Goal: Task Accomplishment & Management: Manage account settings

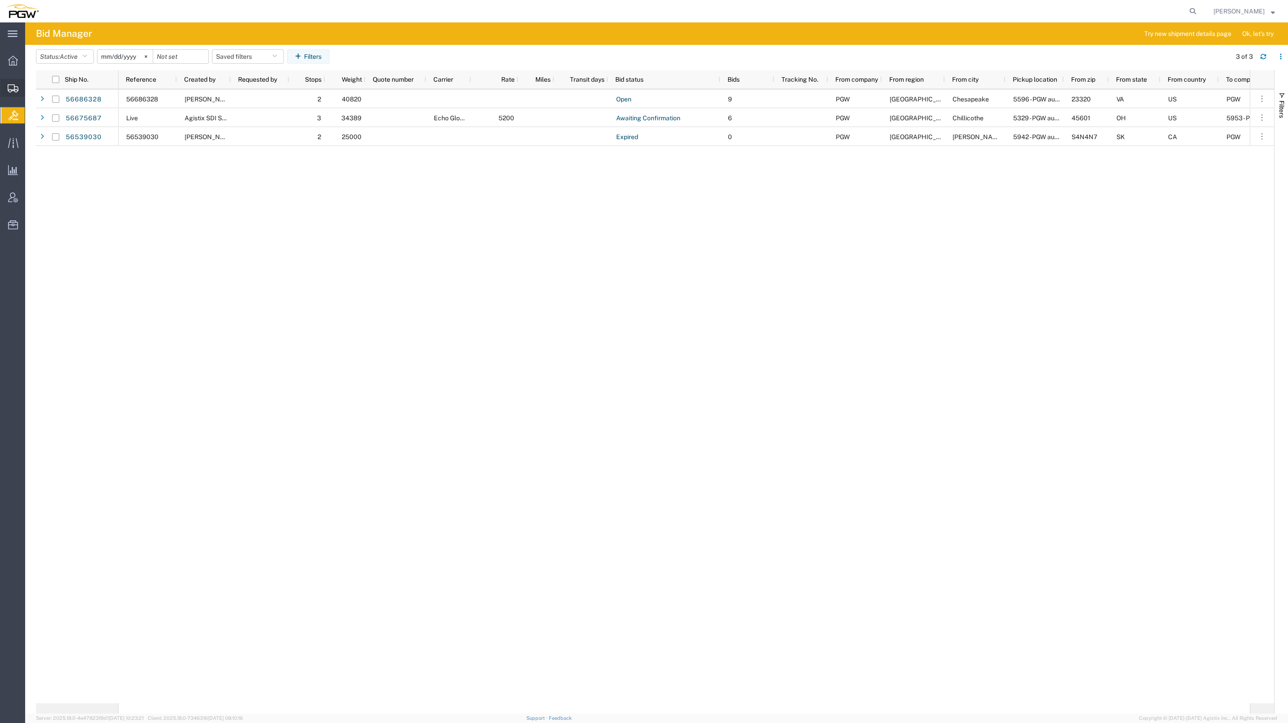
click at [0, 0] on span "Create from Template" at bounding box center [0, 0] width 0 height 0
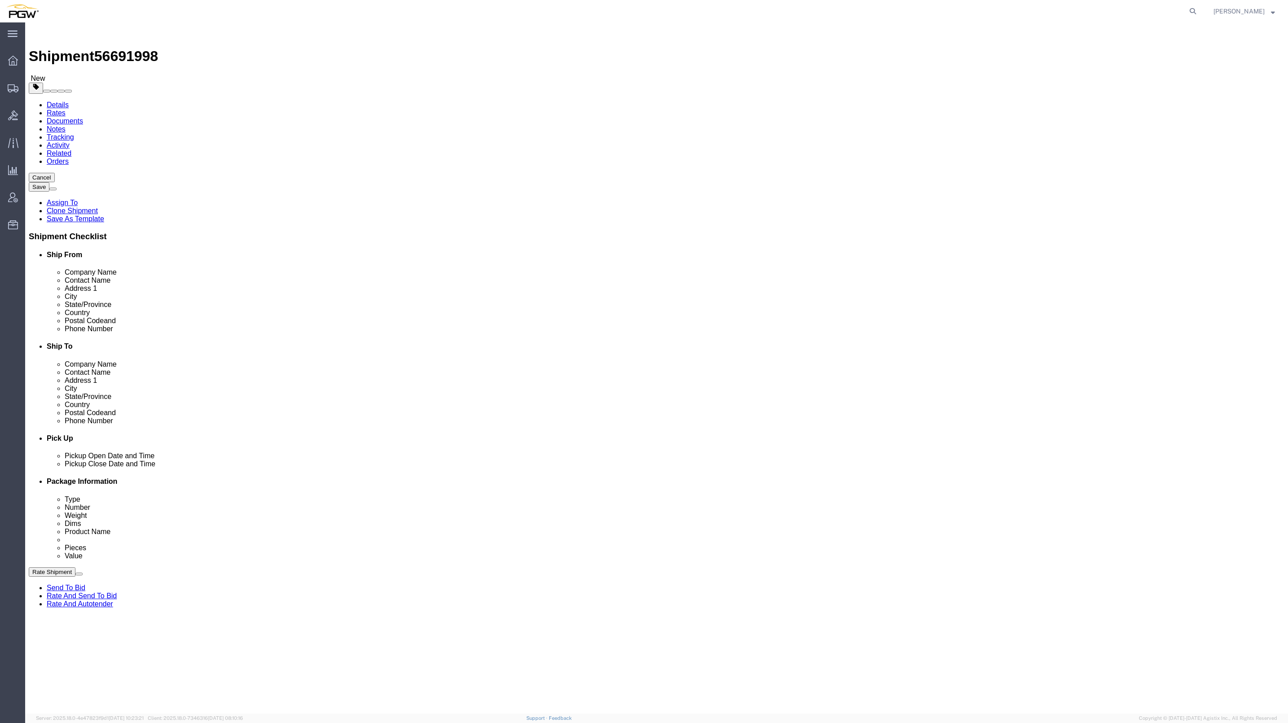
select select "62891"
select select
drag, startPoint x: 123, startPoint y: 9, endPoint x: 77, endPoint y: 9, distance: 45.8
click span "56691998"
copy span "56691998"
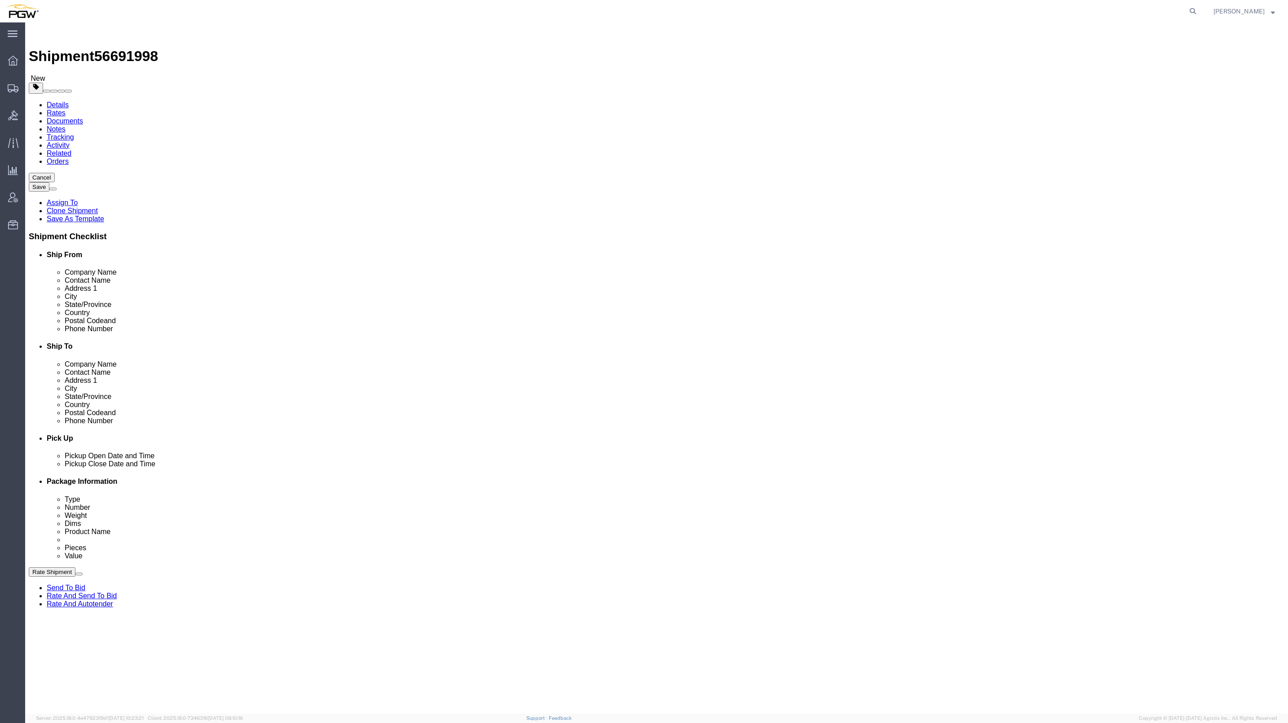
type input "818"
select select "62691"
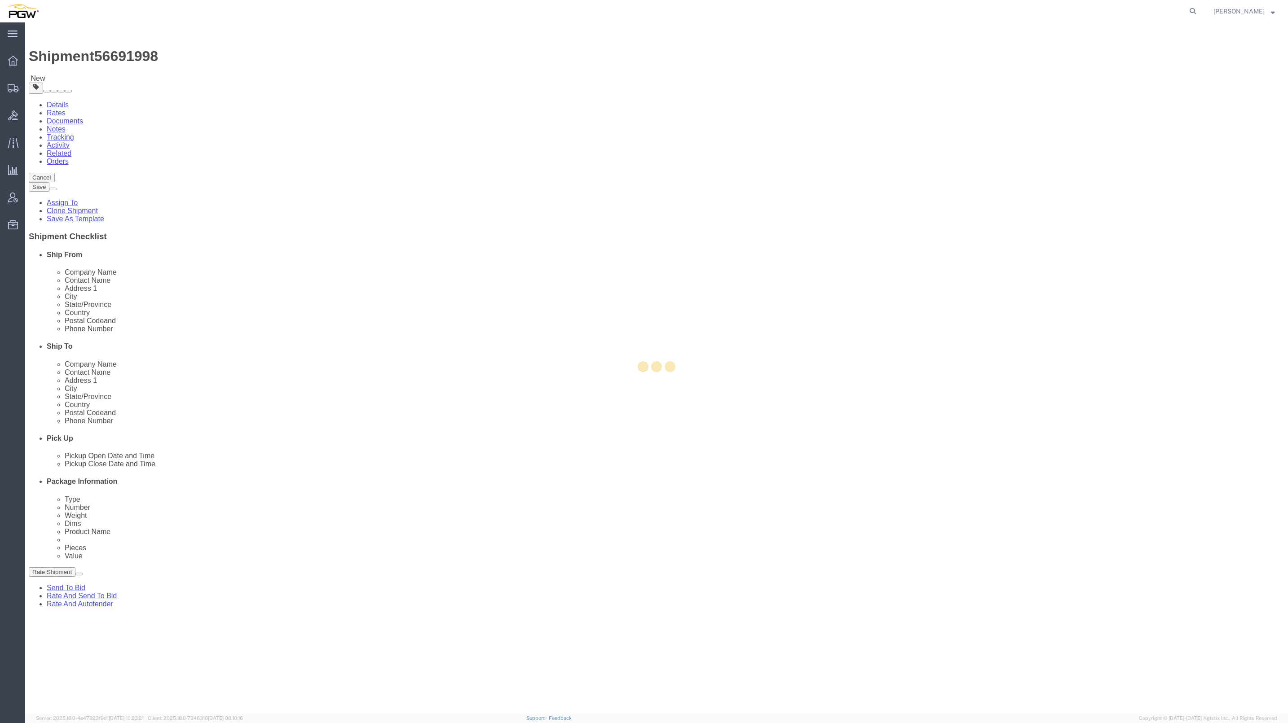
type input "5818"
type input "PGW Autoglass-AMG Baton Rouge 5818"
type input "[STREET_ADDRESS]"
type input "Baton Rouge"
type input "70815"
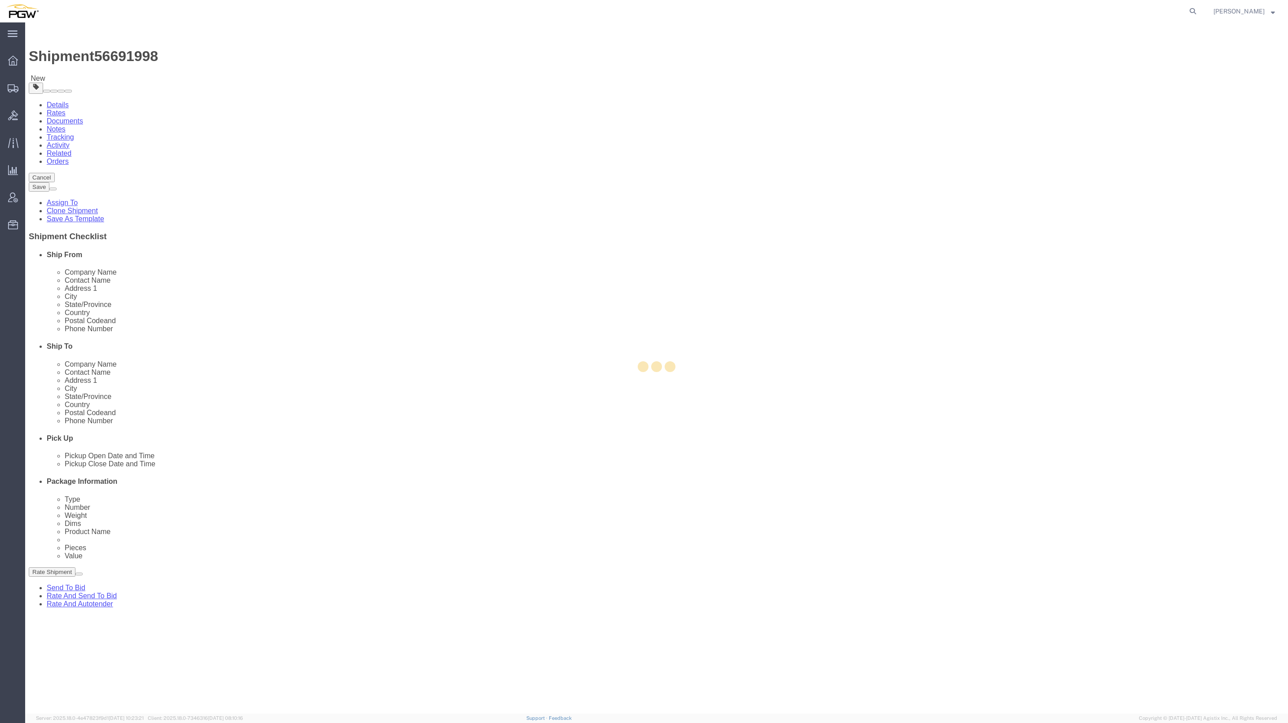
type input "[PHONE_NUMBER]"
checkbox input "false"
select select "LA"
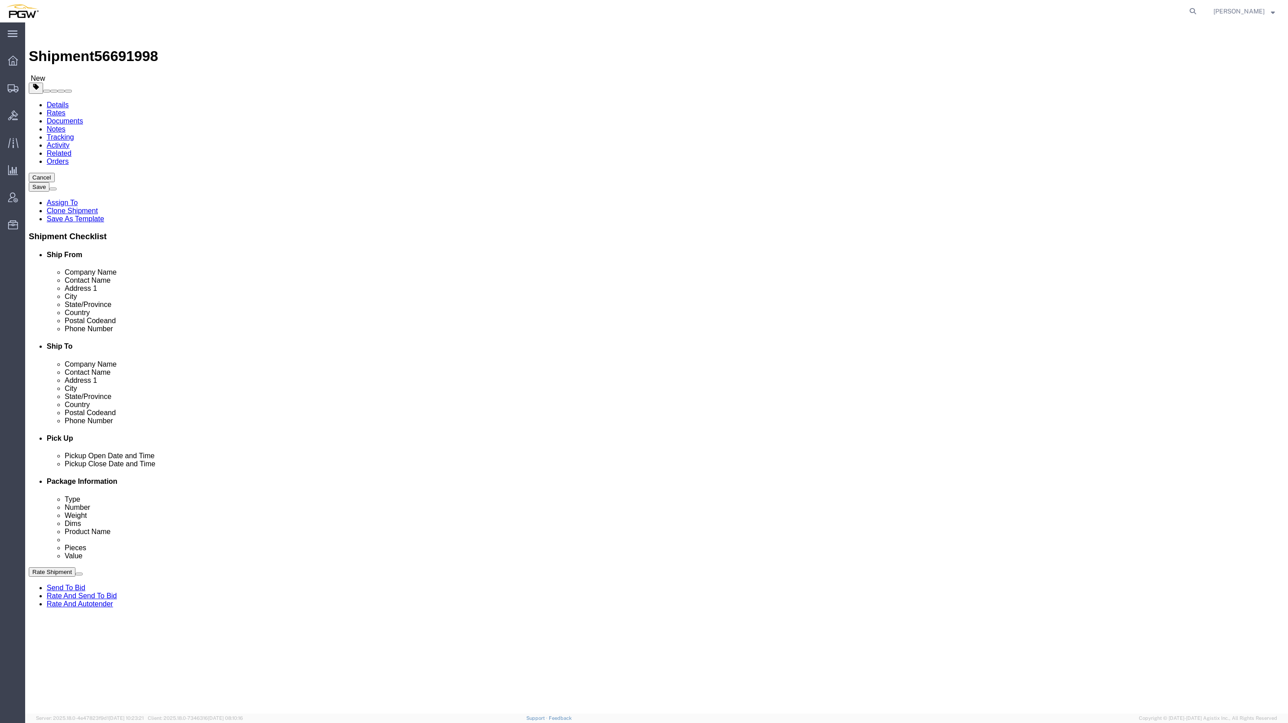
click button "Add Stop"
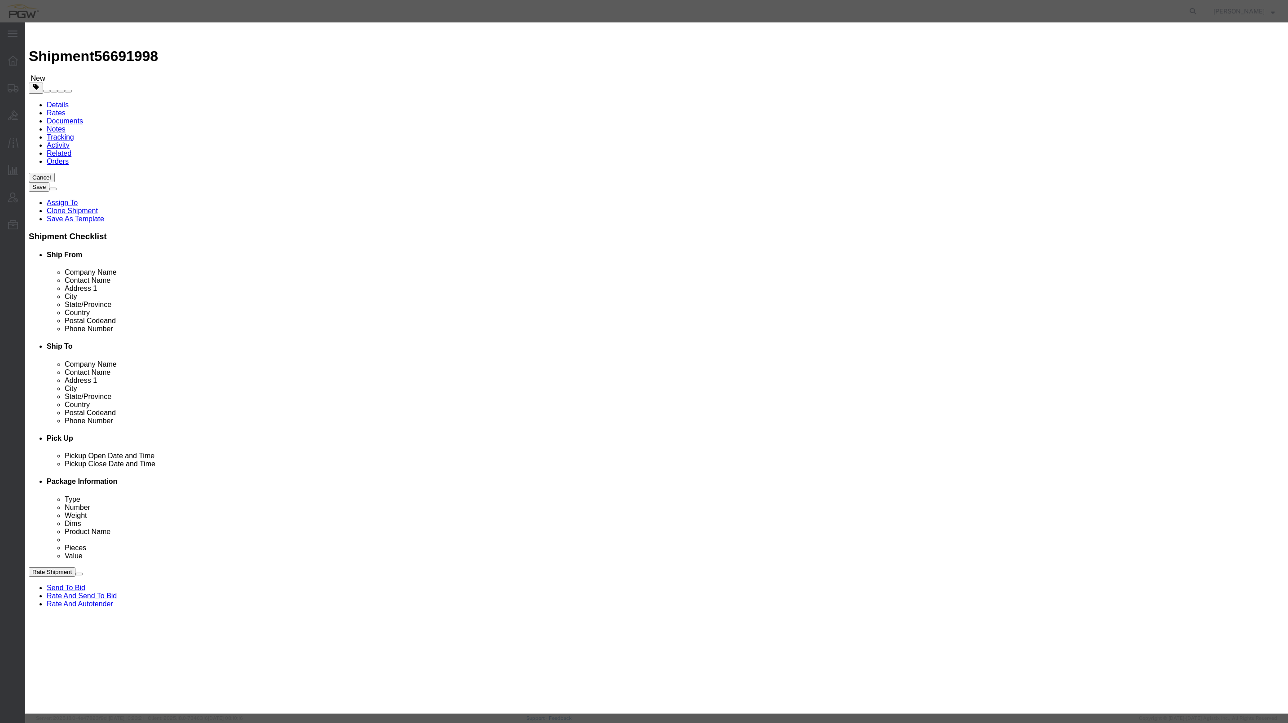
click label "Delivery"
click input "Delivery"
radio input "true"
select select
type input "819"
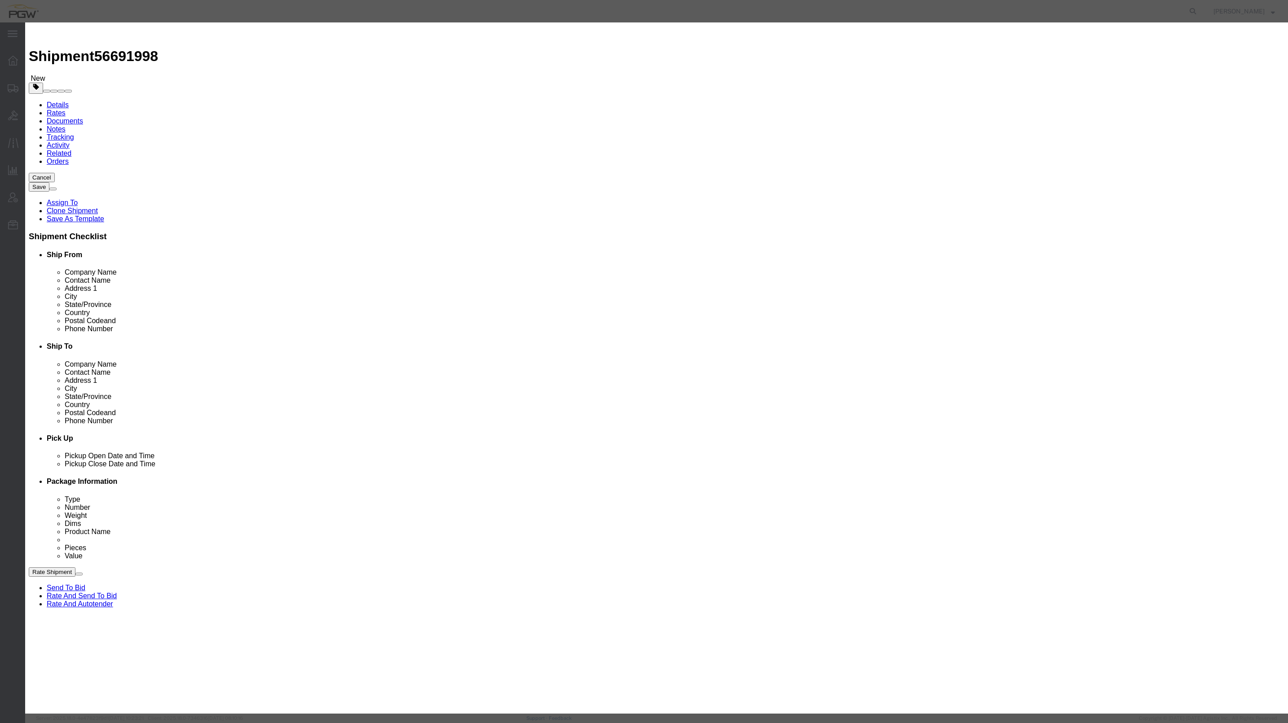
select select "61272"
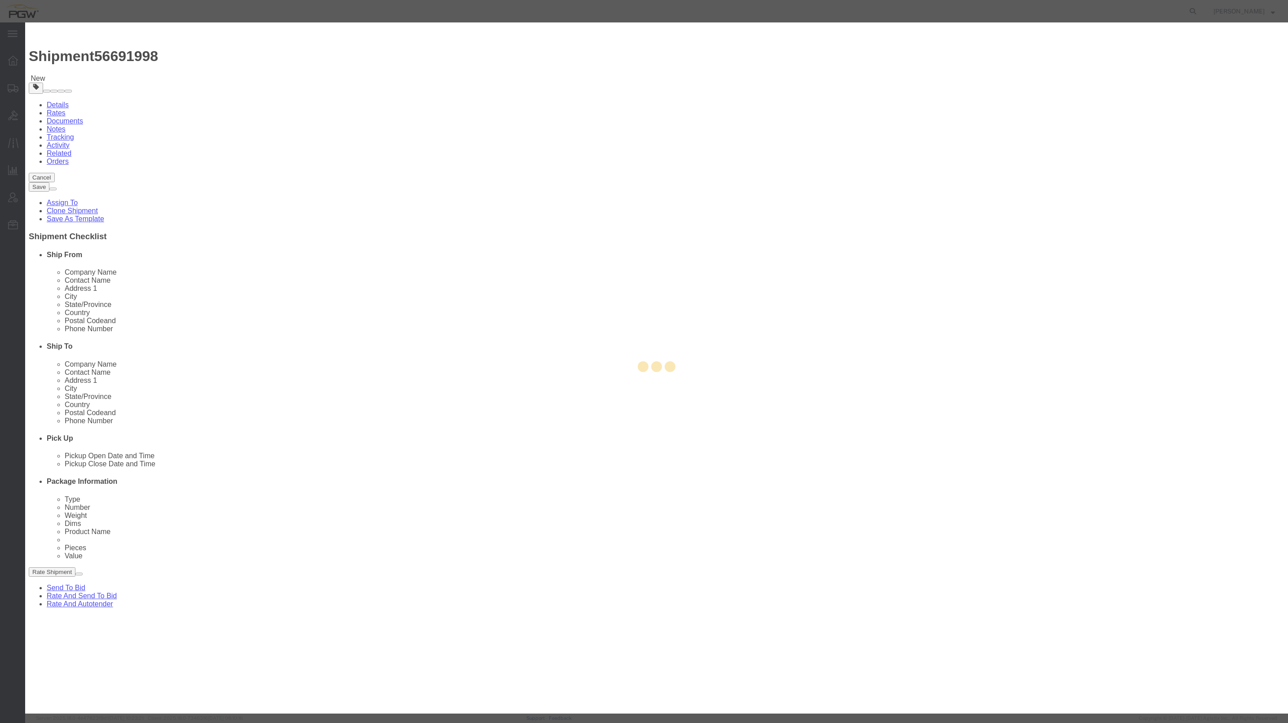
type input "5819"
type input "PGW"
type input "5801 Branch Manager"
type input "[STREET_ADDRESS]"
type input "[GEOGRAPHIC_DATA]"
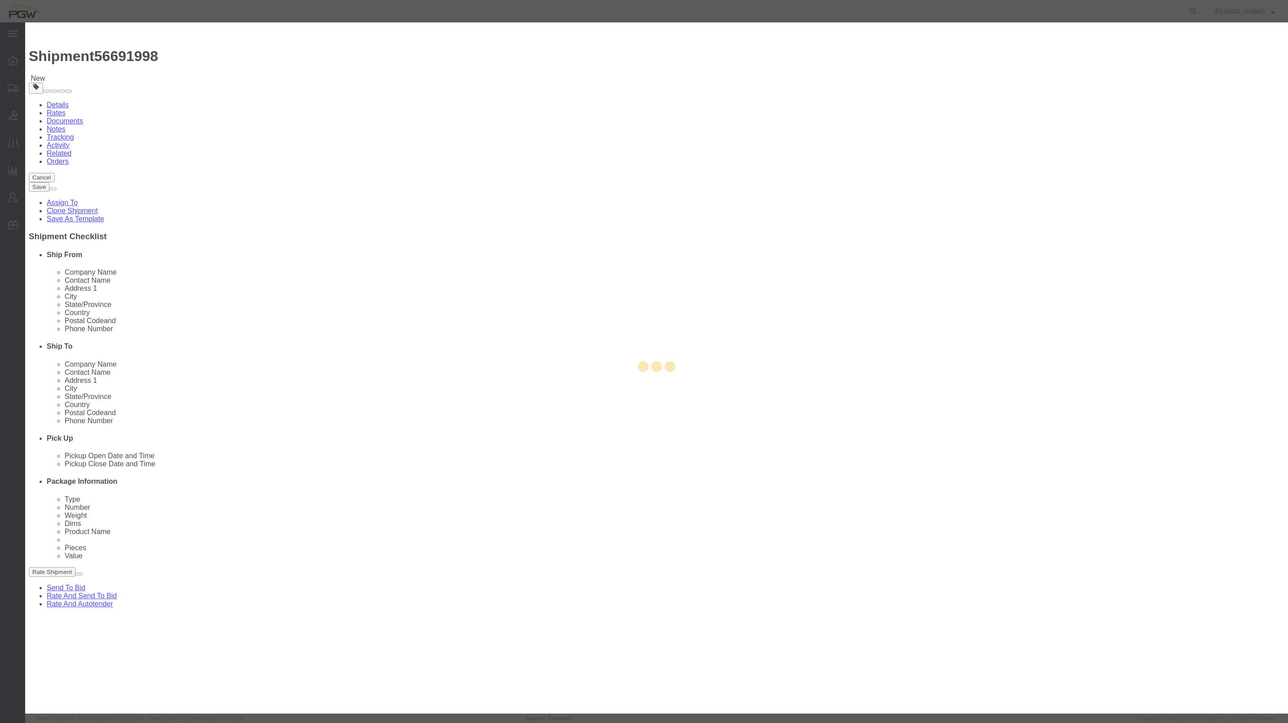
type input "71103"
type input "[PHONE_NUMBER]"
type input "[EMAIL_ADDRESS][DOMAIN_NAME]"
checkbox input "true"
select select "LA"
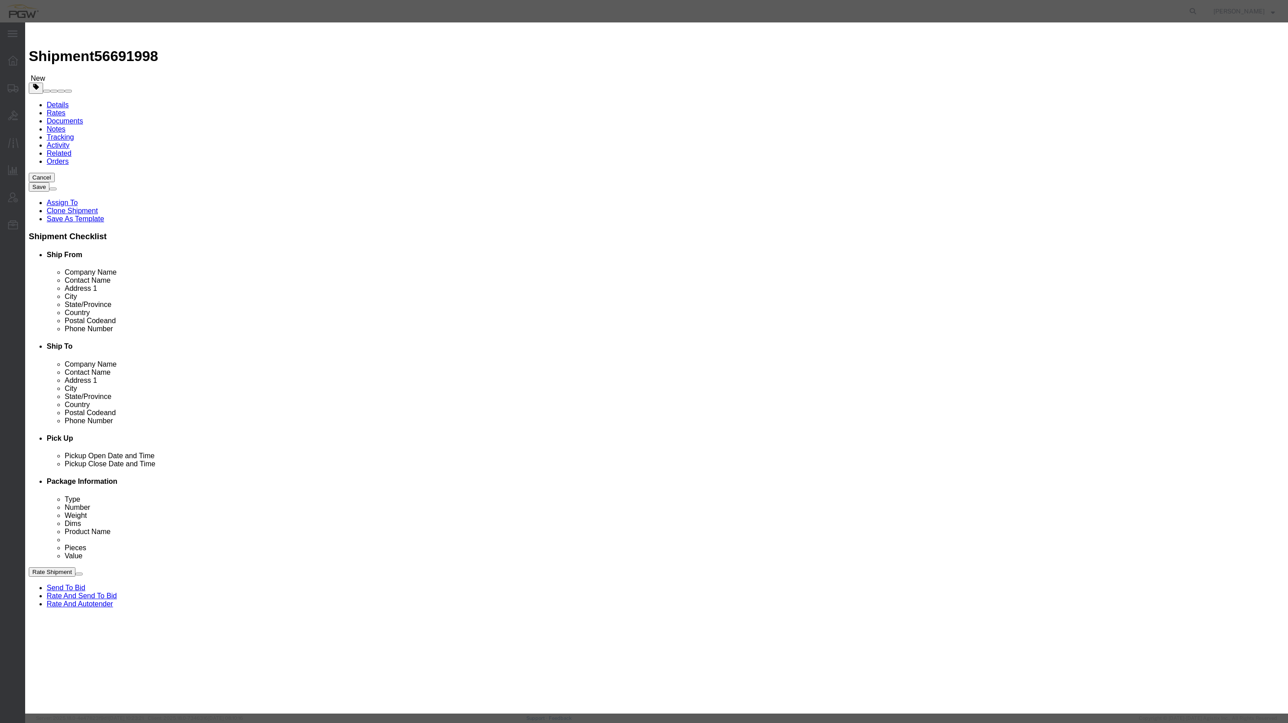
click button "Save"
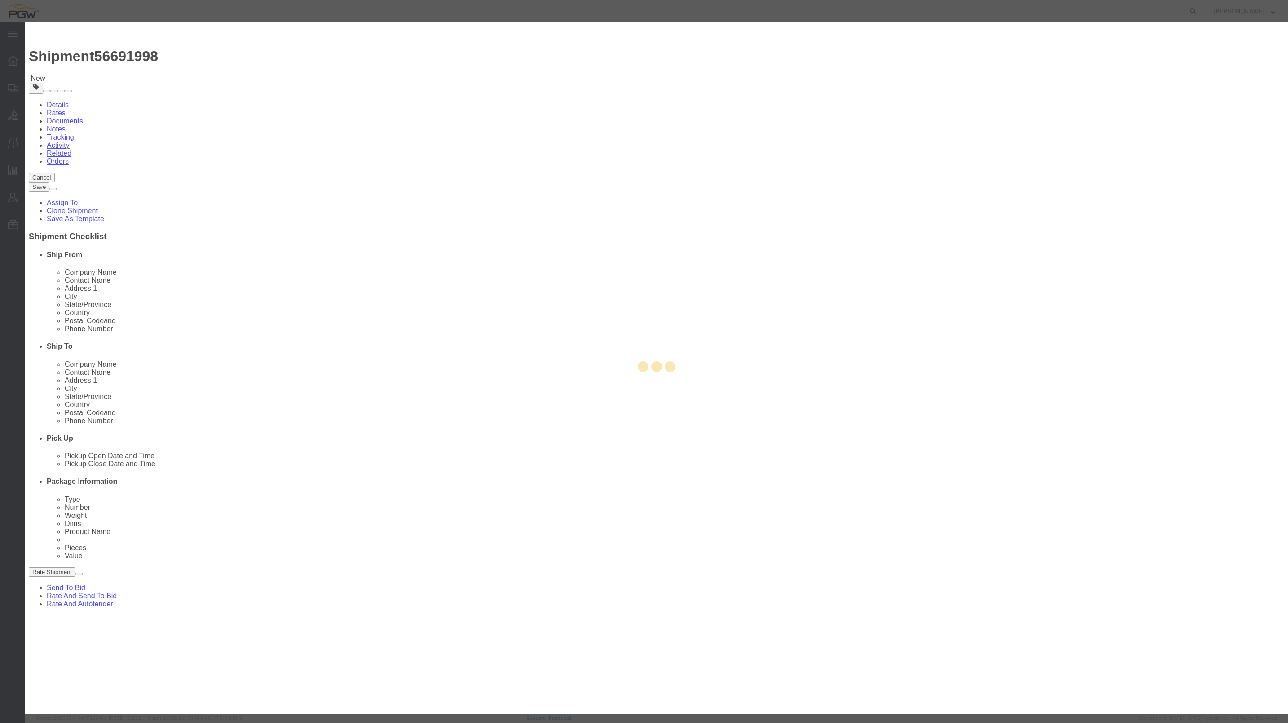
select select "D"
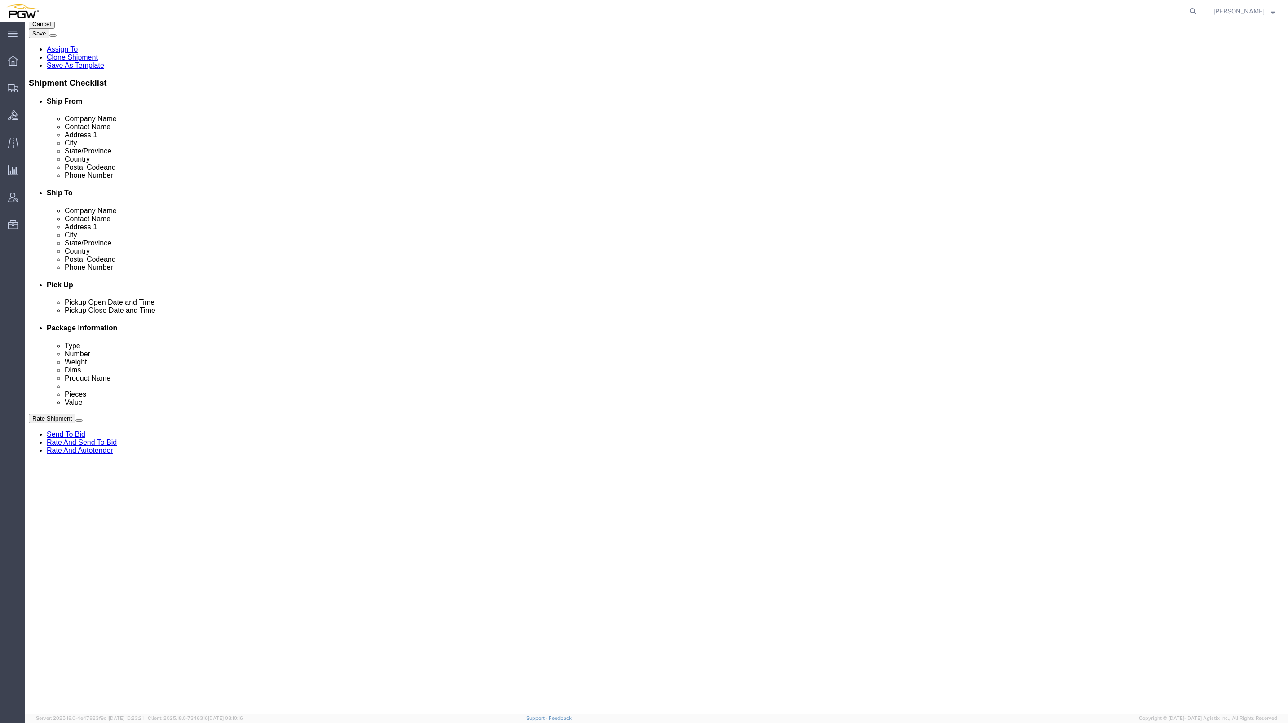
scroll to position [158, 0]
click div "[DATE] 5:23 PM"
click input "5:23 PM"
click div "Pickup Date and Time"
click div "[DATE] 9:23 PM"
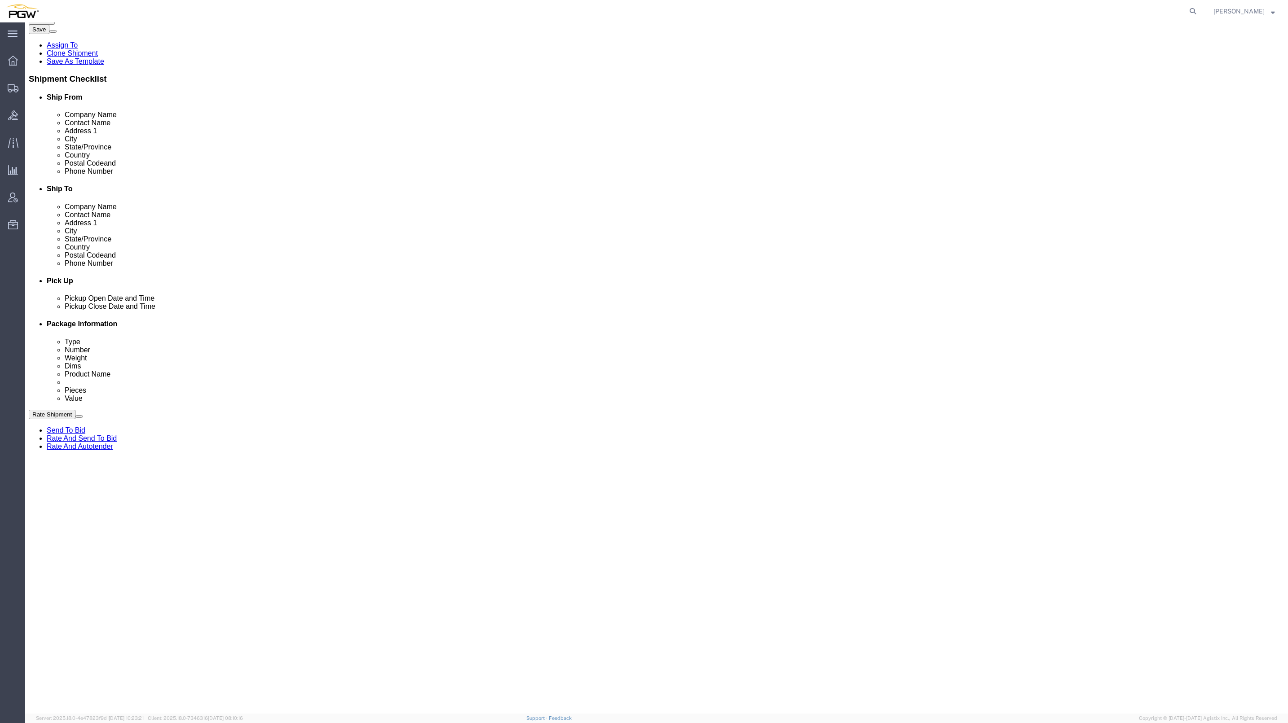
click input "9:23 PM"
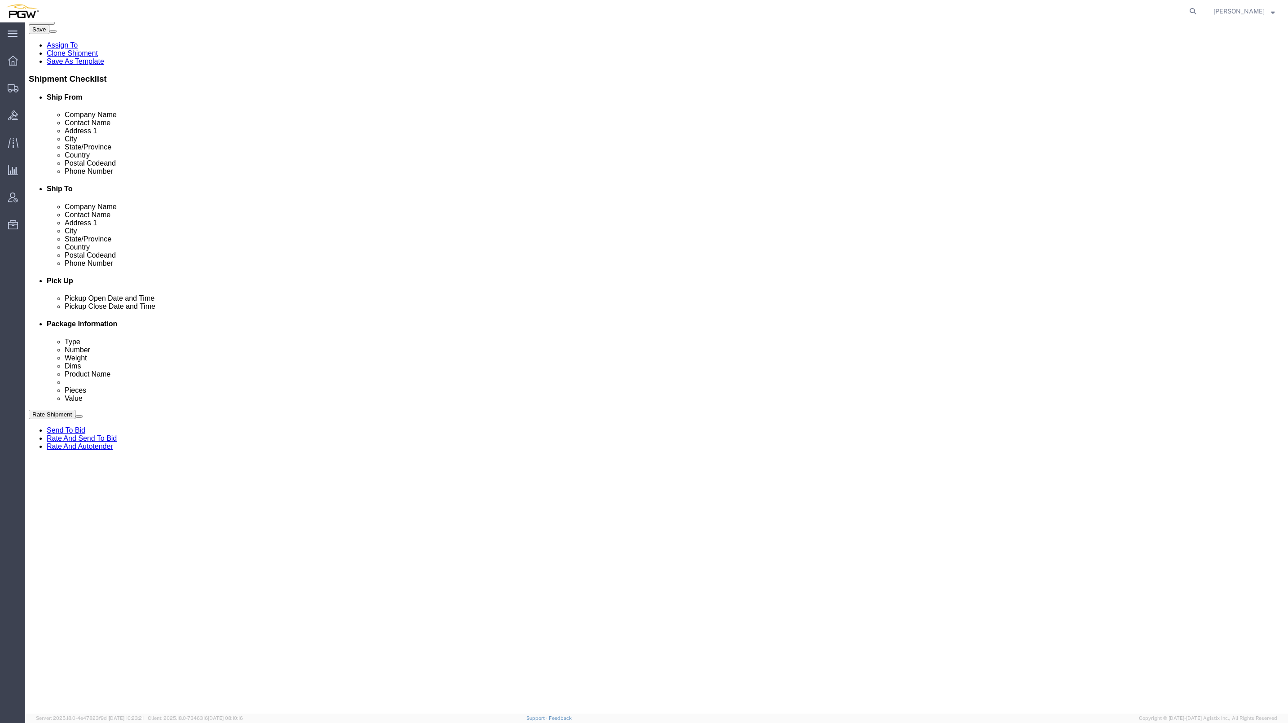
type input "9:00 AM"
click button "Apply"
click div "[DATE] 10:23 PM"
click input "10:23 PM"
type input "10:00 am"
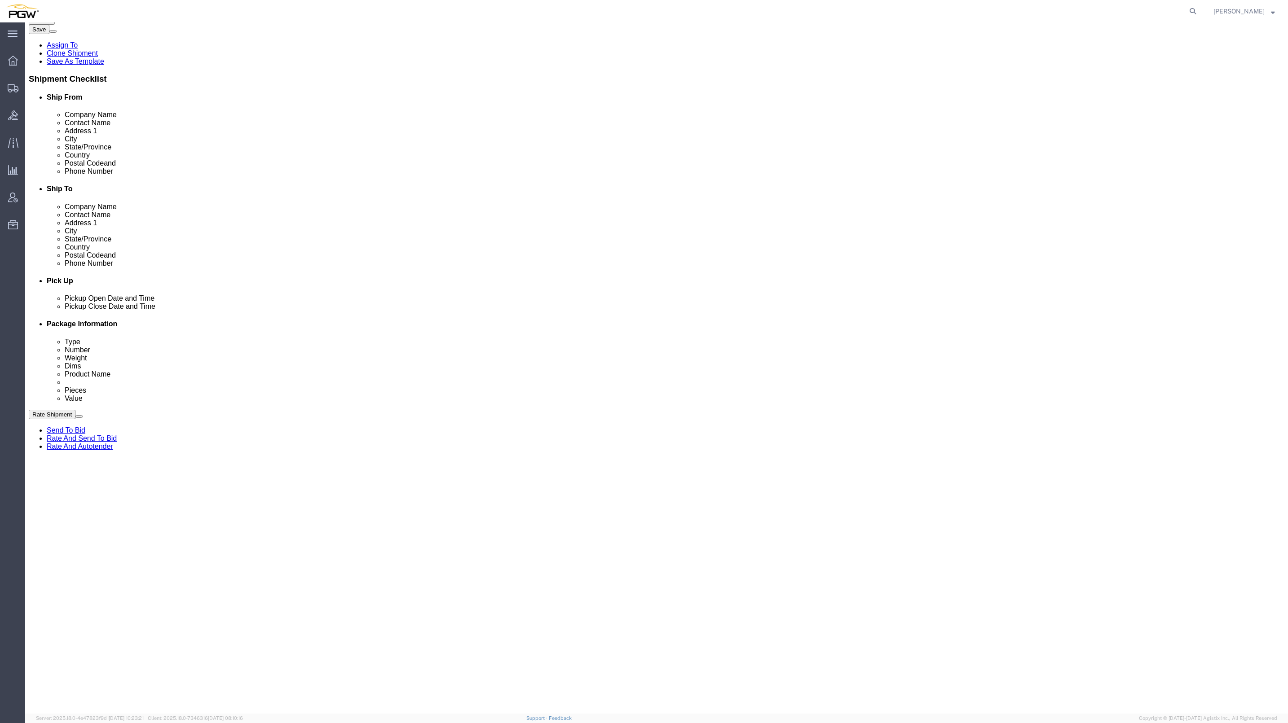
click button "Apply"
drag, startPoint x: 124, startPoint y: 14, endPoint x: 74, endPoint y: 9, distance: 51.0
click div "Shipment 56691998 New"
copy span "56691998"
click input "text"
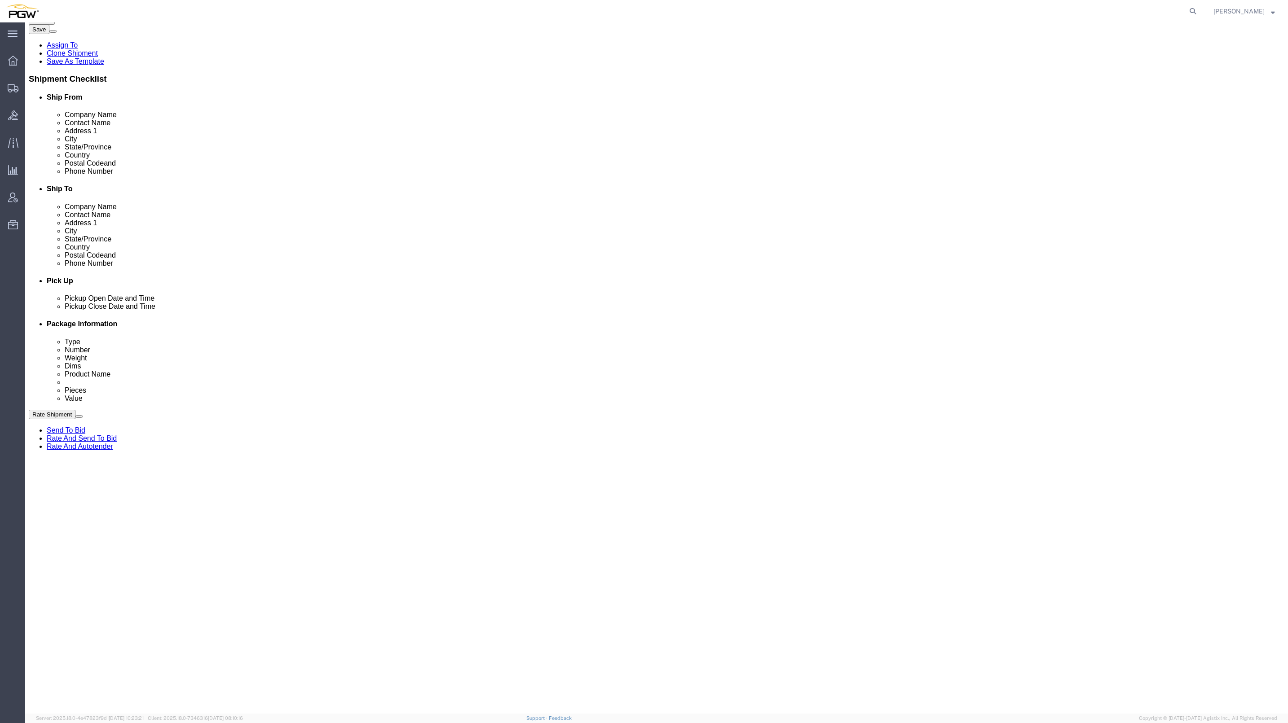
paste input "56691998"
type input "56691998"
click select "Select Account Type Activity ID Airline Appointment Number ASN Batch Request # …"
select select "BOL"
click select "Select Account Type Activity ID Airline Appointment Number ASN Batch Request # …"
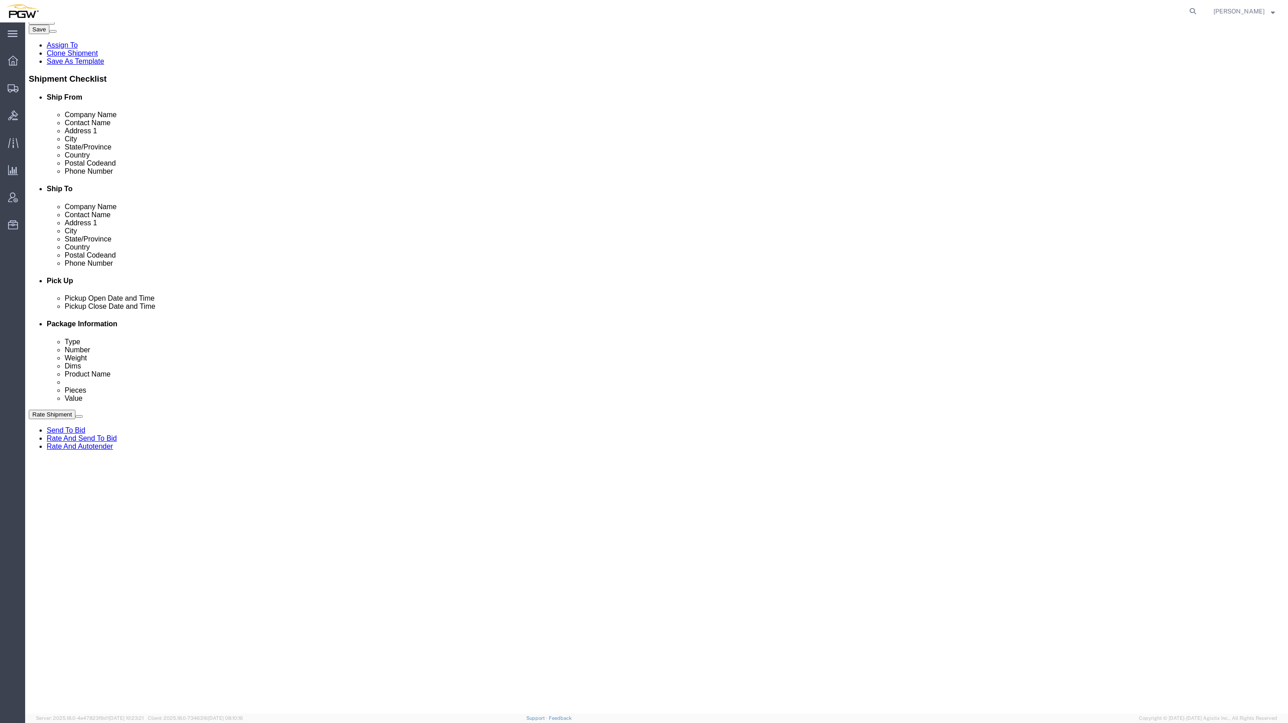
click div "References Add reference"
click select "Select Account Type Activity ID Airline Appointment Number ASN Batch Request # …"
select select "ORDERNUM"
click select "Select Account Type Activity ID Airline Appointment Number ASN Batch Request # …"
click input "text"
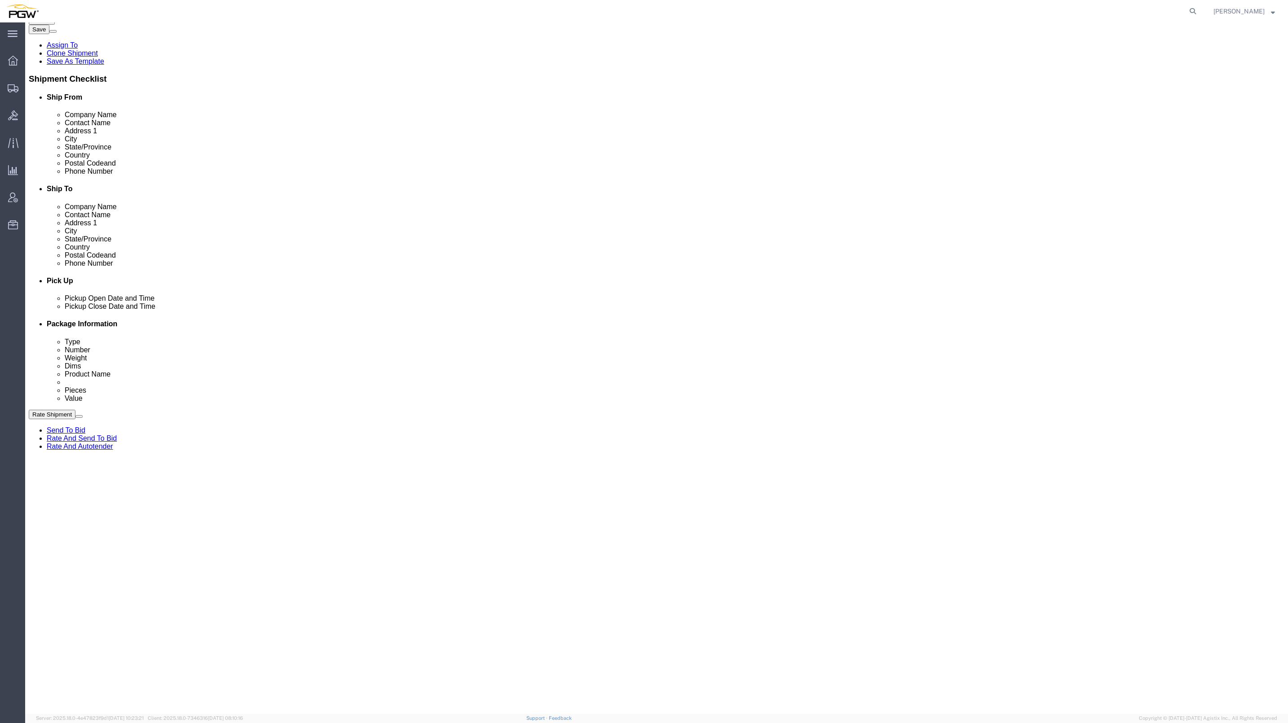
click input "text"
paste input "667863"
type input "667863"
click input "text"
paste input "667880"
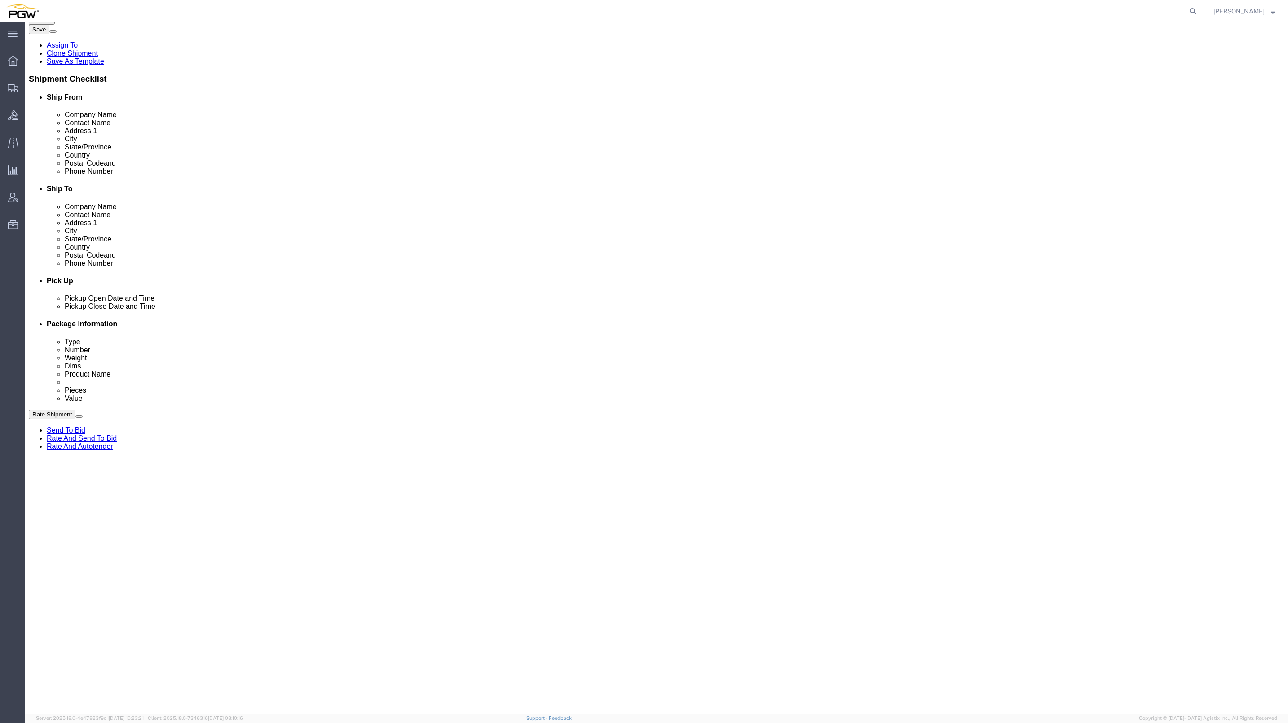
type input "667880"
click select "Select Account Type Activity ID Airline Appointment Number ASN Batch Request # …"
select select "ORDERNUM"
click select "Select Account Type Activity ID Airline Appointment Number ASN Batch Request # …"
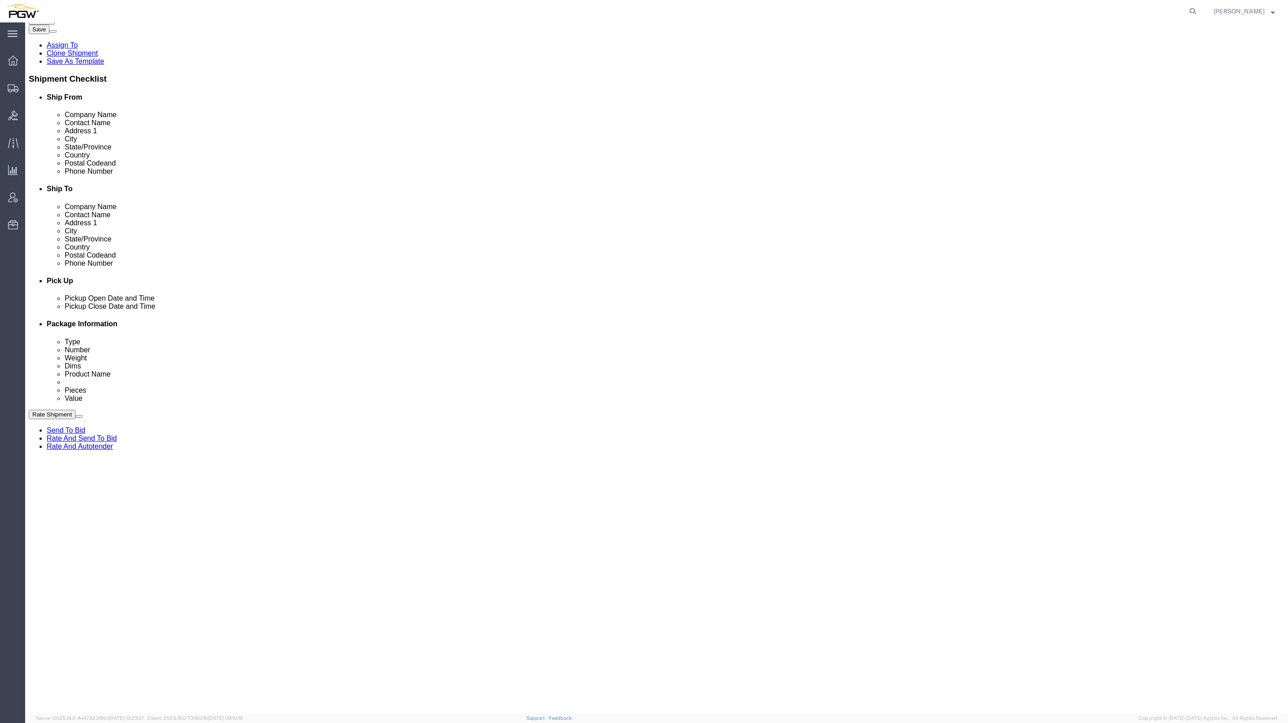
click div "Pickup Date: Pickup Start Date Pickup Start Time Pickup Open Date and Time [DAT…"
drag, startPoint x: 820, startPoint y: 368, endPoint x: 733, endPoint y: 269, distance: 131.5
click div
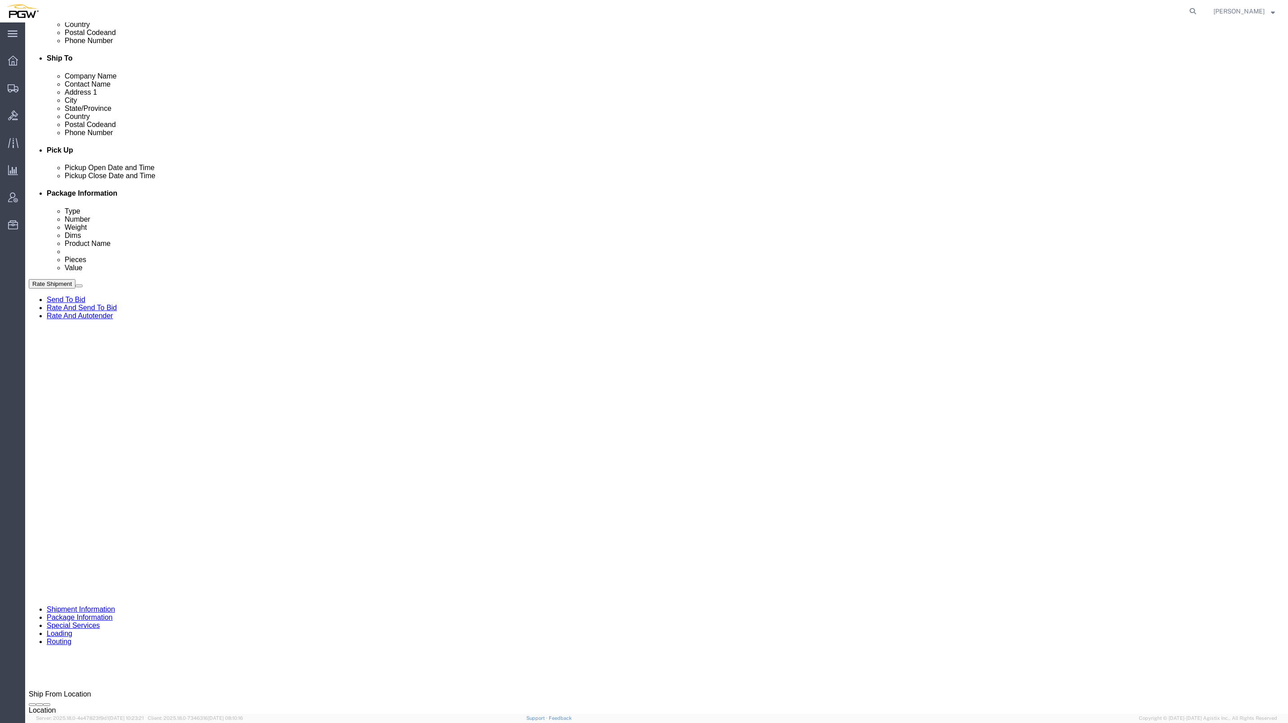
scroll to position [290, 0]
click button "Continue"
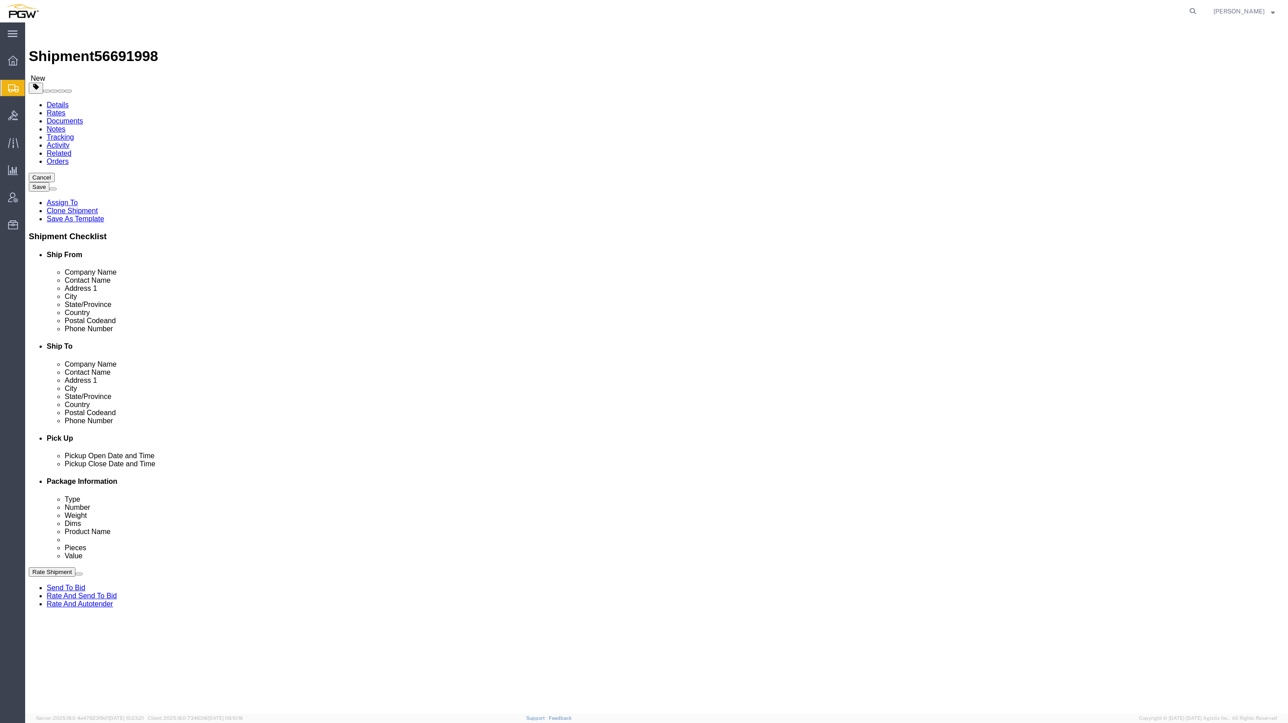
click input "1"
type input "18"
drag, startPoint x: 210, startPoint y: 393, endPoint x: 185, endPoint y: 393, distance: 24.7
click div "Number 1"
type input "5"
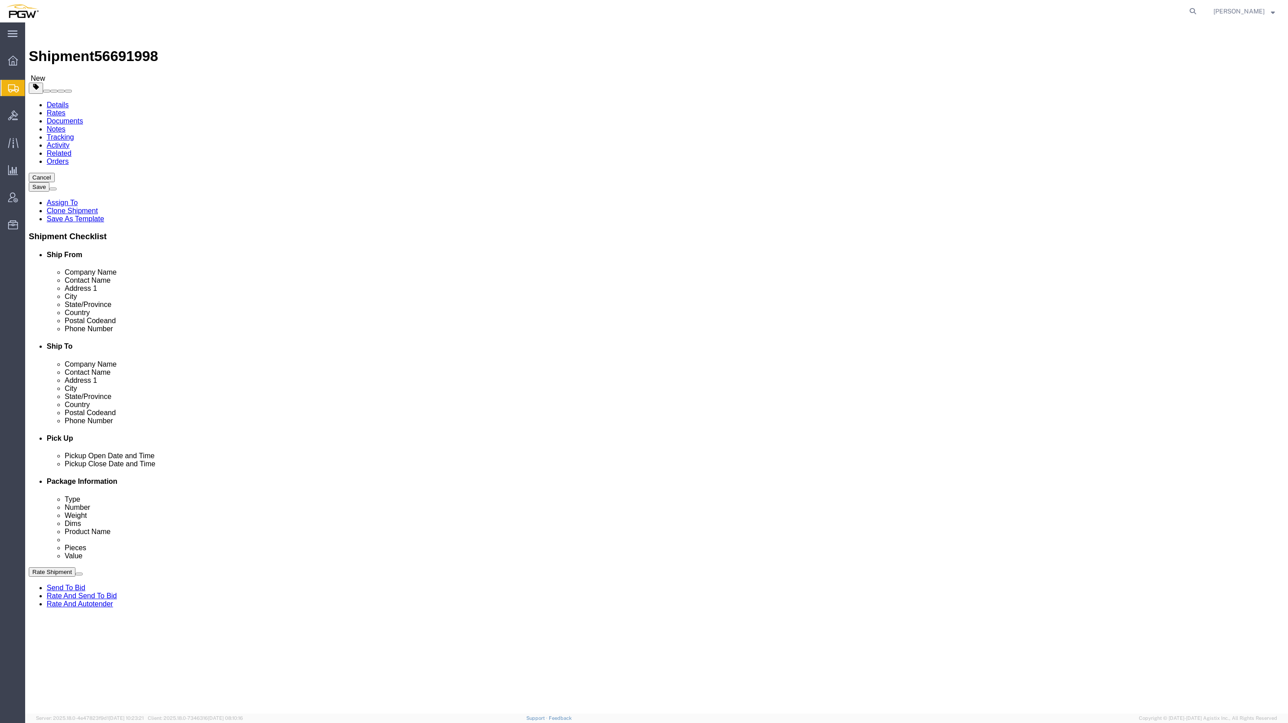
click div "18 x Your Packaging Package Type Select Bale(s) Basket(s) Bolt(s) Bottle(s) Buc…"
click input "0.00"
drag, startPoint x: 199, startPoint y: 208, endPoint x: 189, endPoint y: 204, distance: 10.7
click div "0.00 Select kgs lbs"
paste input "13,046"
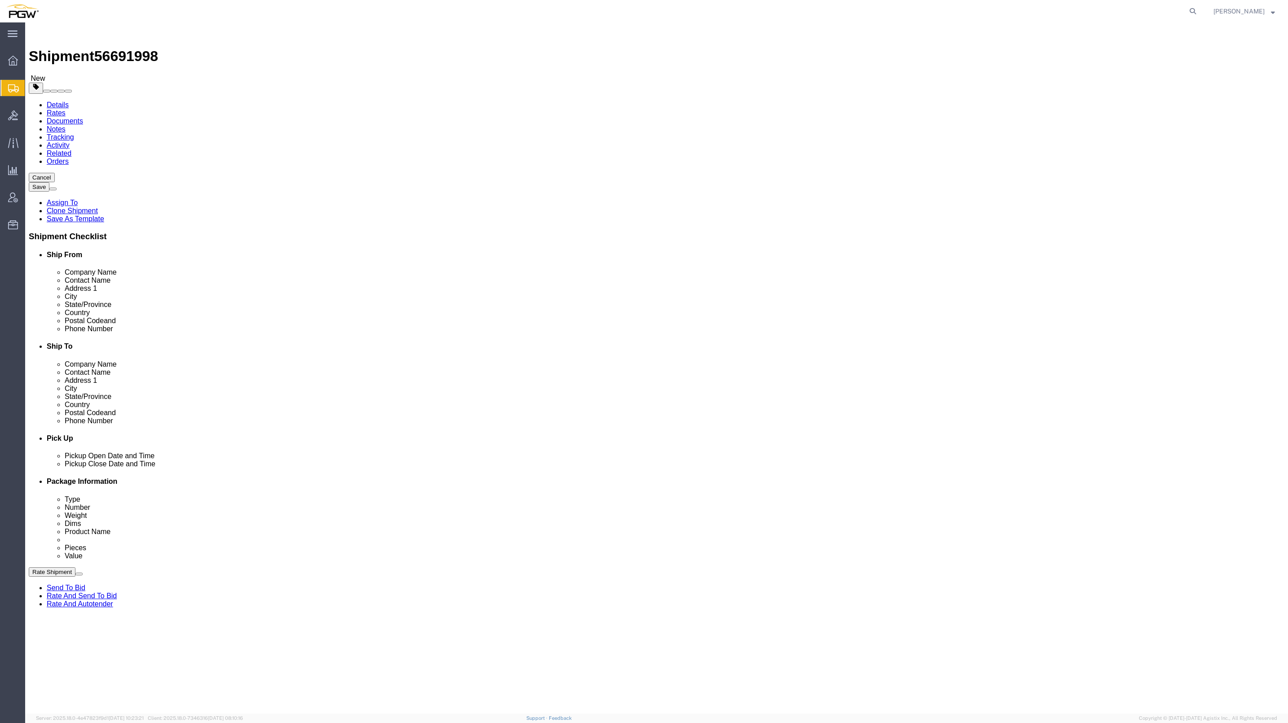
click input "13,046.00"
drag, startPoint x: 205, startPoint y: 211, endPoint x: 270, endPoint y: 134, distance: 100.7
click h4 "18 x Your Packaging"
click input "13,046.00"
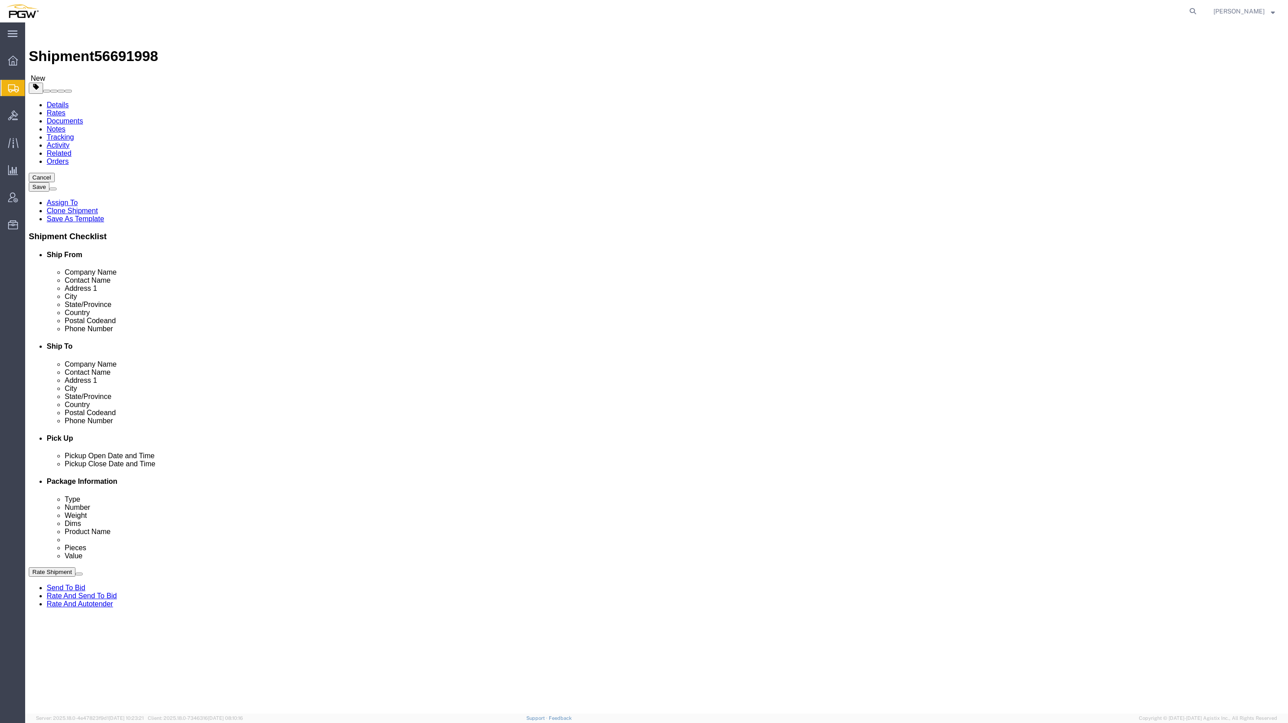
click input "13,046.00"
type input "13046.00"
click div "18 x Your Packaging Package Type Select Bale(s) Basket(s) Bolt(s) Bottle(s) Buc…"
drag, startPoint x: 199, startPoint y: 433, endPoint x: 190, endPoint y: 431, distance: 9.7
click div "0.00 Select kgs lbs"
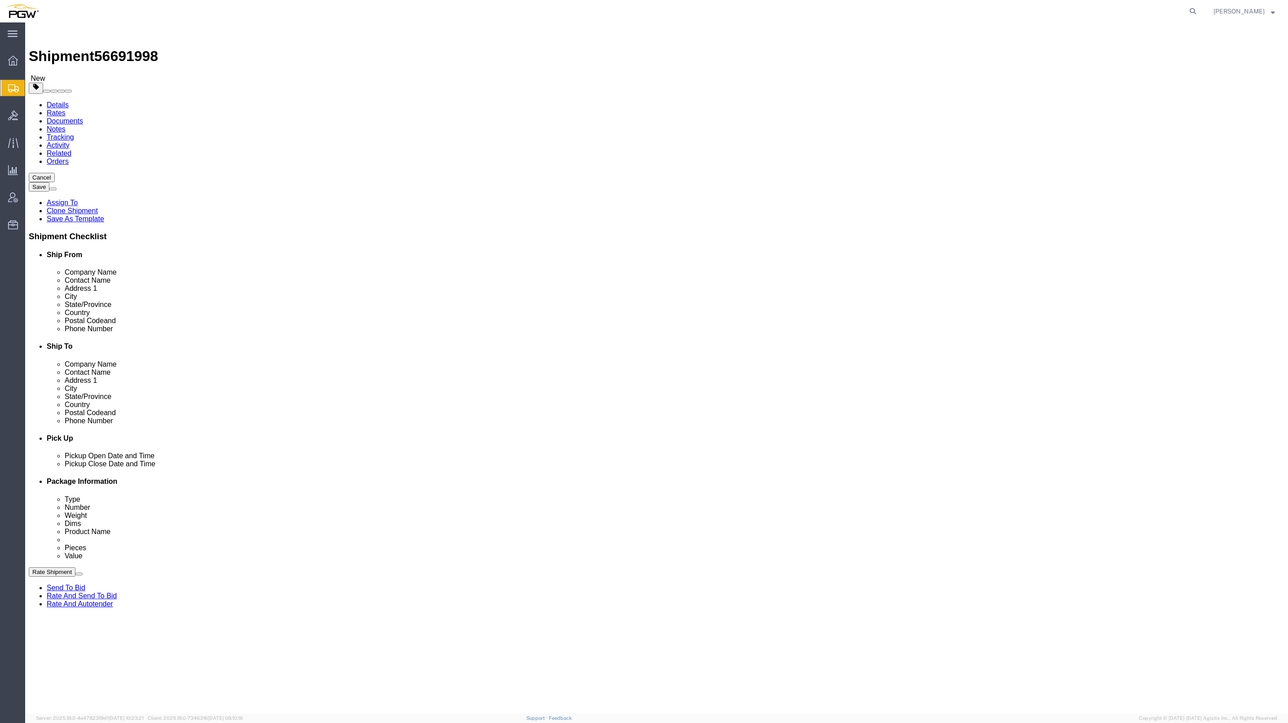
paste input "4,649"
click input "4,649.00"
type input "4649.00"
click dd "0.00 Each"
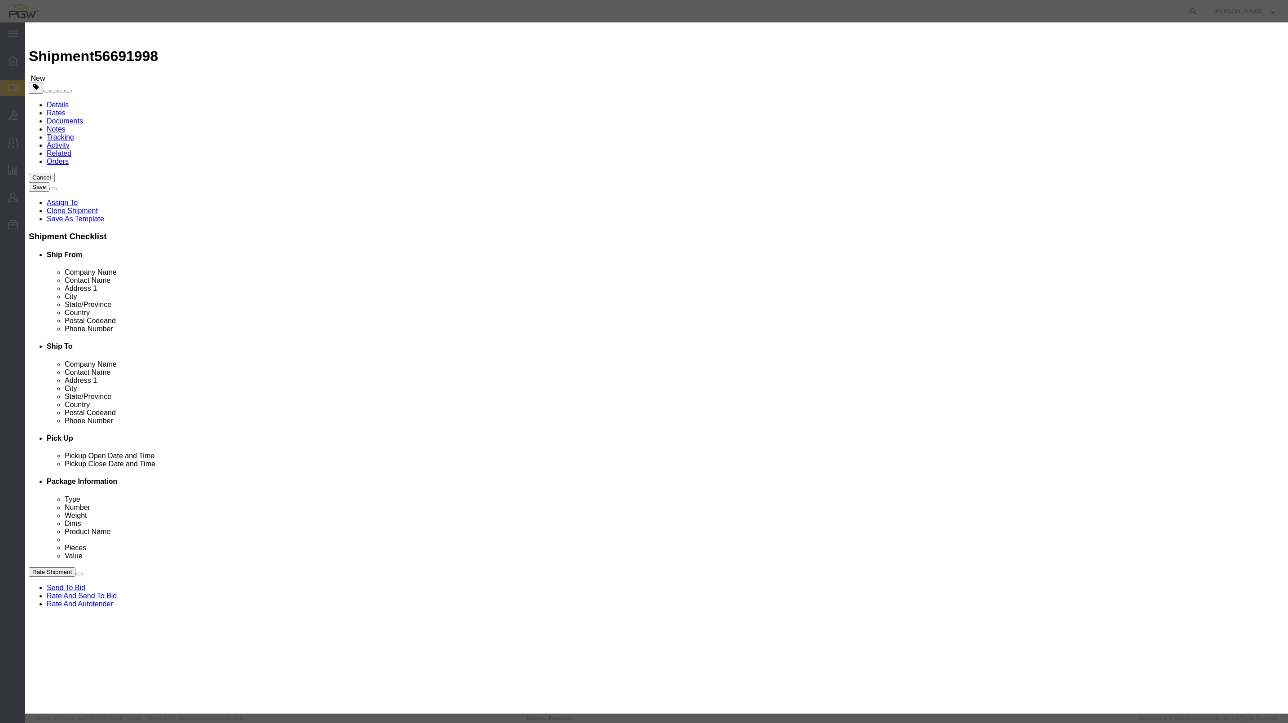
click input "0.00"
drag, startPoint x: 483, startPoint y: 88, endPoint x: 465, endPoint y: 85, distance: 17.7
click div "Pieces 0.00 Select Bag Barrels 100Board Feet Bottle Box Blister Pack Carats Can…"
type input "18.00"
type input "18"
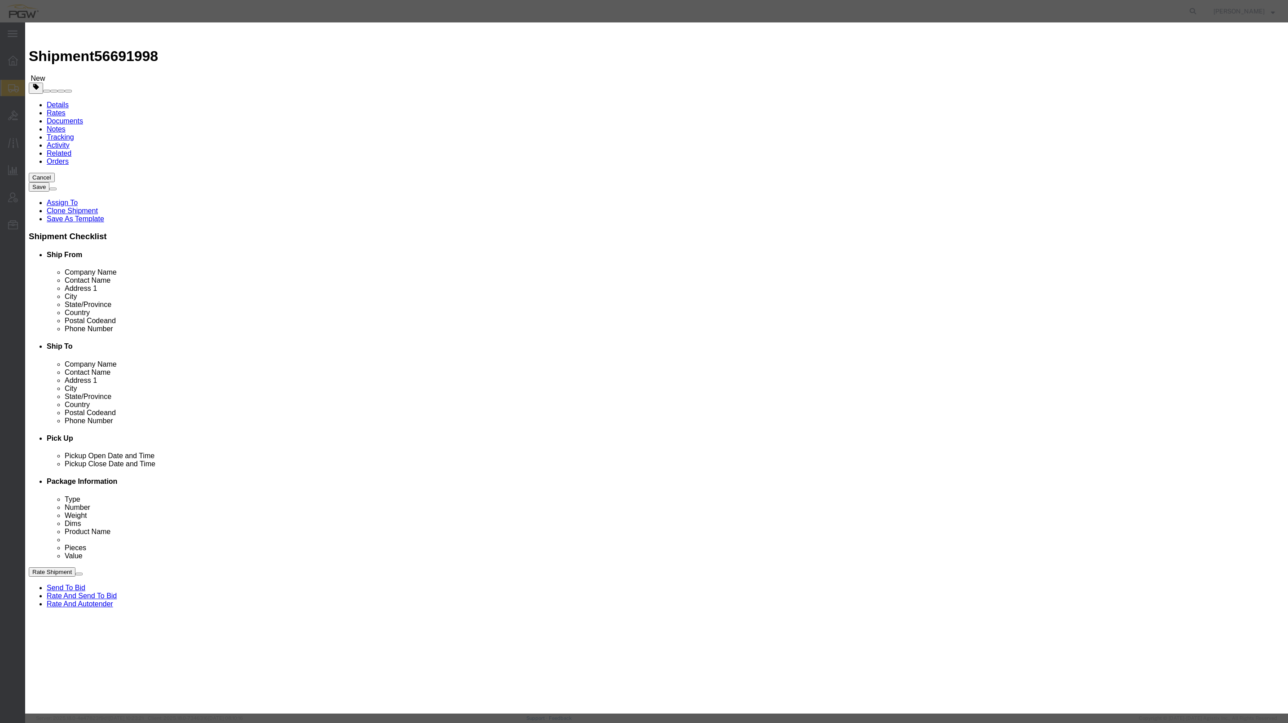
click button "Save & Close"
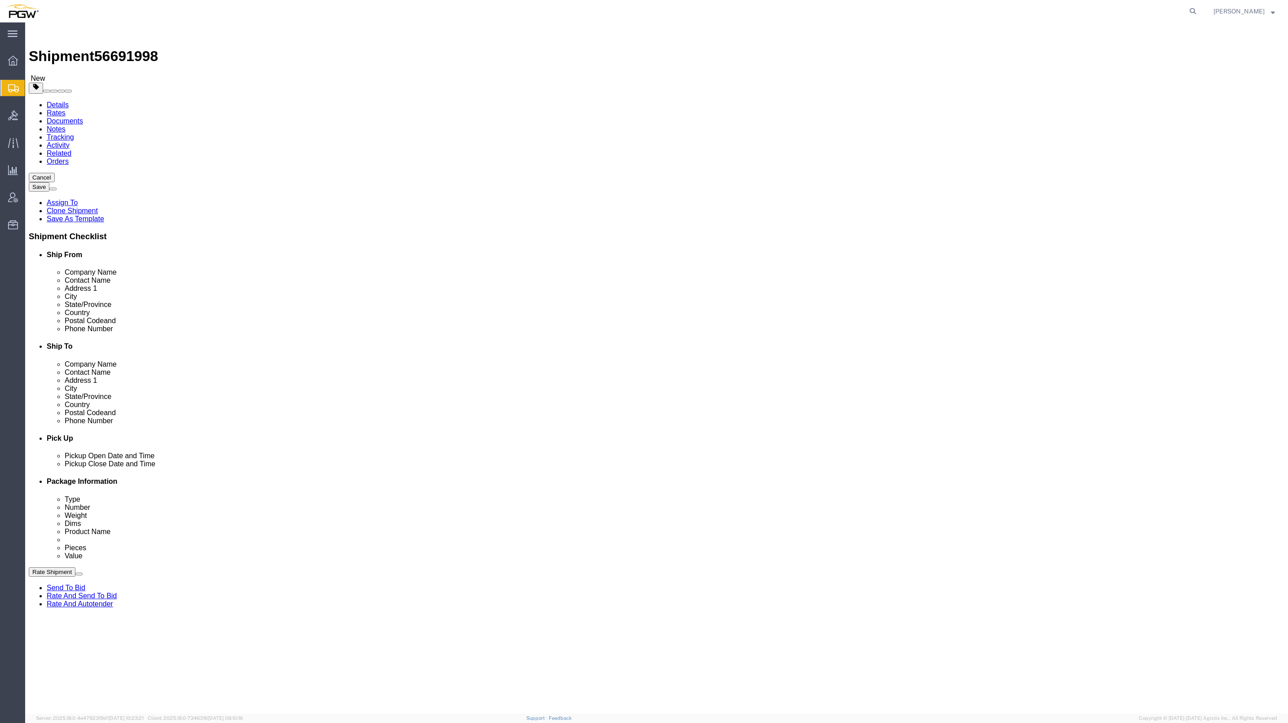
click dd "1.00 USD"
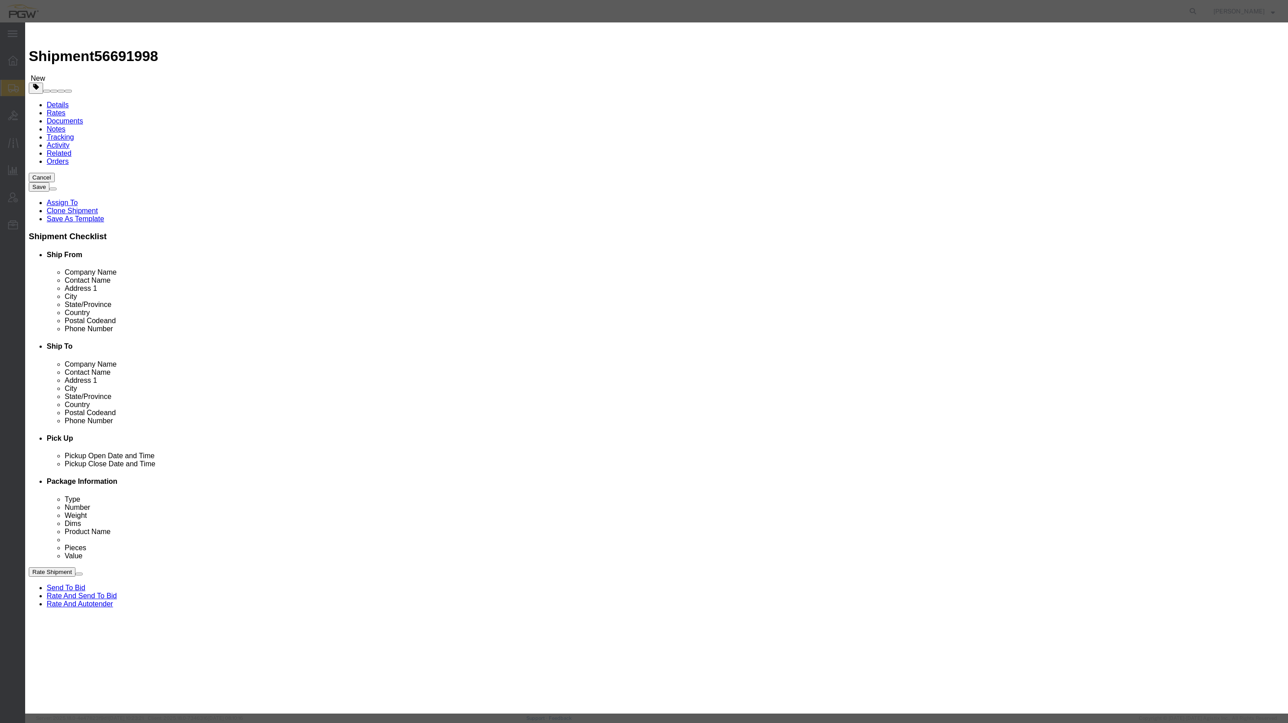
drag, startPoint x: 481, startPoint y: 84, endPoint x: 471, endPoint y: 82, distance: 10.1
click div "0.00"
type input "5.00"
type input "5"
click button "Save & Close"
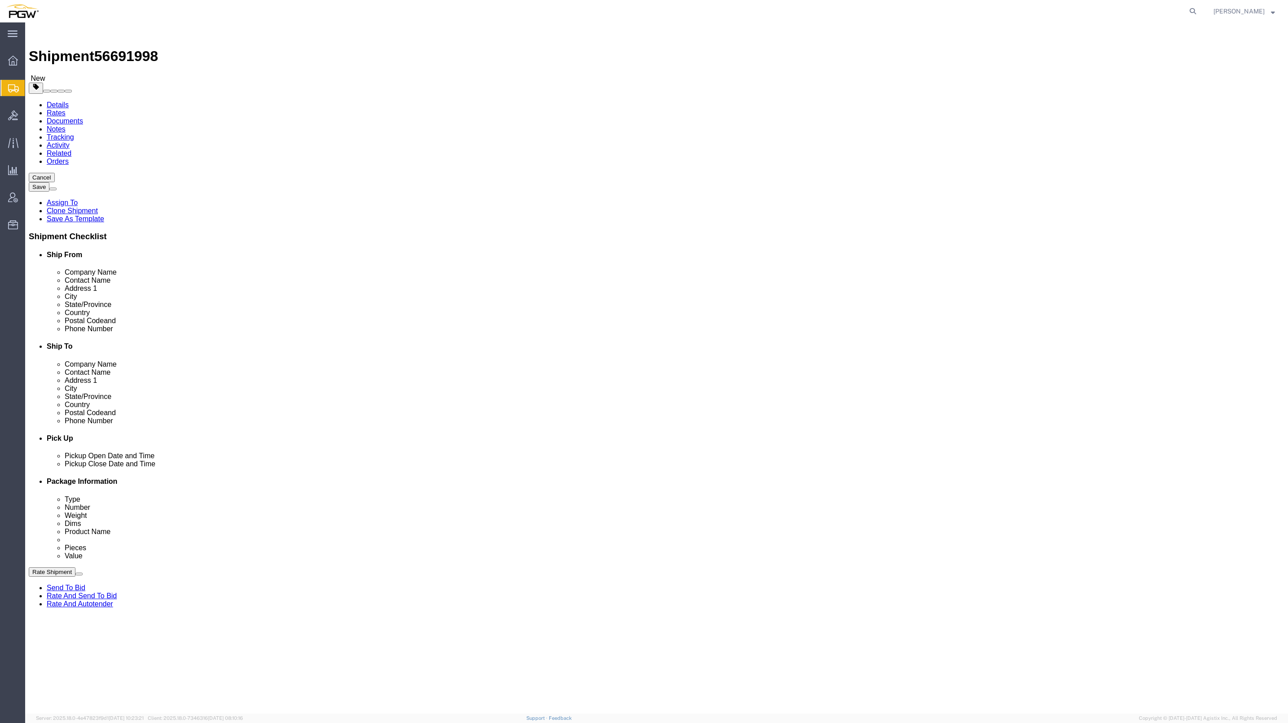
click button "Continue"
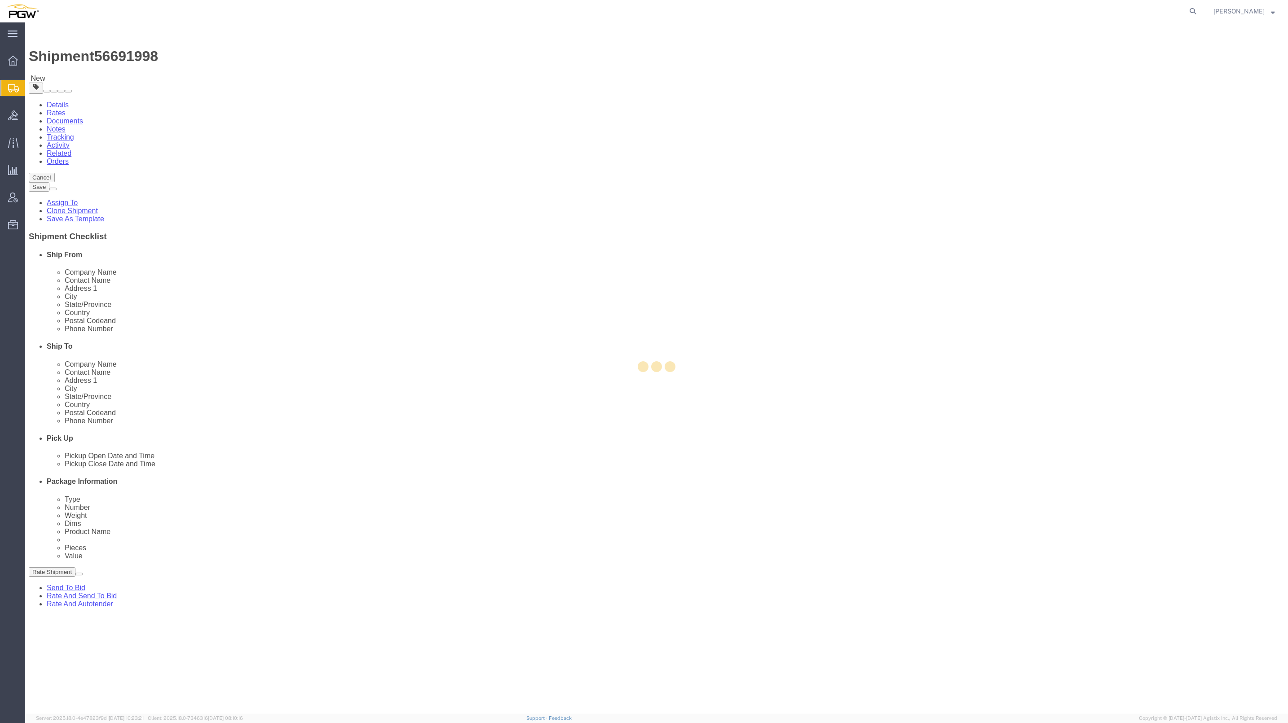
select select
select select "COSTCENTER"
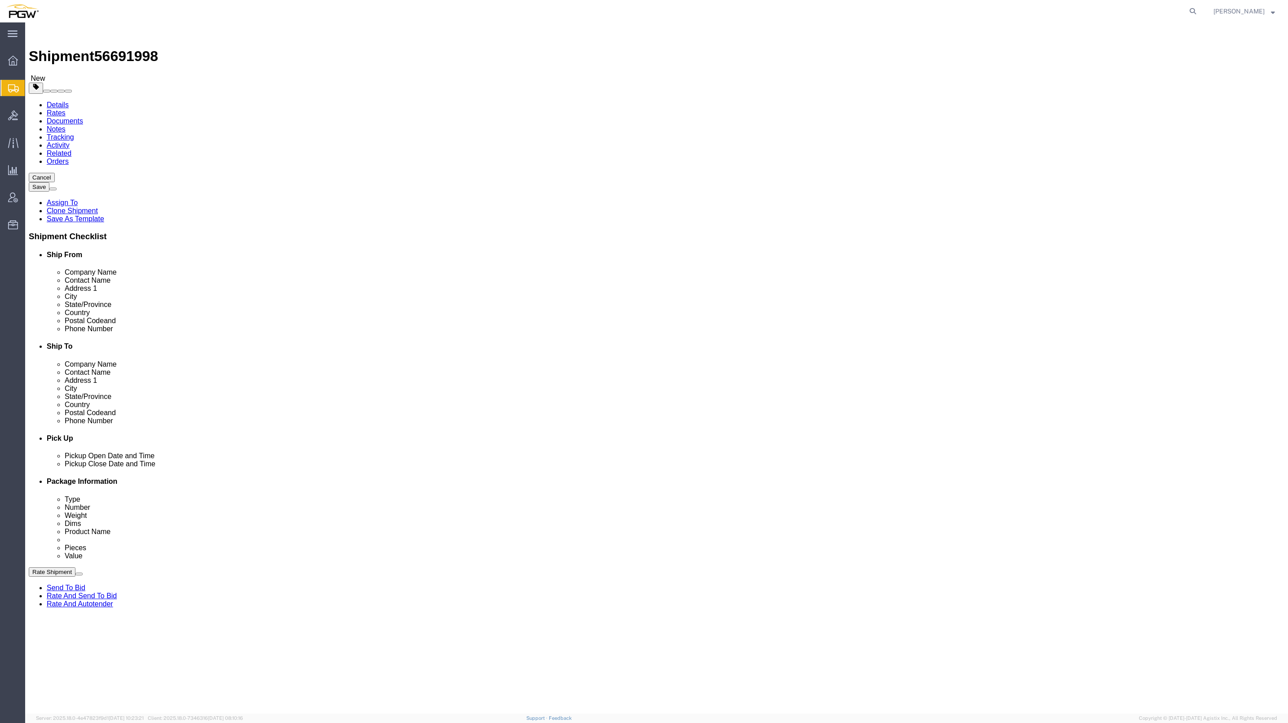
click link "Routing"
drag, startPoint x: 756, startPoint y: 366, endPoint x: 401, endPoint y: 533, distance: 392.6
click div "Pickups + Add Stop From : PGW - 5801 [STREET_ADDRESS] Edit Move to top Move to …"
drag, startPoint x: 386, startPoint y: 512, endPoint x: 386, endPoint y: 431, distance: 80.8
click div "Pickups + Add Stop From : PGW - 5801 [STREET_ADDRESS] Edit Move to top Move to …"
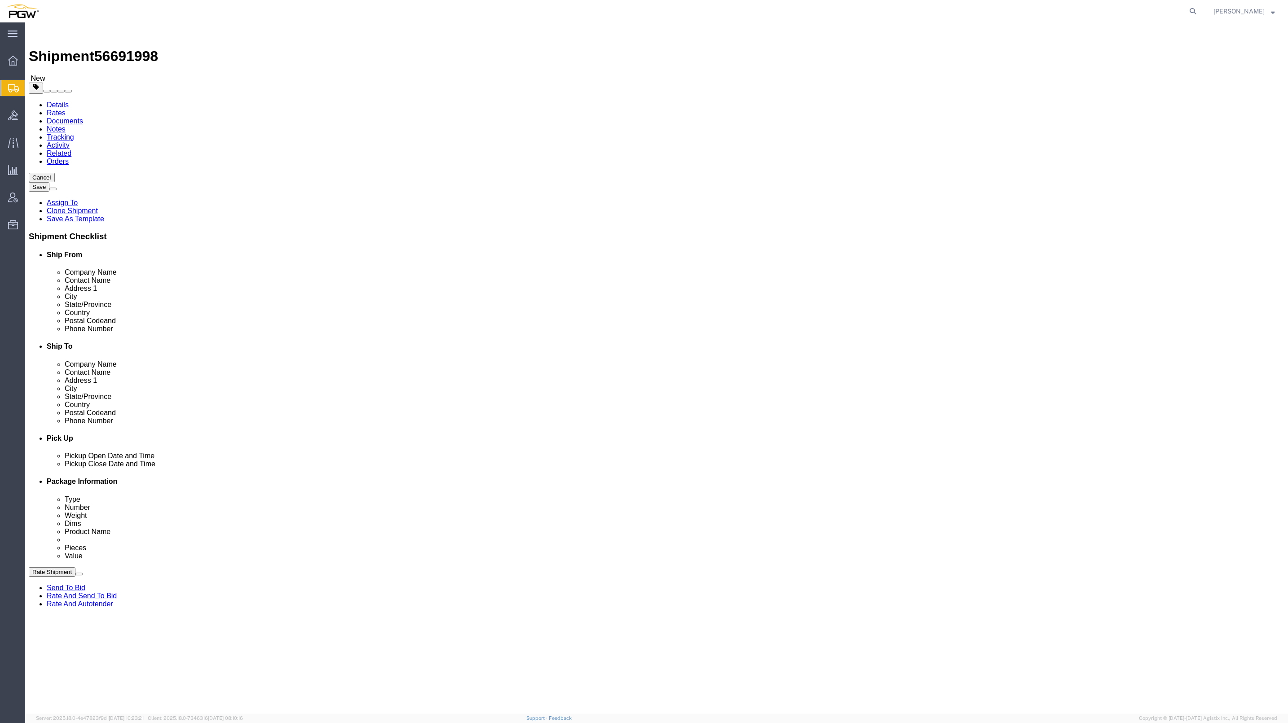
click link "Shipment Information"
click input "Ship To Location / Contact Name : This field is required."
type input "Branch manager"
click div "Location PGW Autoglass-AMG [GEOGRAPHIC_DATA] 5818 My Profile Location 5303 - PG…"
click button "Rate Shipment"
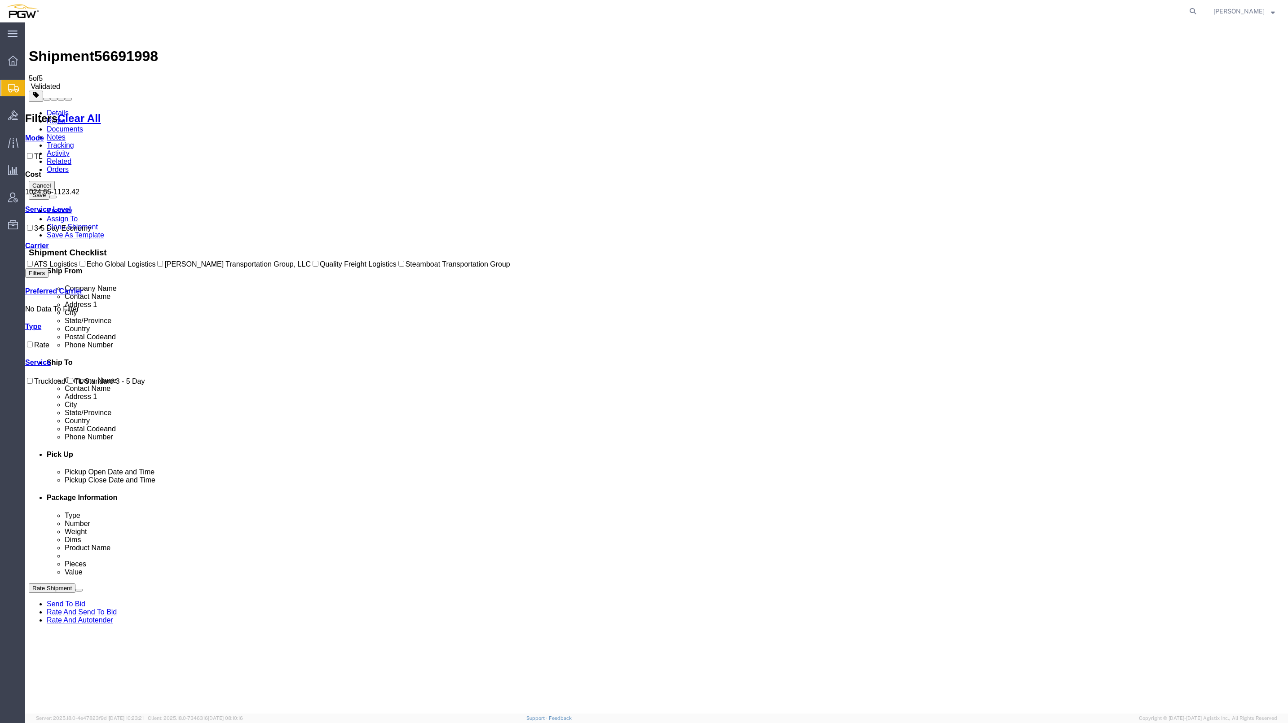
click at [113, 624] on link "Rate And Autotender" at bounding box center [80, 621] width 66 height 8
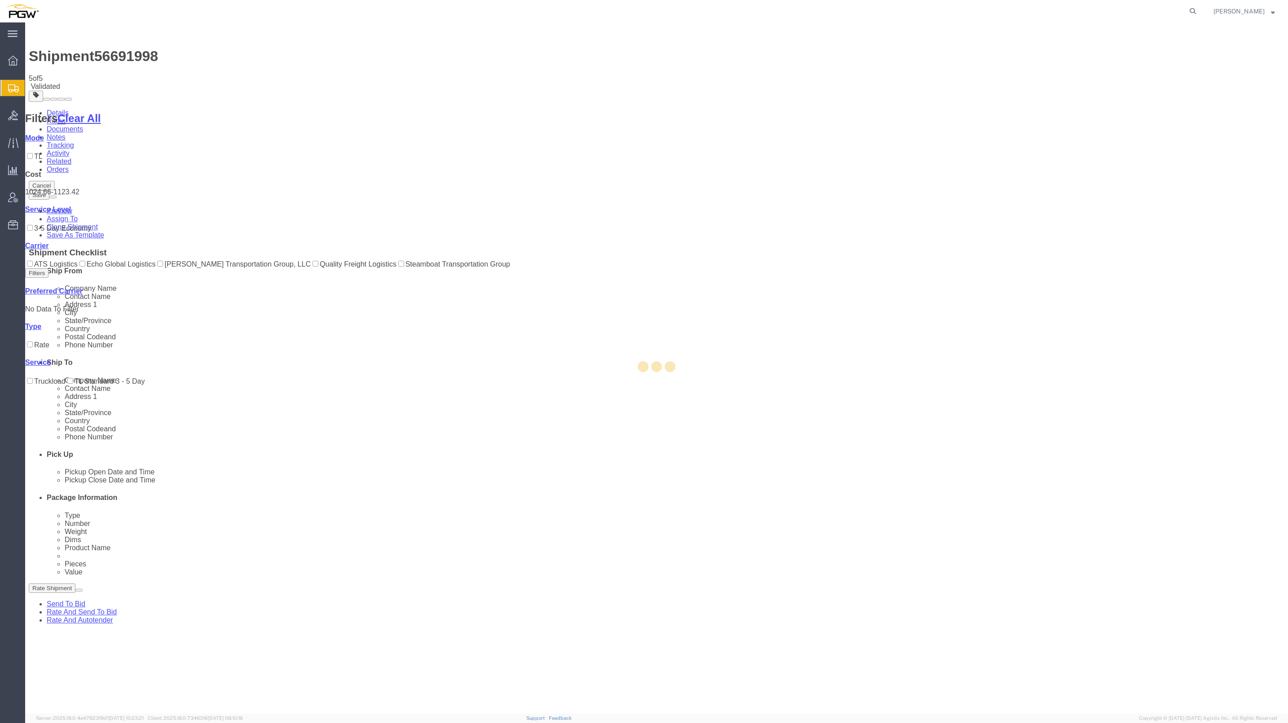
select select "62891"
select select "62691"
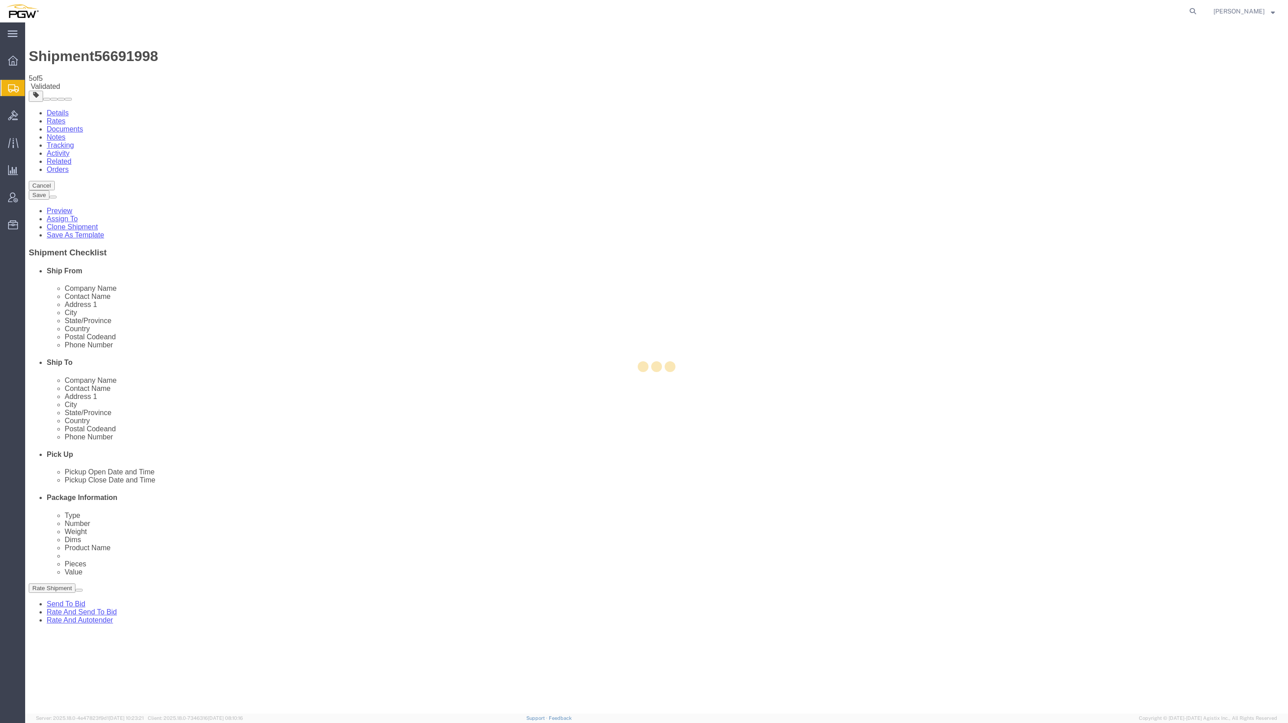
select select "62891"
select select "62691"
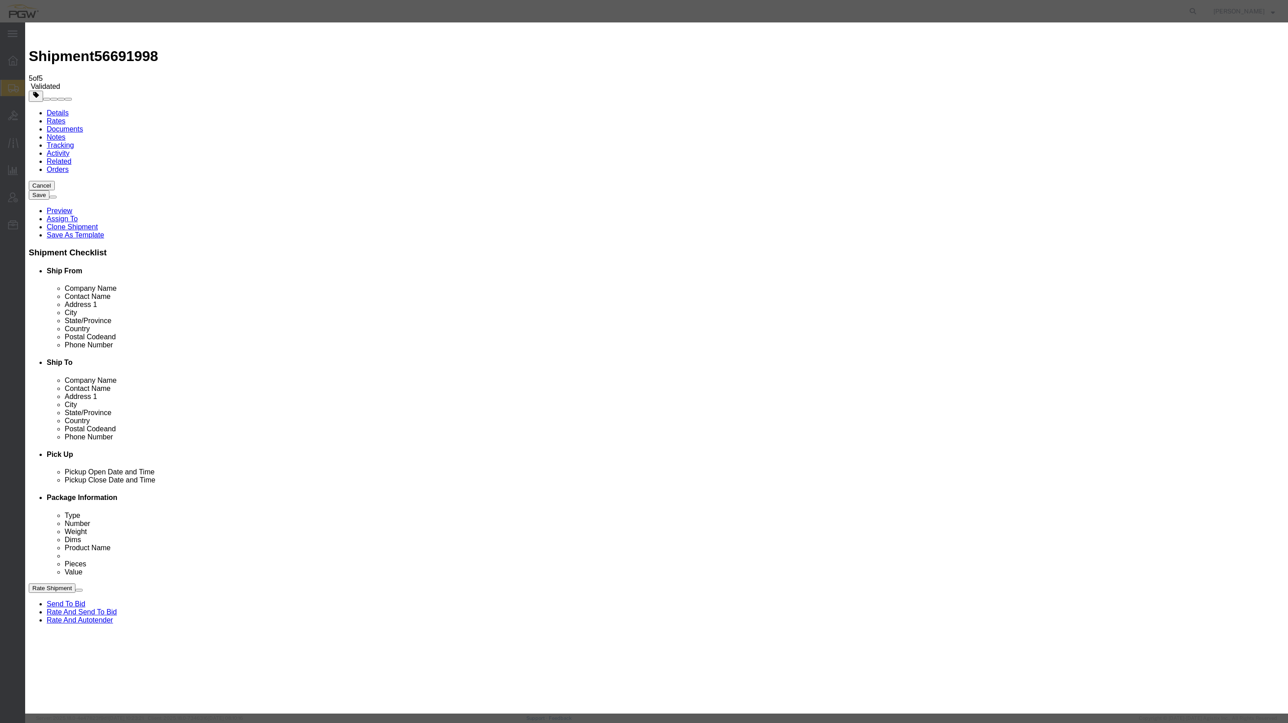
type input "2"
click input "2"
click select "Price Carrier Rank"
select select "LANE_RANK"
click select "Price Carrier Rank"
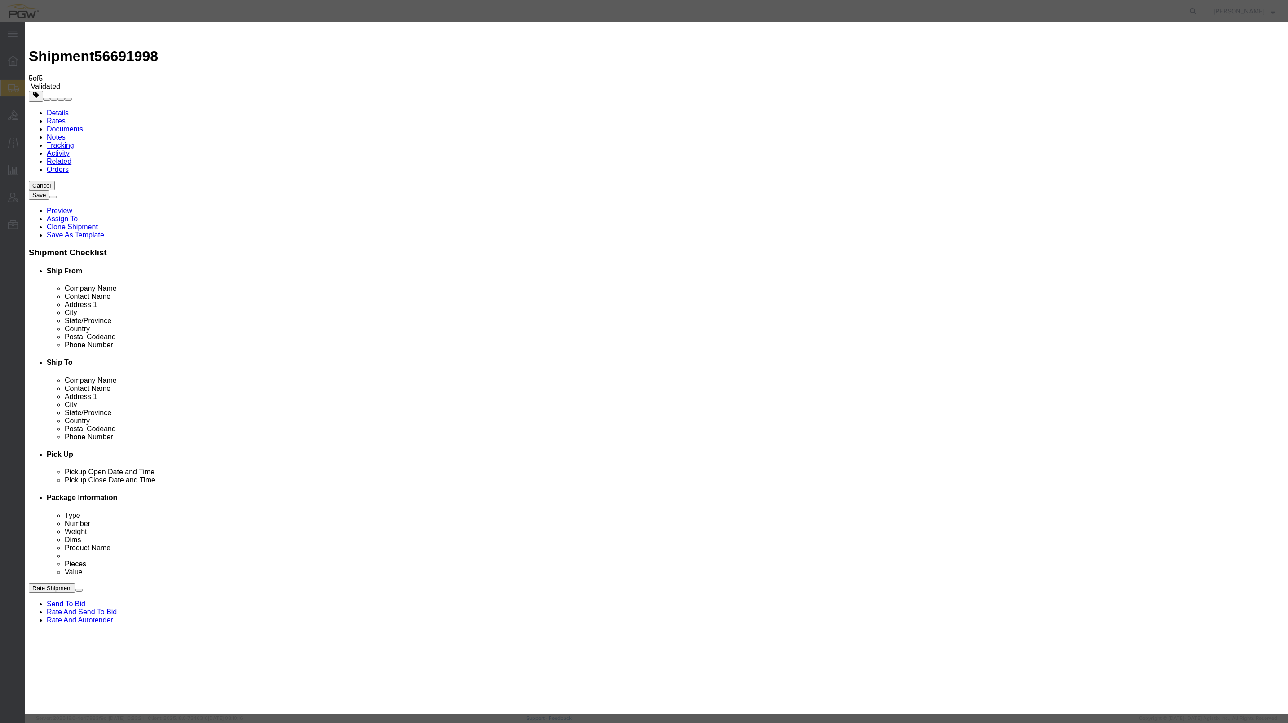
click button "Save Auto-Tender"
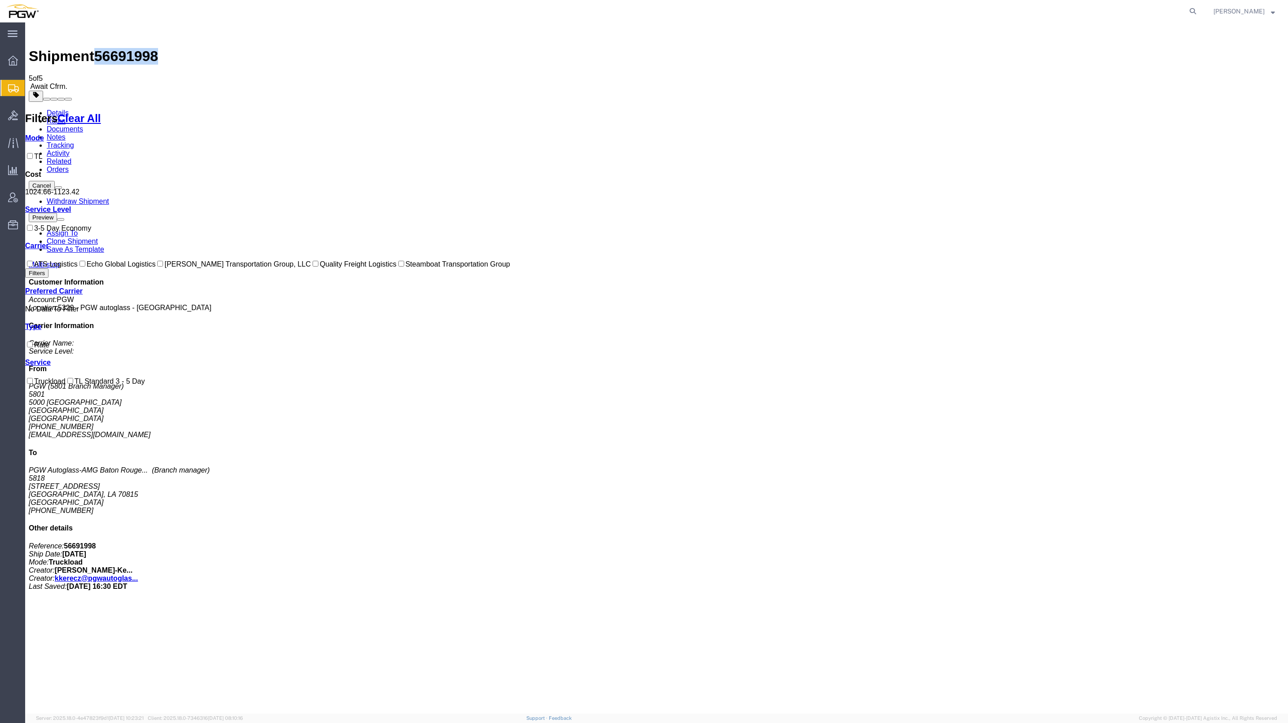
drag, startPoint x: 148, startPoint y: 40, endPoint x: 101, endPoint y: 32, distance: 47.7
click at [101, 32] on div "Shipment 56691998 5 of 5 Await Cfrm." at bounding box center [657, 58] width 1256 height 65
copy span "56691998"
click at [57, 109] on link "Details" at bounding box center [58, 113] width 22 height 8
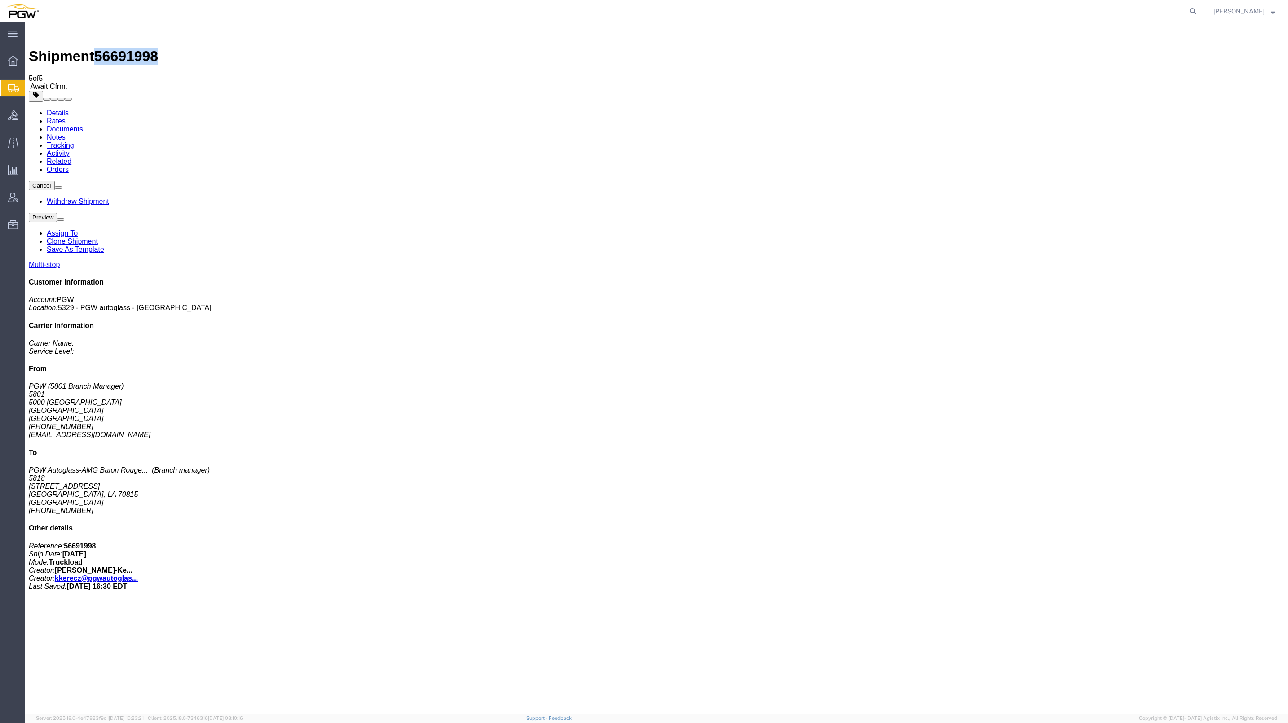
click span "button"
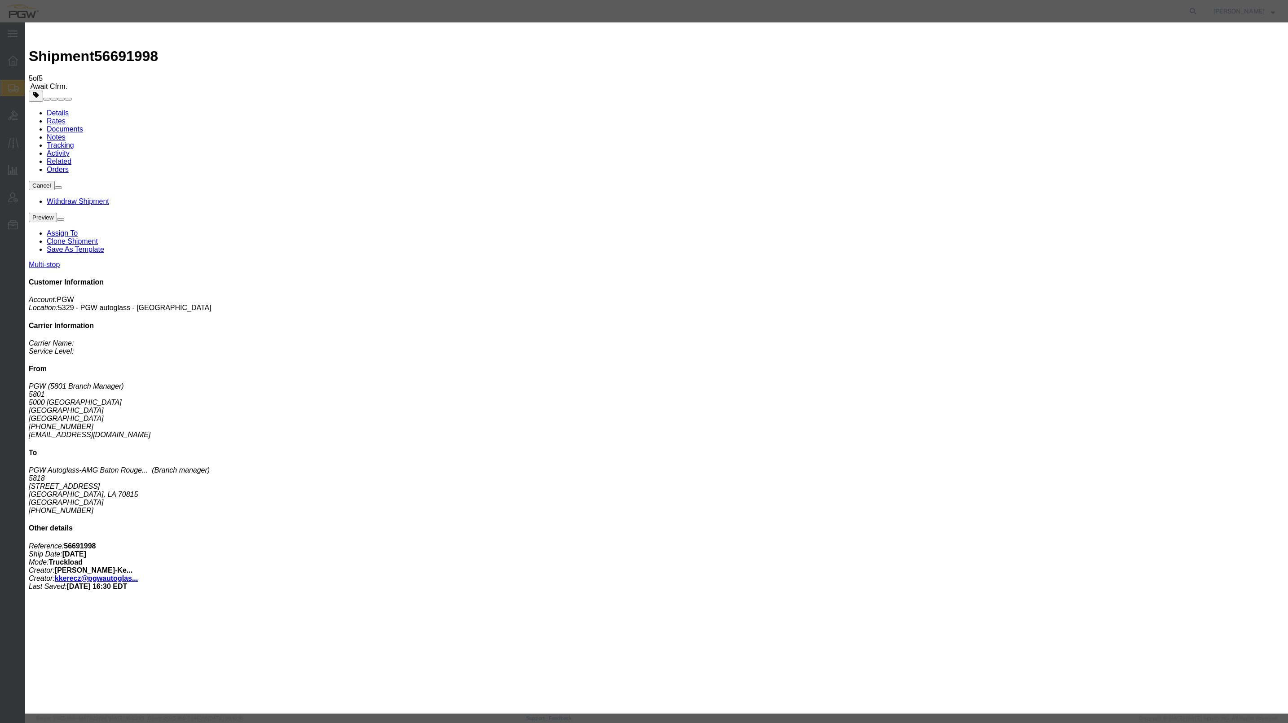
click input "13046"
click icon "button"
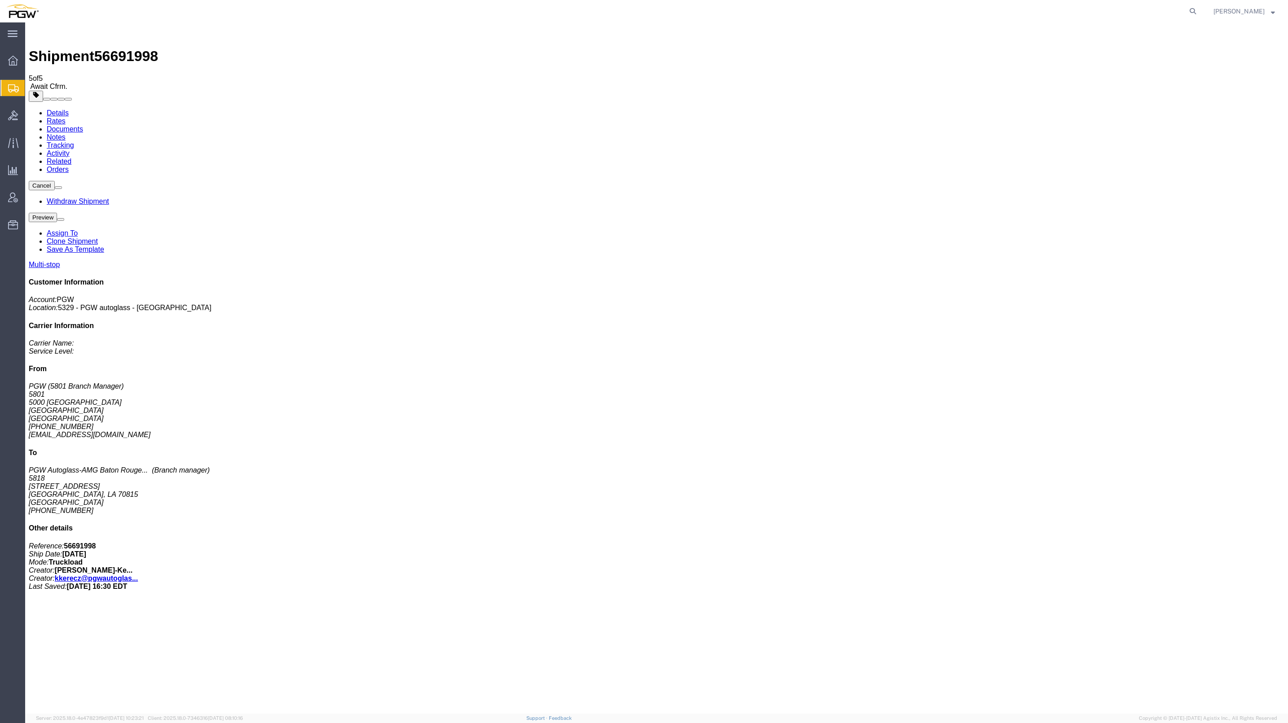
click button "Preview"
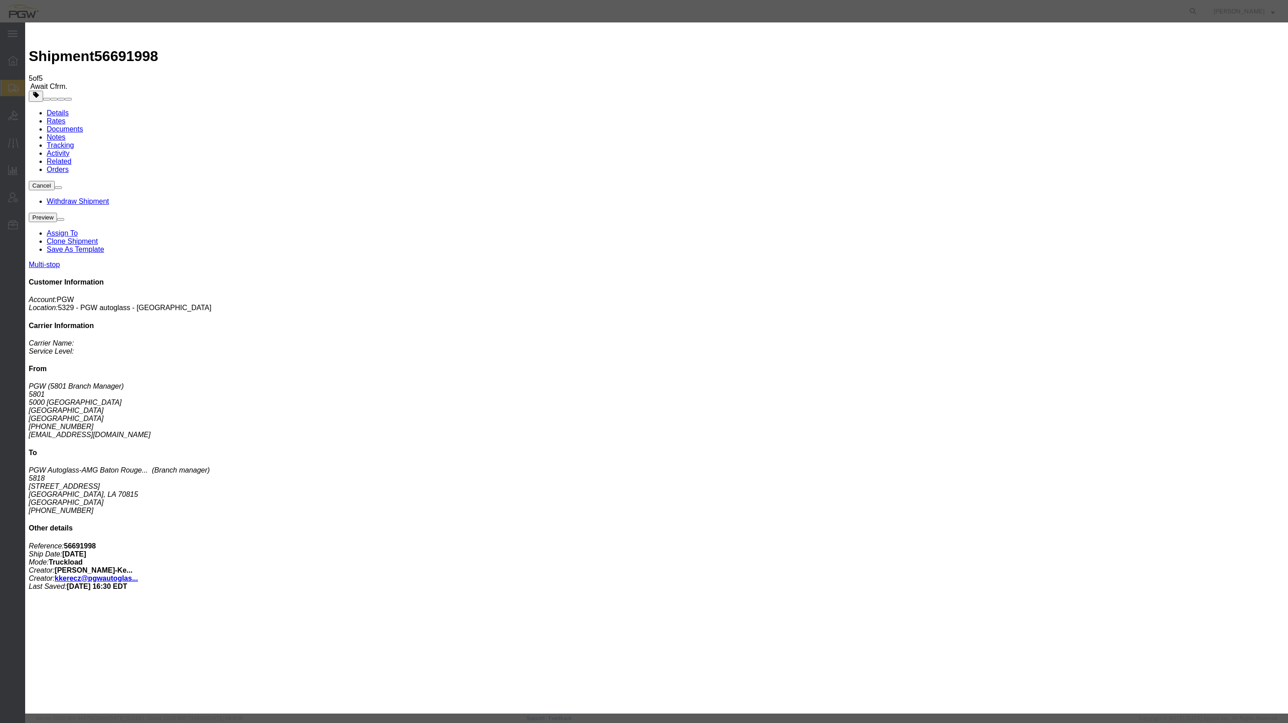
click button "button"
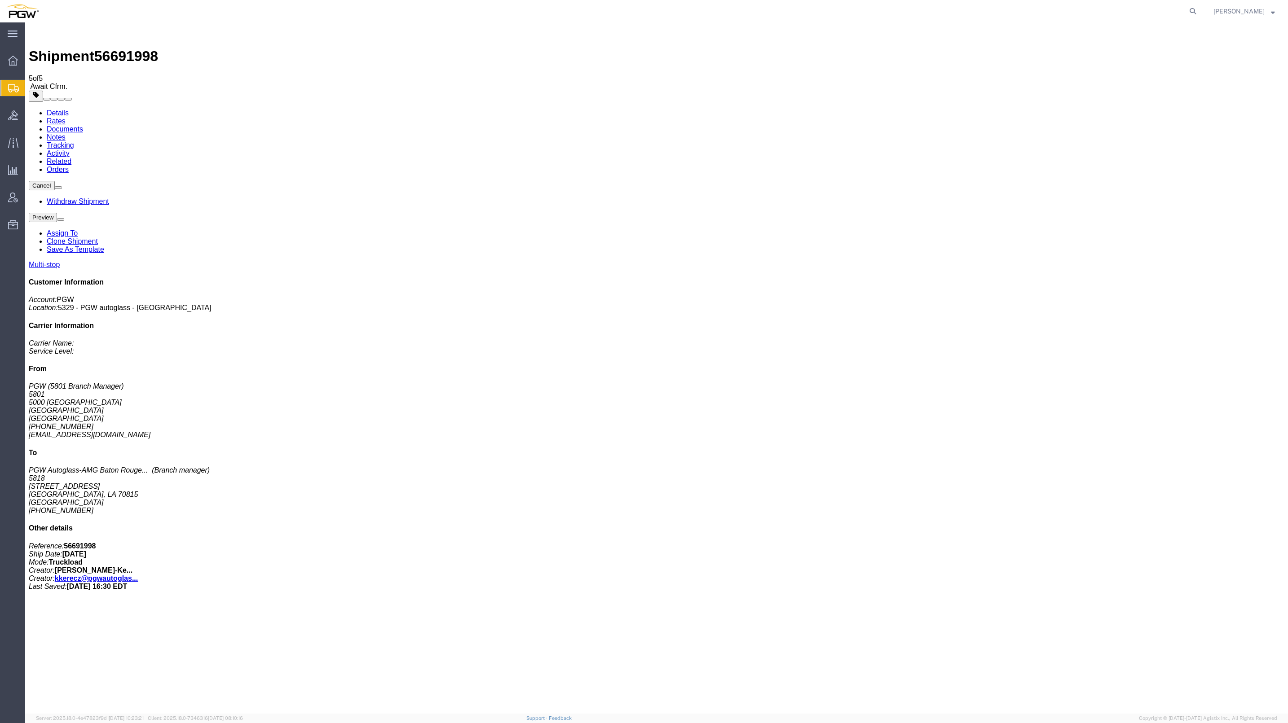
click link "Details"
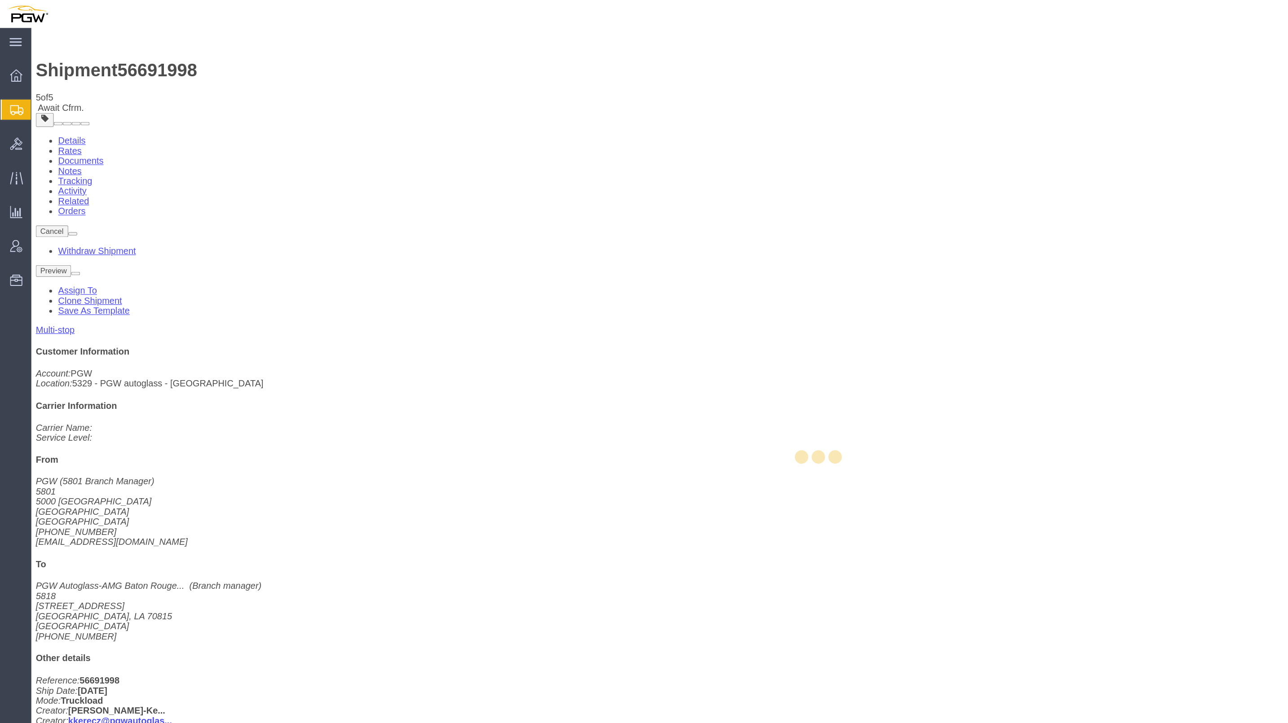
click at [0, 0] on span "Create from Template" at bounding box center [0, 0] width 0 height 0
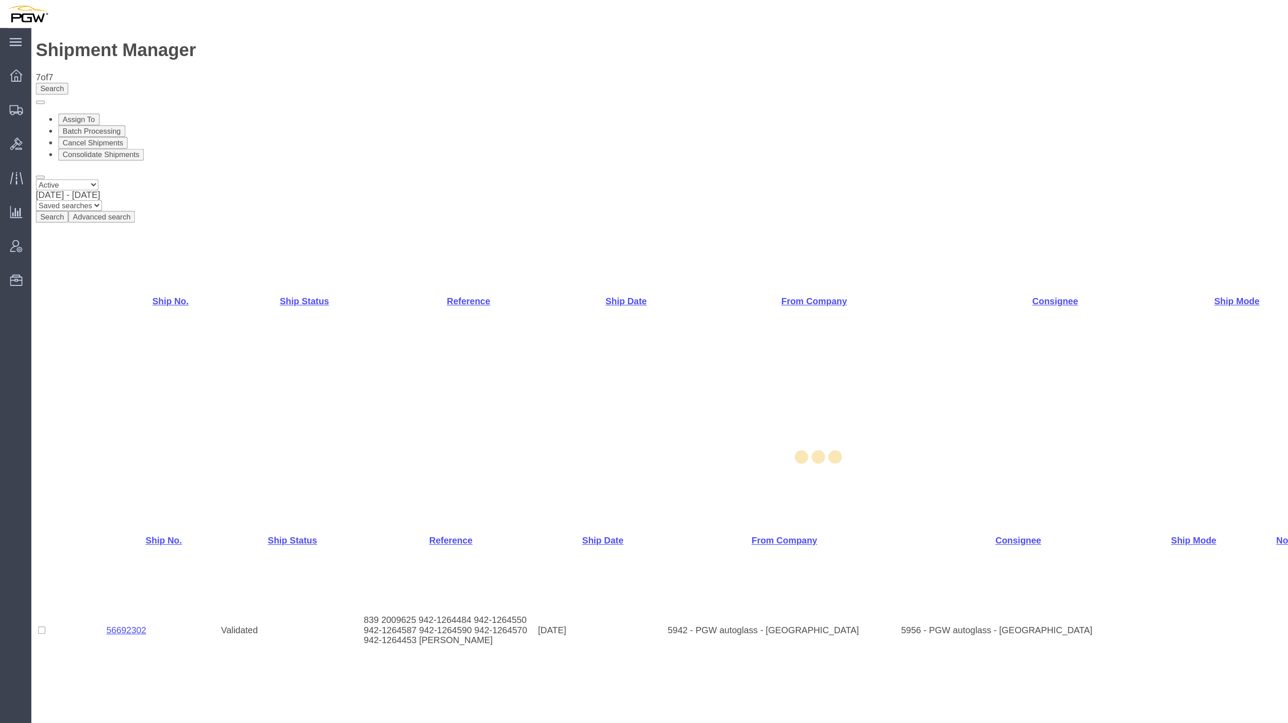
select select "62891"
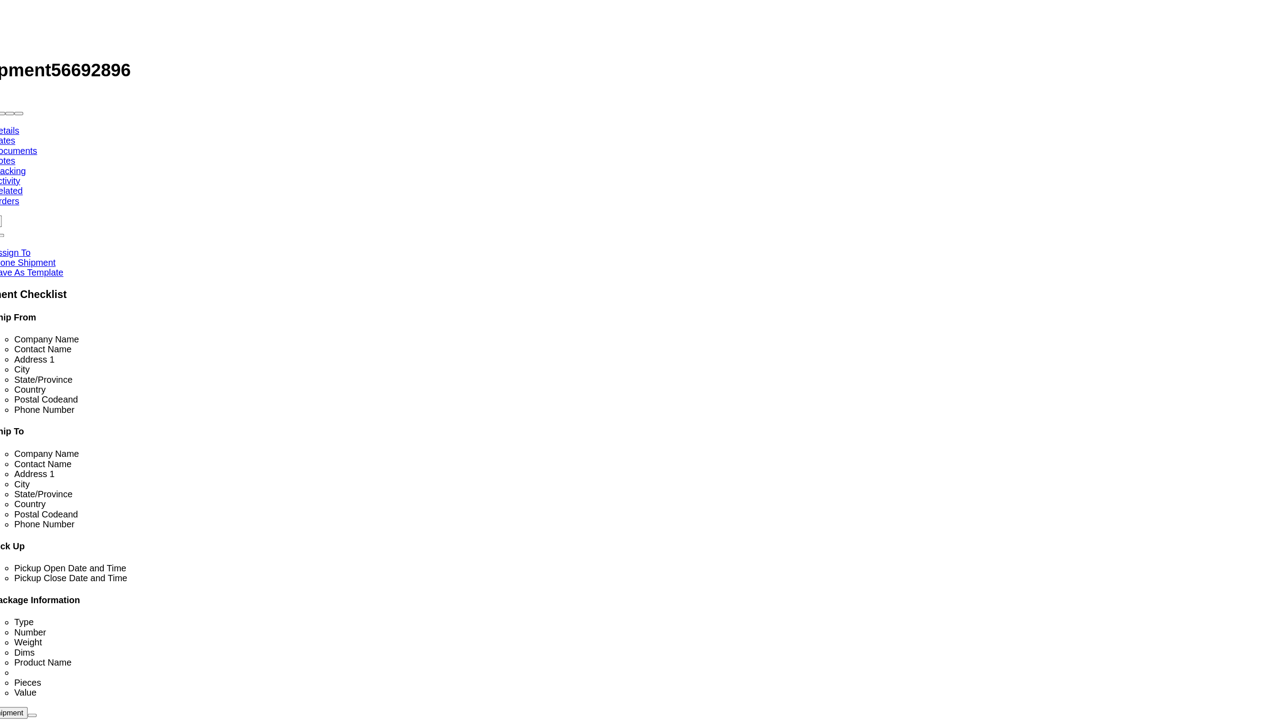
type input "5"
type input "4"
type input "540"
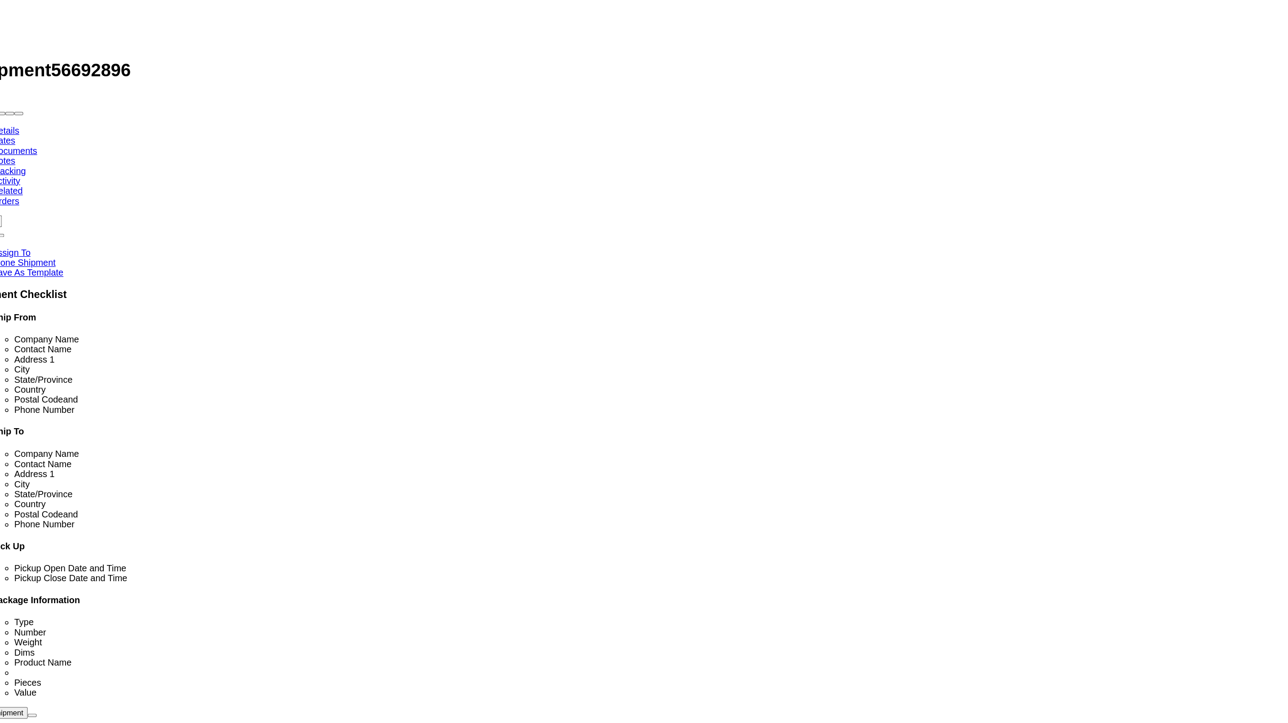
select select "28261"
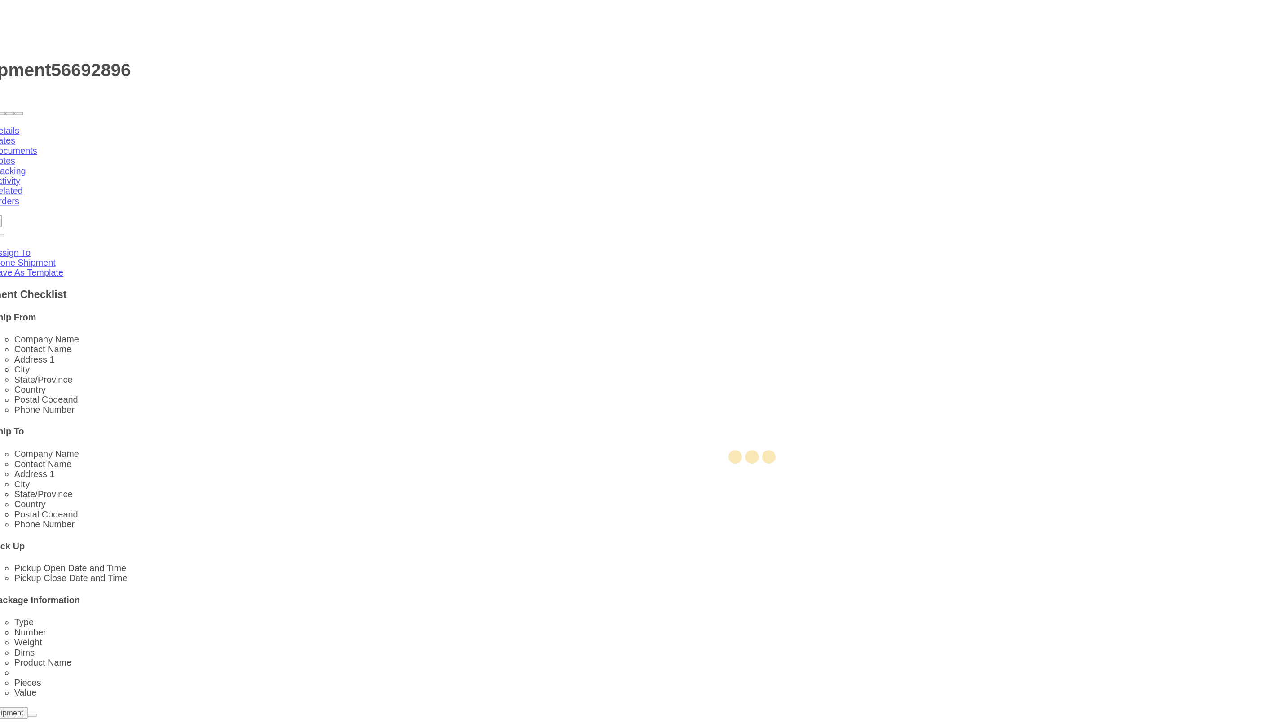
type input "5404"
type input "PGW"
type input "5404 Branch Manager"
type input "[STREET_ADDRESS]"
type input "Gardena"
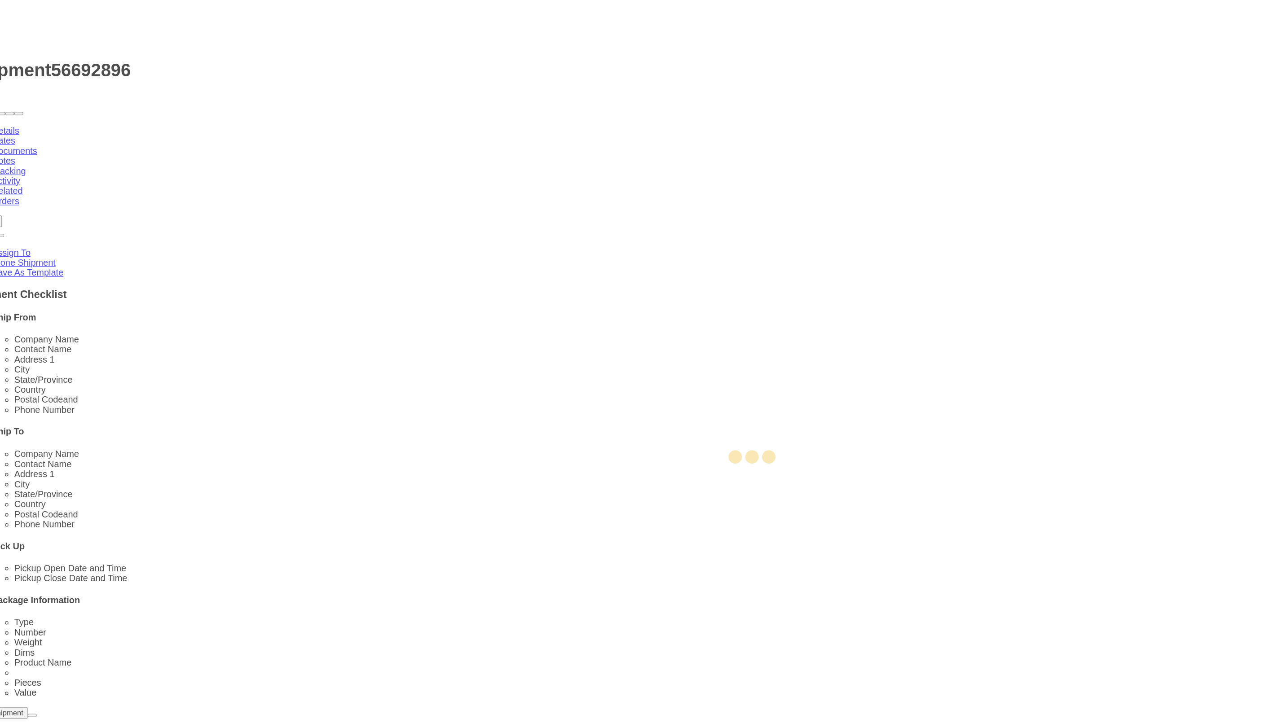
type input "90248"
type input "[PHONE_NUMBER]"
type input "[EMAIL_ADDRESS][DOMAIN_NAME]"
select select "CA"
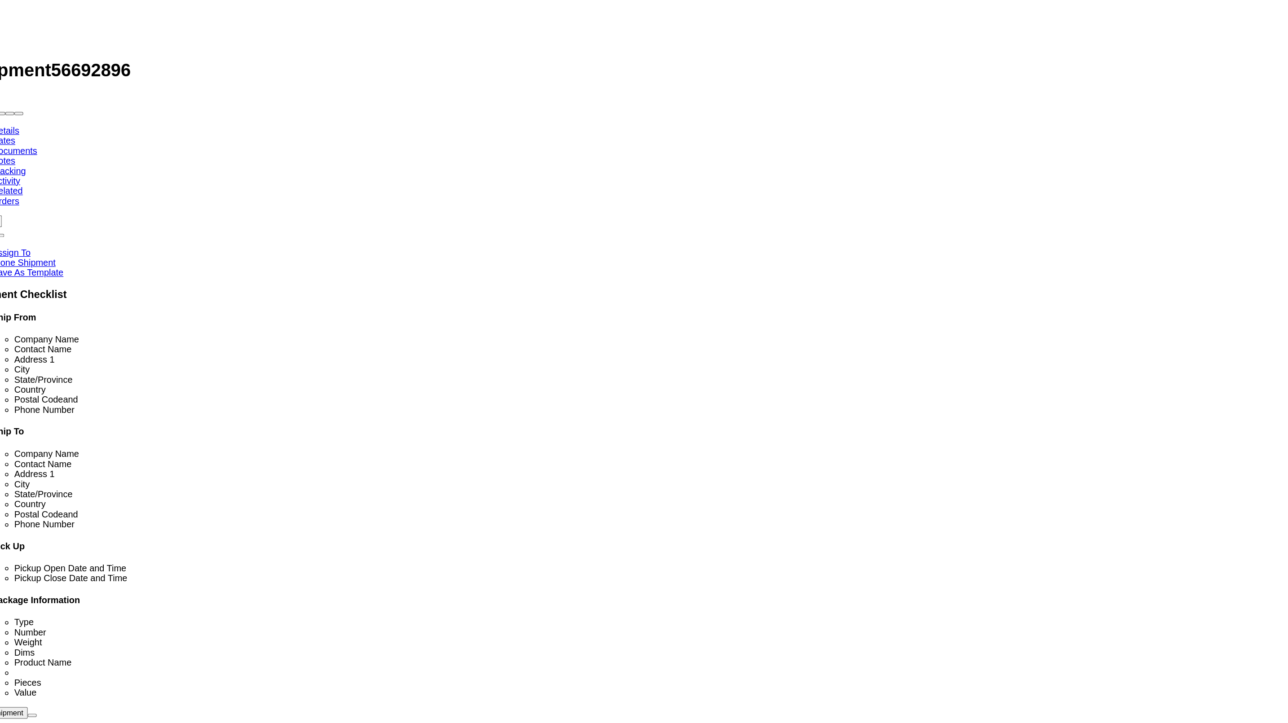
click input "5404"
type input "5"
type input "5402"
select select "28259"
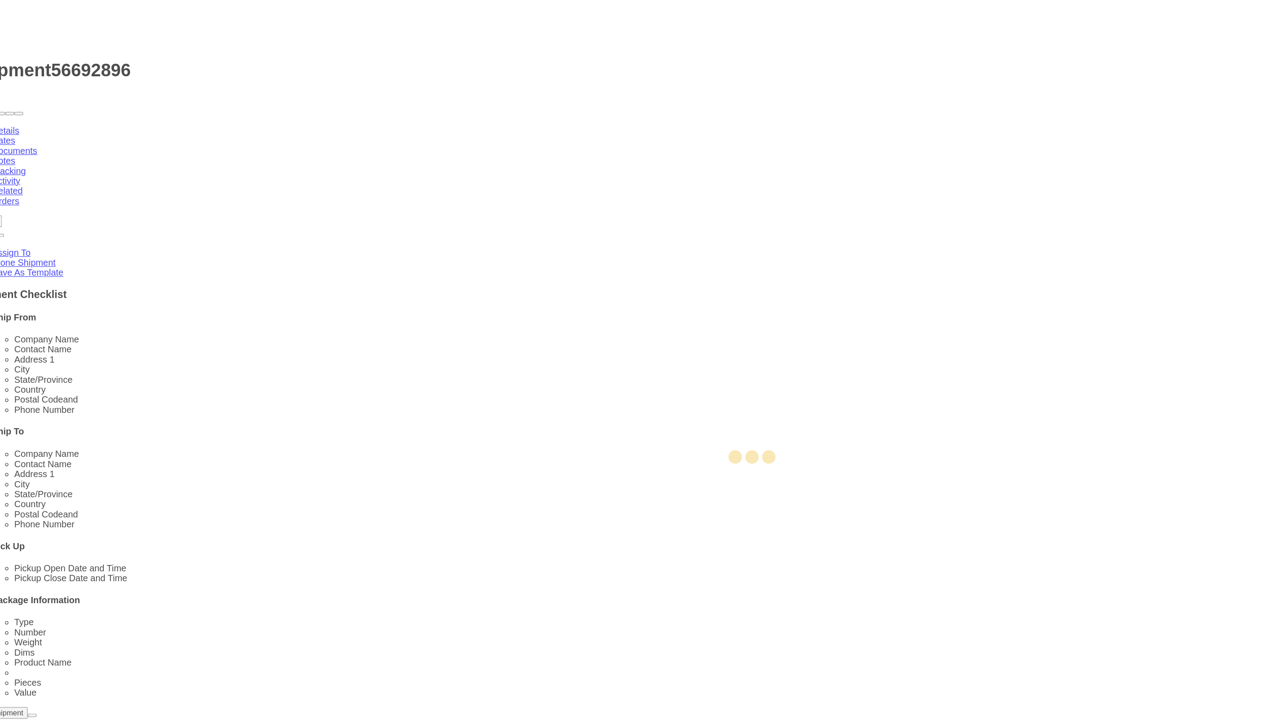
type input "5403"
type input "5403 Branch Manager"
type input "[STREET_ADDRESS]"
type input "Amarillo"
type input "79101"
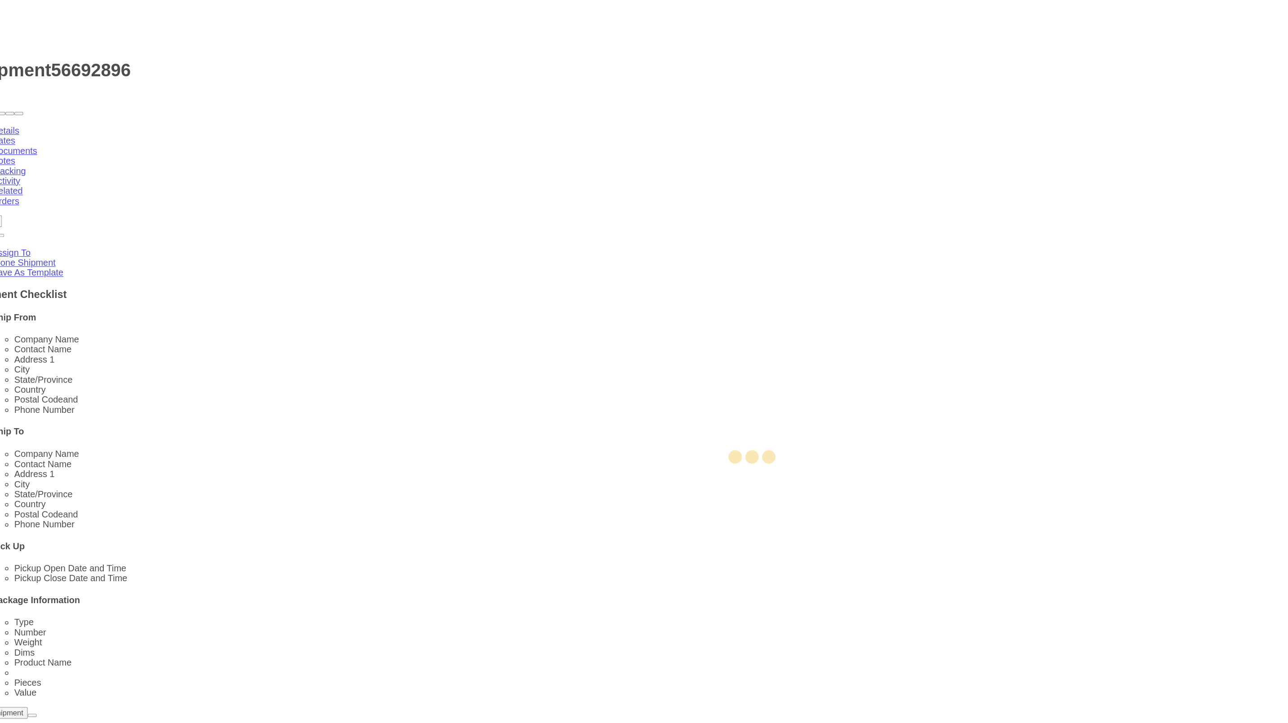
type input "[PHONE_NUMBER]"
type input "[EMAIL_ADDRESS][DOMAIN_NAME]"
select select "[GEOGRAPHIC_DATA]"
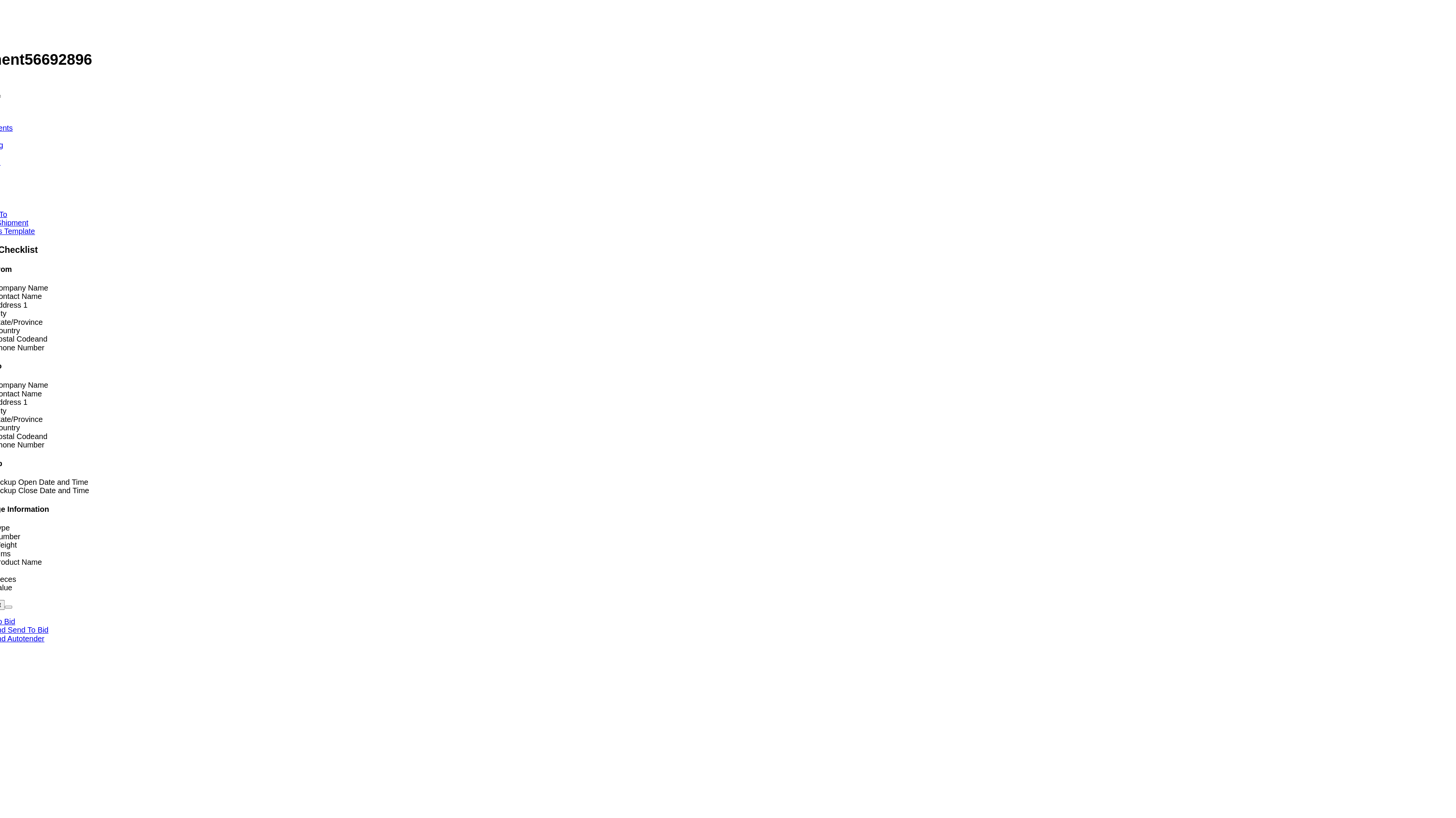
click link "ADDITIONAL INFORMATION"
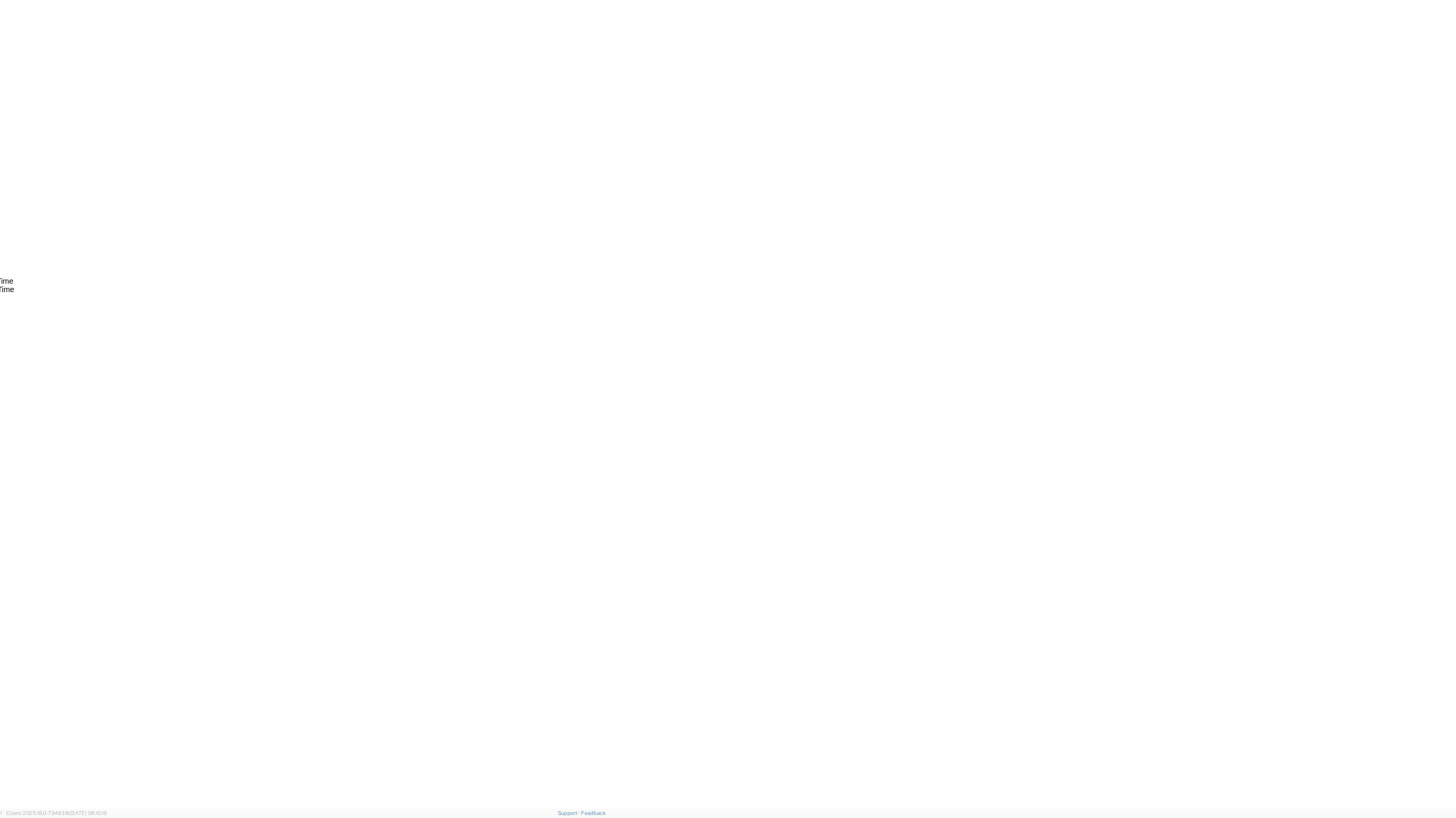
click button "Add Stop"
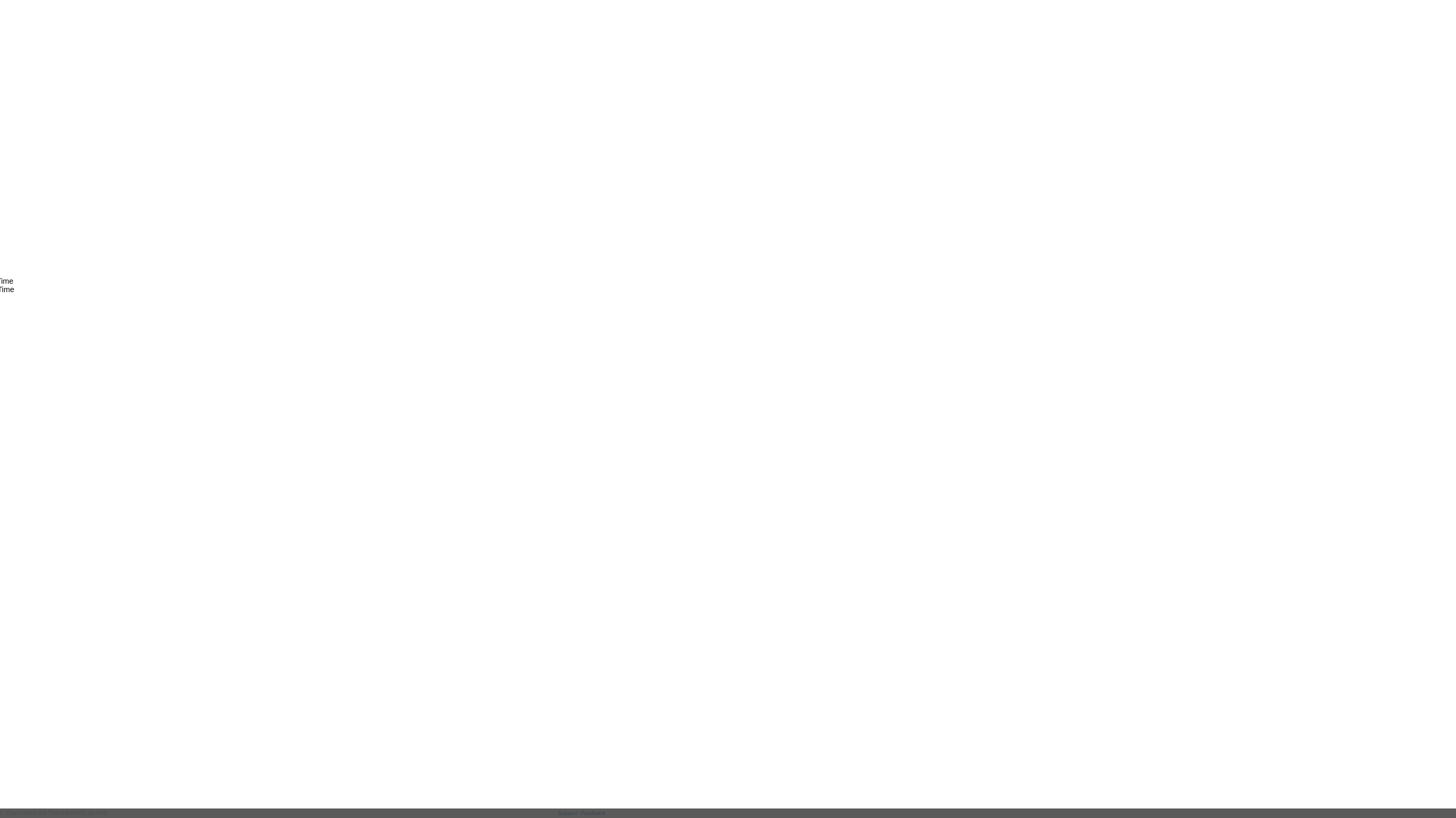
drag, startPoint x: 1266, startPoint y: 515, endPoint x: 1269, endPoint y: 303, distance: 212.0
click div
drag, startPoint x: 625, startPoint y: 183, endPoint x: 622, endPoint y: 192, distance: 9.5
click div "Address Type Pickup Delivery Location Select Select My Profile Location 5303 - …"
click button "Close"
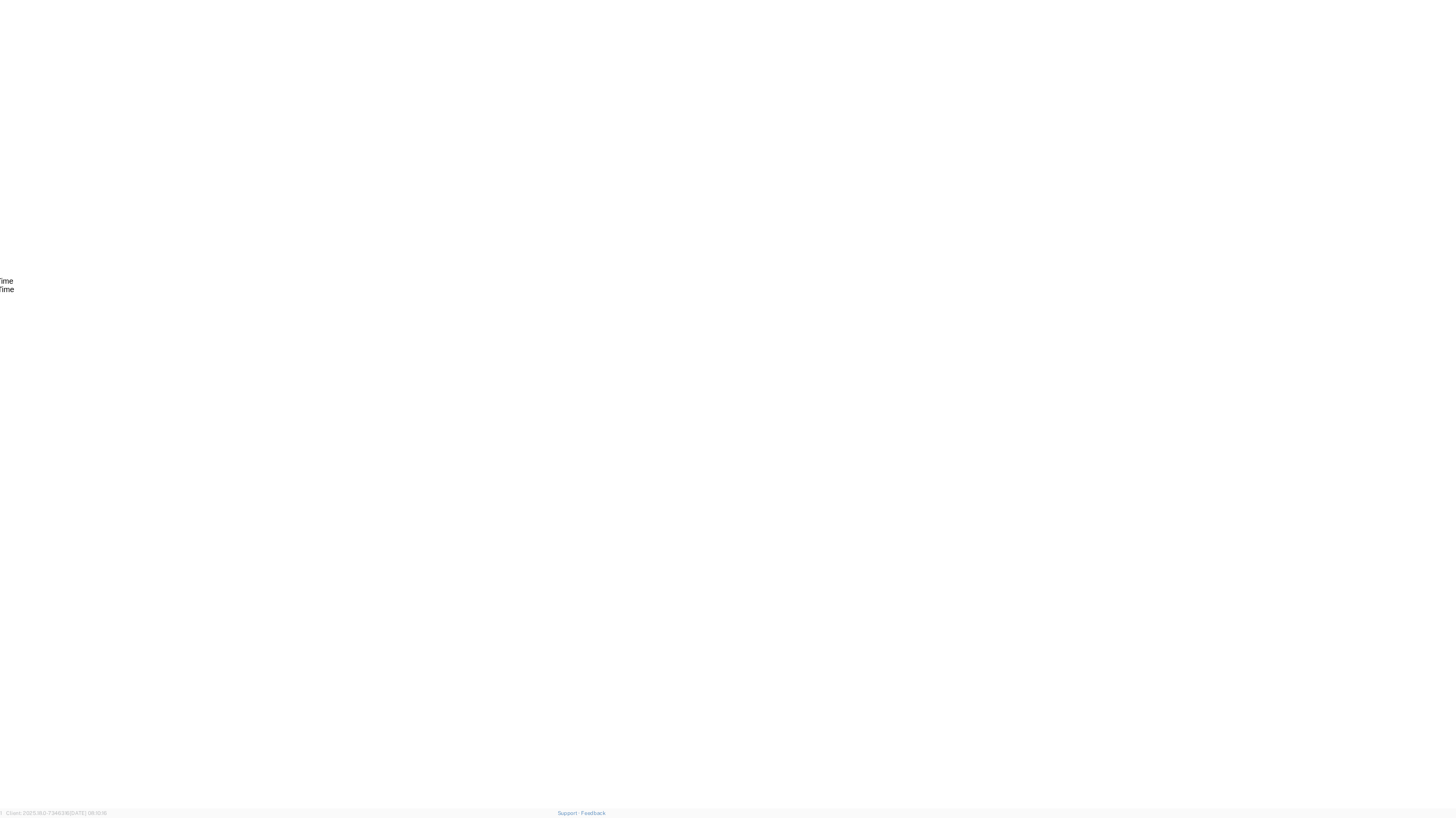
click button "Add Stop"
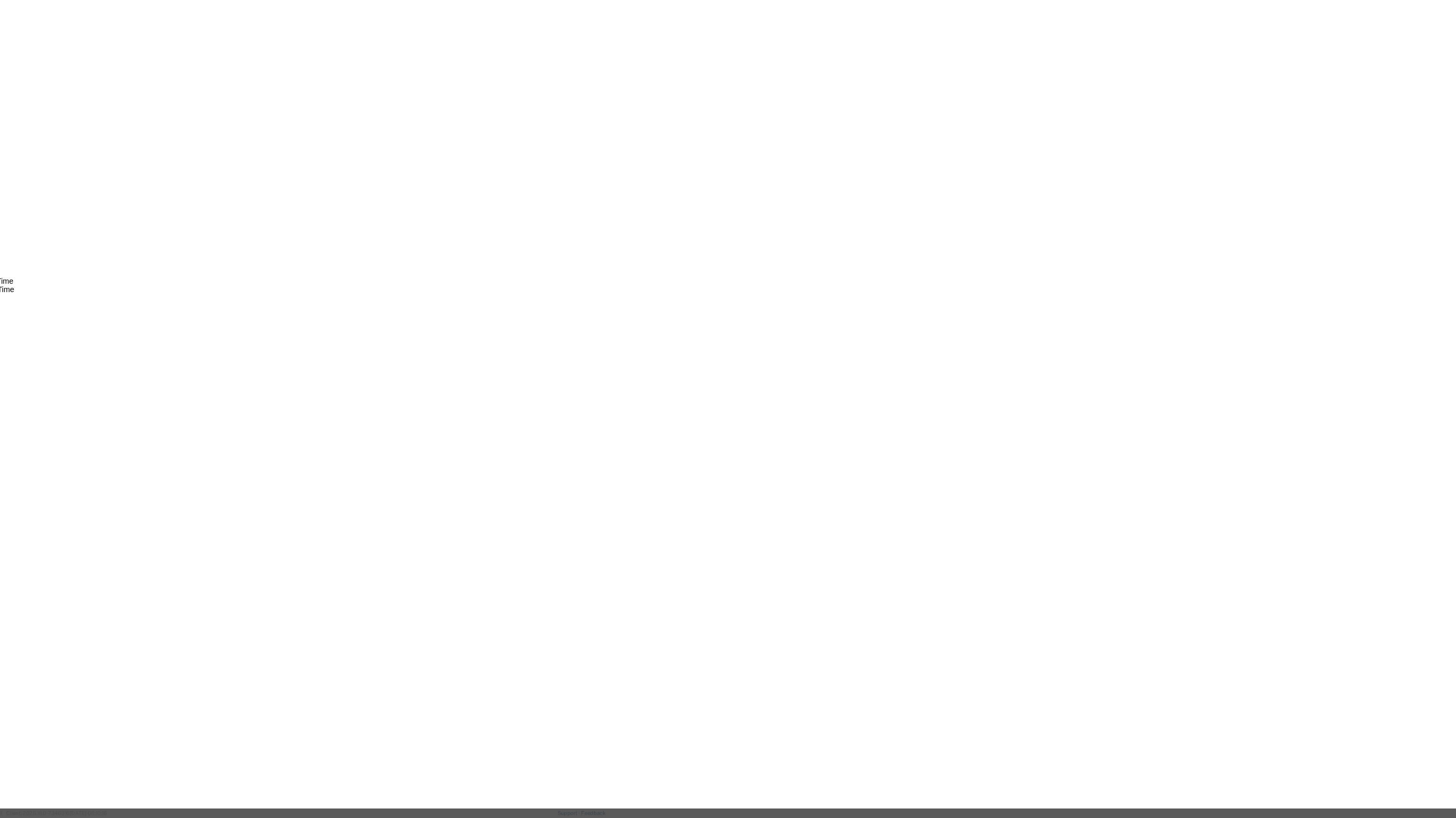
click input "text"
click div
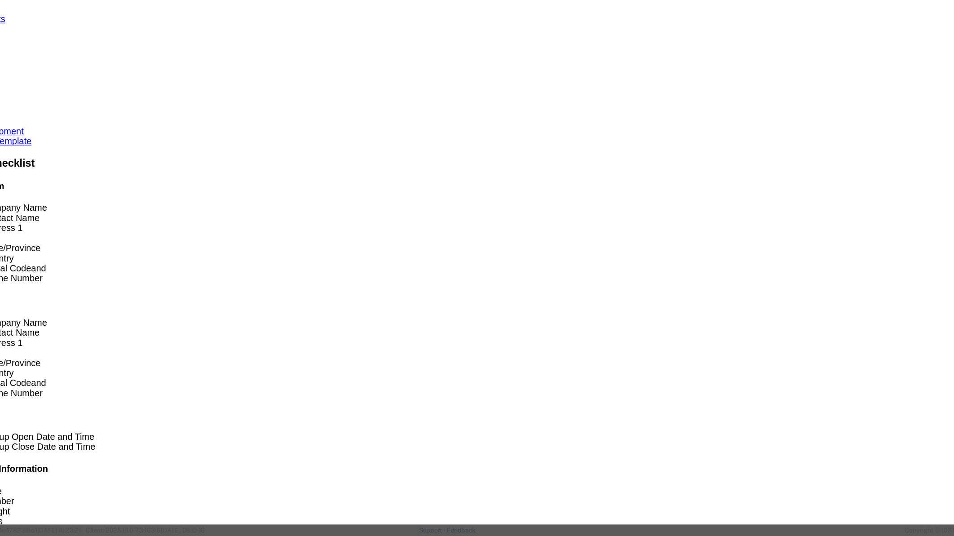
click input "text"
click input "812"
click input "5812"
type input "5812"
drag, startPoint x: 601, startPoint y: 122, endPoint x: 594, endPoint y: 153, distance: 31.4
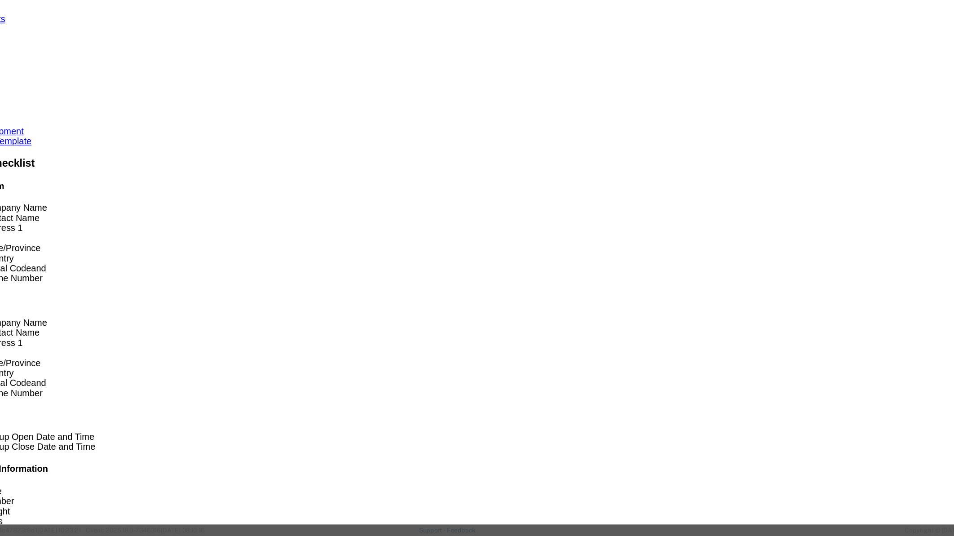
click div "Address Type Pickup Delivery Location Select Select My Profile Location 5303 - …"
click label "Address 2"
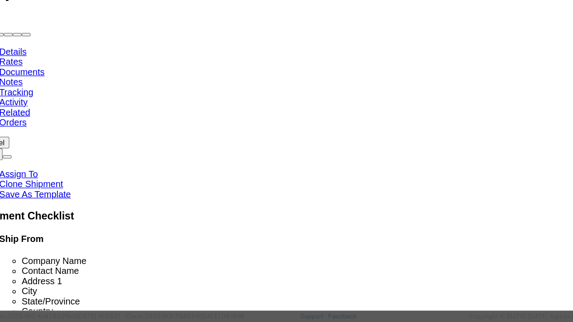
click label "Delivery"
click input "Delivery"
radio input "true"
select select
type input "5812"
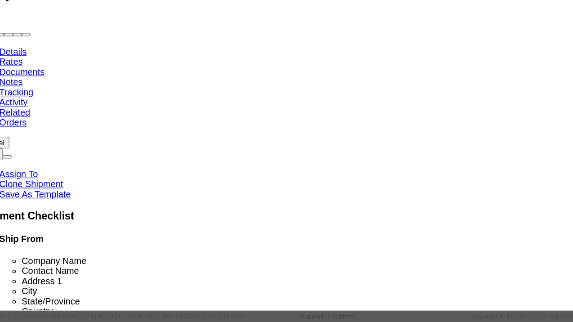
select select "62938"
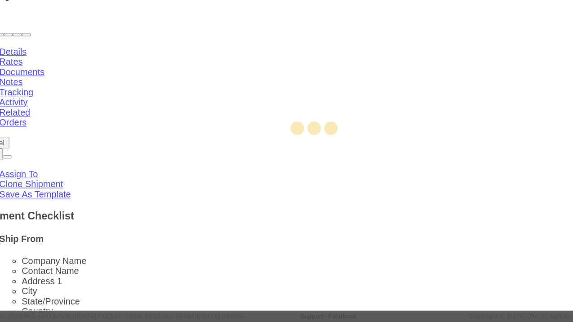
type input "PGW Autoglass-AMG Abilene 5812"
type input "[STREET_ADDRESS]"
type input "Abilene"
type input "79602"
type input "[PHONE_NUMBER]"
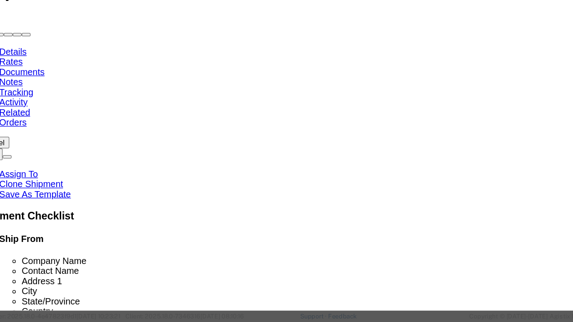
select select "[GEOGRAPHIC_DATA]"
click button "Save"
click input "Contact Name : This field is required."
type input "Branch manager"
click div "Address Type Pickup Delivery Location PGW Autoglass-AMG Abilene 5812 My Profile…"
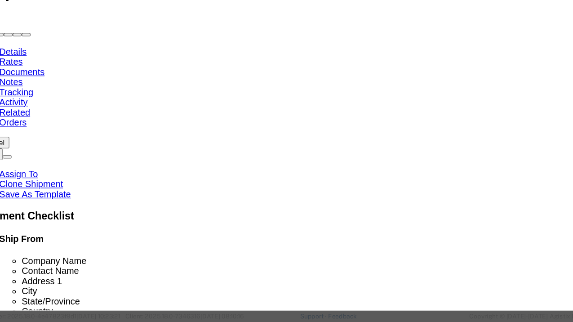
click button "Save"
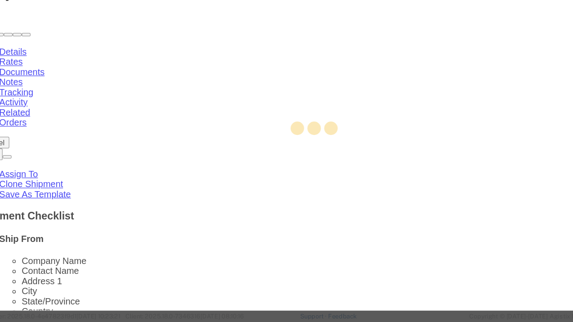
select select "D"
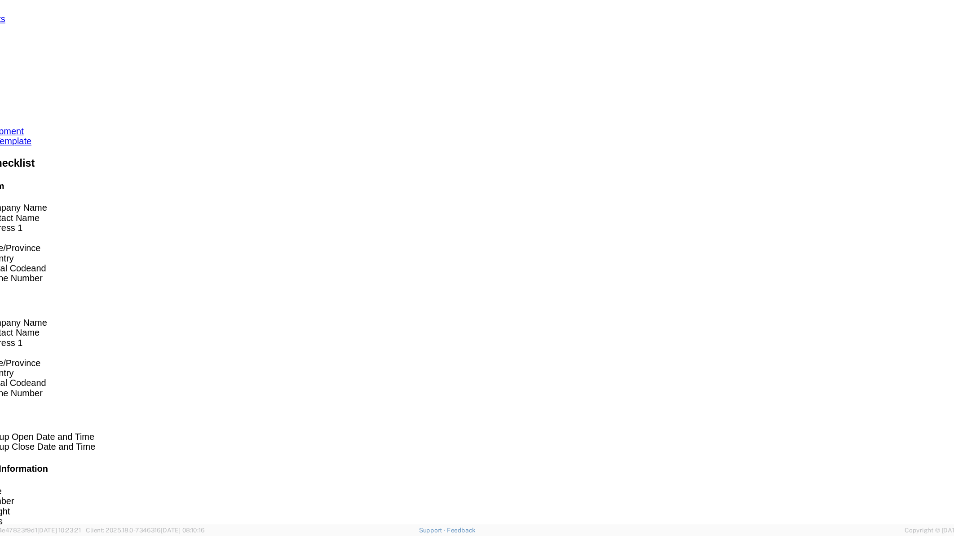
click button "Add Stop"
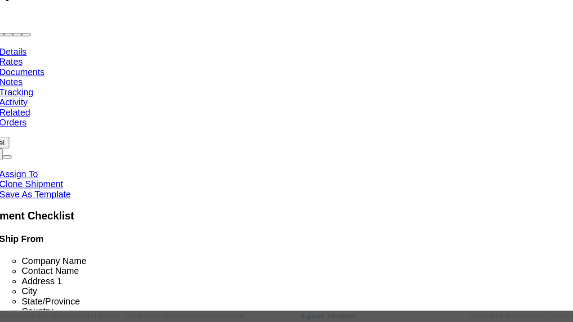
click input "Delivery"
radio input "true"
select select
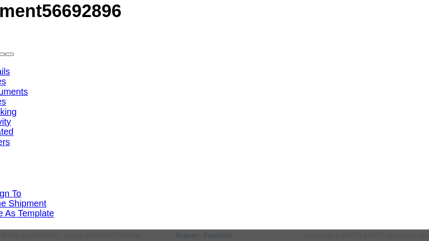
click div "Address Type Pickup Delivery Location My Profile Location 5303 - PGW autoglass …"
type input "5"
type input "5811"
select select "62051"
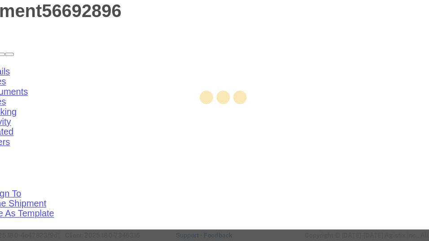
type input "5811"
type input "PGW"
type input "[PERSON_NAME]"
type input "[STREET_ADDRESS]"
type input "Lubbock"
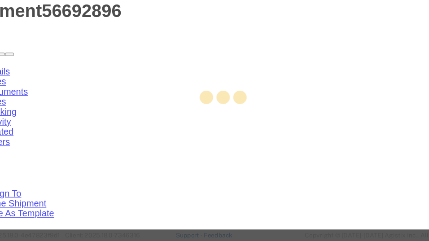
type input "79423"
type input "[PHONE_NUMBER]"
type input "[EMAIL_ADDRESS][DOMAIN_NAME]"
checkbox input "true"
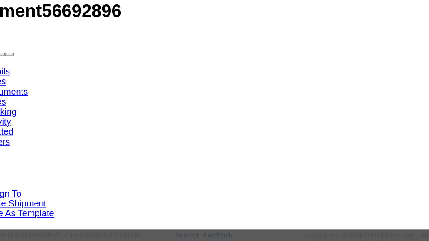
select select "[GEOGRAPHIC_DATA]"
click button "Save"
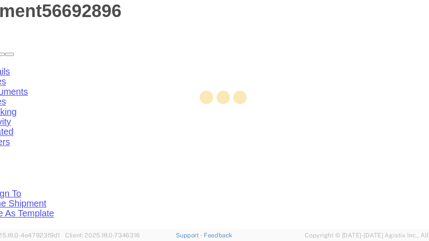
select select "D"
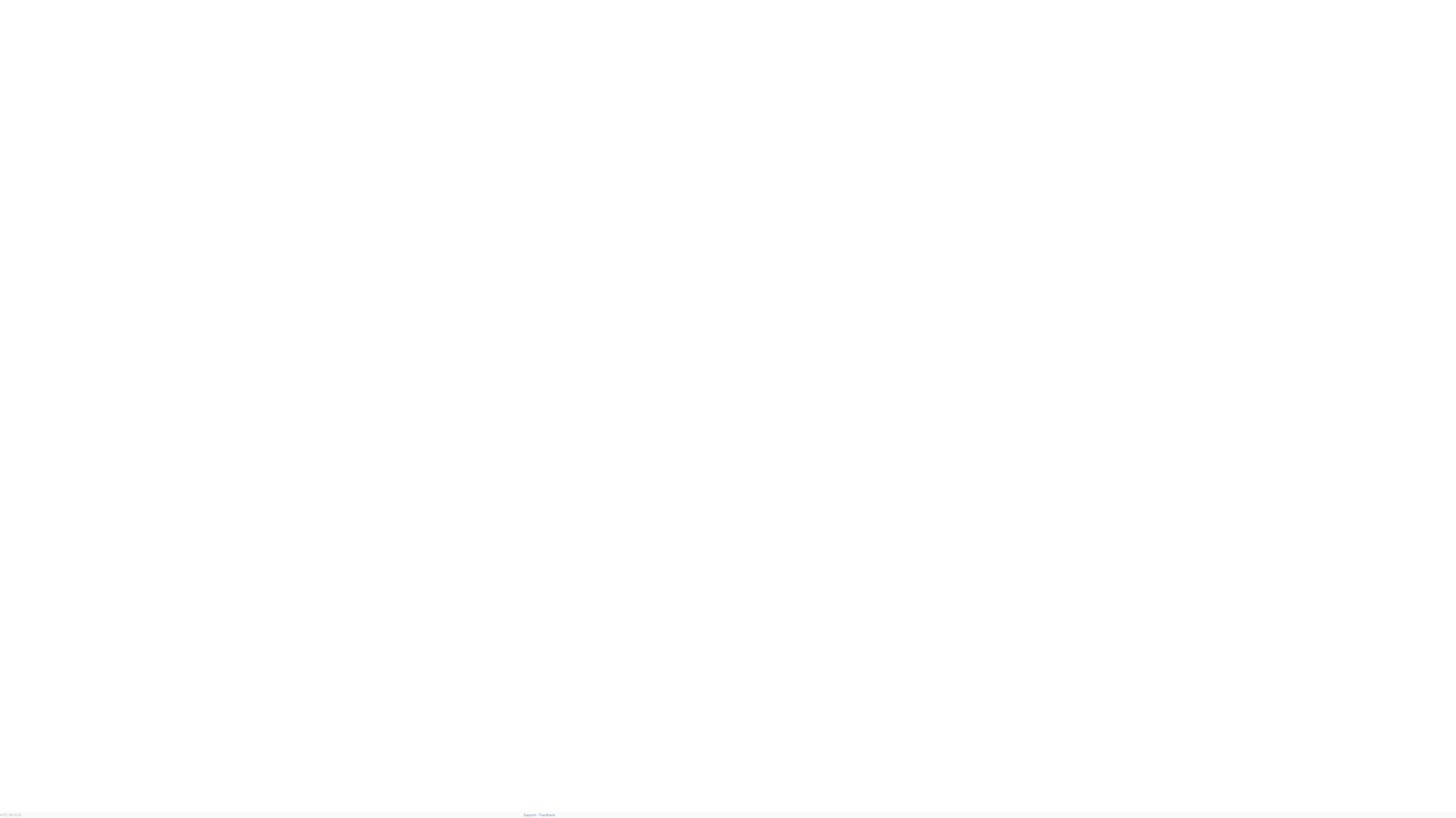
drag, startPoint x: 215, startPoint y: 434, endPoint x: 144, endPoint y: 423, distance: 71.8
click div "Pickup Date: Pickup Start Date Pickup Start Time Pickup Open Date and Time [DAT…"
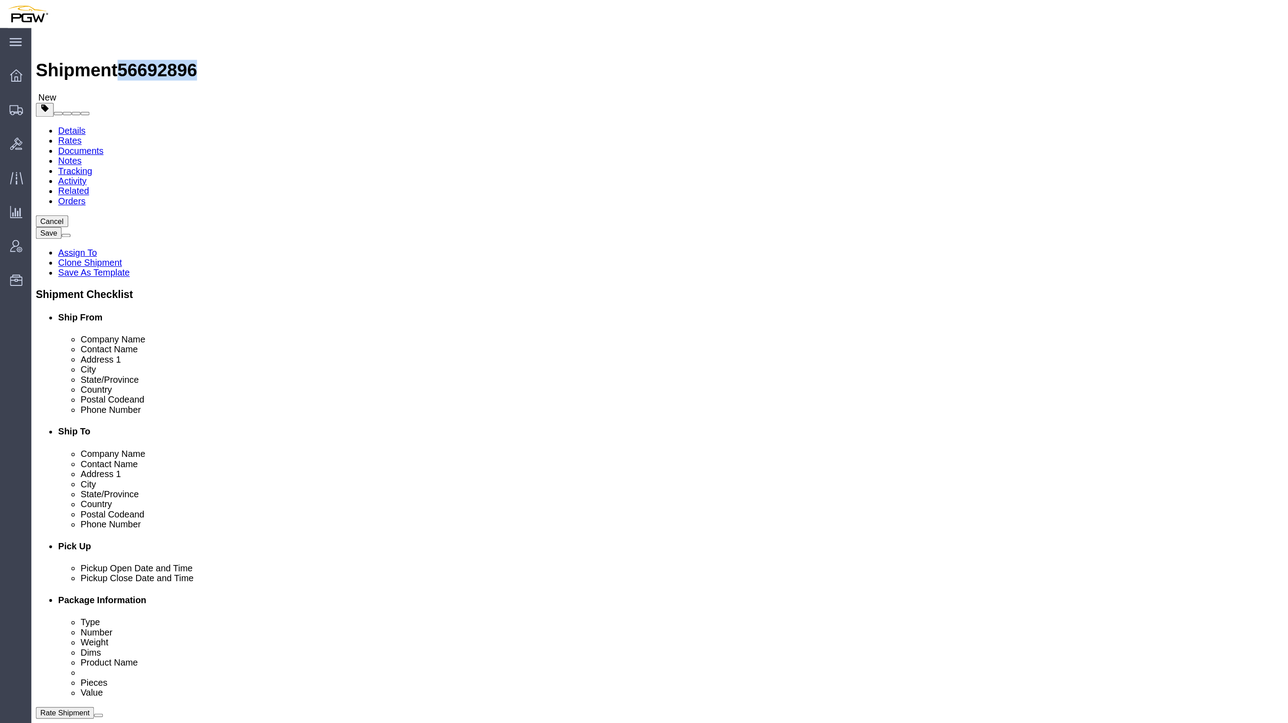
drag, startPoint x: 123, startPoint y: 7, endPoint x: 75, endPoint y: 6, distance: 47.6
click span "56692896"
copy span "56692896"
click div "Ship From Location Location 5801 - PGW autoglass - [GEOGRAPHIC_DATA] Hub Select…"
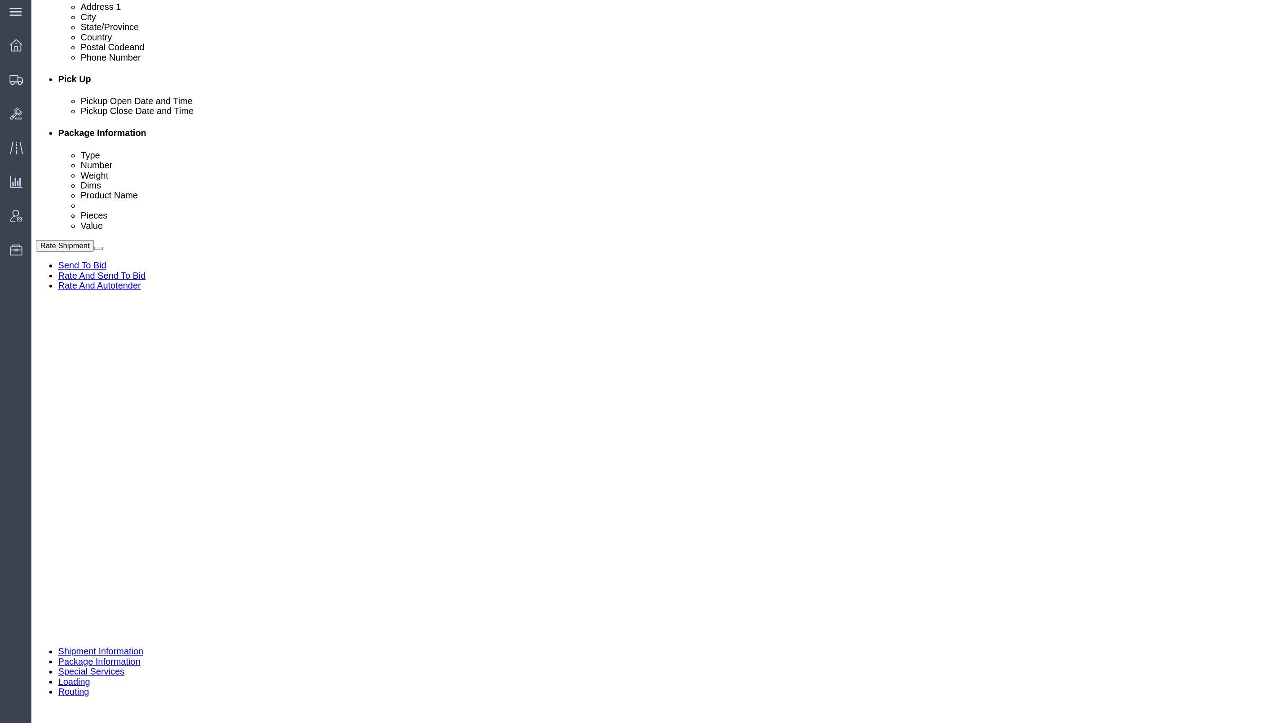
scroll to position [353, 0]
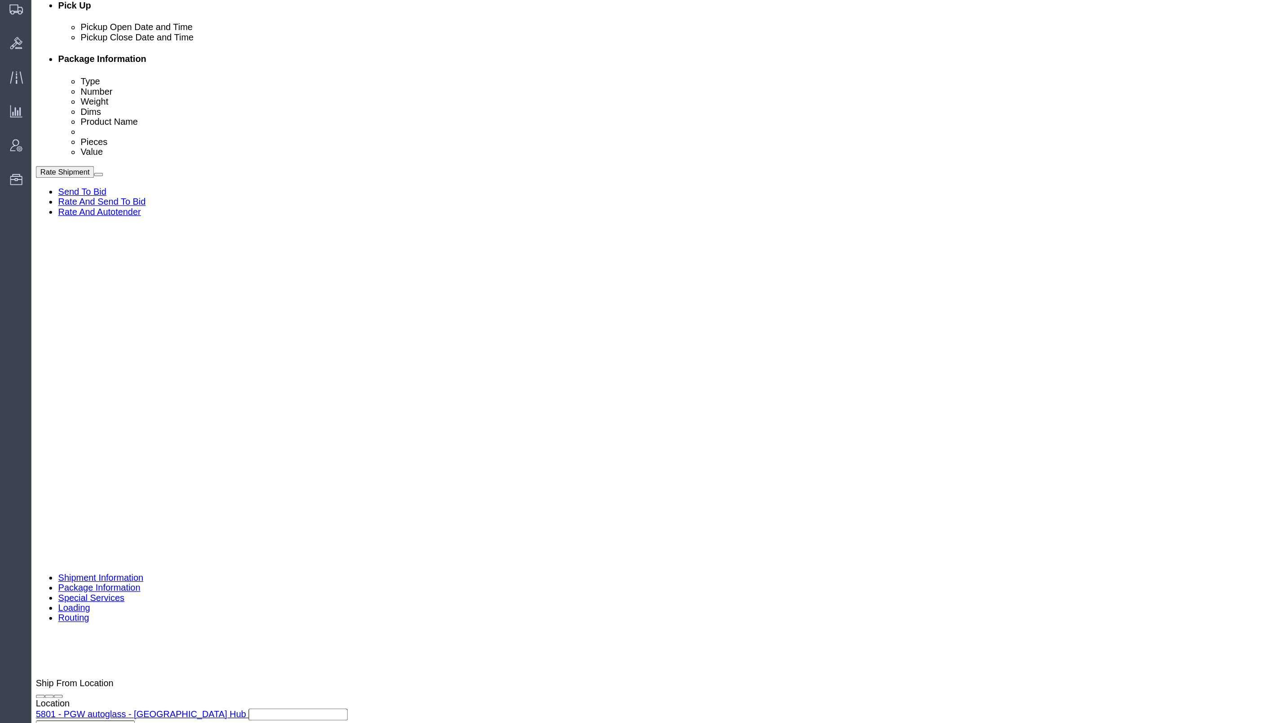
click input "text"
paste input "56692896"
type input "56692896"
click div "Select Account Type Activity ID Airline Appointment Number ASN Batch Request # …"
click select "Select Account Type Activity ID Airline Appointment Number ASN Batch Request # …"
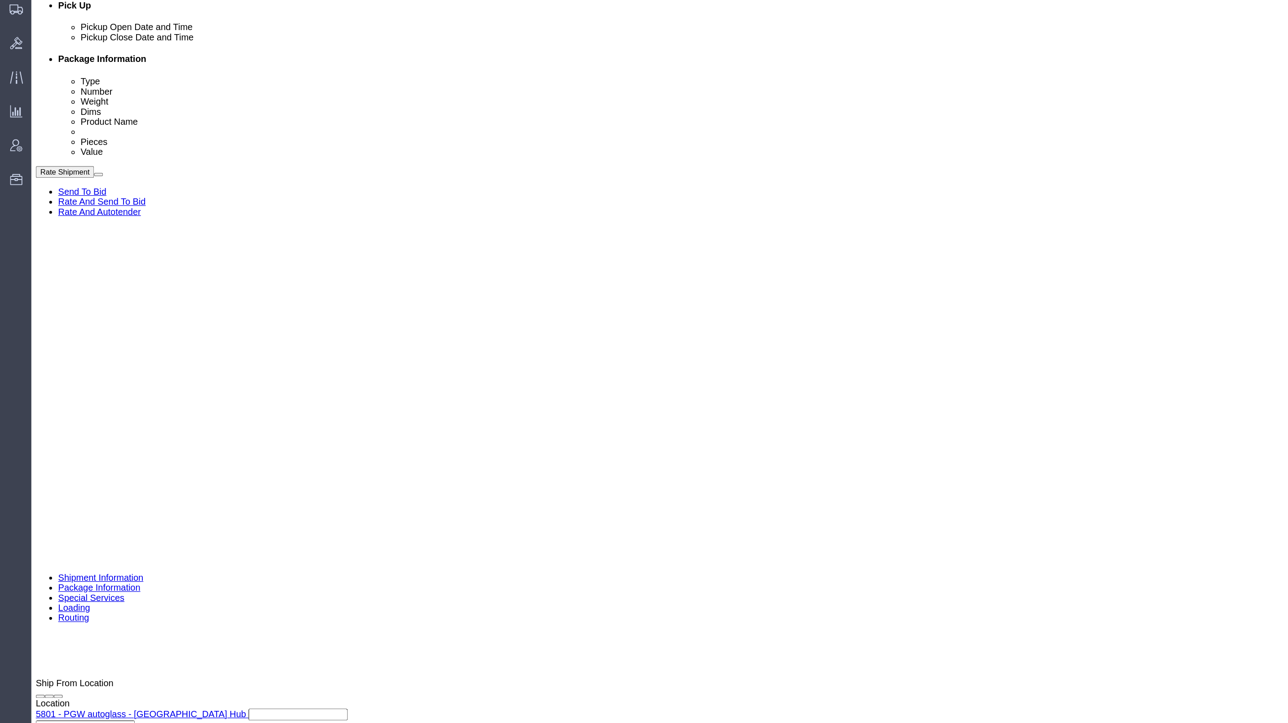
select select "BOL"
click select "Select Account Type Activity ID Airline Appointment Number ASN Batch Request # …"
click div "[DATE] 5:59 PM"
click input "5:59 PM"
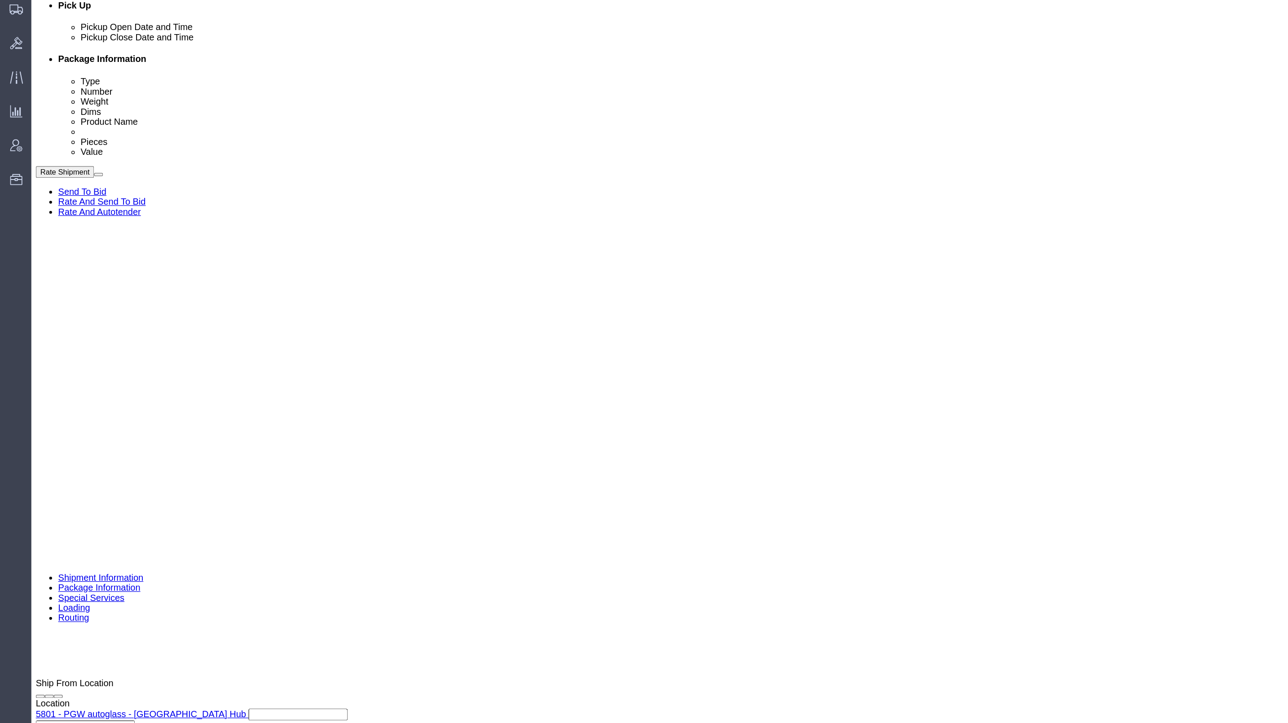
click input "8:59 PM"
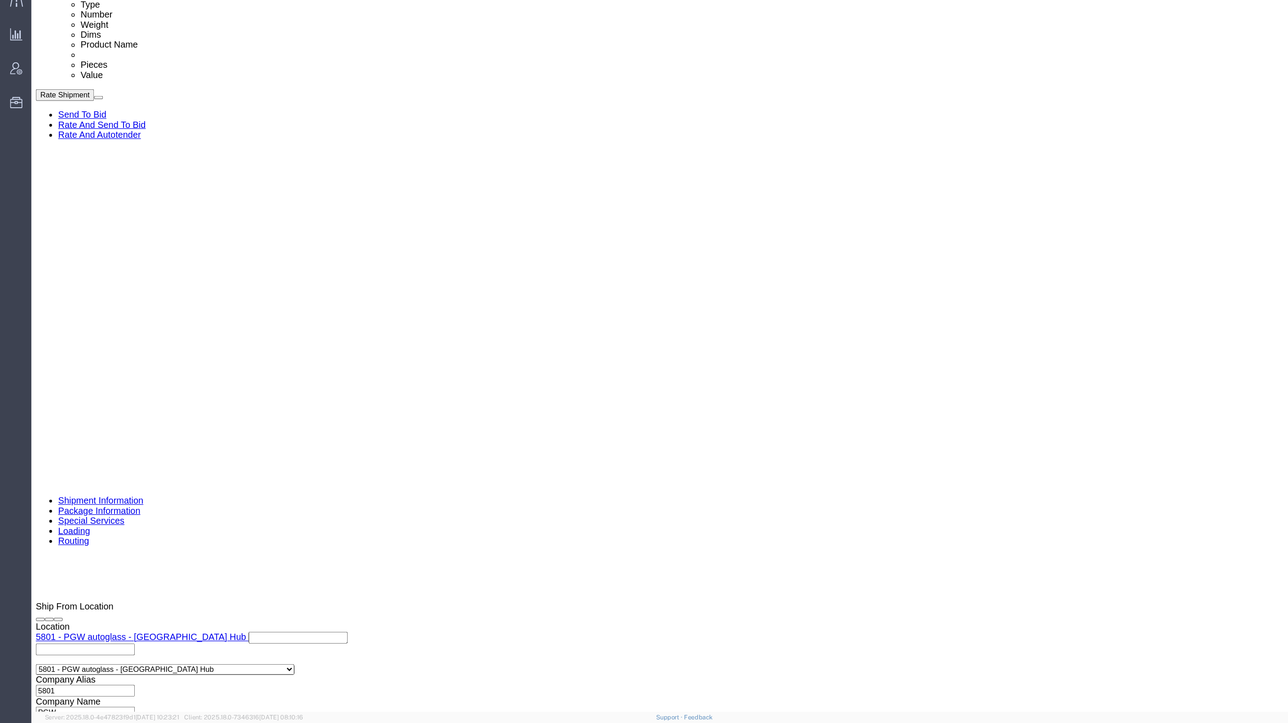
scroll to position [0, 0]
type input "9:00 am"
click button "Apply"
click input "text"
paste input "667873"
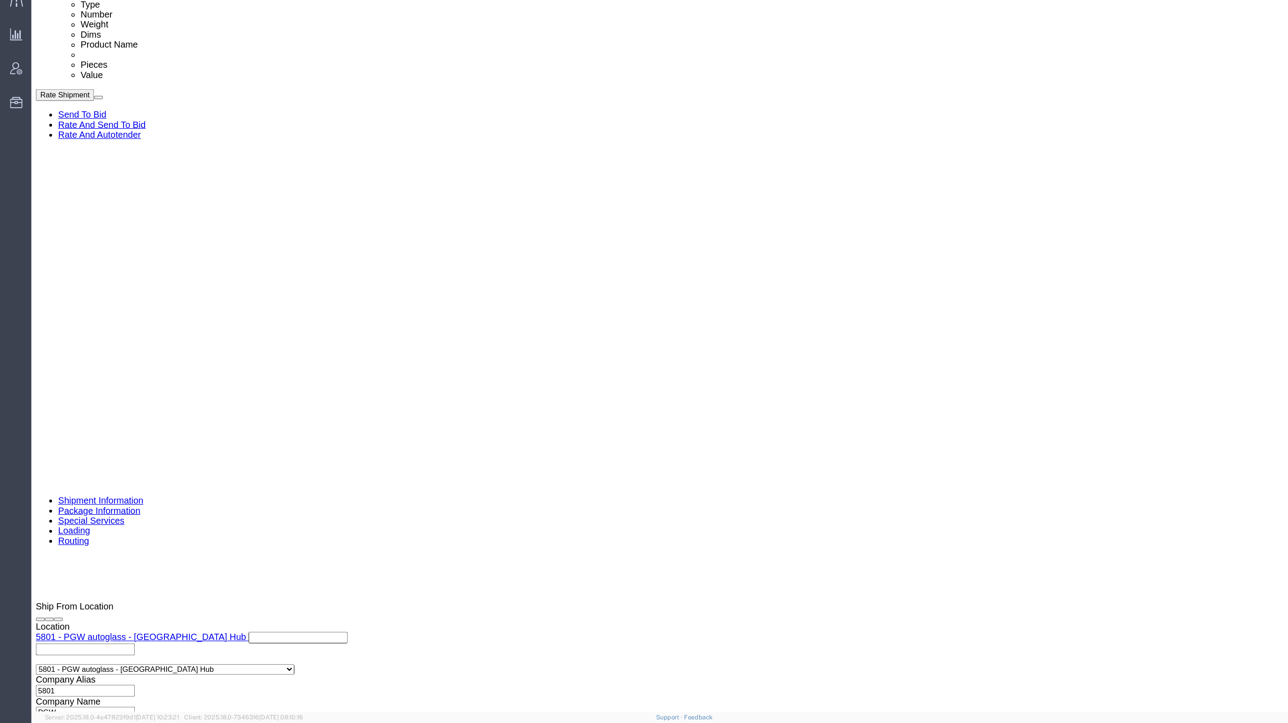
type input "667873"
click select "Select Account Type Activity ID Airline Appointment Number ASN Batch Request # …"
select select "ORDERNUM"
click select "Select Account Type Activity ID Airline Appointment Number ASN Batch Request # …"
click div "Select Account Type Activity ID Airline Appointment Number ASN Batch Request # …"
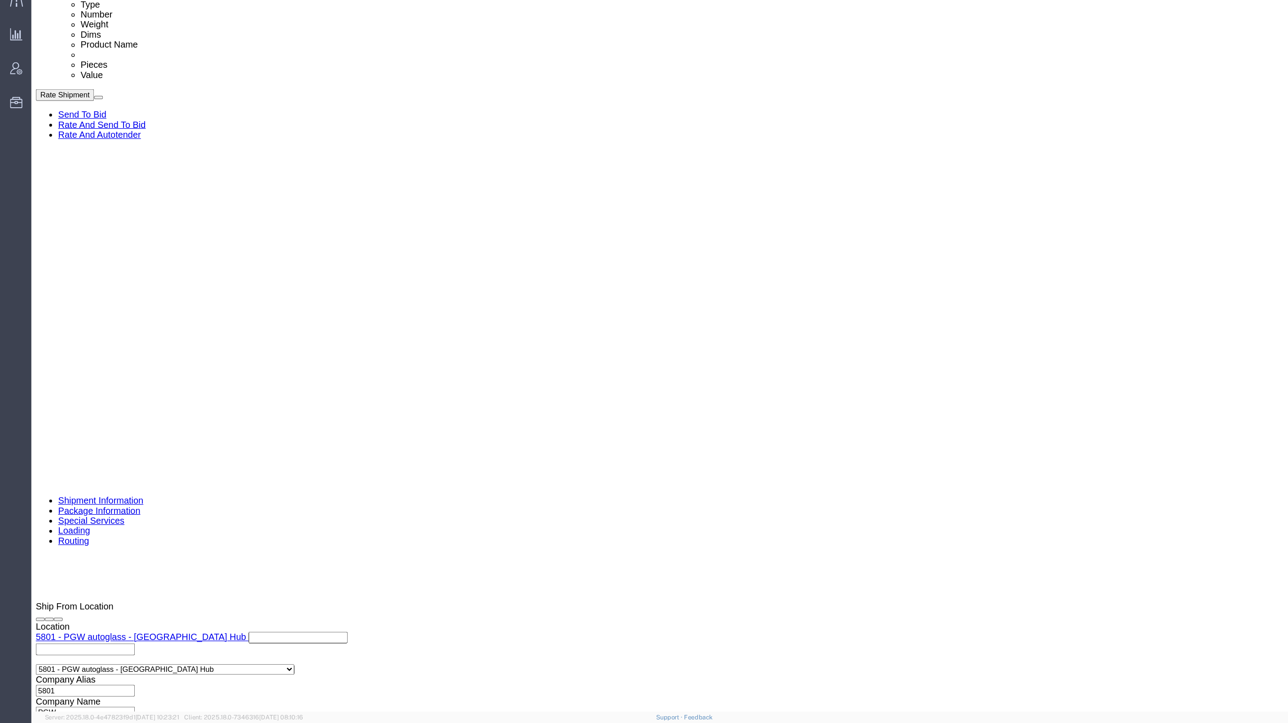
click input "text"
paste input "667883"
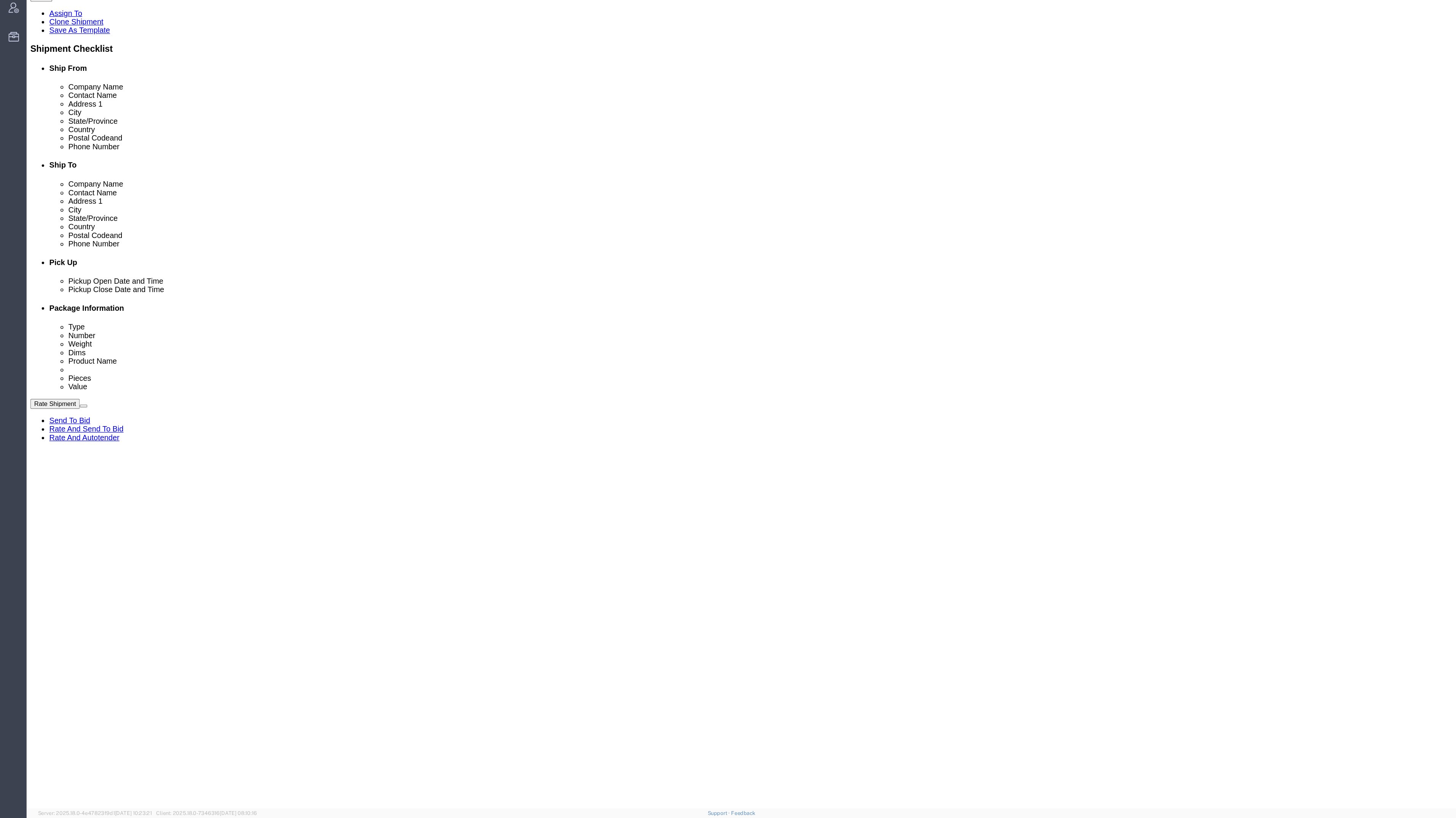
type input "667883"
click div "Shipping Mode (Optional) Add another leg"
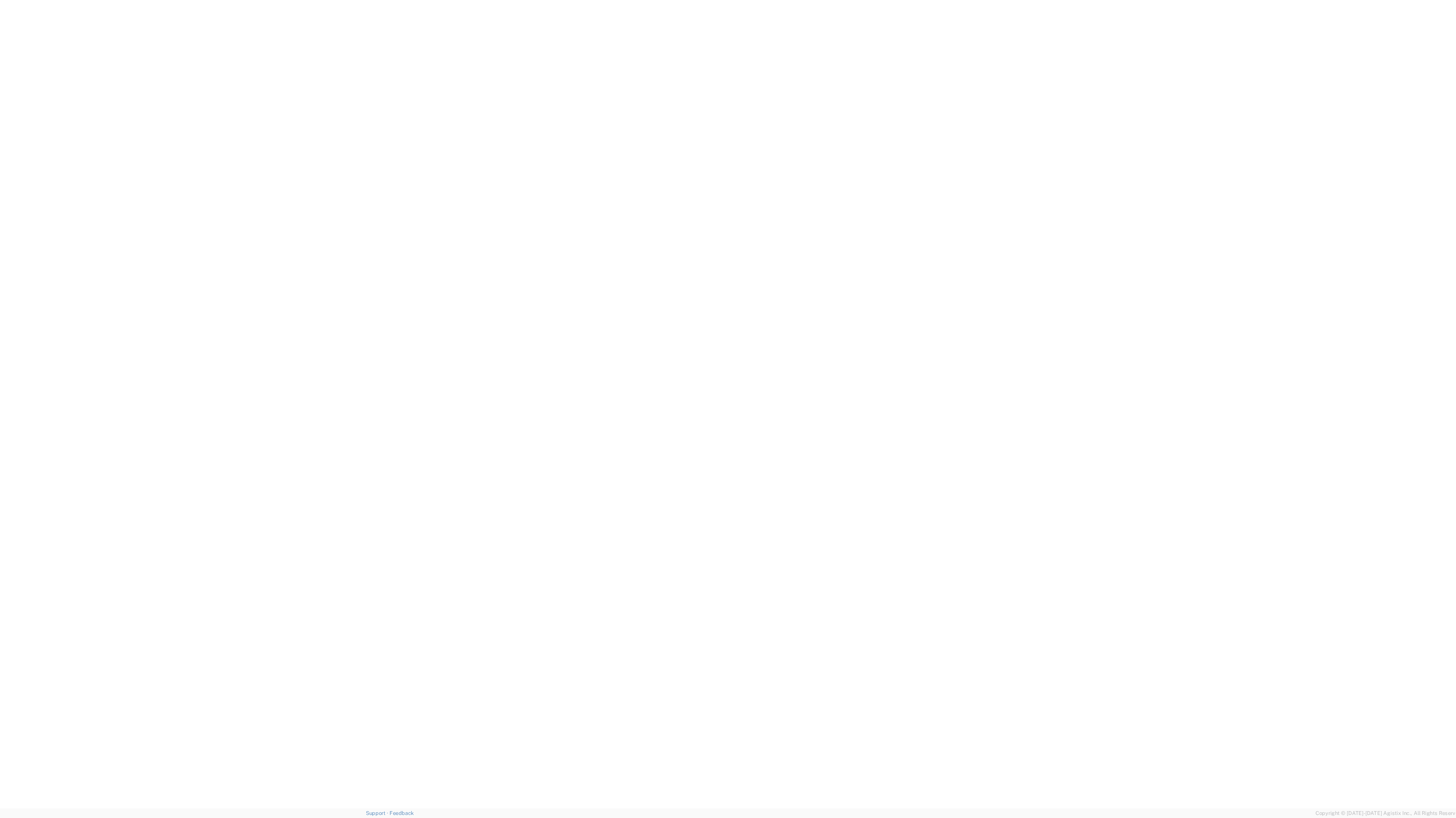
click button "Add reference"
click select "Select Account Type Activity ID Airline Appointment Number ASN Batch Request # …"
select select "ORDERNUM"
click select "Select Account Type Activity ID Airline Appointment Number ASN Batch Request # …"
click button "Add reference"
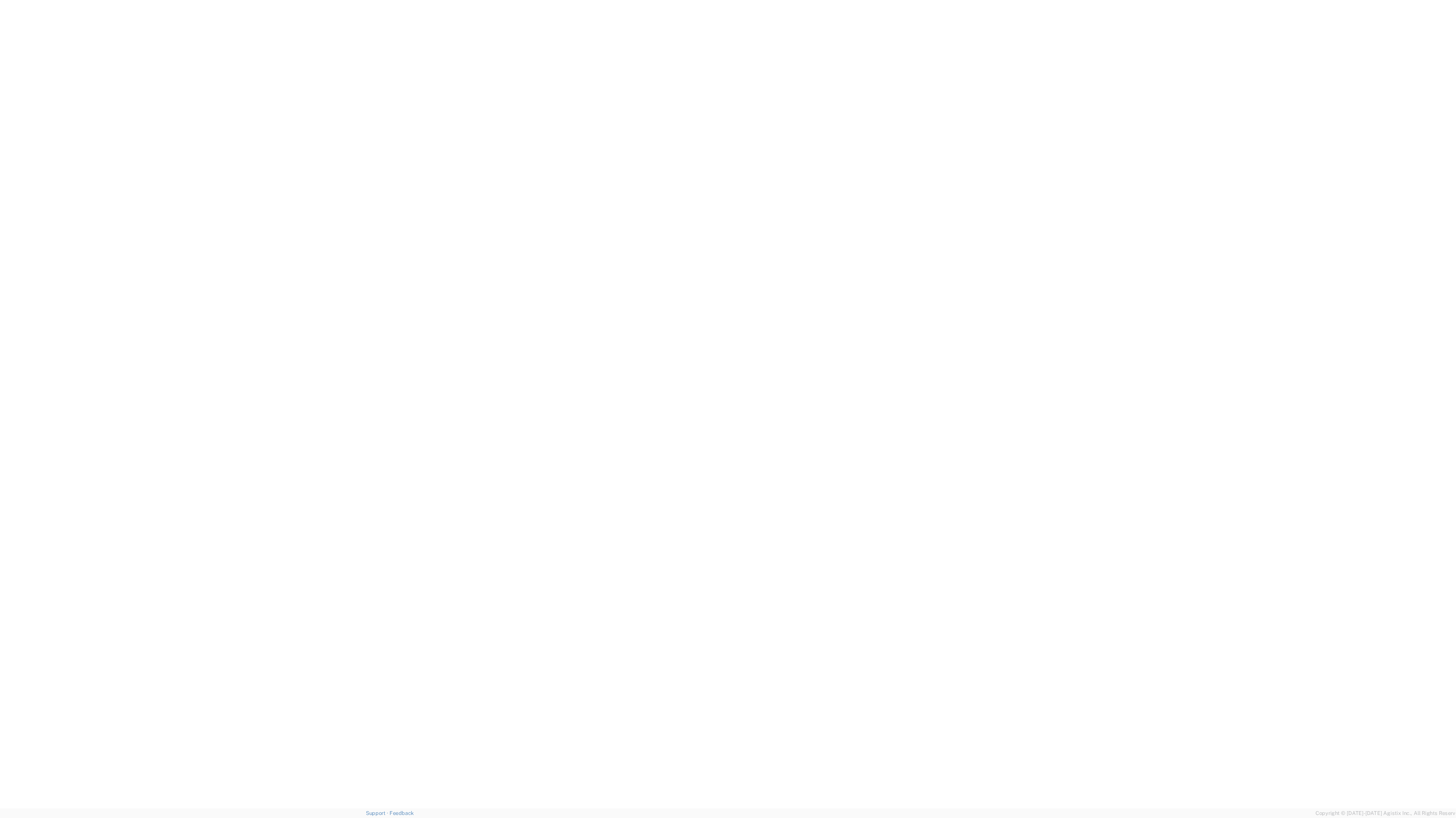
click select "Select Account Type Activity ID Airline Appointment Number ASN Batch Request # …"
click input "text"
paste input "667874"
type input "667874"
click select "Select Account Type Activity ID Airline Appointment Number ASN Batch Request # …"
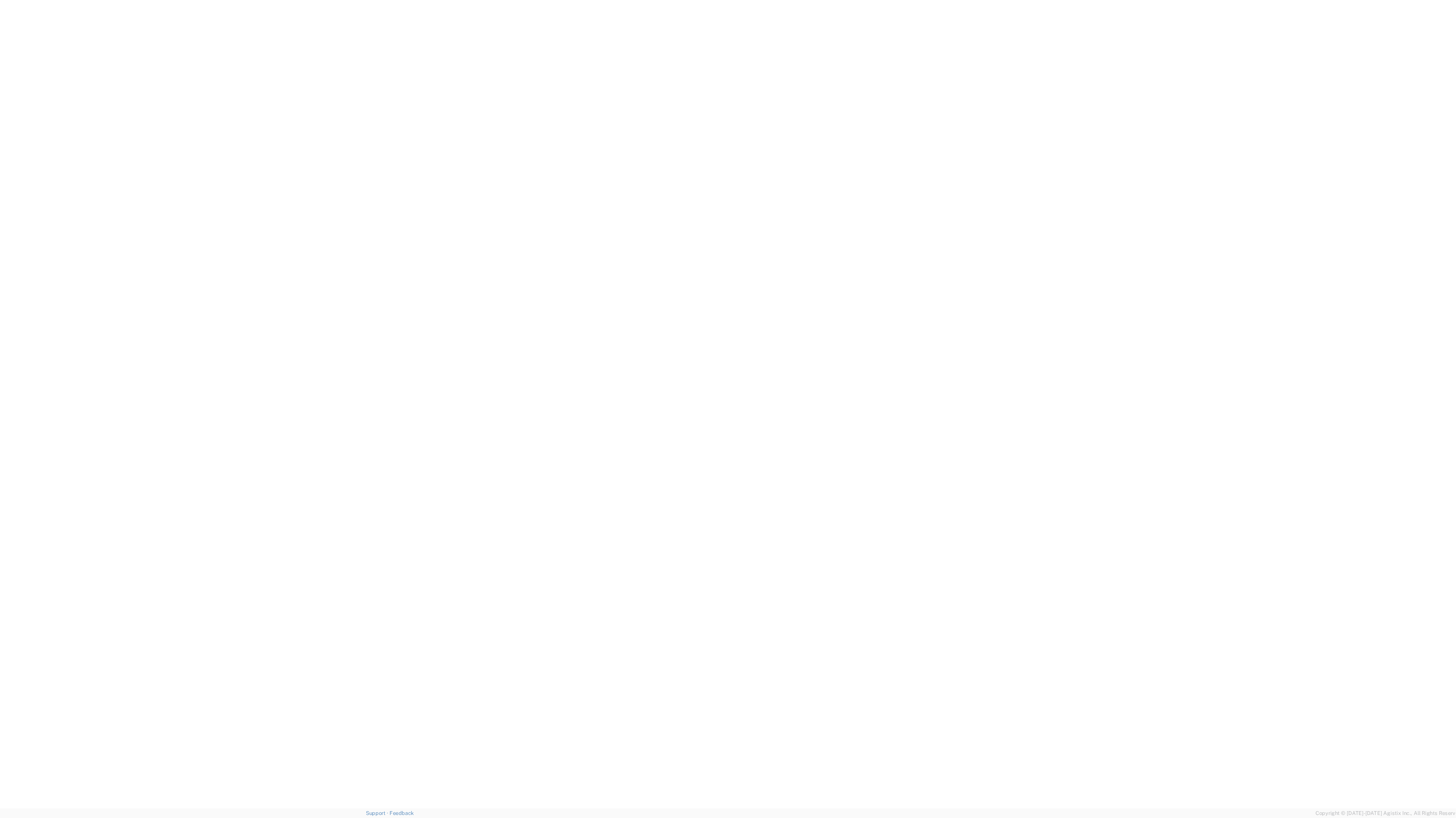
click select "Select Account Type Activity ID Airline Appointment Number ASN Batch Request # …"
select select "ORDERNUM"
click div "Select Account Type Activity ID Airline Appointment Number ASN Batch Request # …"
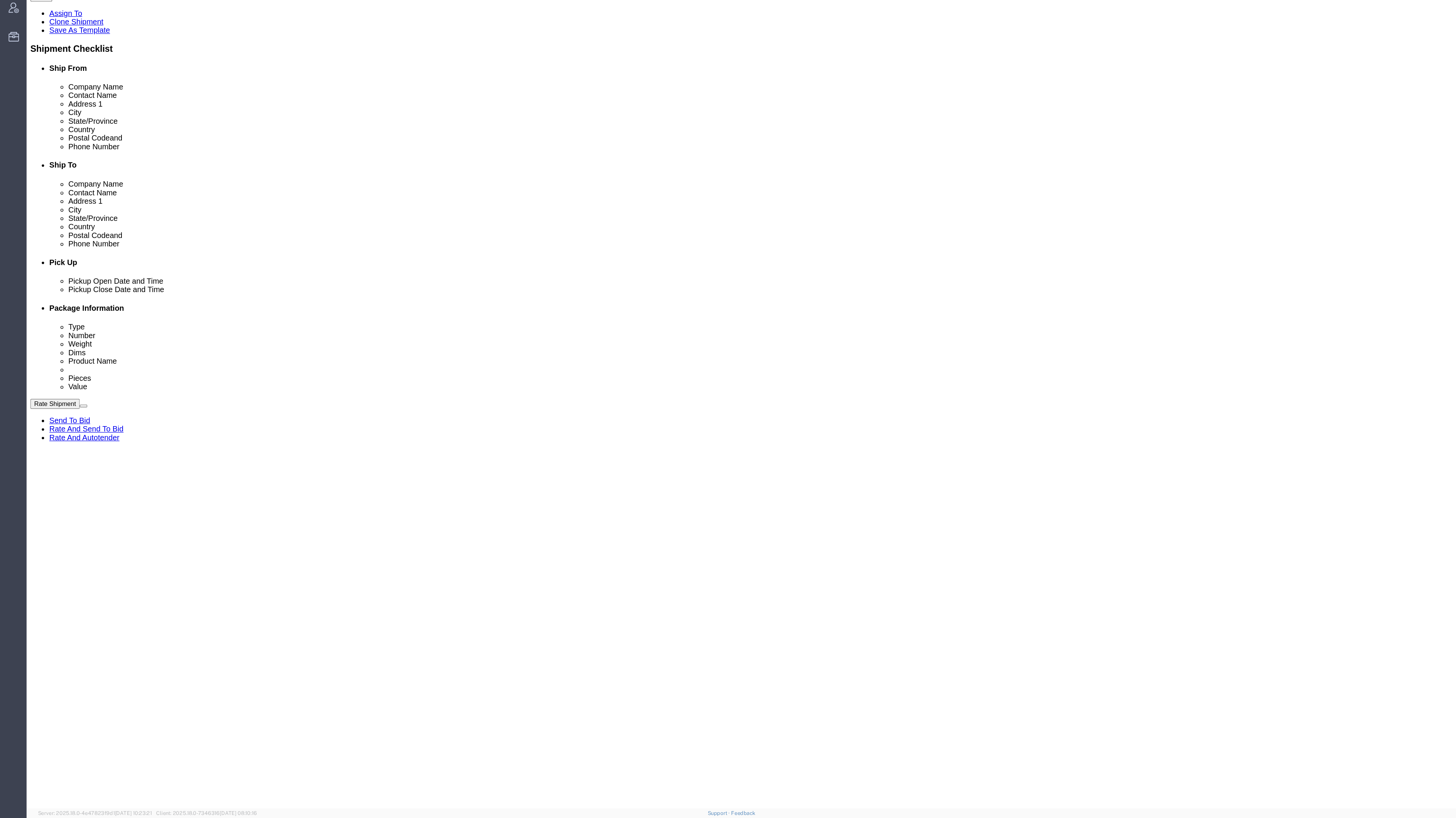
click input "text"
paste input "667875"
type input "667875"
click select "Select Account Type Activity ID Airline Appointment Number ASN Batch Request # …"
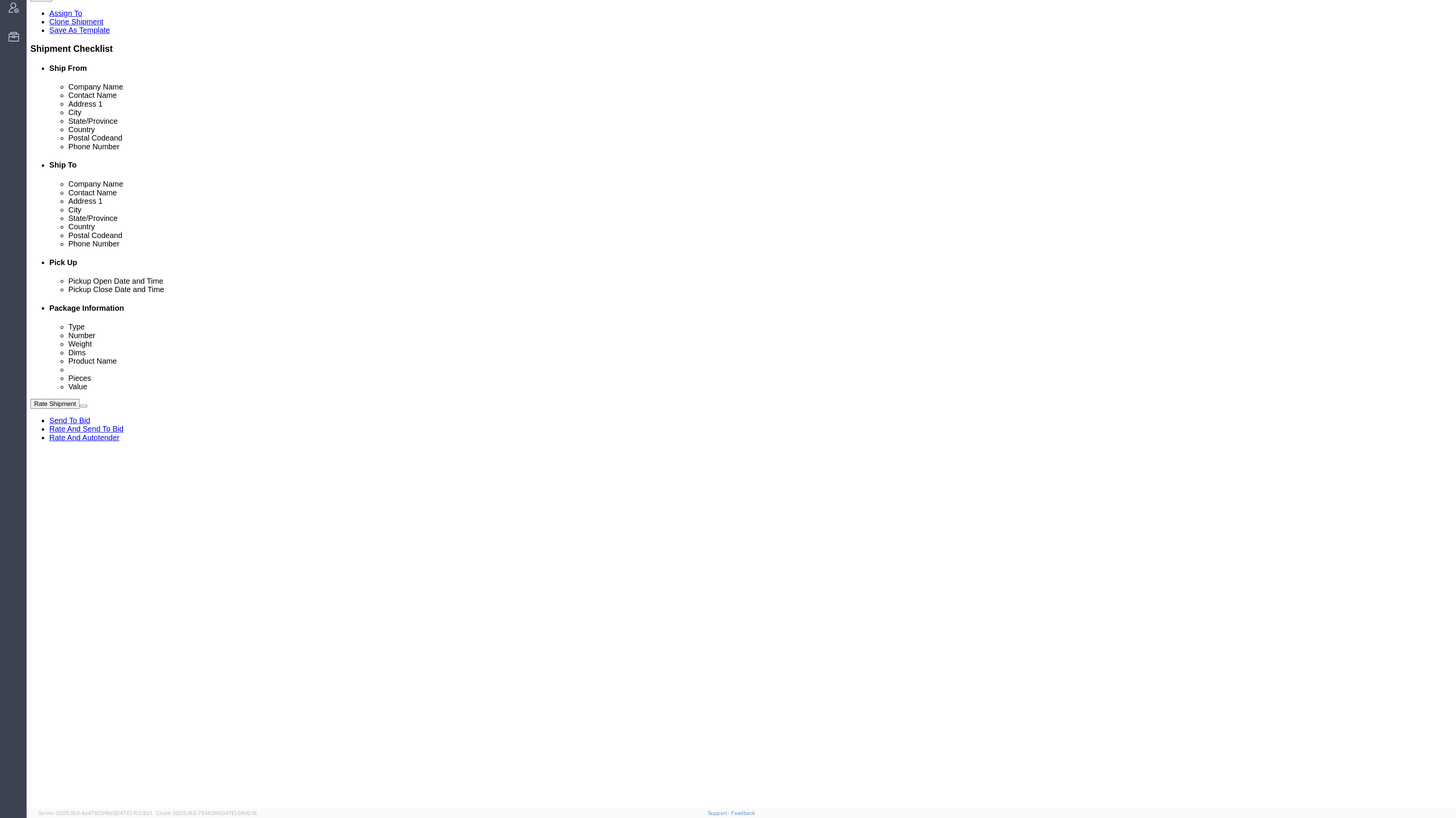
select select "ORDERNUM"
click div
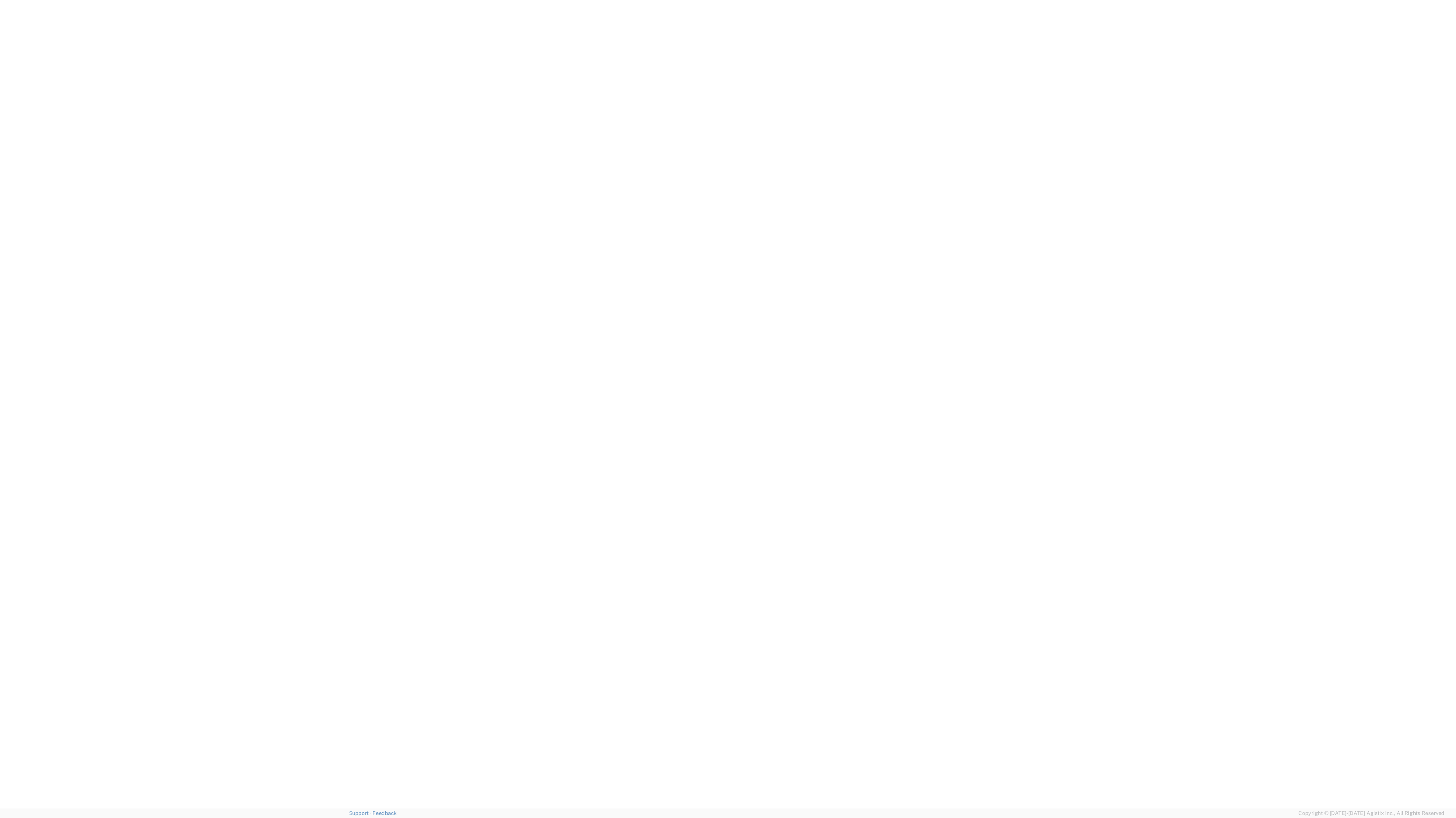
click button "Continue"
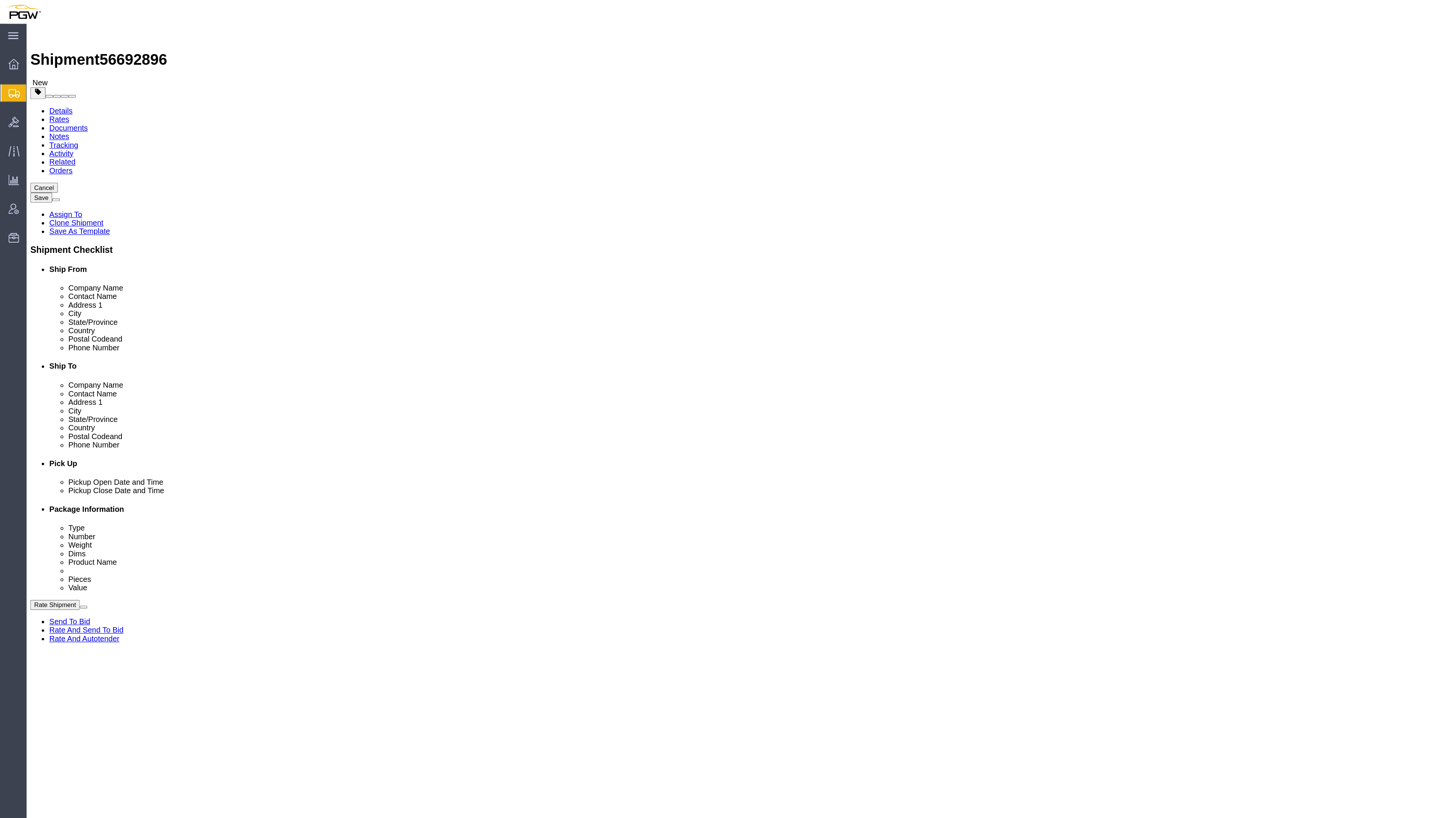
click span "button"
drag, startPoint x: 249, startPoint y: 151, endPoint x: 217, endPoint y: 150, distance: 32.0
click div "Number 1"
type input "20"
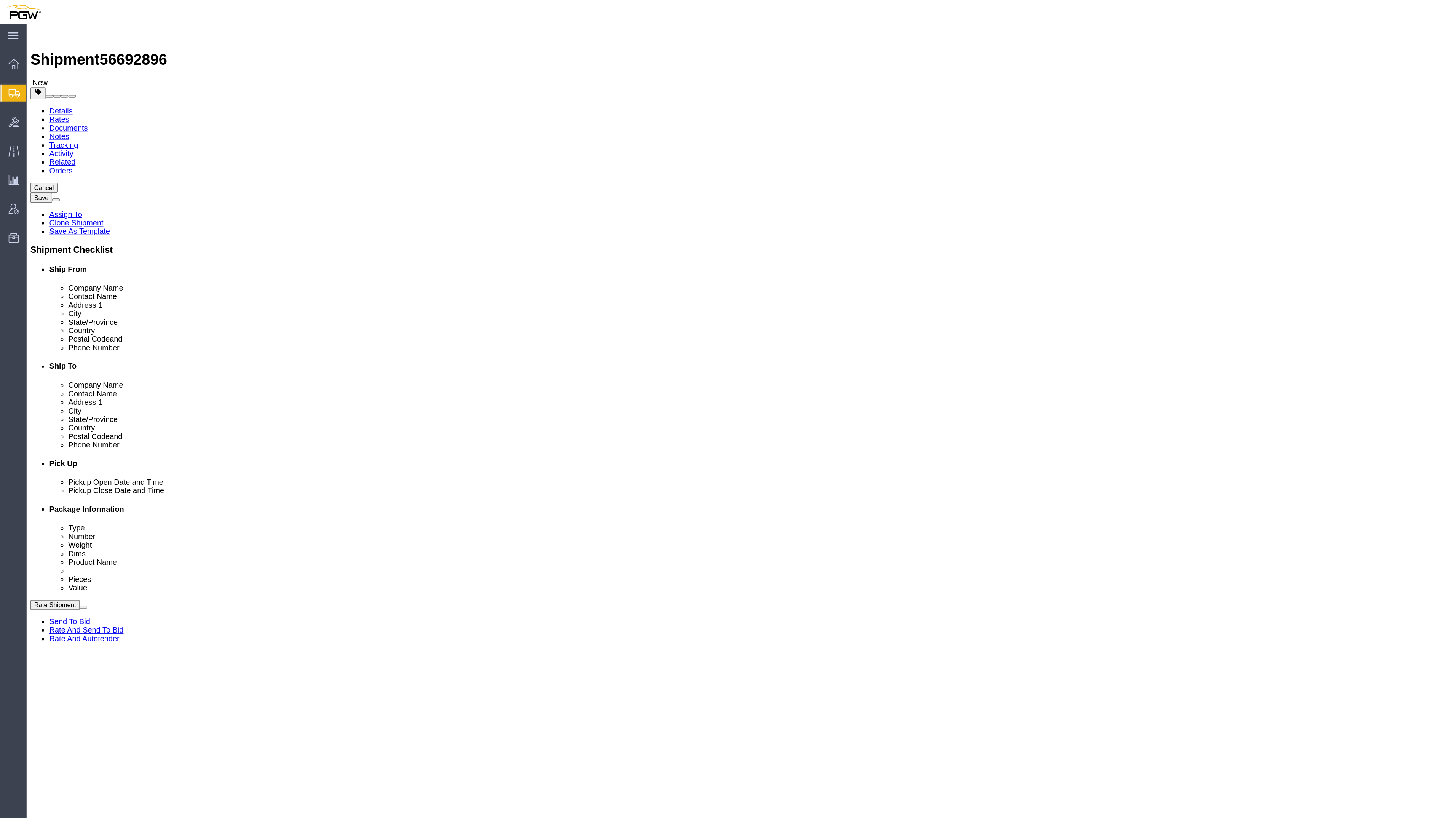
drag, startPoint x: 239, startPoint y: 337, endPoint x: 221, endPoint y: 339, distance: 18.1
click div "1"
type input "3"
click input "1"
type input "6"
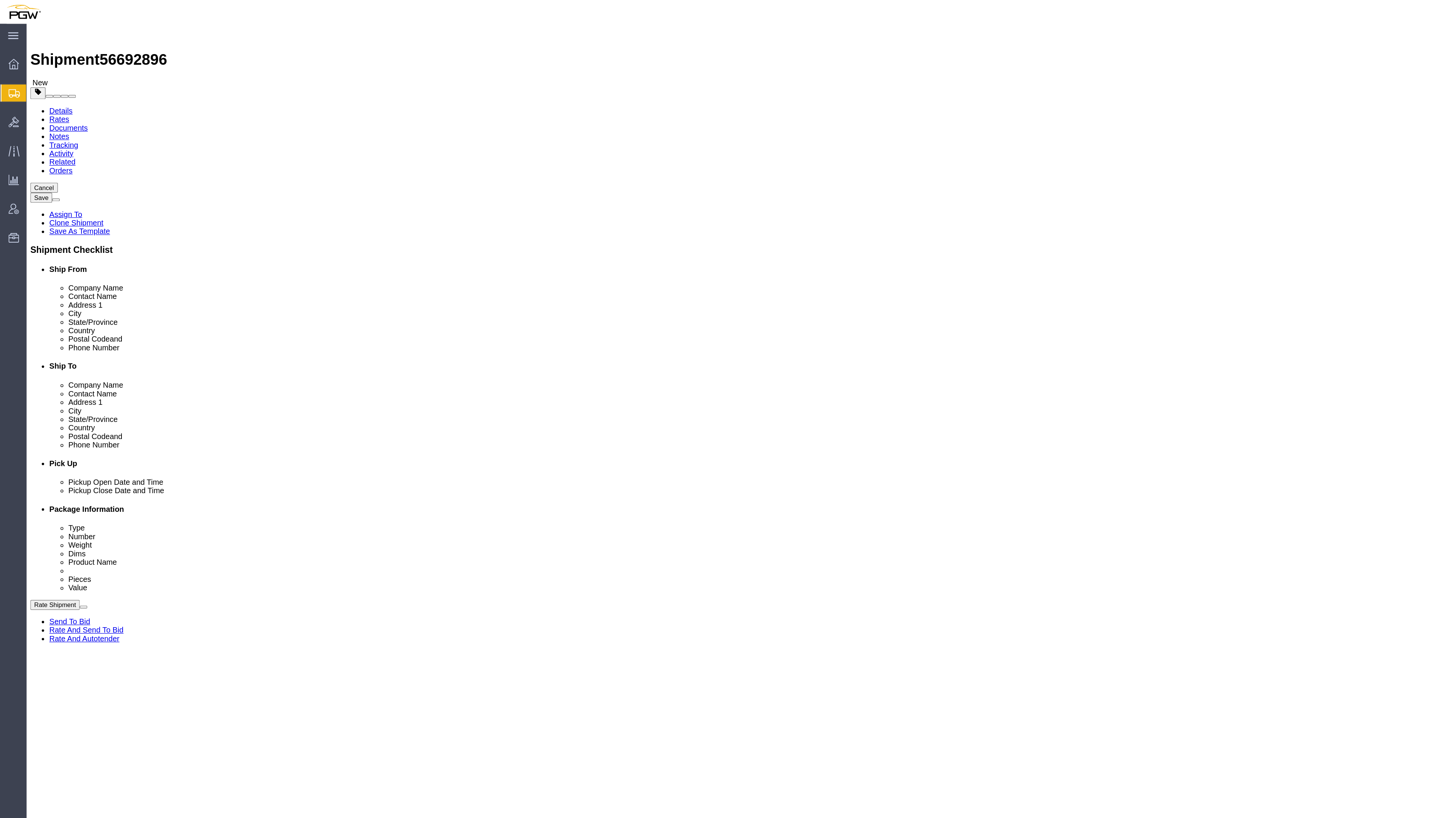
click div "20 x Your Packaging Package Type Select Bale(s) Basket(s) Bolt(s) Bottle(s) Buc…"
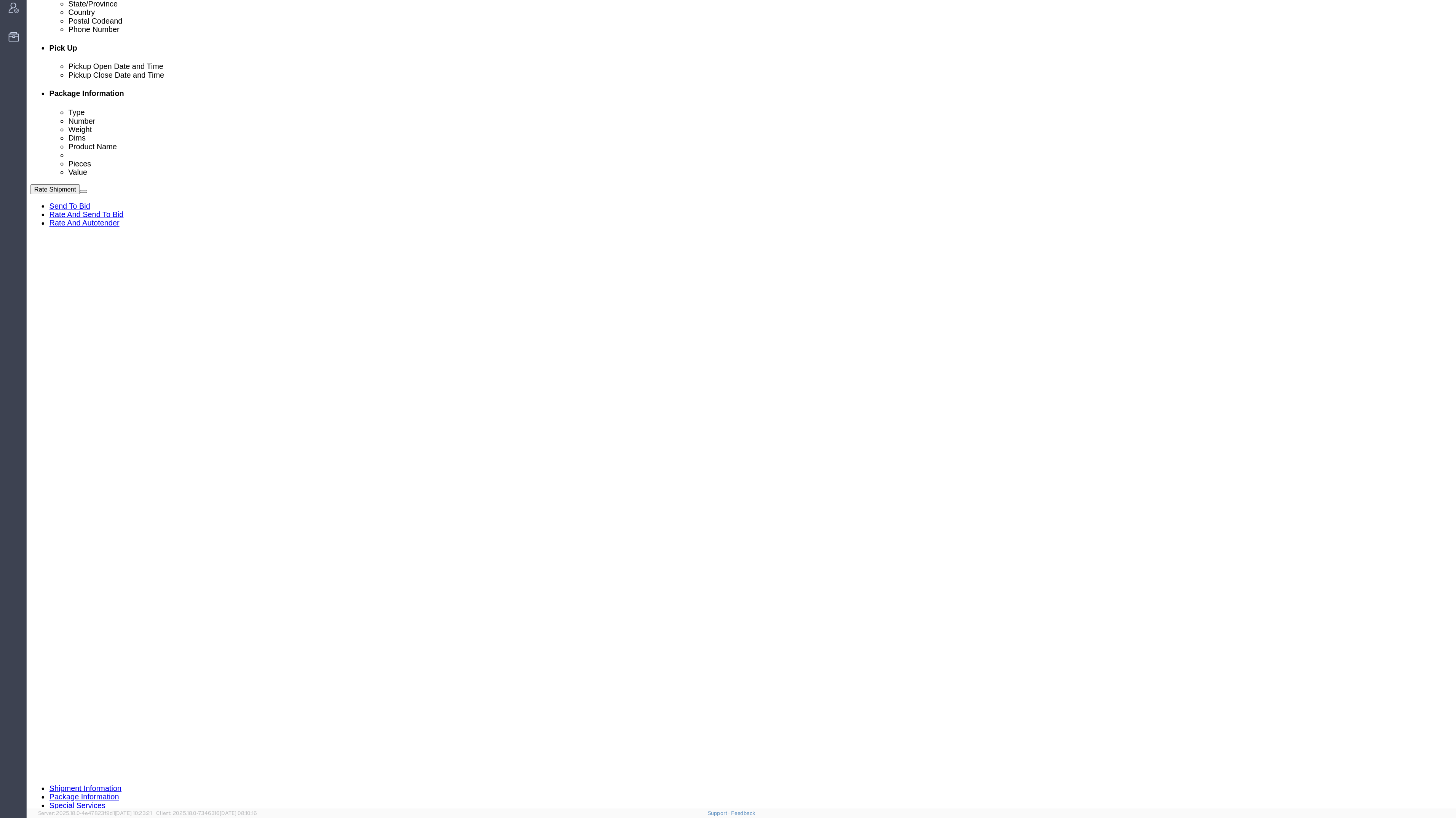
click input "1"
type input "4"
drag, startPoint x: 1145, startPoint y: 565, endPoint x: 1148, endPoint y: 380, distance: 185.0
drag, startPoint x: 1148, startPoint y: 380, endPoint x: 1024, endPoint y: 307, distance: 143.9
click div "20 x Your Packaging Package Type Select Bale(s) Basket(s) Bolt(s) Bottle(s) Buc…"
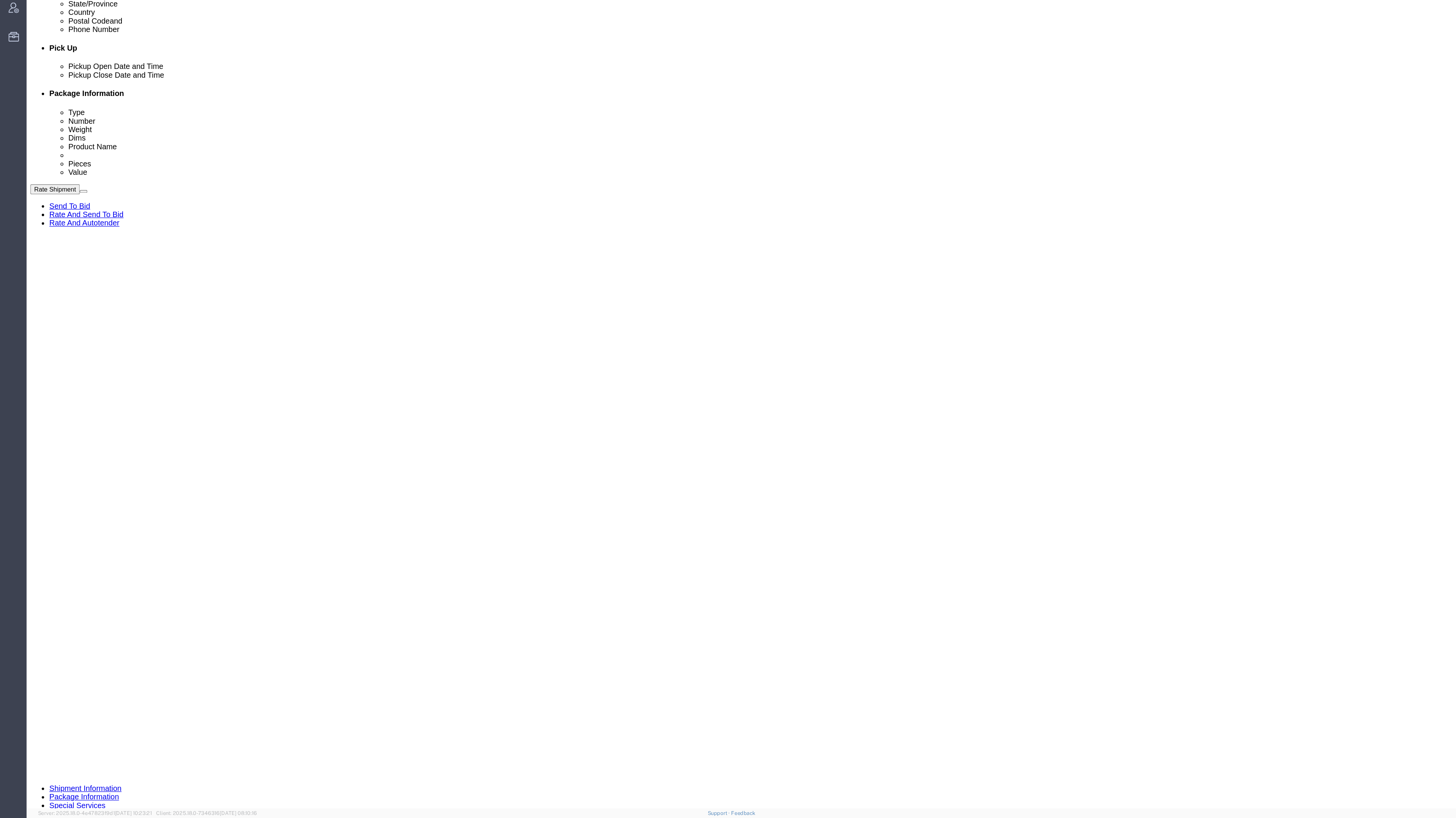
drag, startPoint x: 1140, startPoint y: 303, endPoint x: 1148, endPoint y: 216, distance: 87.4
drag, startPoint x: 1148, startPoint y: 216, endPoint x: 808, endPoint y: 337, distance: 360.9
click div "20 x Your Packaging Package Type Select Bale(s) Basket(s) Bolt(s) Bottle(s) Buc…"
drag, startPoint x: 1143, startPoint y: 214, endPoint x: 872, endPoint y: 509, distance: 400.6
click div "20 x Your Packaging Package Type Select Bale(s) Basket(s) Bolt(s) Bottle(s) Buc…"
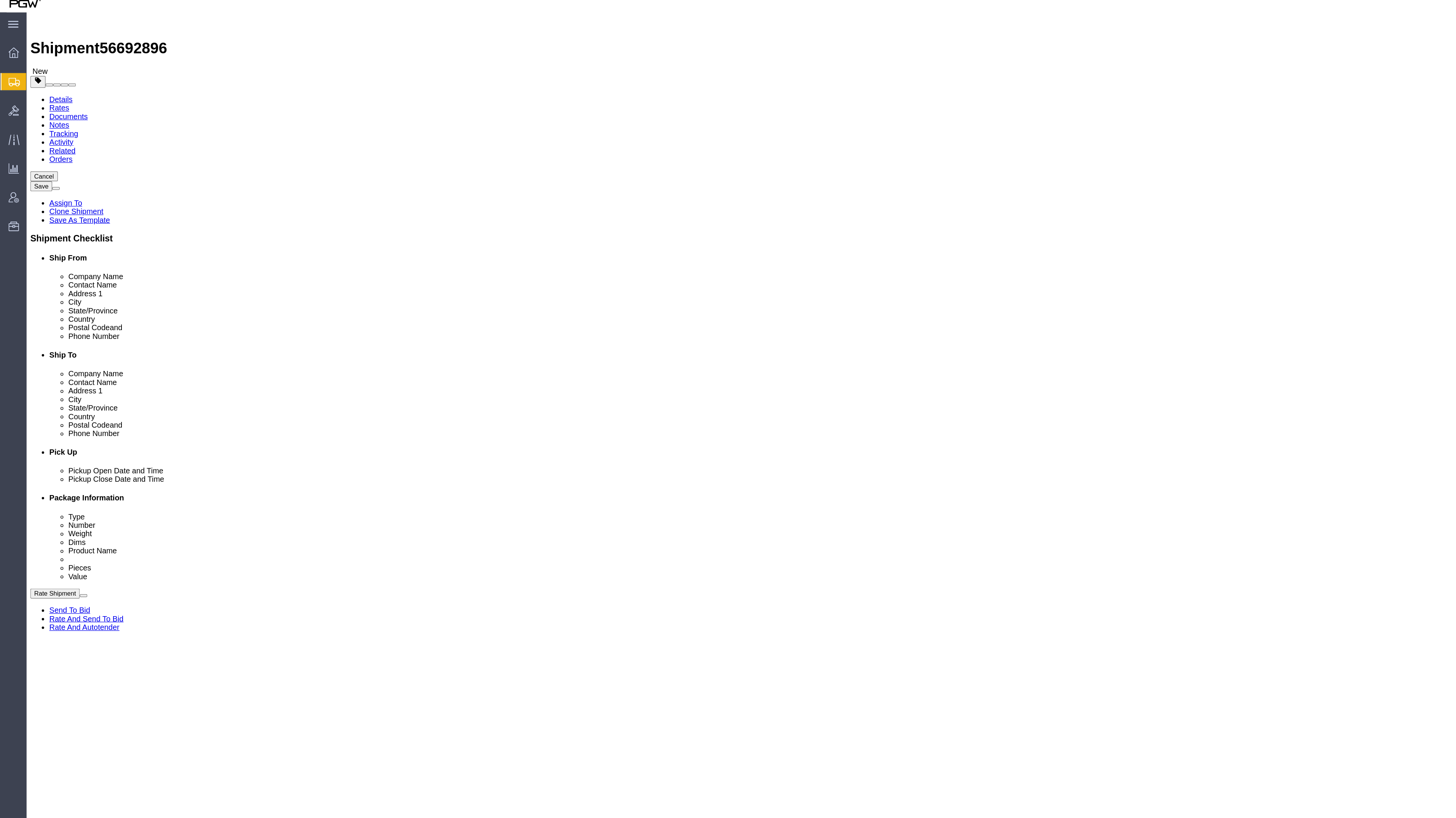
click input "6"
type input "6"
click div "20 x Your Packaging Package Type Select Bale(s) Basket(s) Bolt(s) Bottle(s) Buc…"
drag, startPoint x: 231, startPoint y: 179, endPoint x: 220, endPoint y: 174, distance: 12.1
click div "0.00 Select kgs lbs"
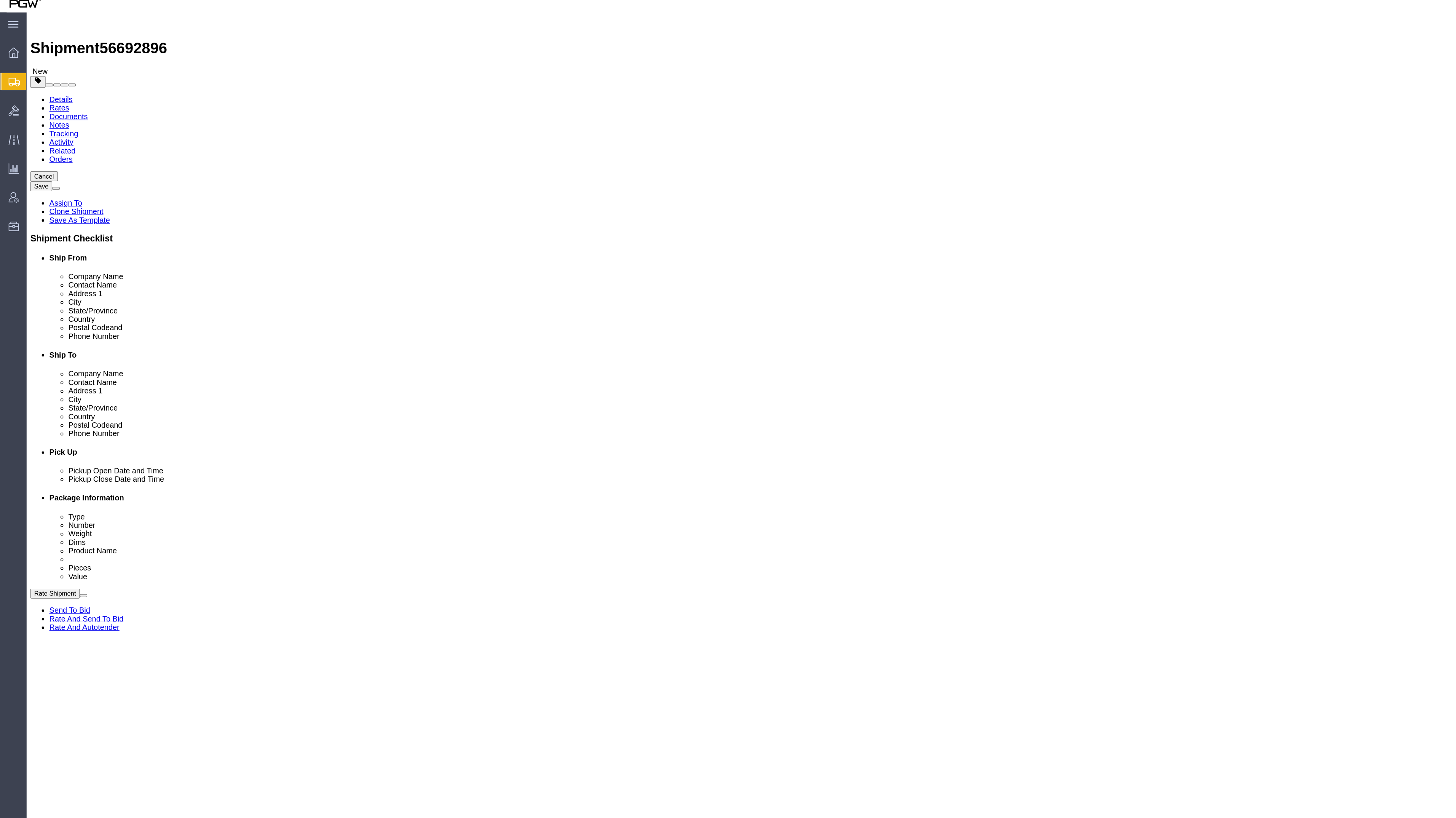
paste input "16,027"
click input "16,027.00"
type input "16027.00"
click input "0.00"
drag, startPoint x: 228, startPoint y: 369, endPoint x: 220, endPoint y: 364, distance: 9.4
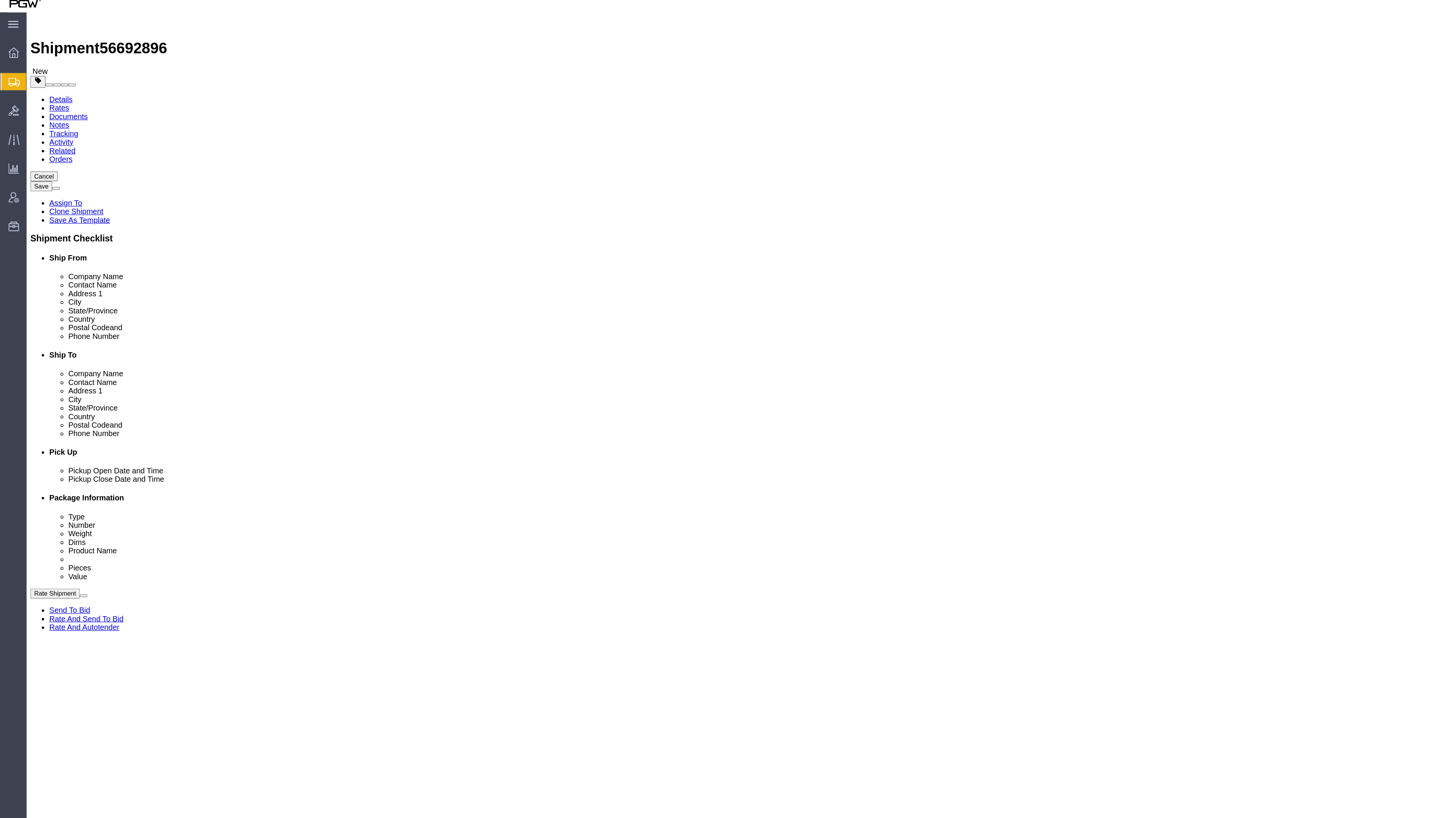
click div "0.00 Select kgs lbs"
paste input "898"
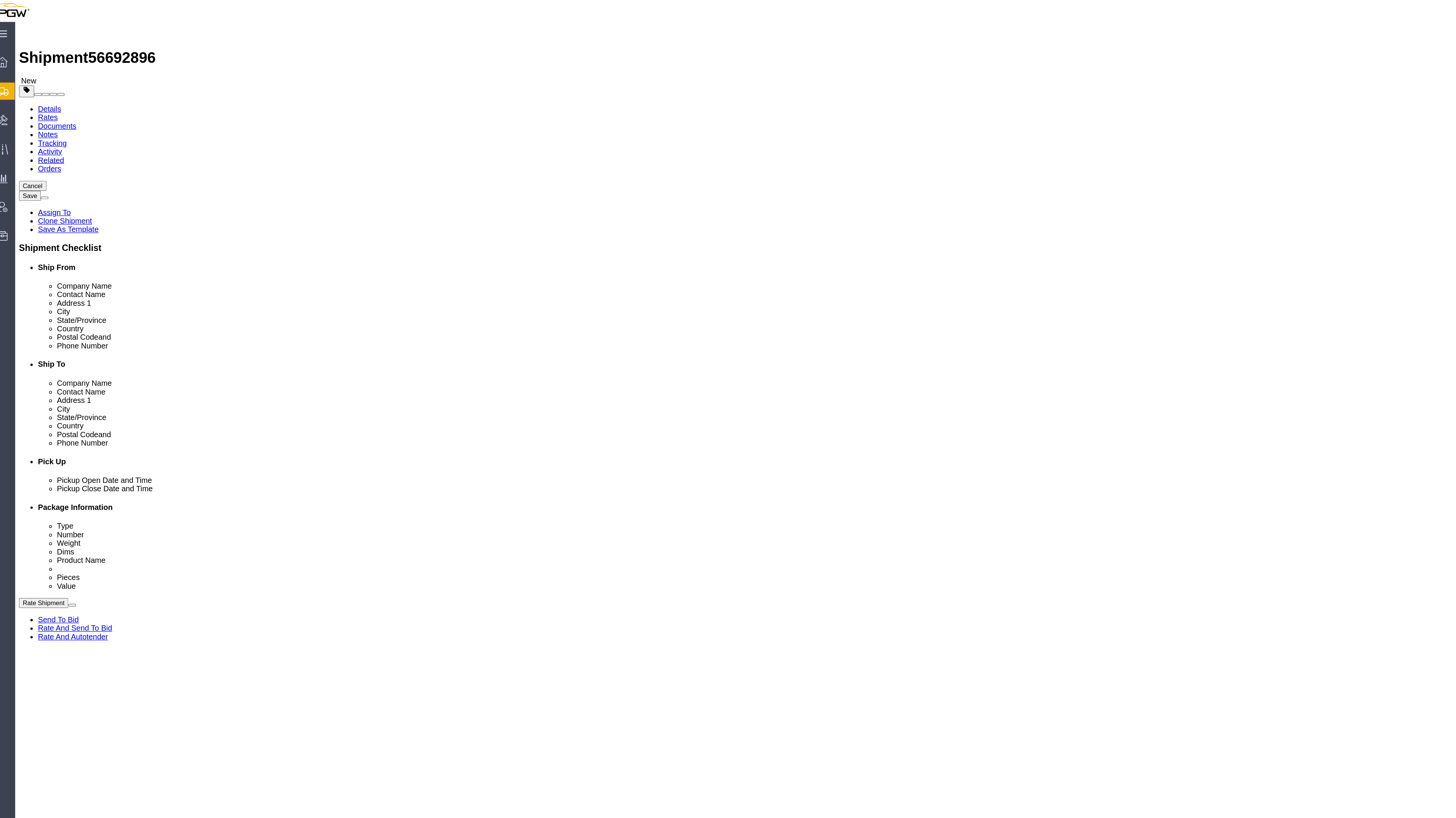
type input "898.00"
click input "0.00"
drag, startPoint x: 229, startPoint y: 557, endPoint x: 222, endPoint y: 554, distance: 7.6
click div "0.00 Select kgs lbs"
paste input "2,677"
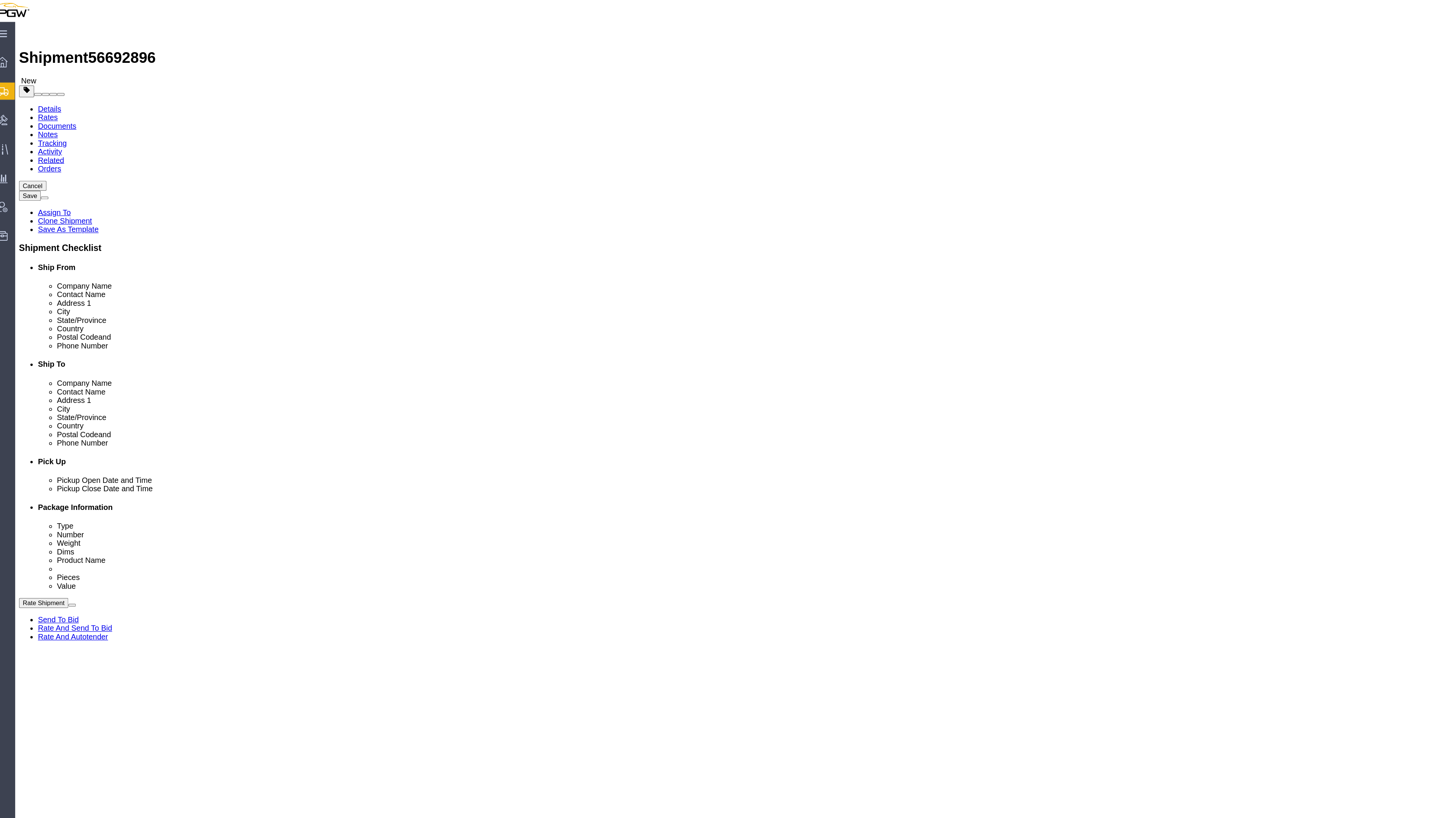
click input "2,677.00"
type input "2677.00"
click div "20 x Your Packaging Package Type Select Bale(s) Basket(s) Bolt(s) Bottle(s) Buc…"
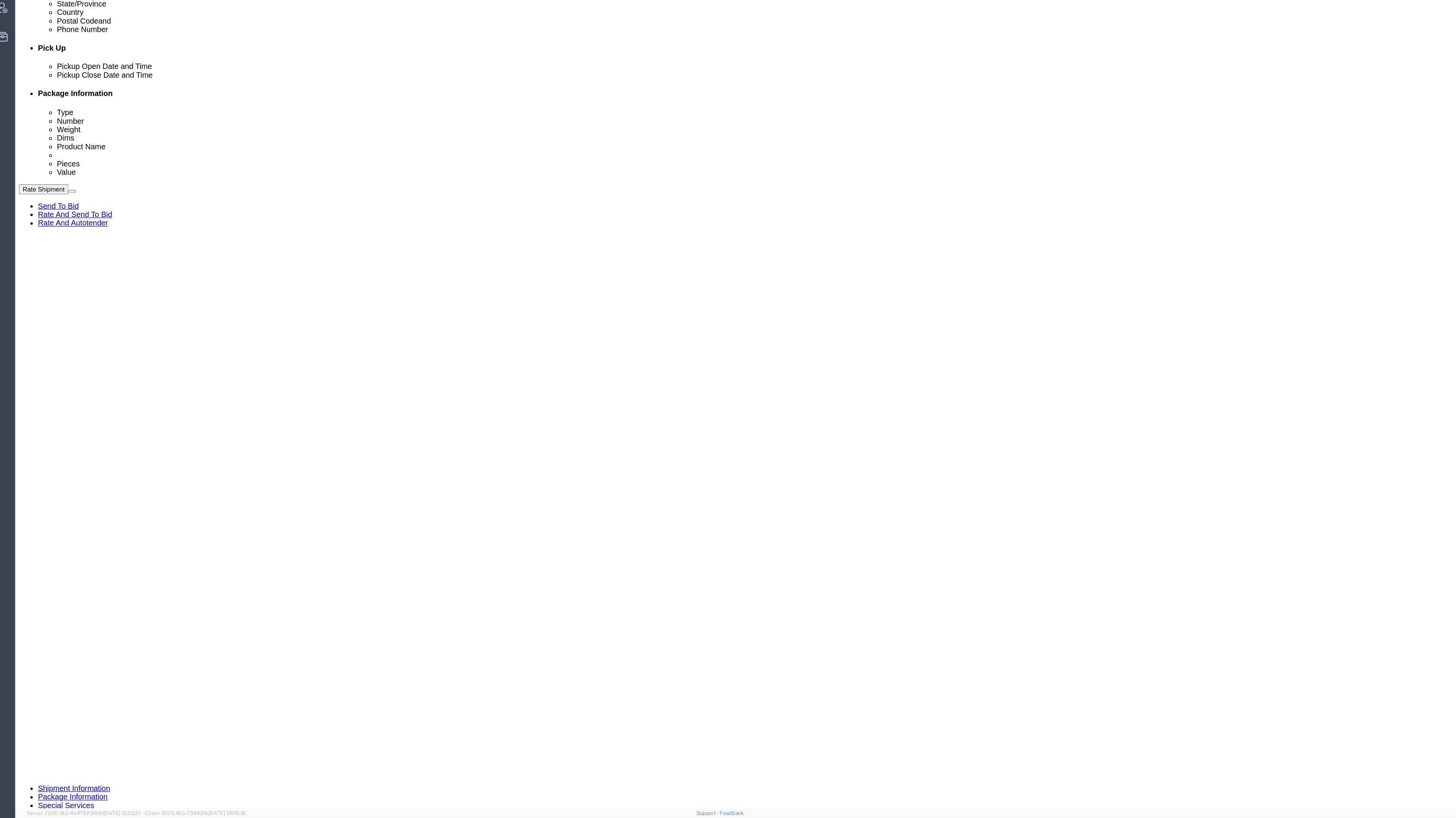
drag, startPoint x: 230, startPoint y: 576, endPoint x: 220, endPoint y: 573, distance: 10.4
click div "0.00 Select kgs lbs"
paste input "1,025"
click input "1,025.00"
type input "1025.00"
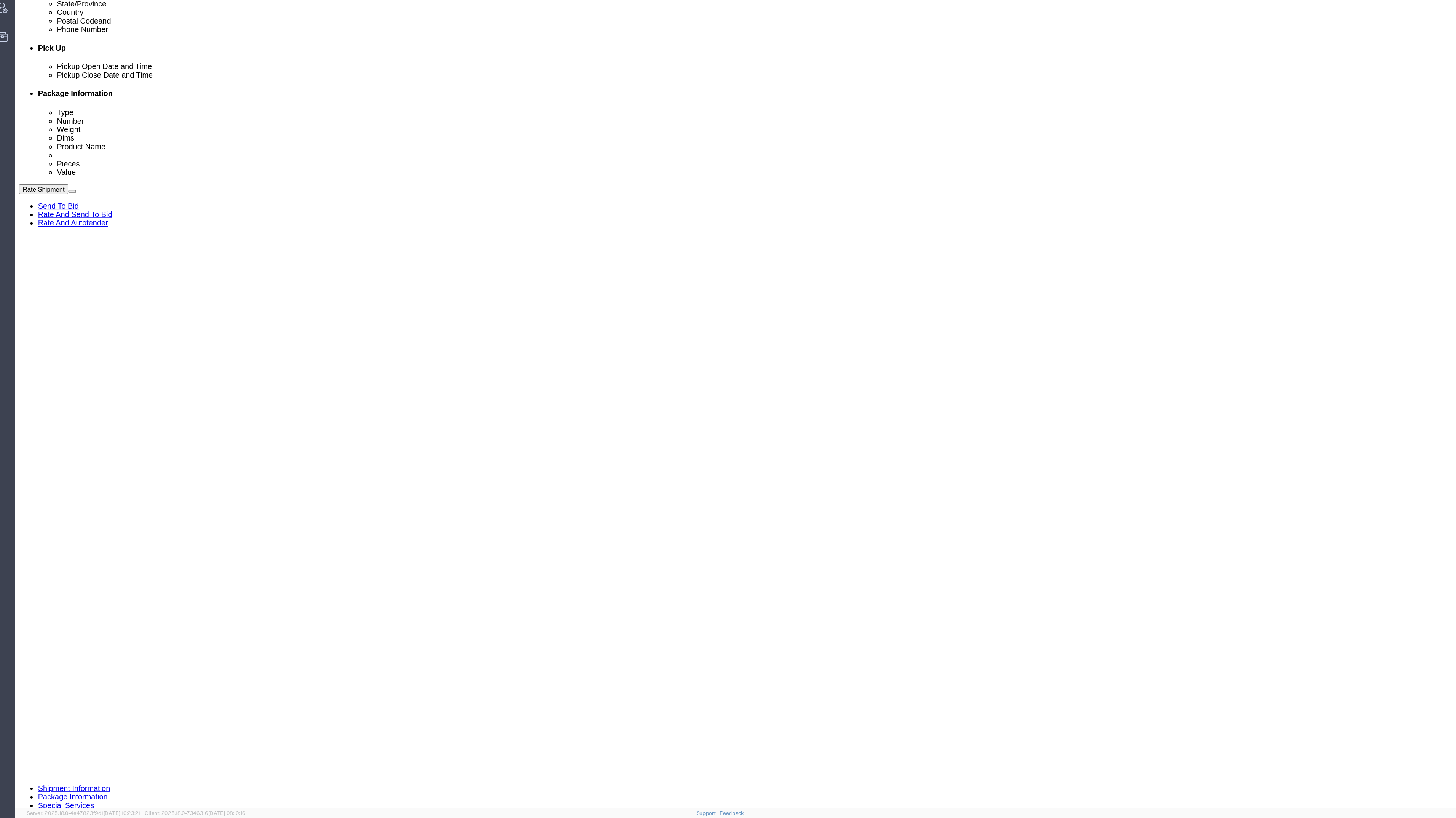
click div "20 x Your Packaging Package Type Select Bale(s) Basket(s) Bolt(s) Bottle(s) Buc…"
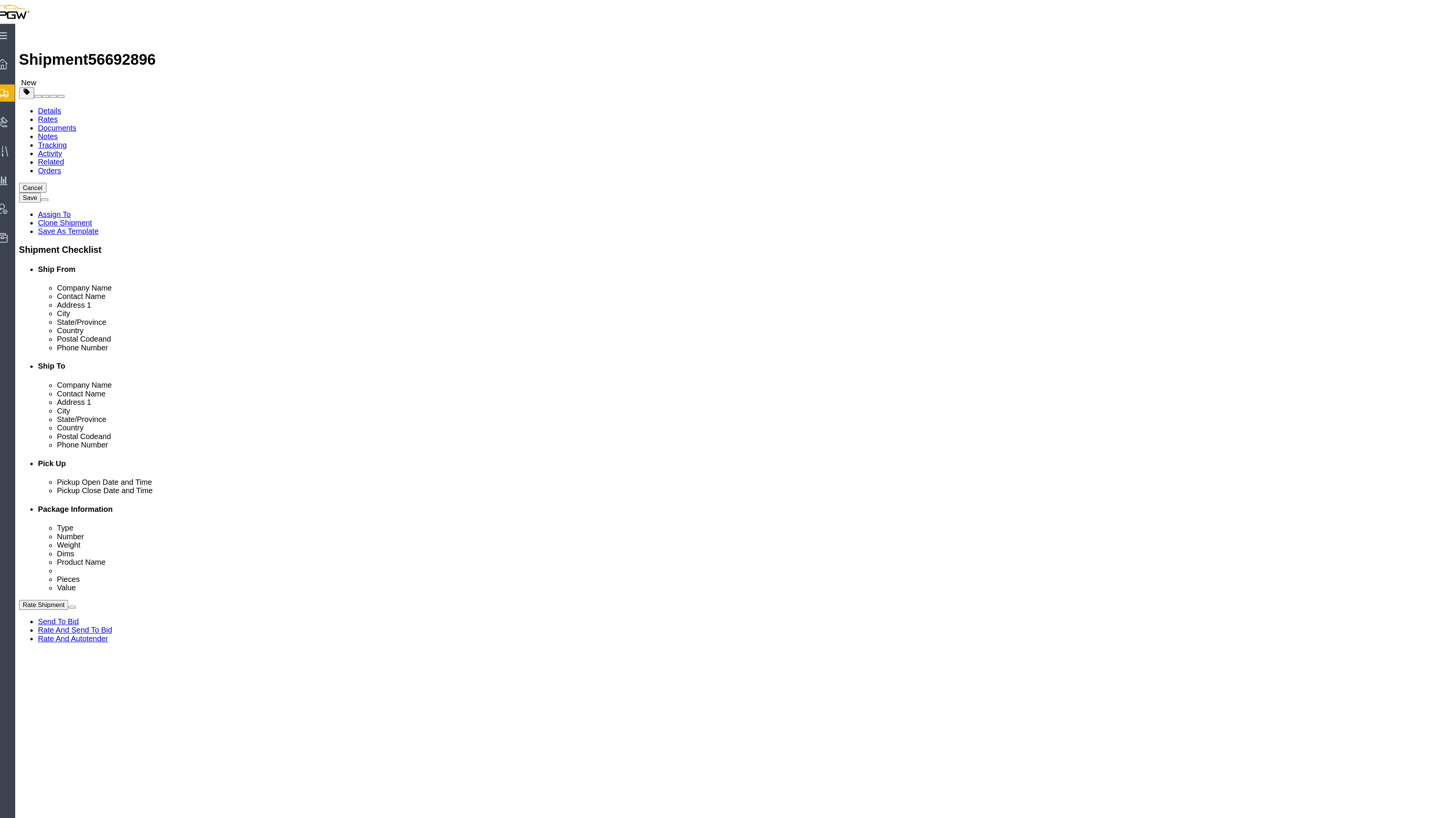
click dd "1.00 USD"
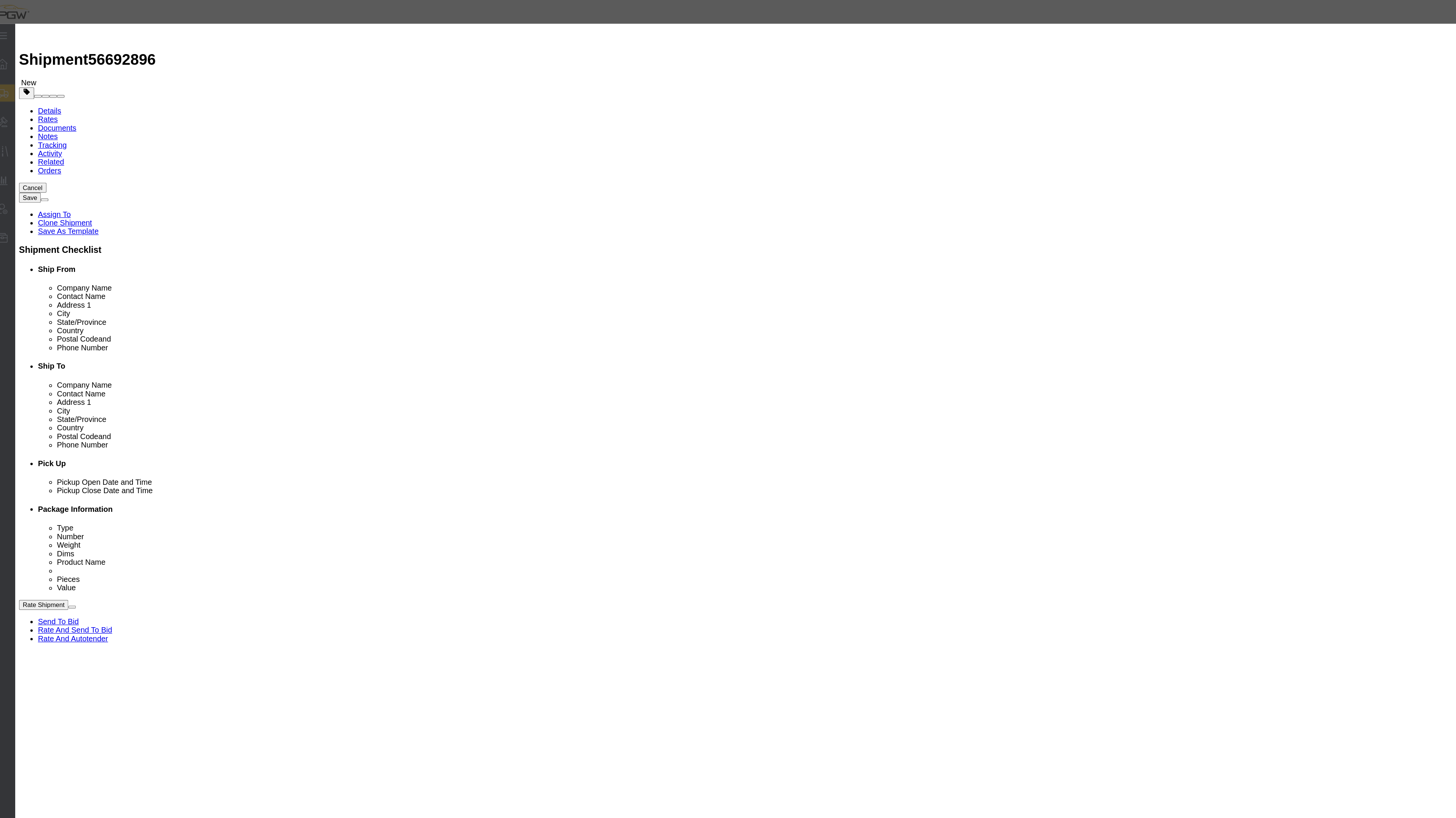
click input "0.00"
type input "20.00"
type input "20"
click button "Save & Close"
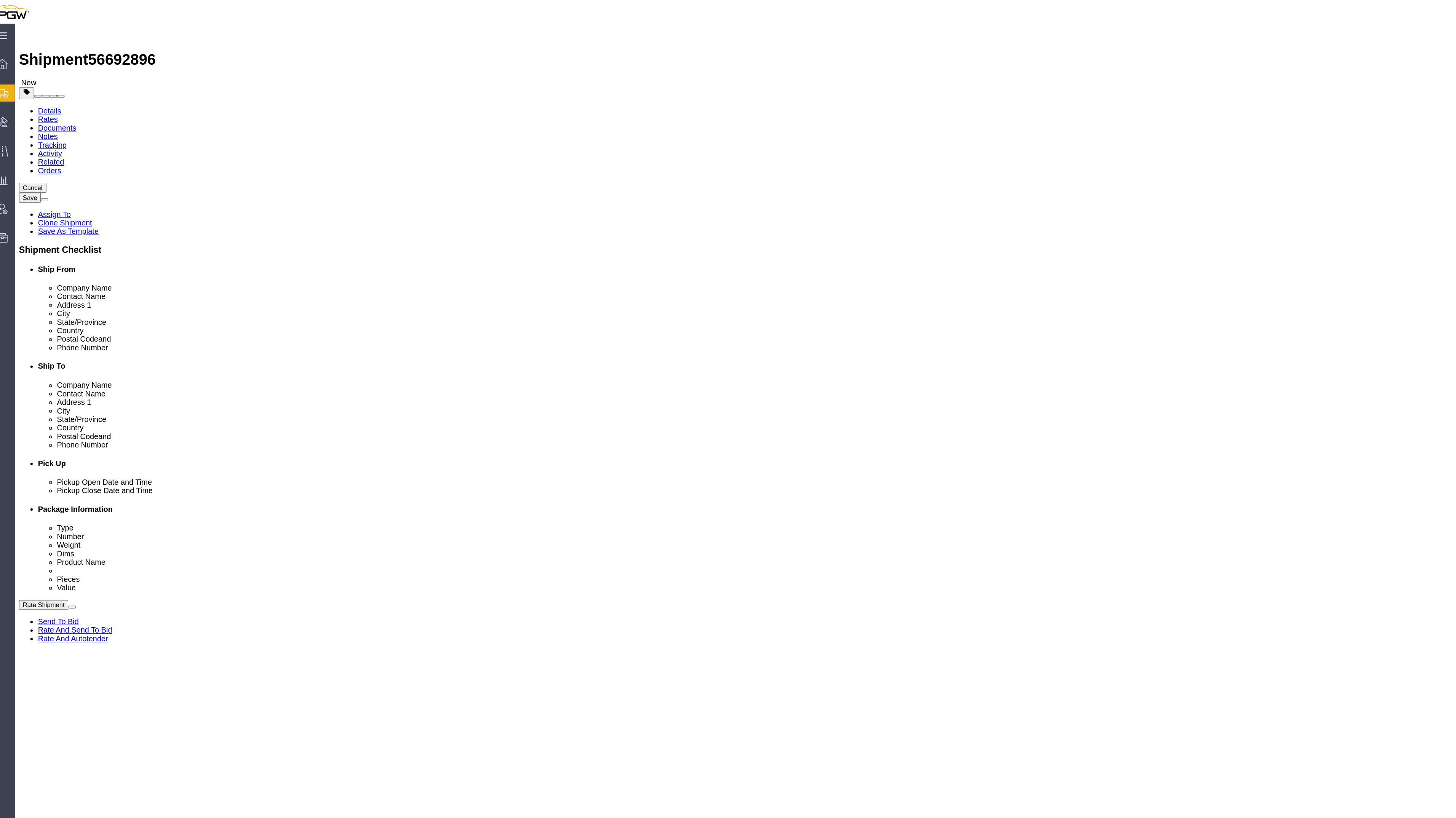
click dd "0.00 Each"
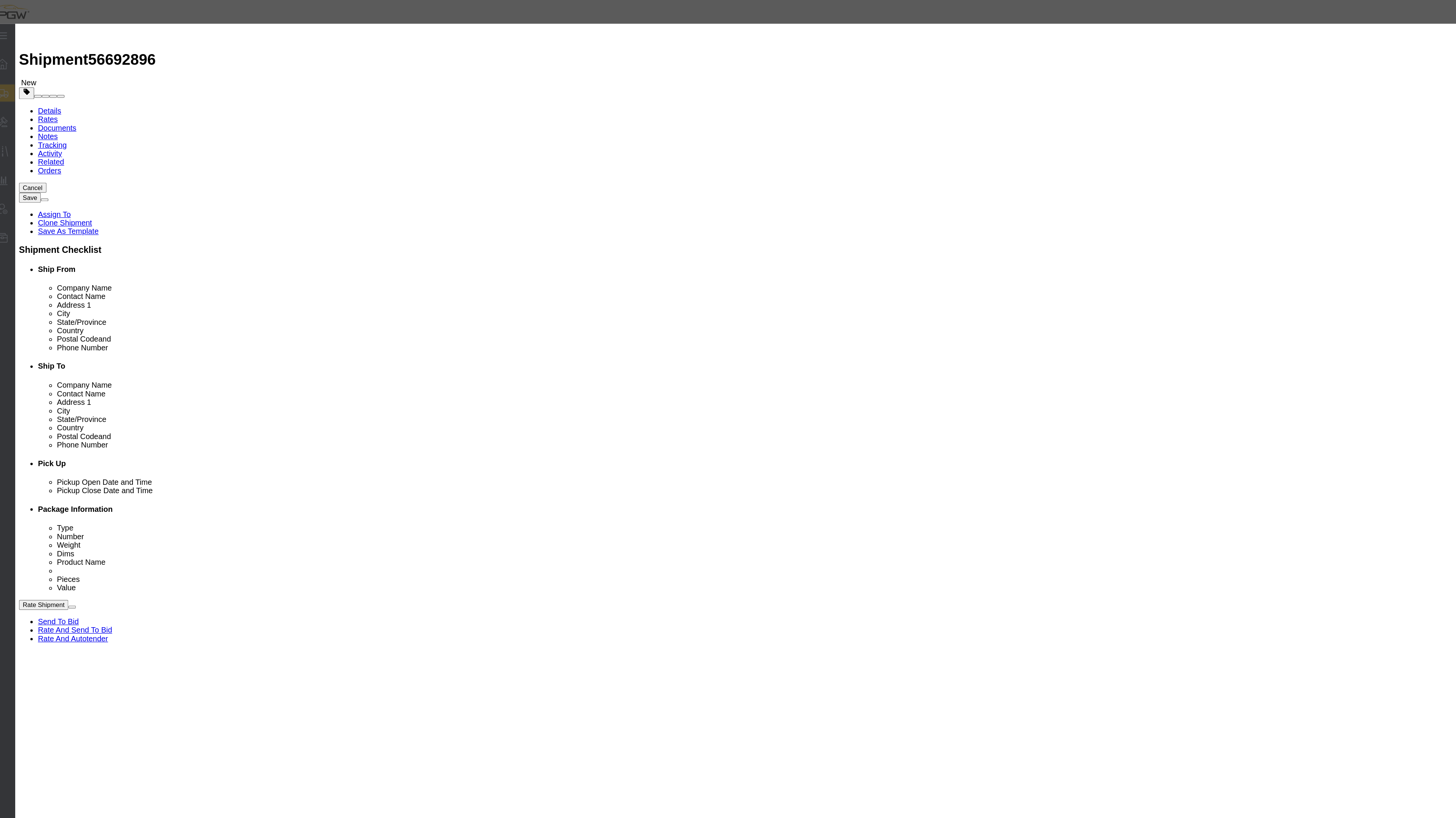
drag, startPoint x: 589, startPoint y: 71, endPoint x: 583, endPoint y: 70, distance: 6.1
click input "0.00"
type input "3.00"
type input "3"
click button "Save & Close"
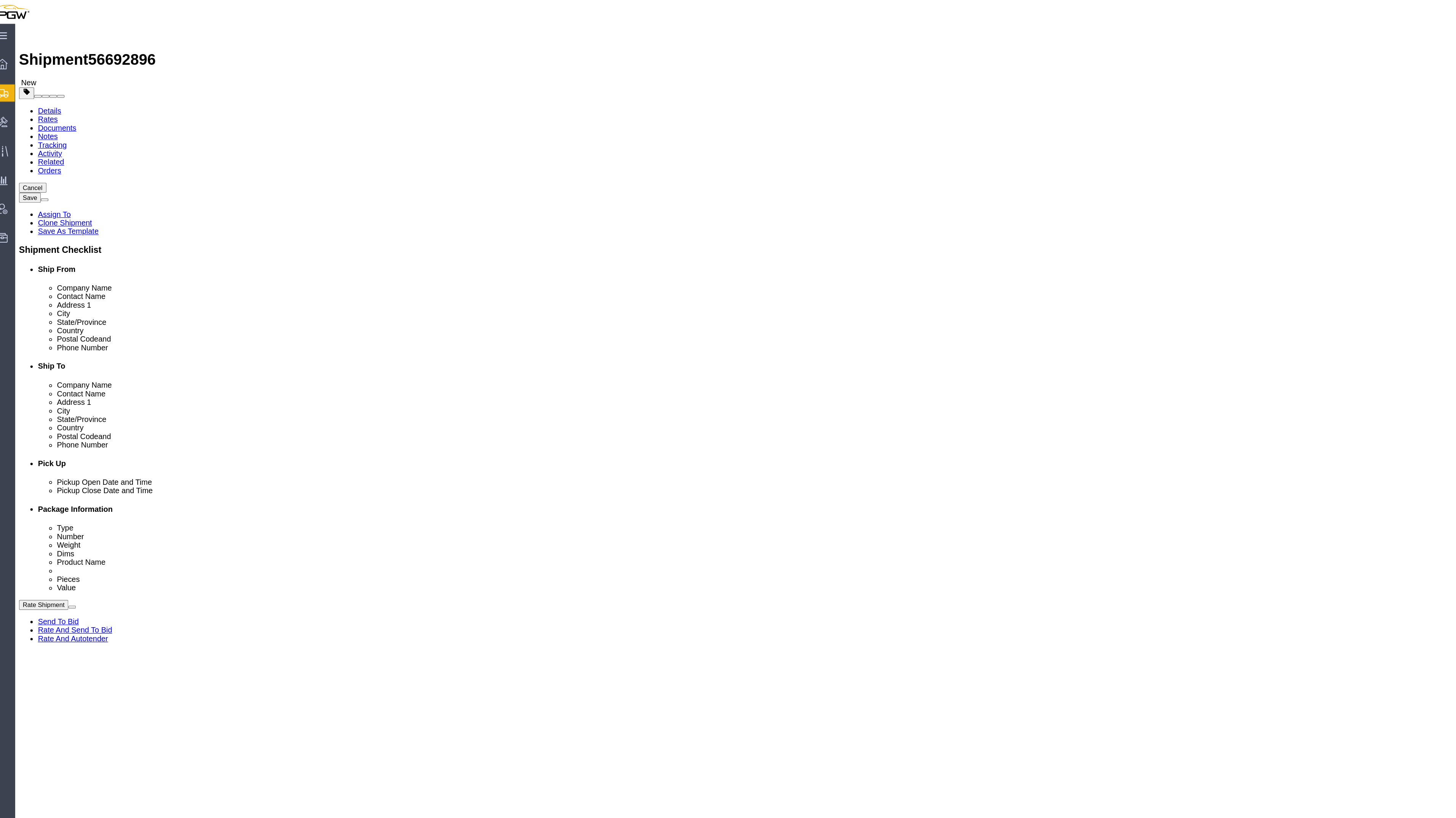
click div "Pieces: 0.00 Each Total value: 1.00 USD"
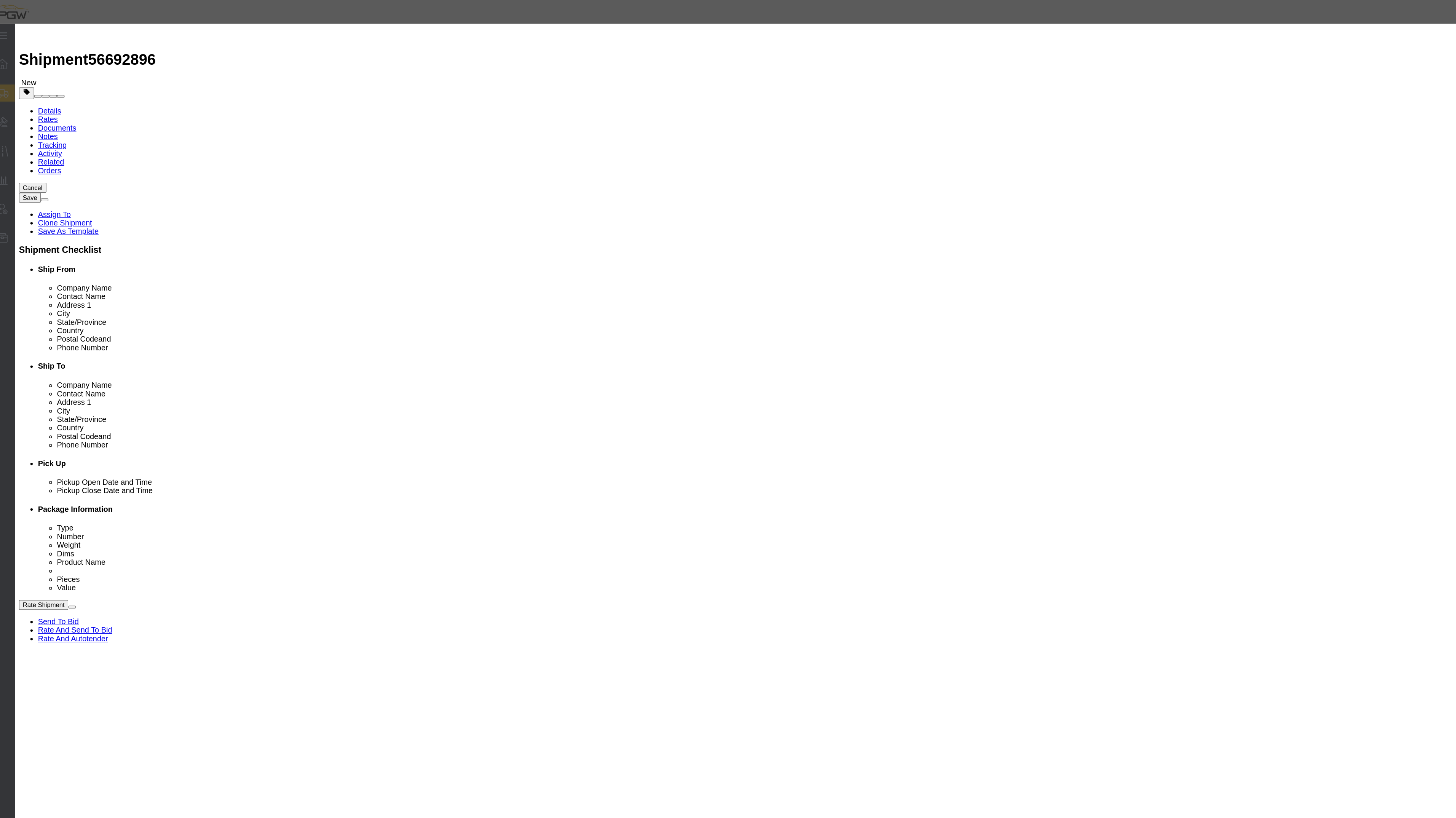
click input "0.00"
type input "6.0"
type input "6"
click button "Save & Close"
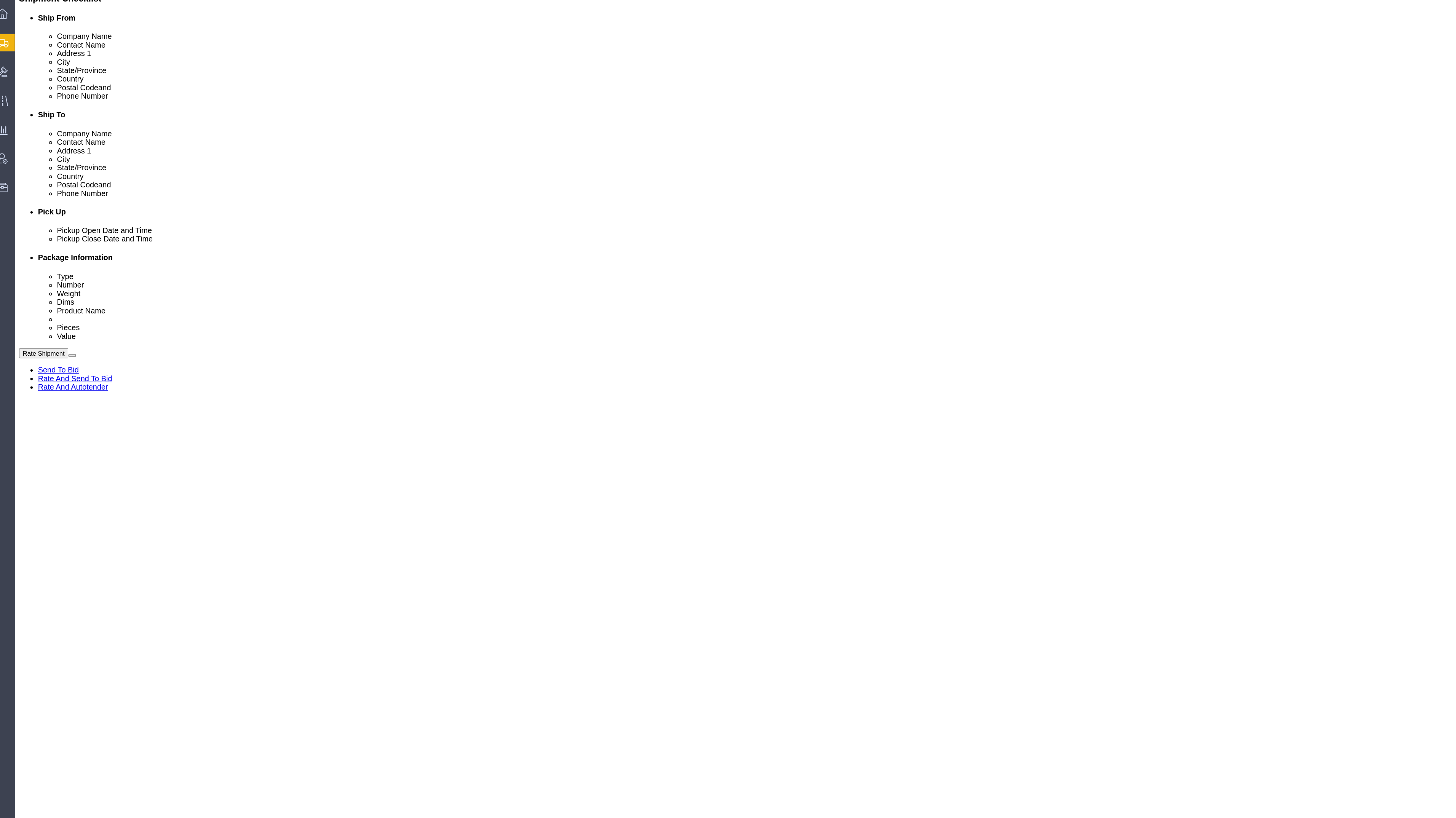
scroll to position [172, 0]
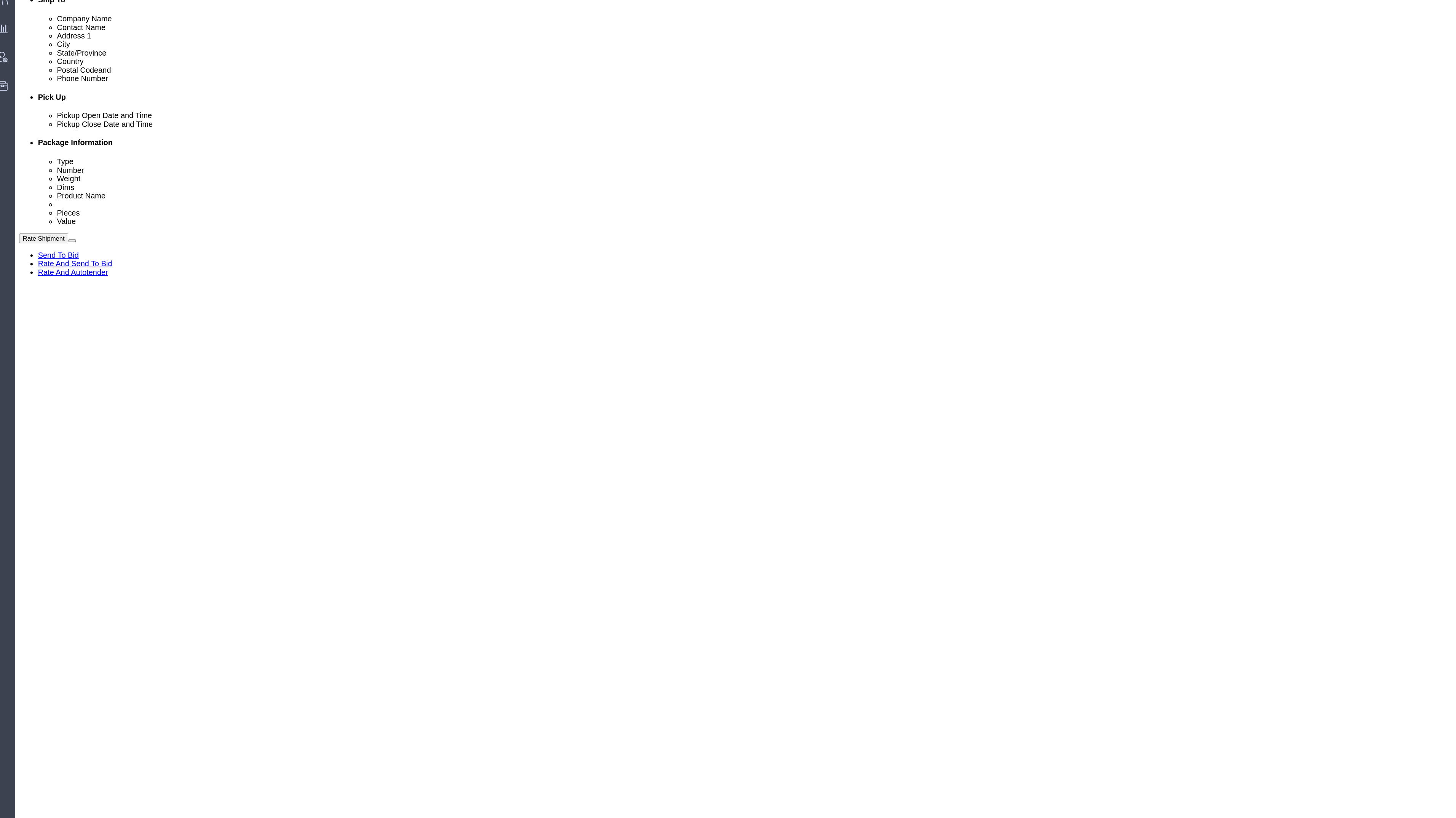
click div "Pieces: 0.00 Each Total value: 1.00 USD"
click textarea
click label "GL Reference"
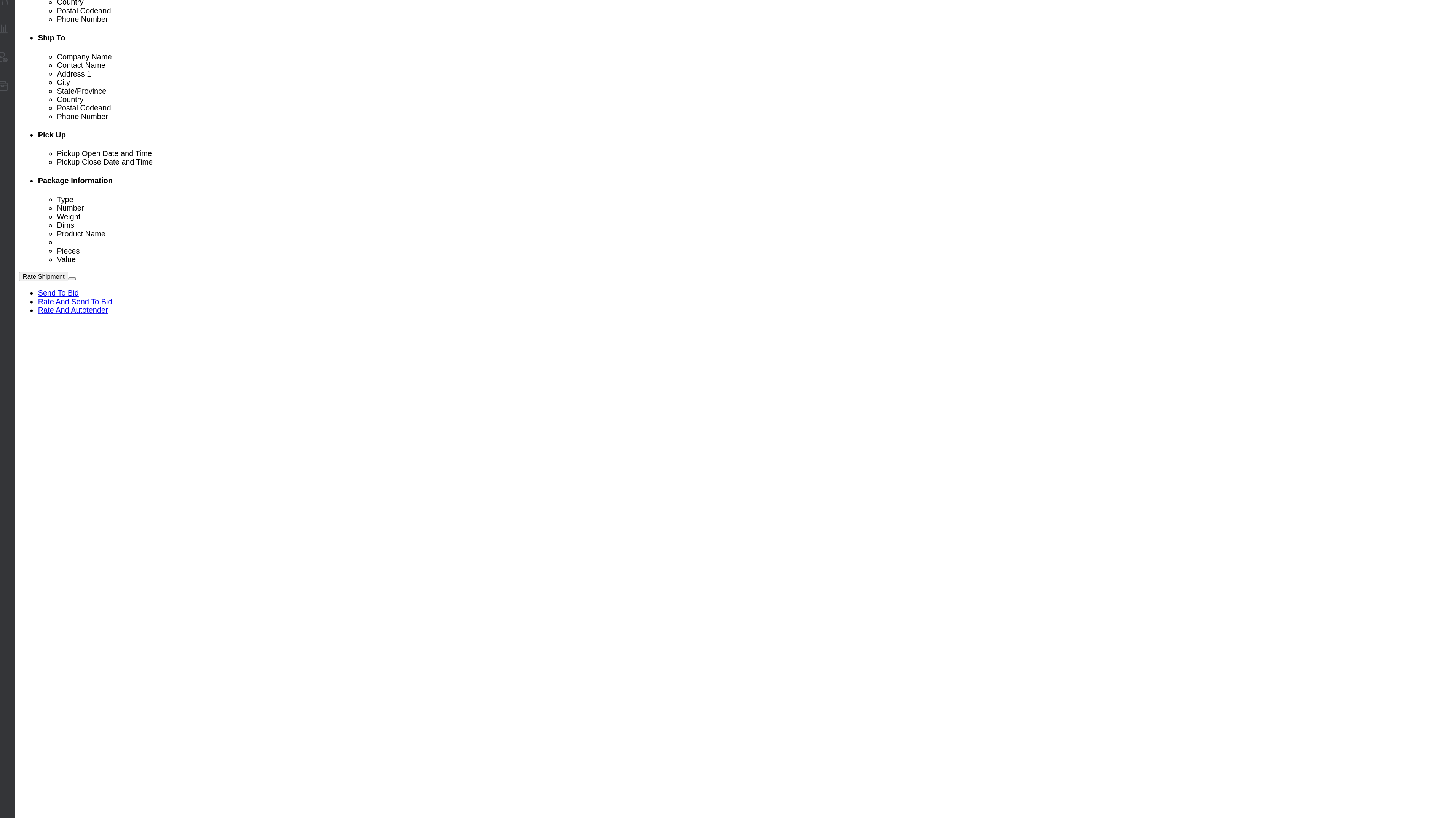
scroll to position [19, 0]
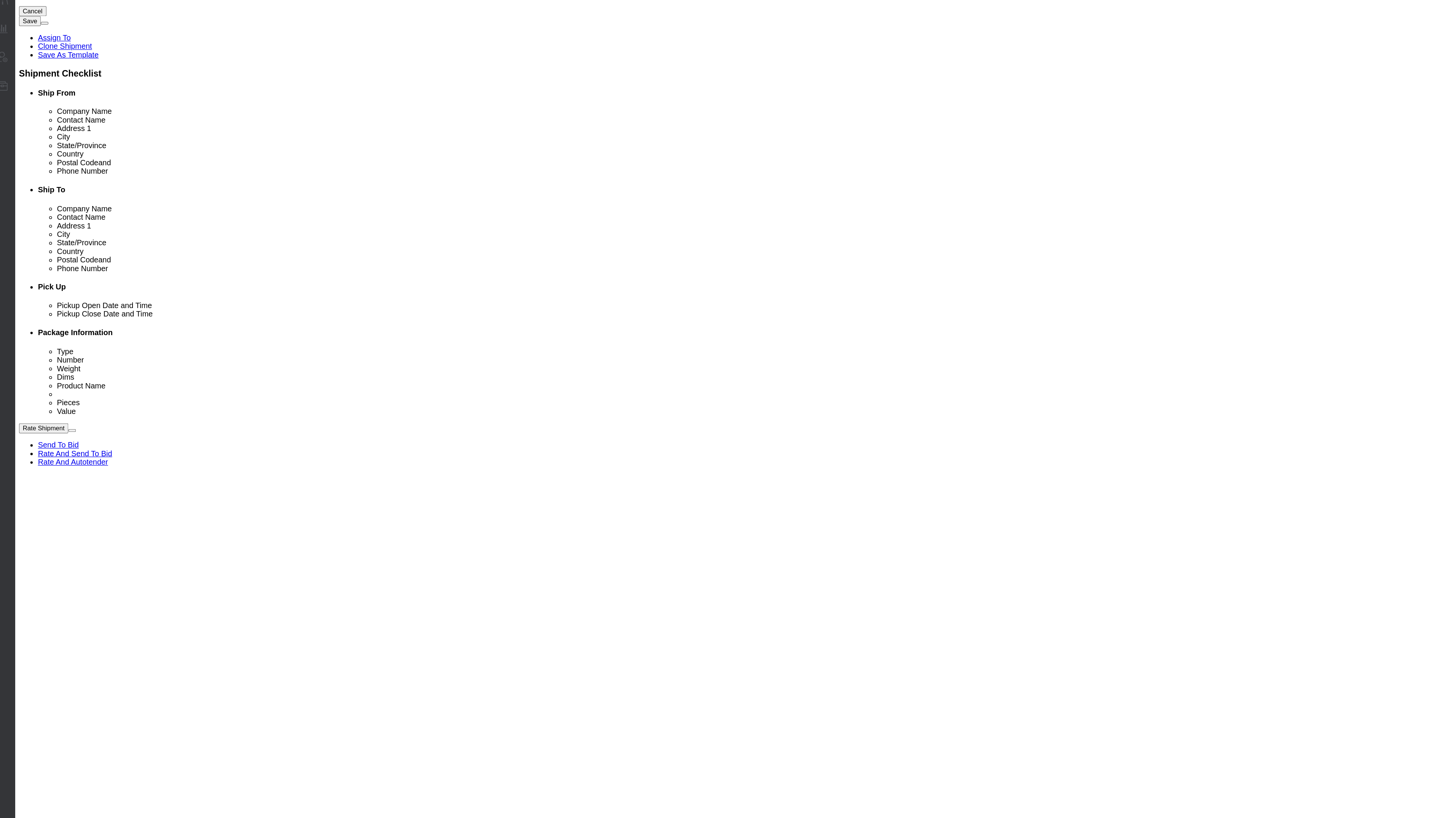
click button "Close"
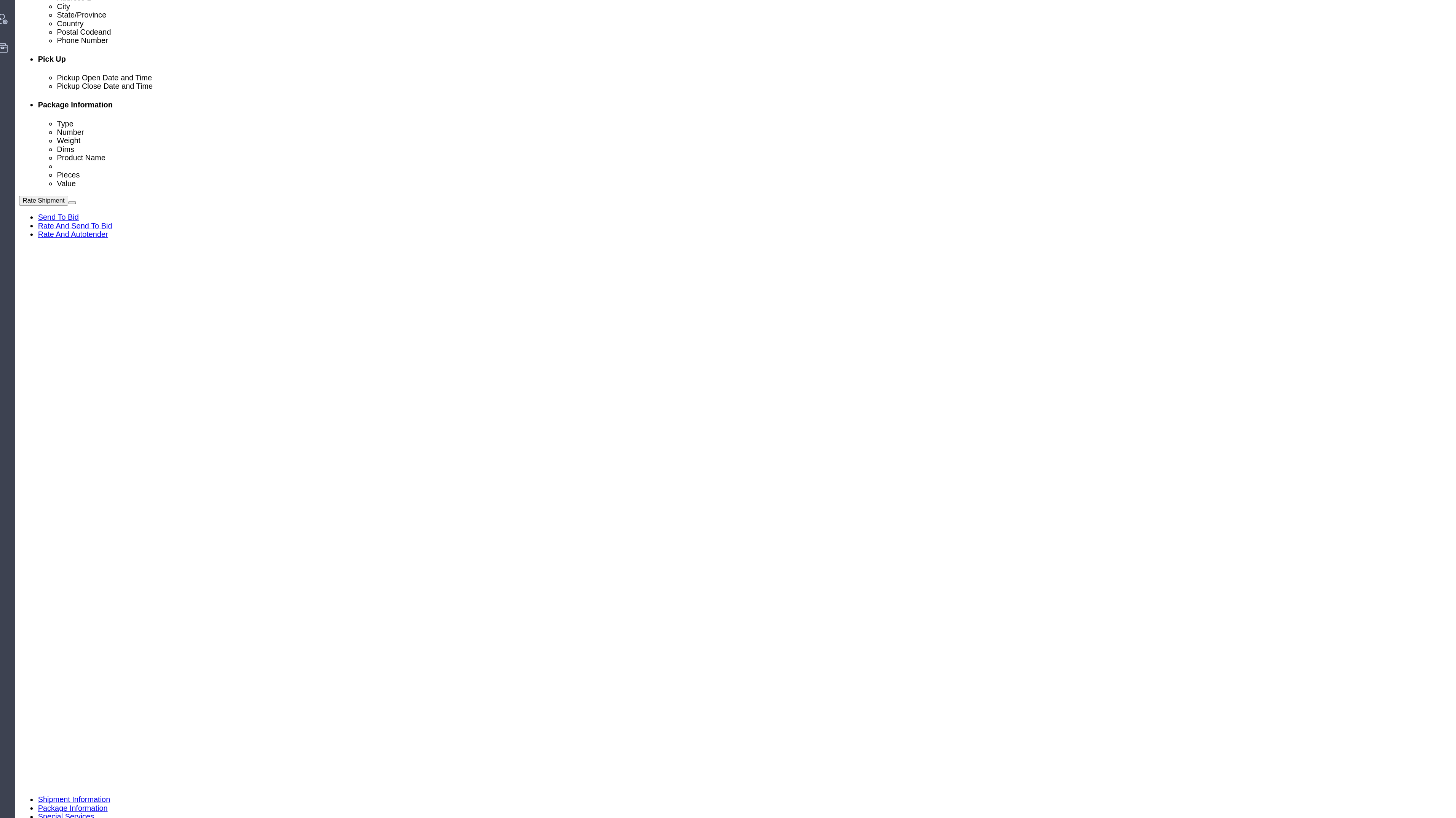
scroll to position [0, 0]
click dd "0.00 Each"
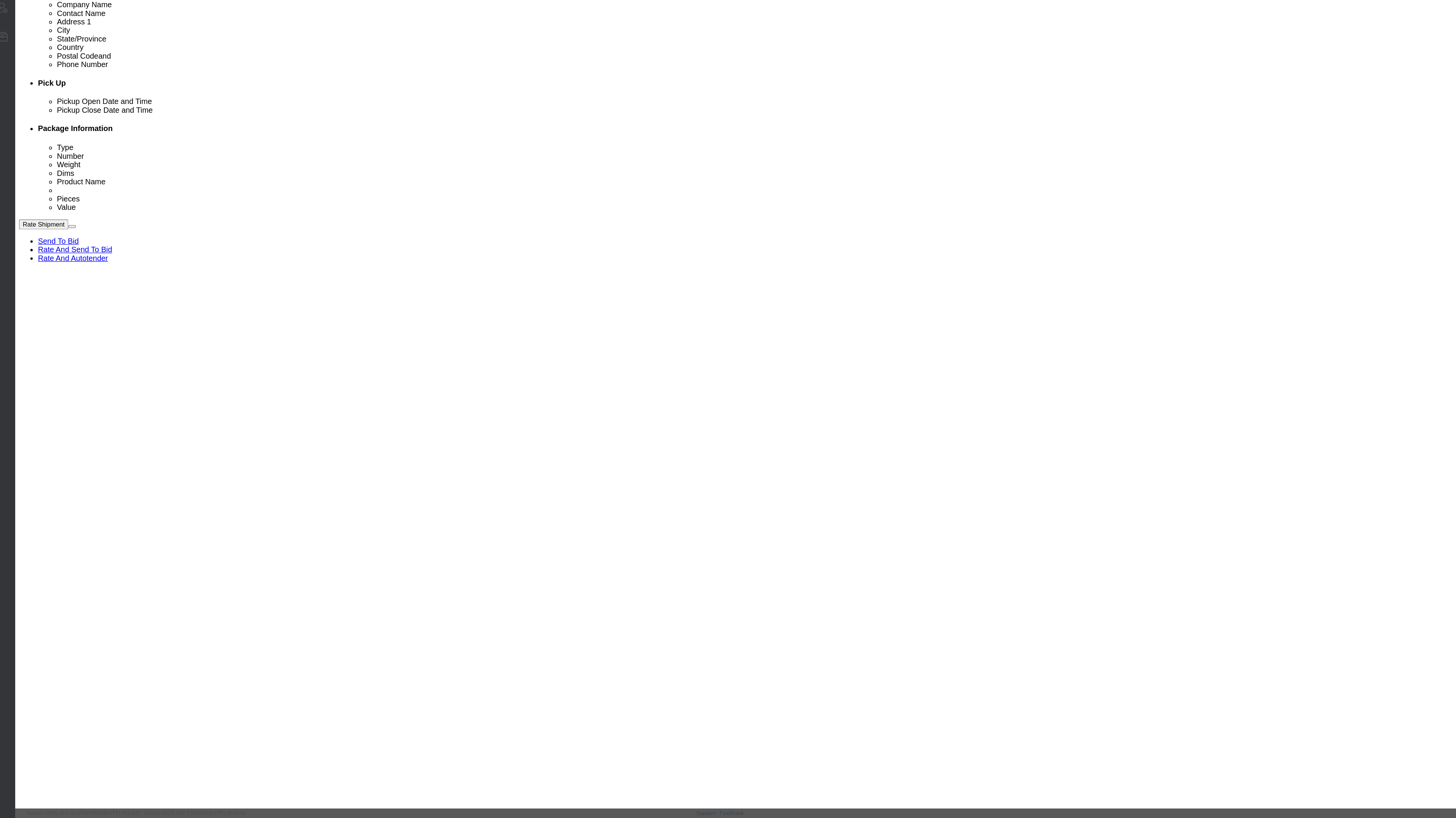
scroll to position [142, 0]
click div "Product Name Auto Glass Pieces 0.00 Select Bag Barrels 100Board Feet Bottle Box…"
click input "ARG"
click div "Shipping Temperature Select"
click input "ARG"
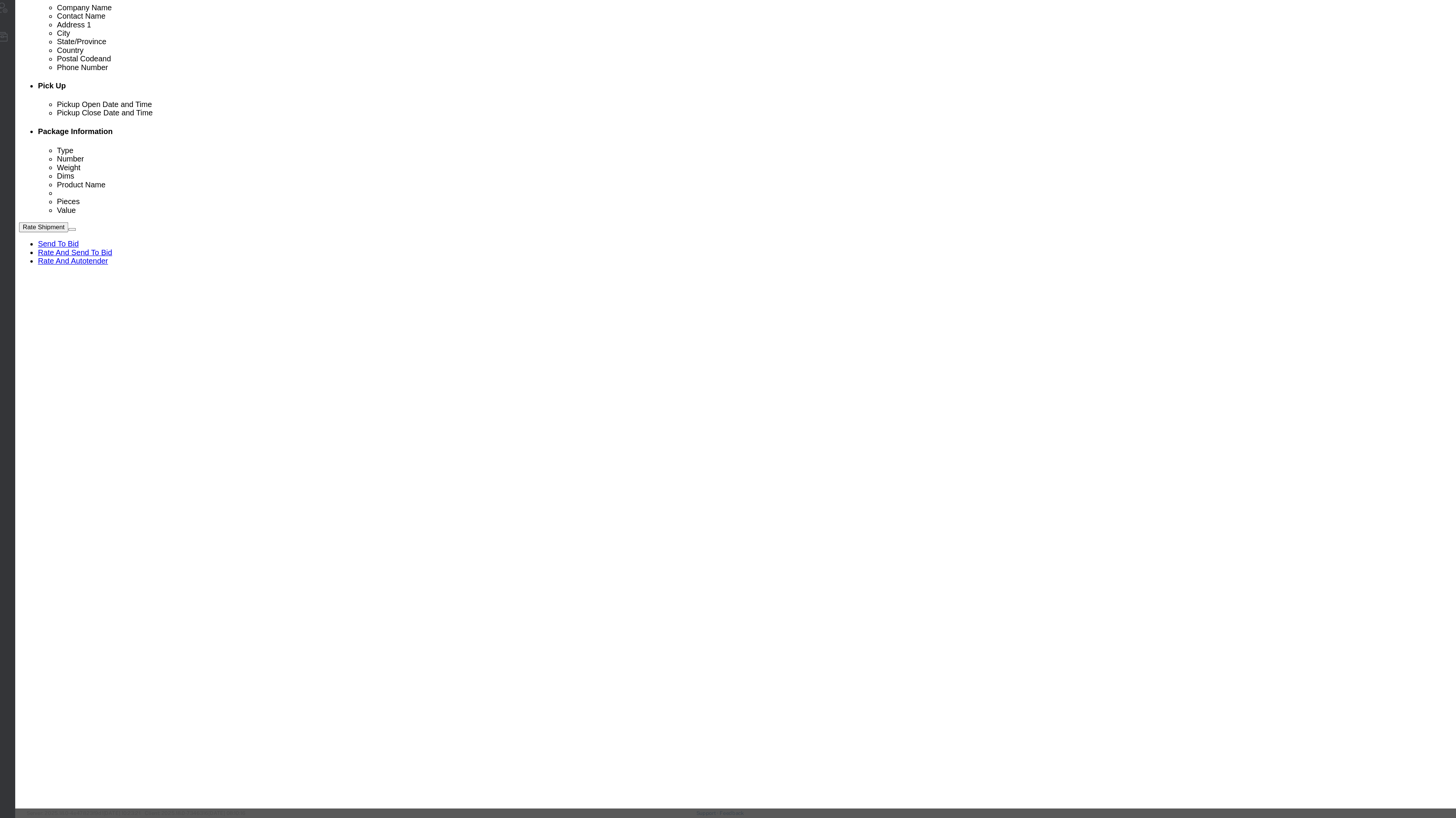
type input "A"
type input "a"
click label "GL Reference"
click button "Close"
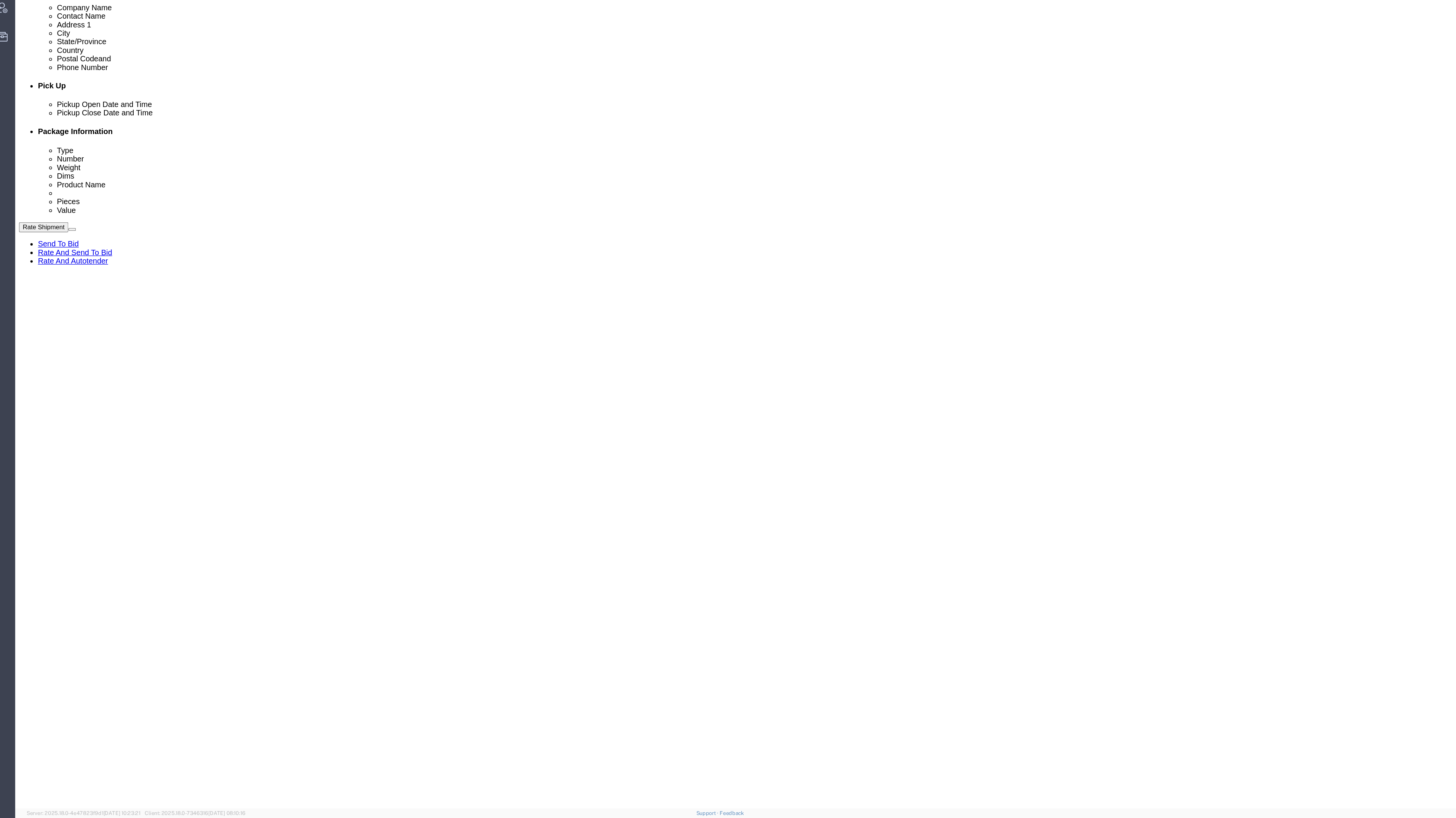
click dd "0.00 Each"
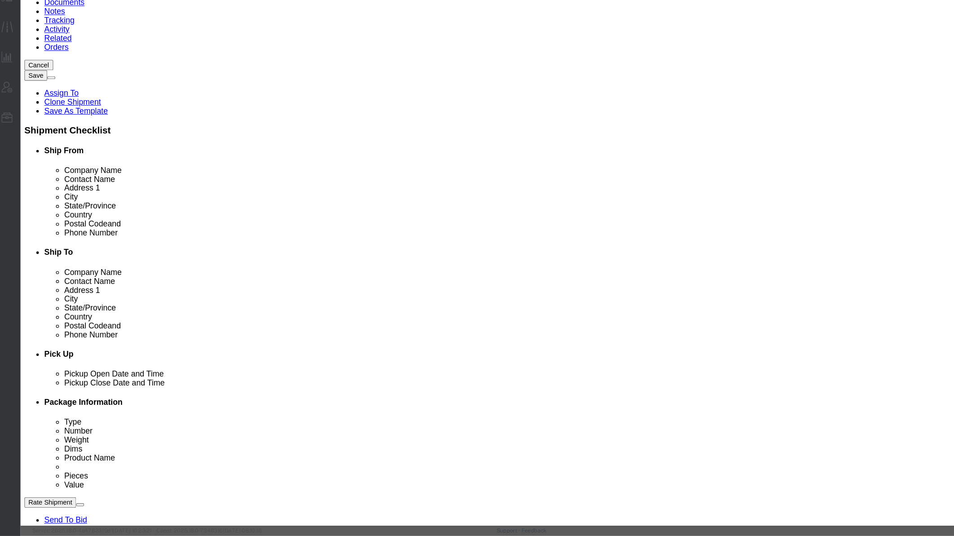
scroll to position [0, 0]
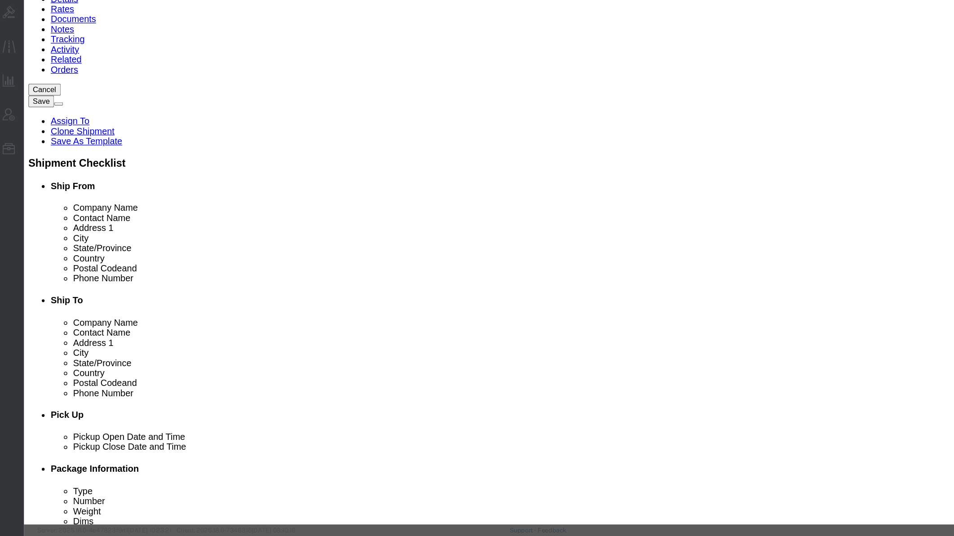
drag, startPoint x: 313, startPoint y: 100, endPoint x: 303, endPoint y: 97, distance: 10.2
click div "1.00"
type input "4.00"
click button "Save & Close"
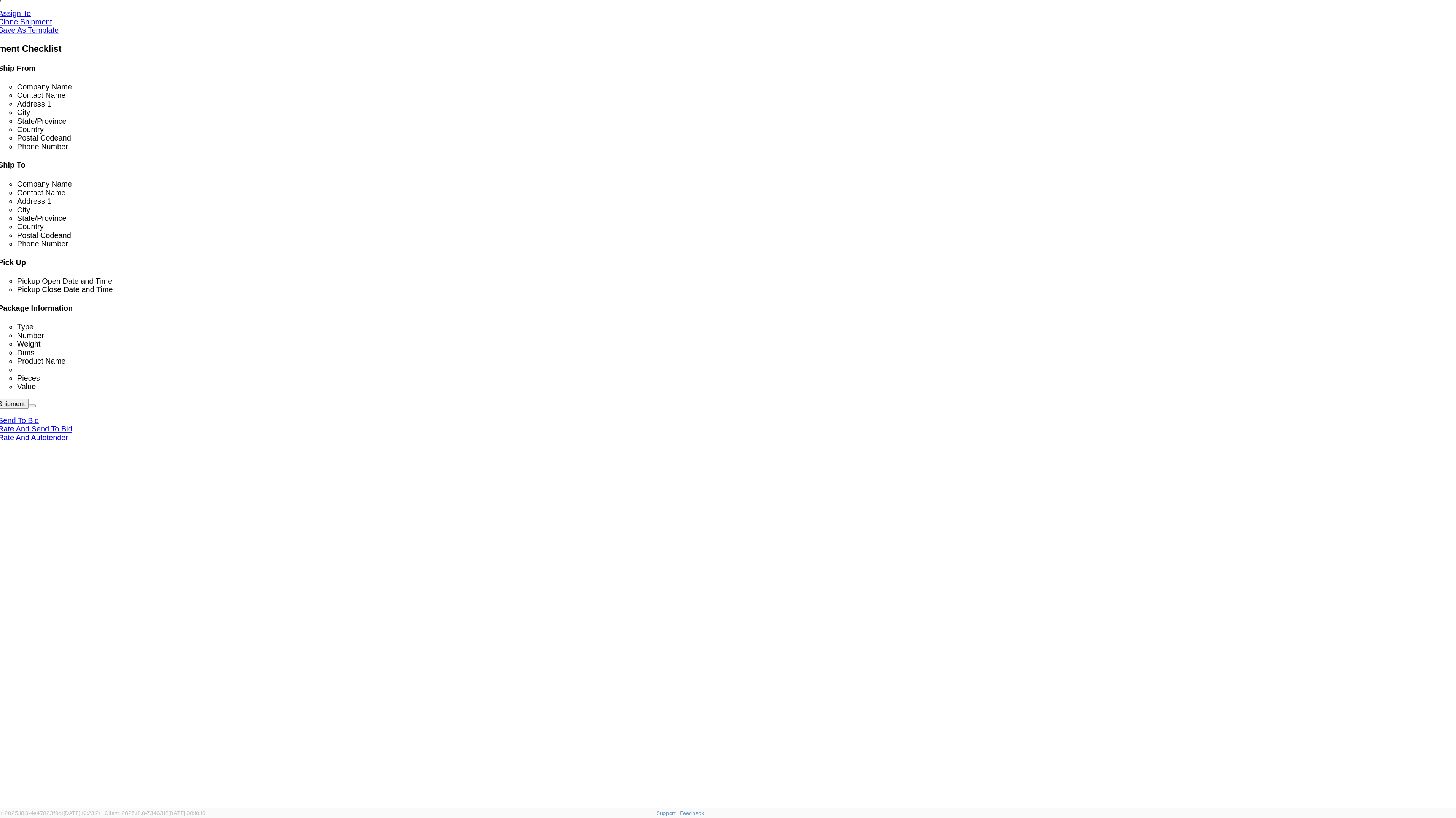
drag, startPoint x: 1156, startPoint y: 677, endPoint x: 1193, endPoint y: 403, distance: 276.5
click div "20 x Your Packaging Package Type Select Bale(s) Basket(s) Bolt(s) Bottle(s) Buc…"
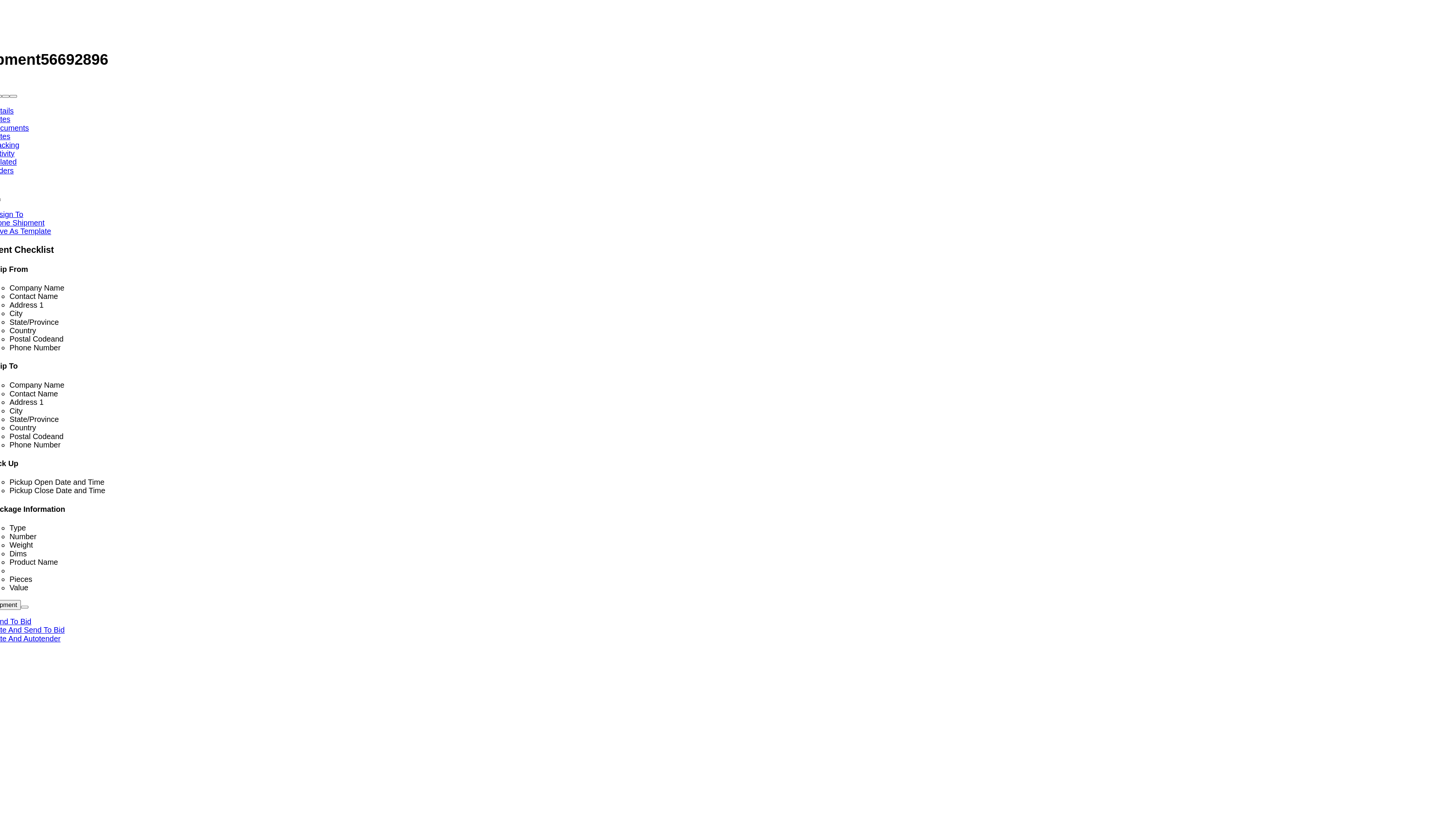
click div "Shipment Information Package Information Special Services Loading Routing"
click link "Routing"
drag, startPoint x: 452, startPoint y: 456, endPoint x: 450, endPoint y: 387, distance: 69.0
click div "Pickups + Add Stop From : PGW - 5801 [STREET_ADDRESS] Edit Move to top Move to …"
drag, startPoint x: 452, startPoint y: 559, endPoint x: 451, endPoint y: 368, distance: 191.0
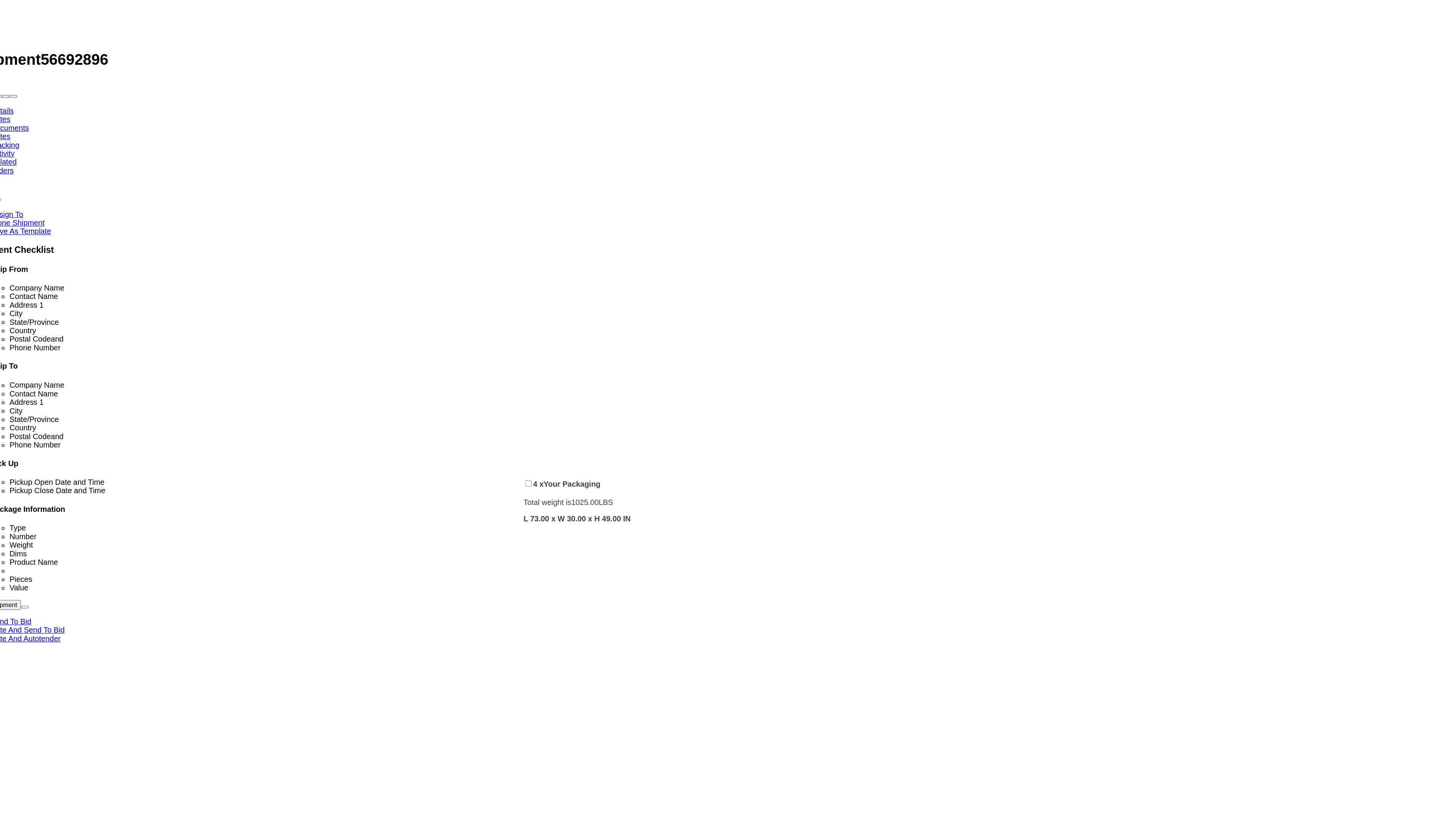
click div "Pickups + Add Stop From : PGW - 5801 [STREET_ADDRESS] Edit Move to top Move to …"
drag, startPoint x: 885, startPoint y: 356, endPoint x: 469, endPoint y: 607, distance: 485.9
click div "Pickups + Add Stop From : PGW - 5801 [STREET_ADDRESS] Edit Move to top Move to …"
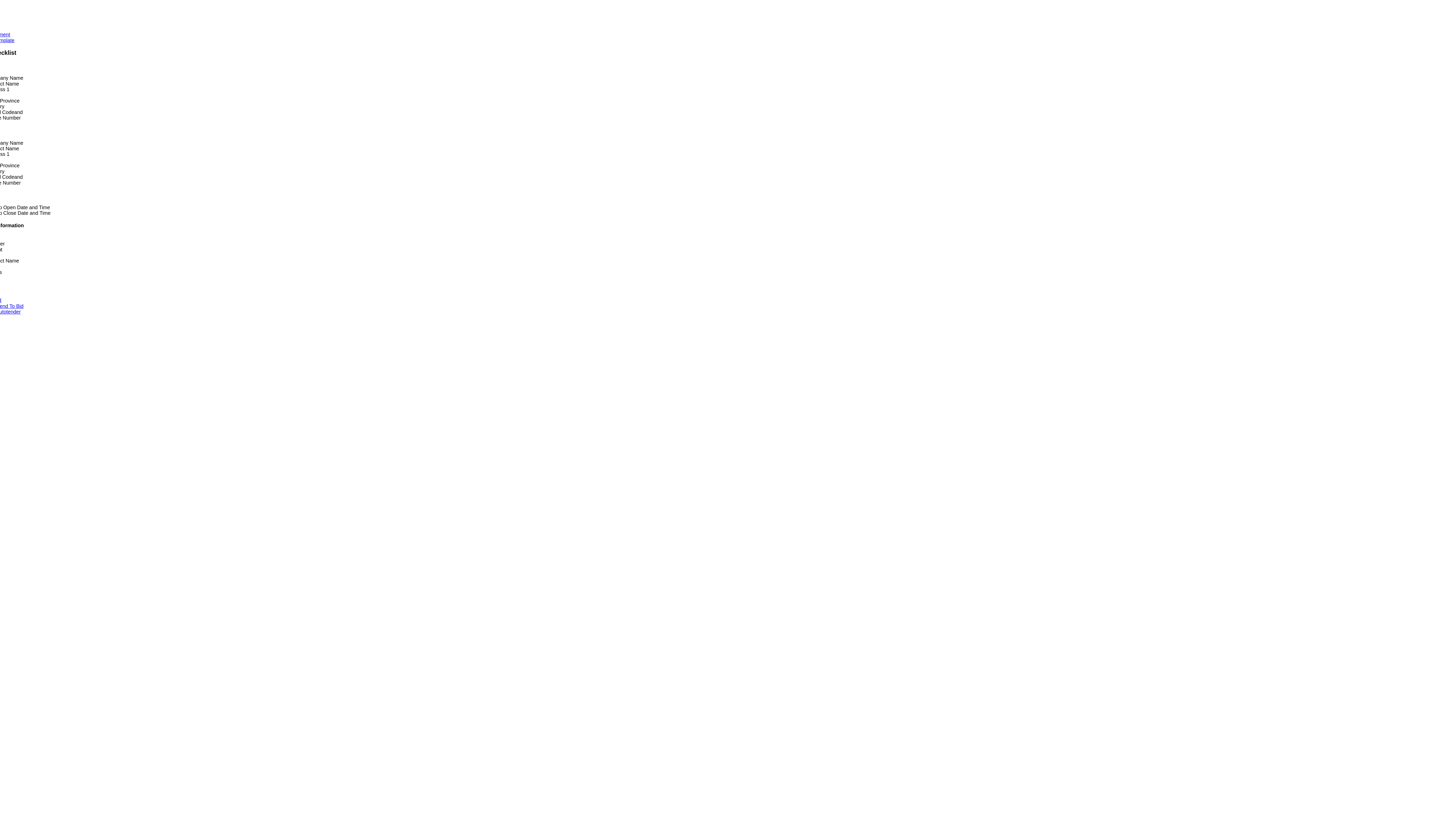
click div "Pickups + Add Stop From : PGW - 5801 [STREET_ADDRESS] Edit Move to top Move to …"
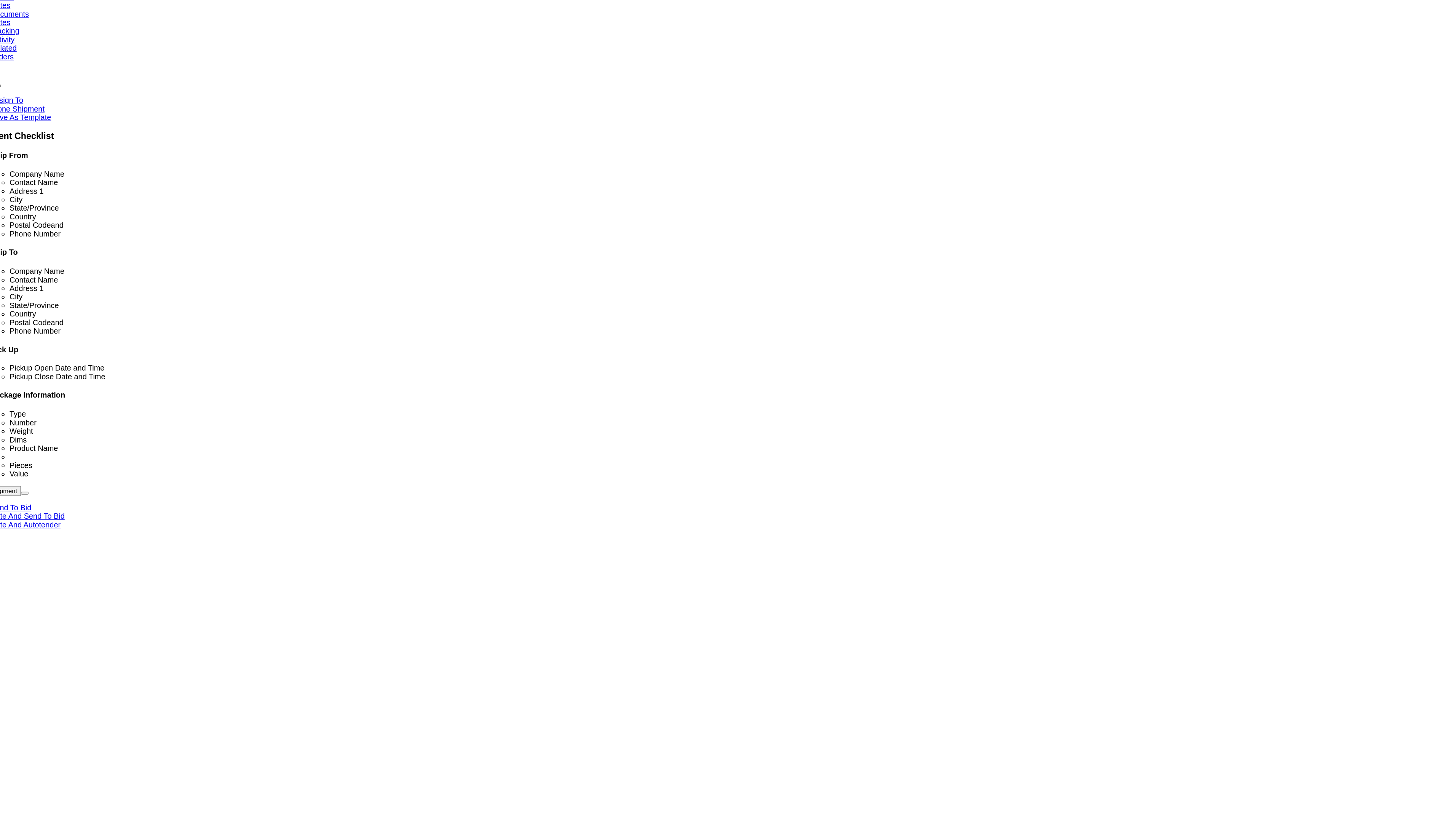
drag, startPoint x: 1109, startPoint y: 493, endPoint x: 968, endPoint y: 468, distance: 143.2
click div "Pickups + Add Stop From : PGW - 5801 [STREET_ADDRESS] Edit Move to top Move to …"
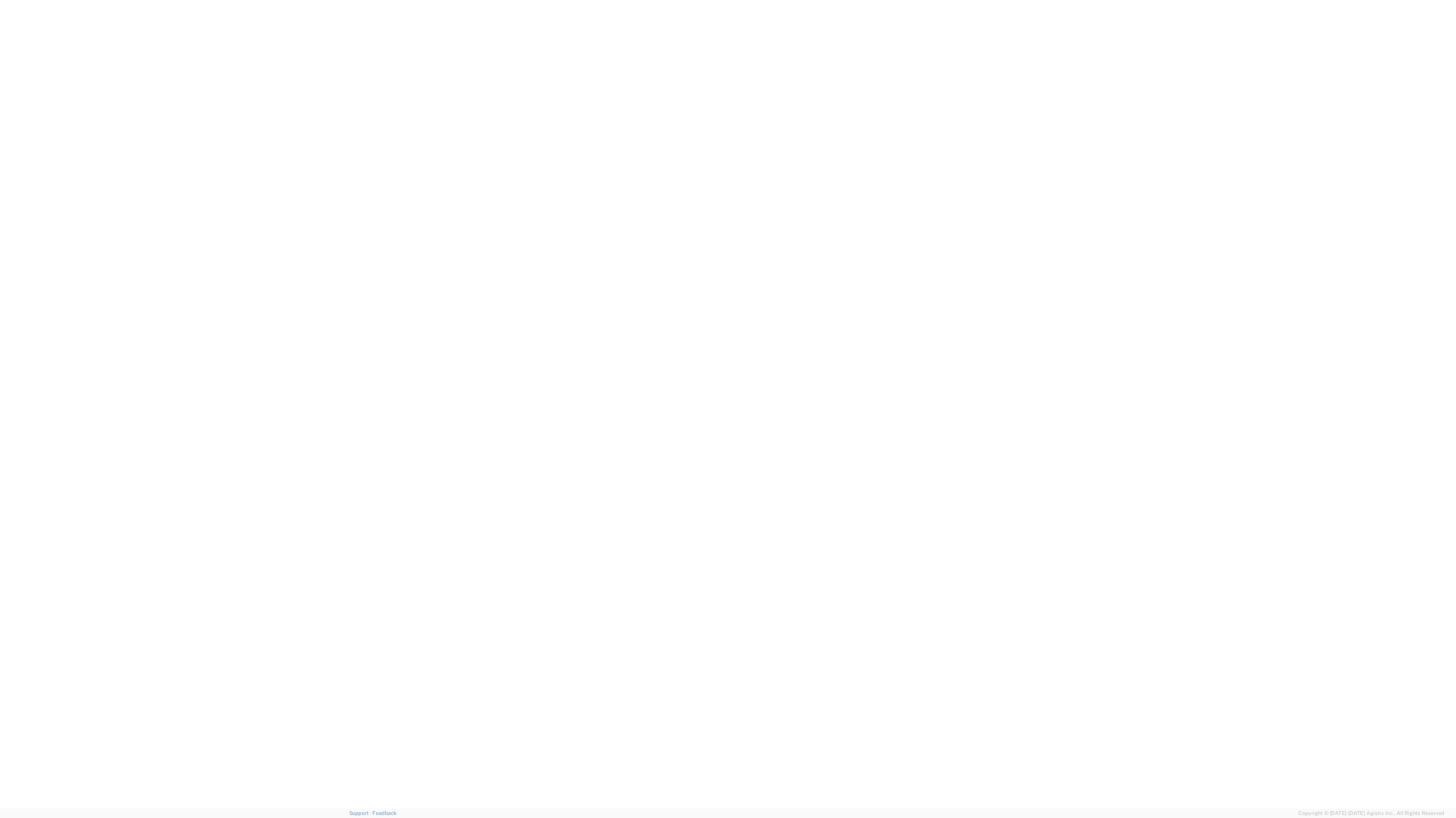
click div "Rate Shipment Send To Bid Rate And Send To Bid Rate And Autotender"
click button "Rate Shipment"
click div "20 x Your Packaging Package Type Select Bale(s) Basket(s) Bolt(s) Bottle(s) Buc…"
click link "Rate And Autotender"
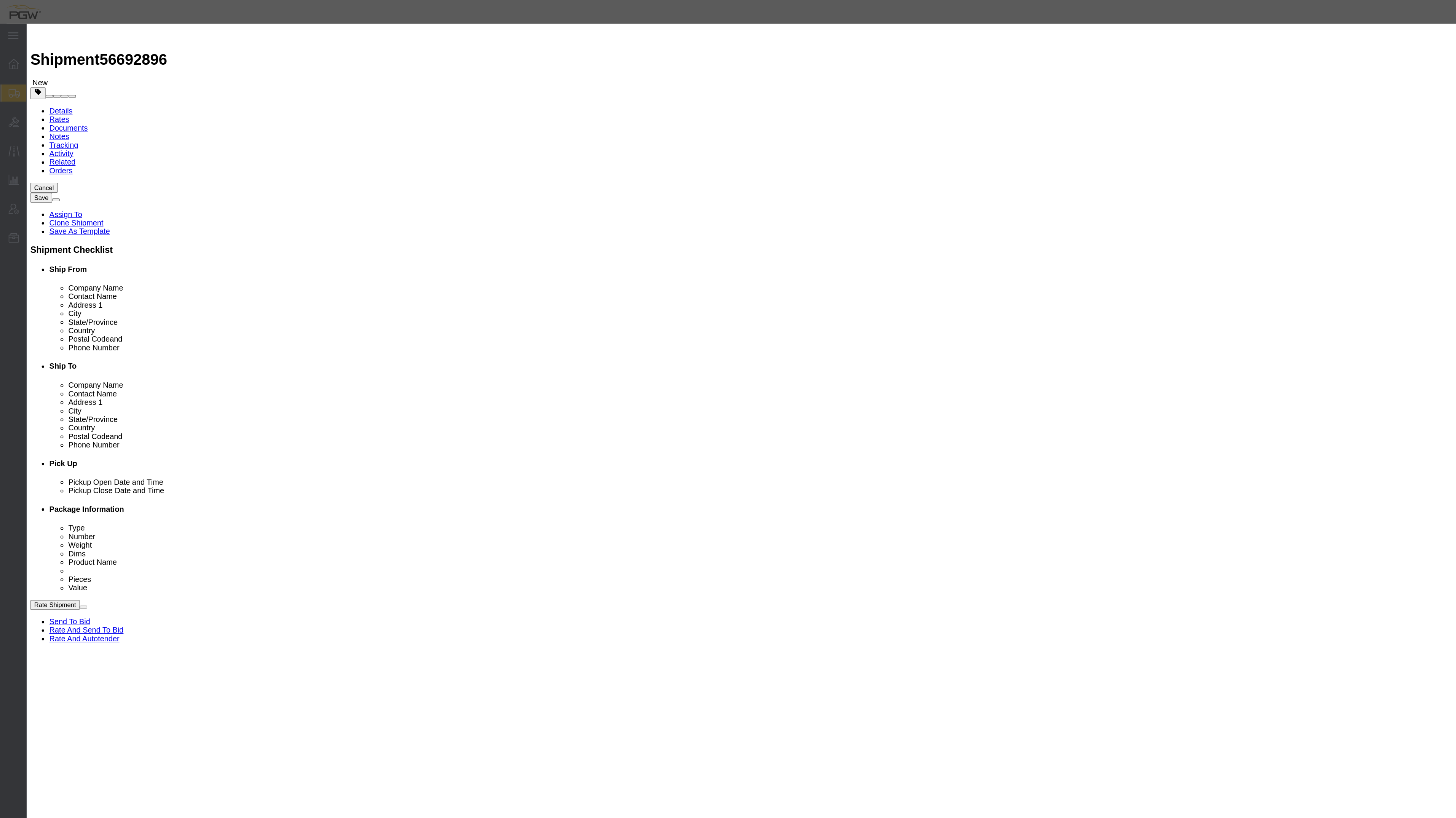
click input "4"
click input "3"
type input "2"
click input "2"
click select "Price Carrier Rank"
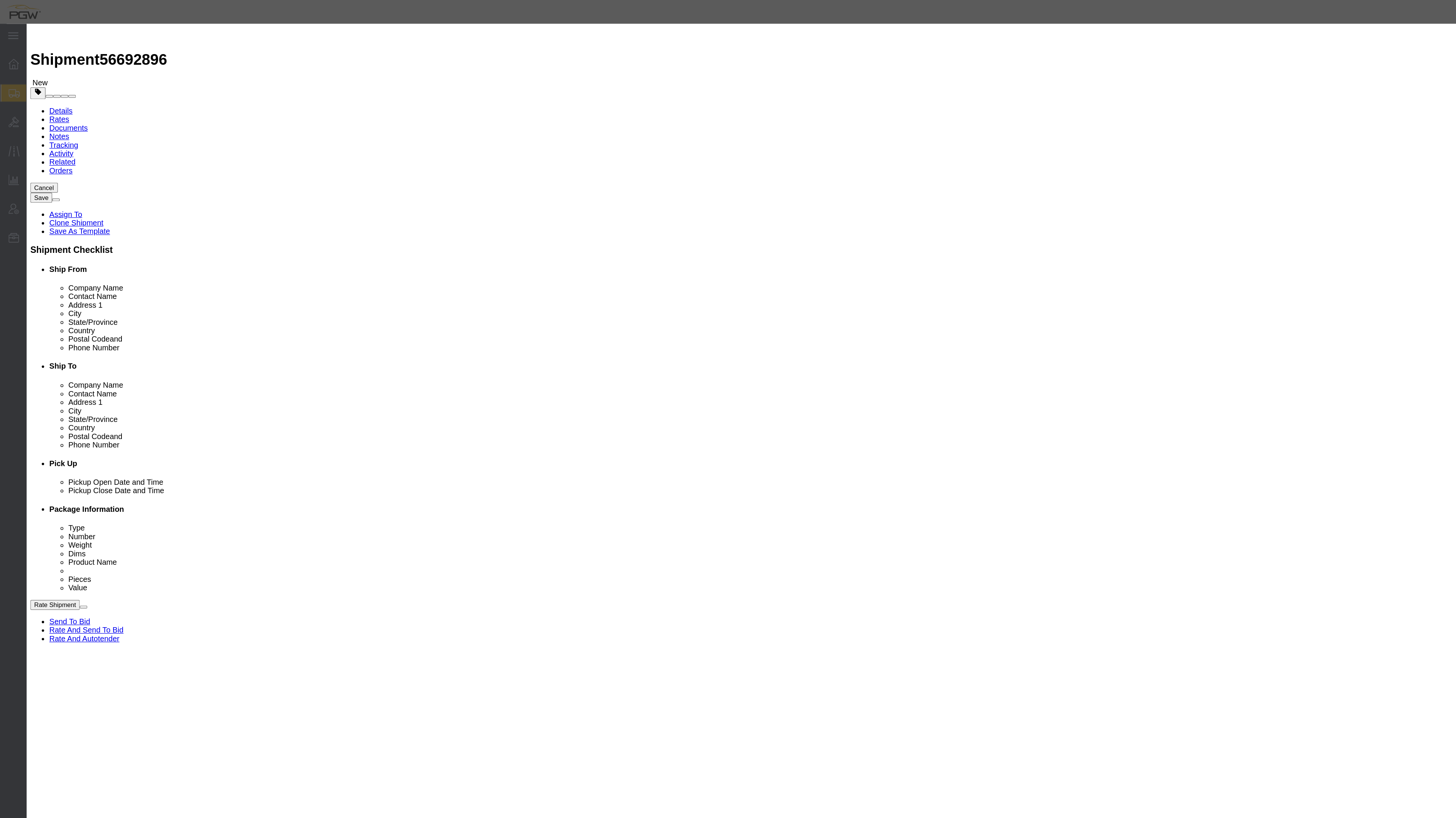
select select "LANE_RANK"
click select "Price Carrier Rank"
click button "Save Auto-Tender"
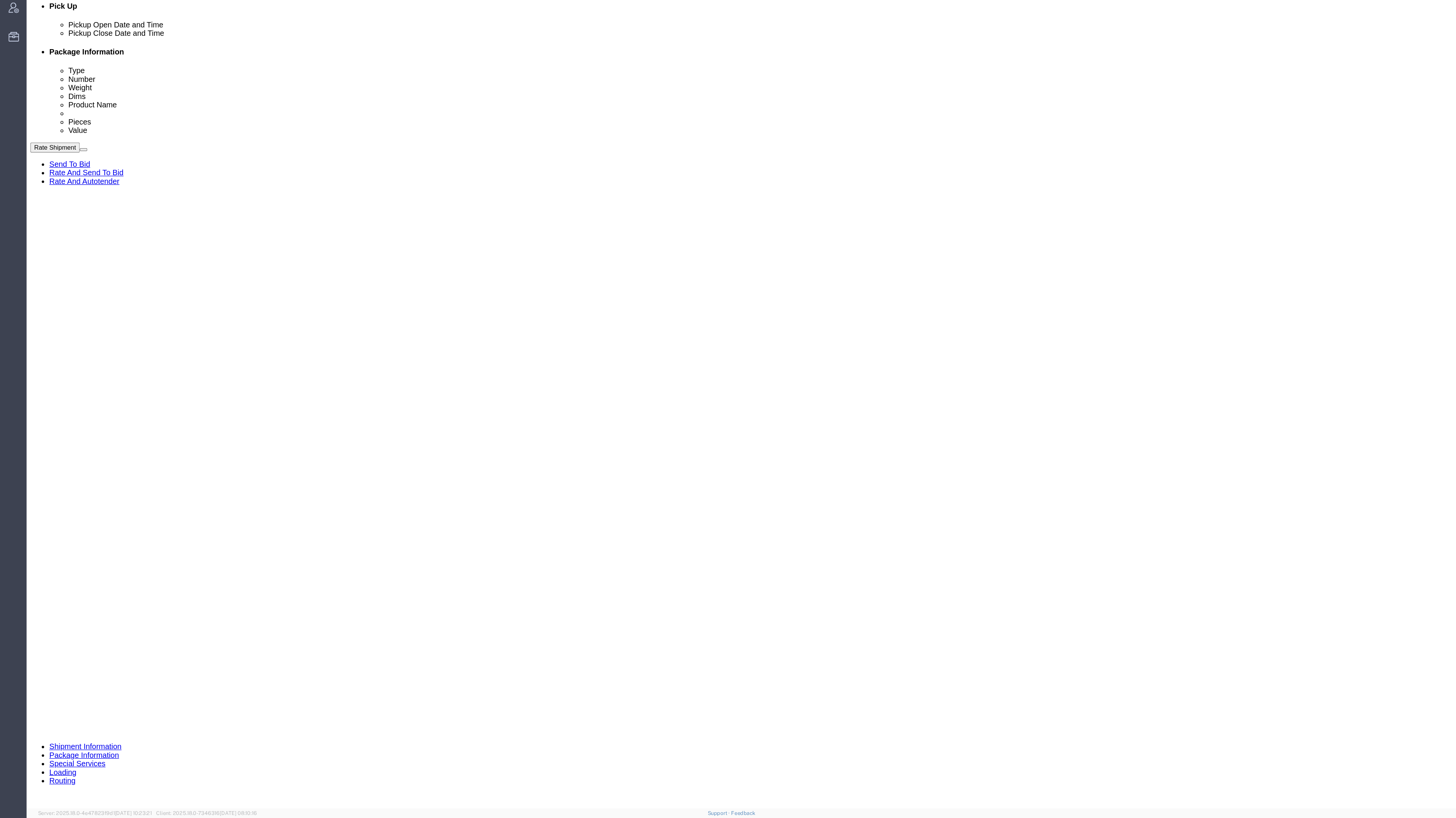
click dd "4.00 USD"
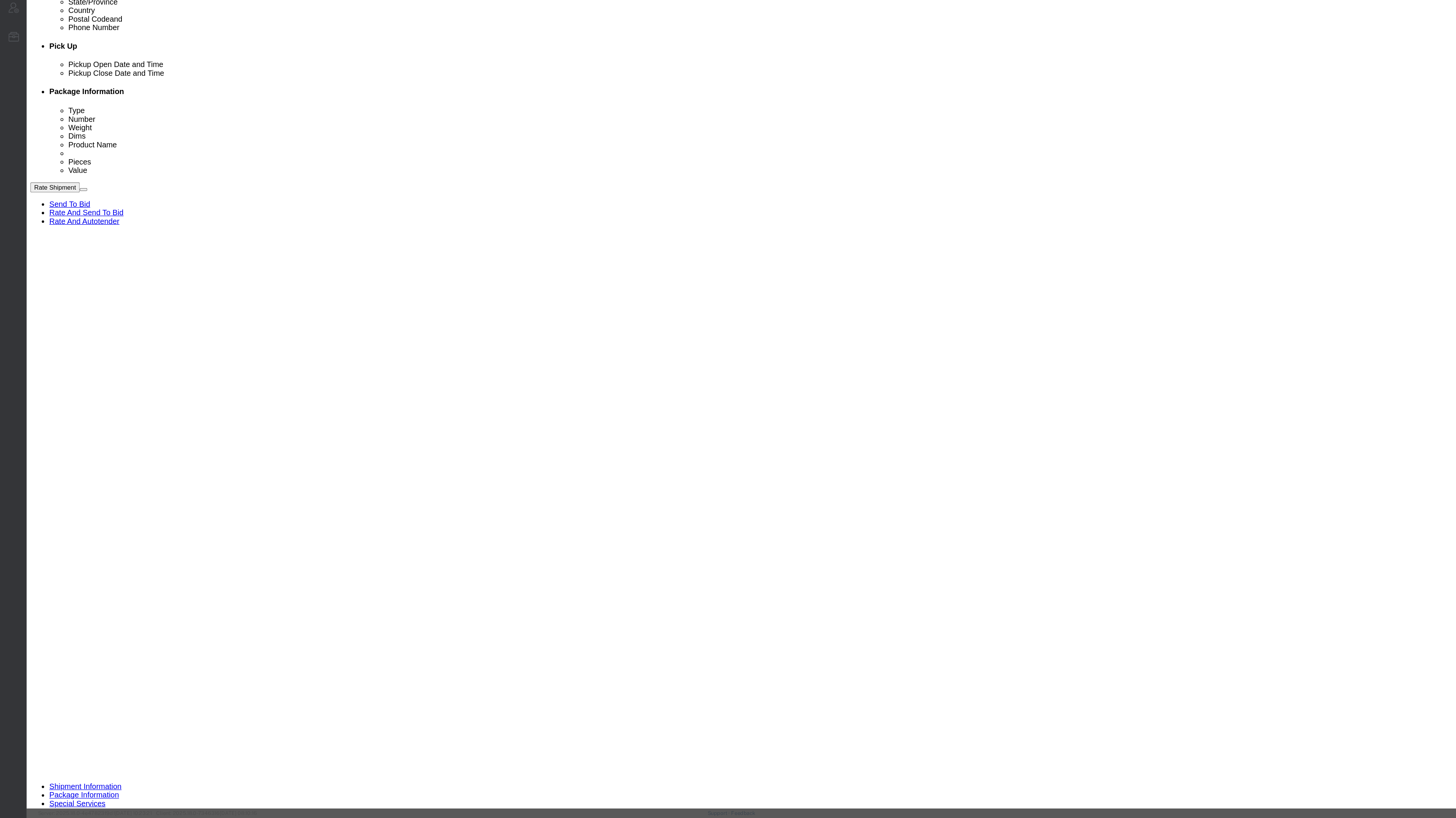
click label "GL Reference"
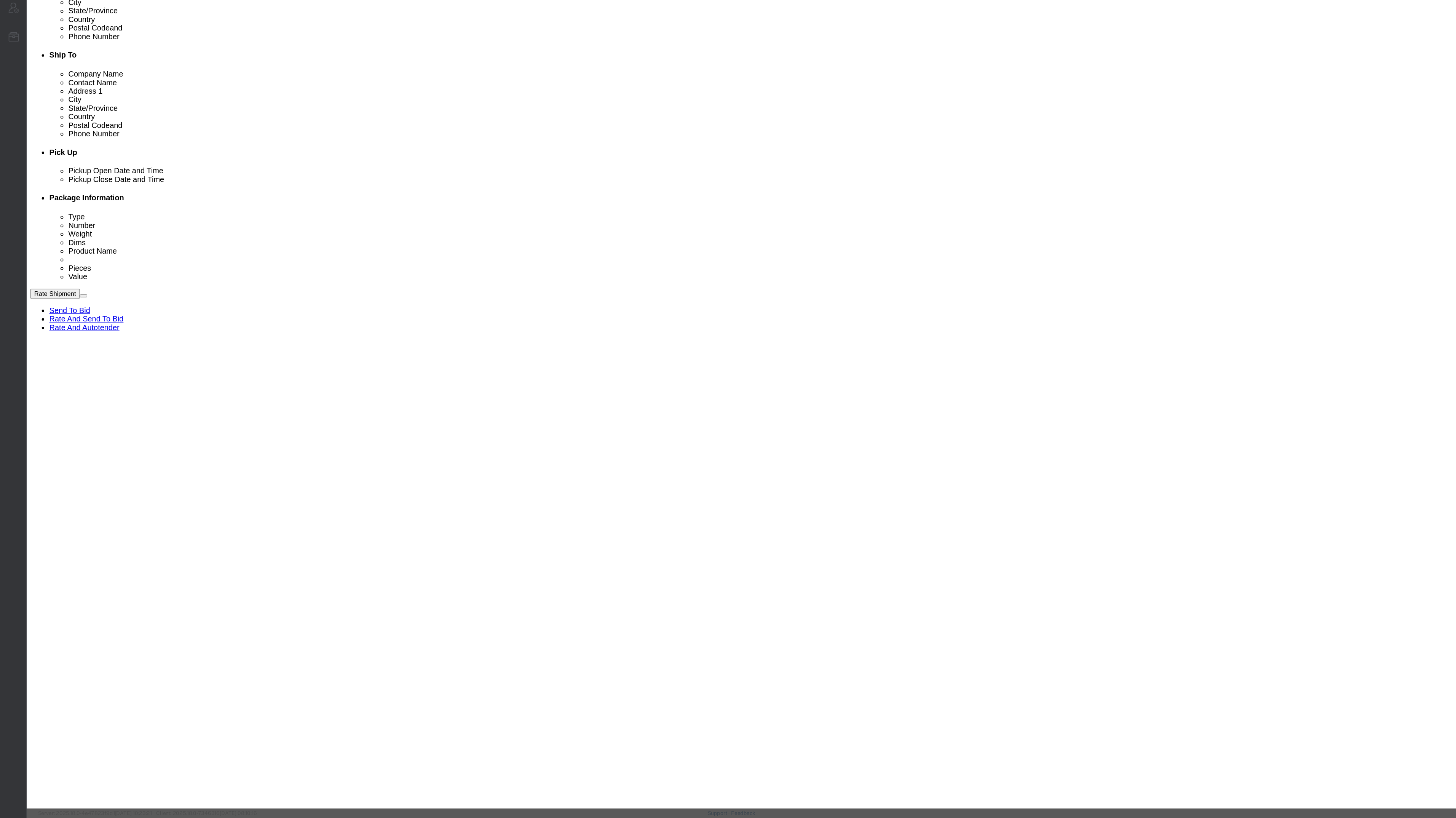
scroll to position [52, 0]
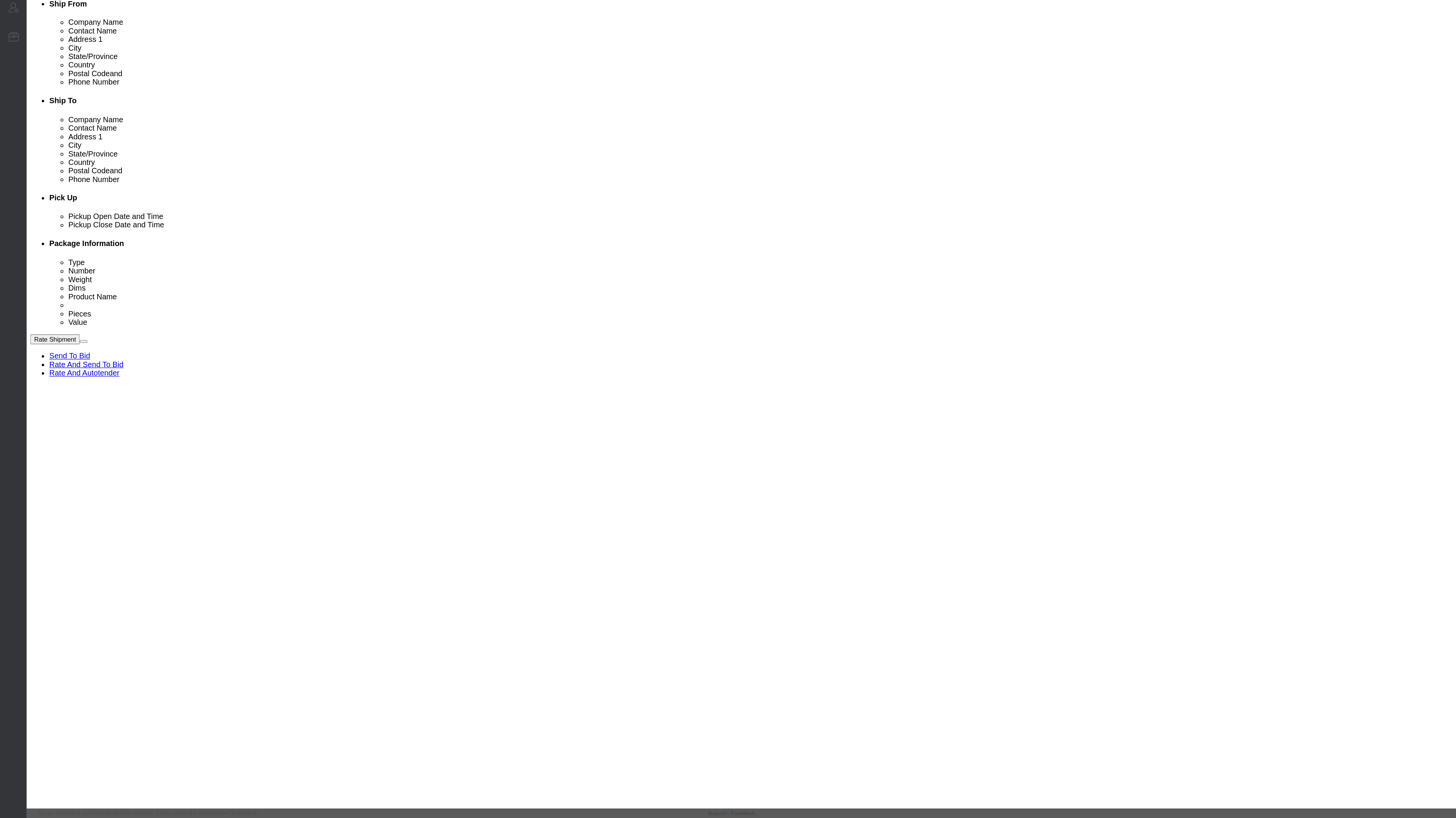
click div "Shipping Temperature Select"
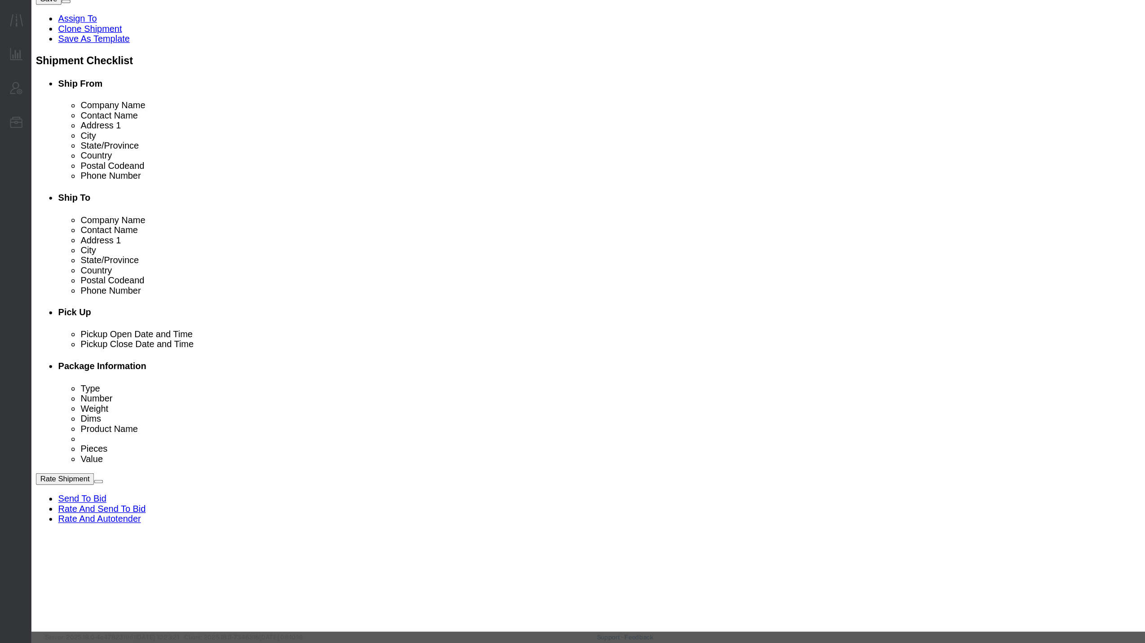
drag, startPoint x: 407, startPoint y: 111, endPoint x: 399, endPoint y: 109, distance: 8.4
click div "0.00"
type input "4.00"
click input "16"
type input "1"
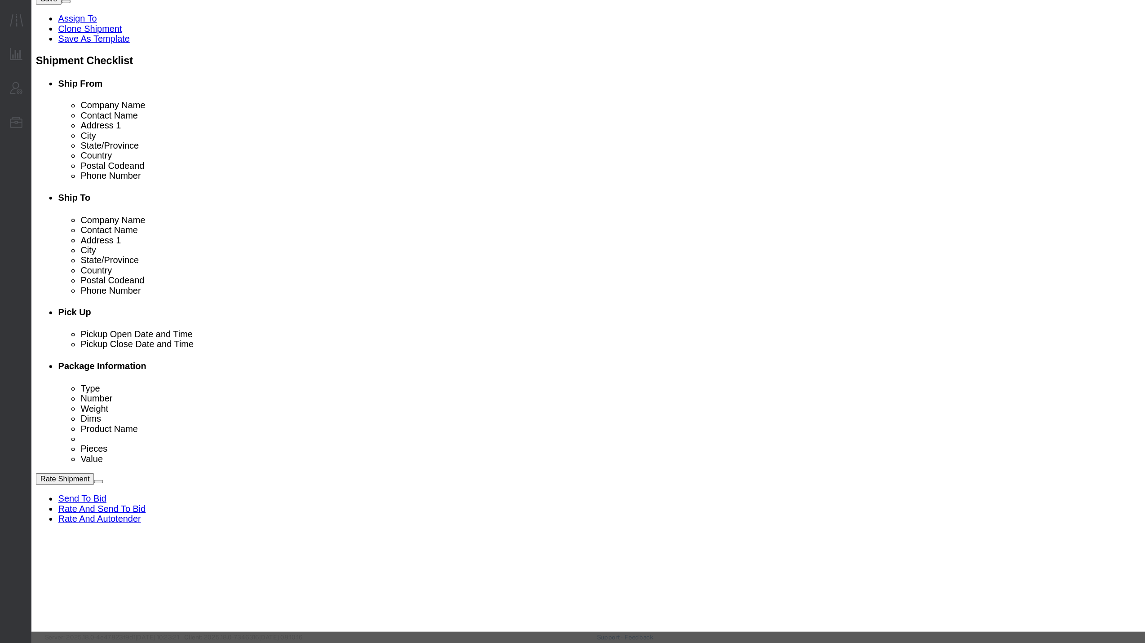
type input "1"
click button "Save & Close"
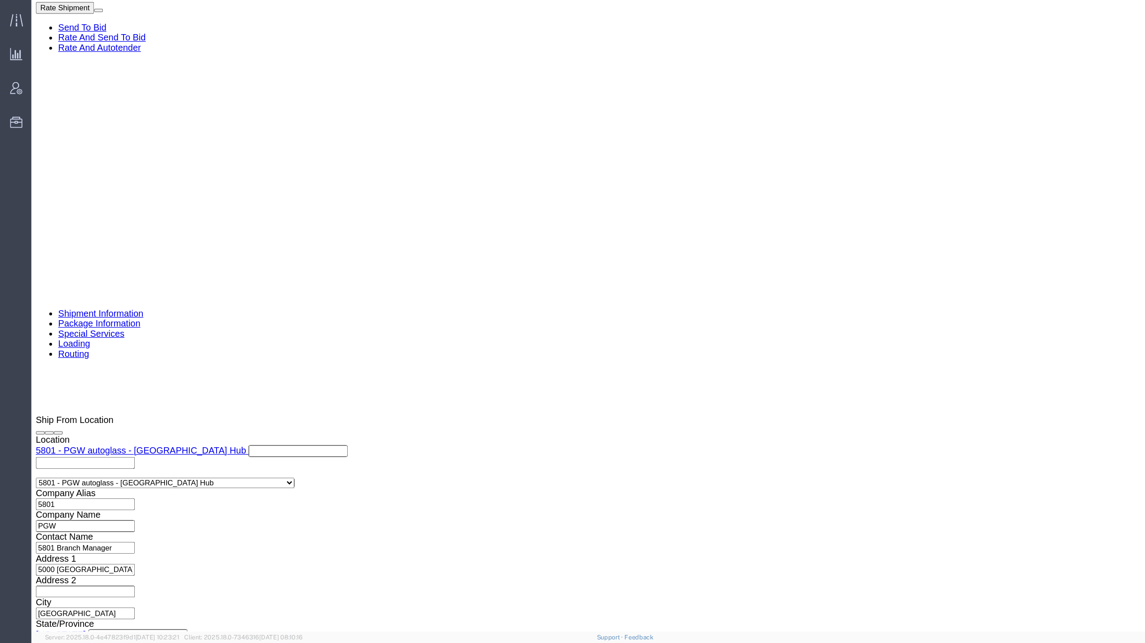
scroll to position [468, 0]
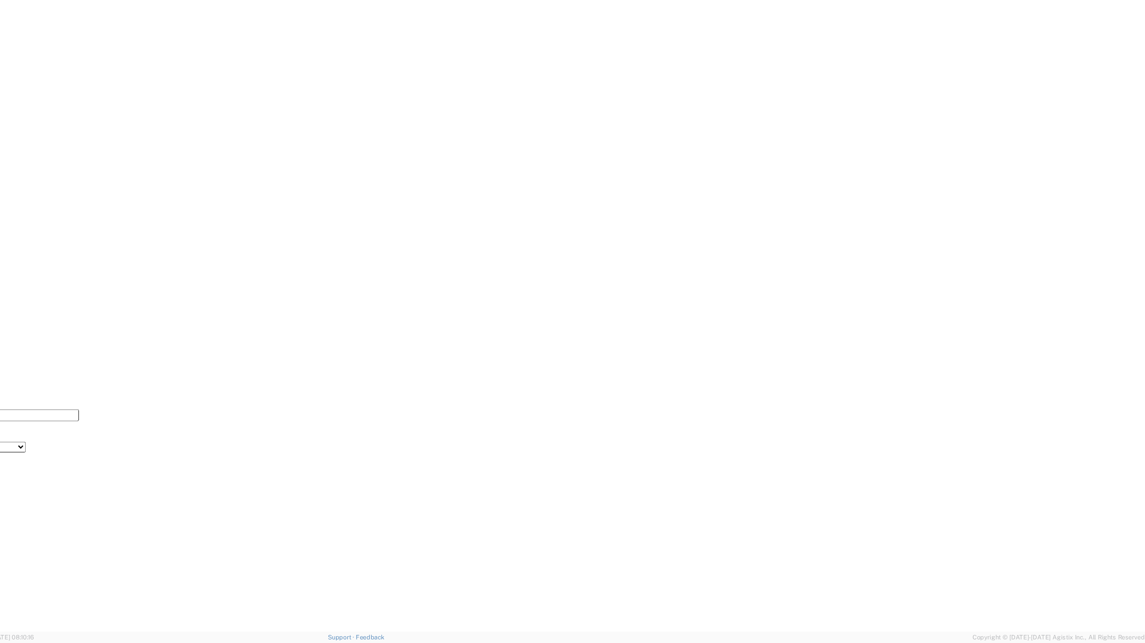
click link "Rate And Autotender"
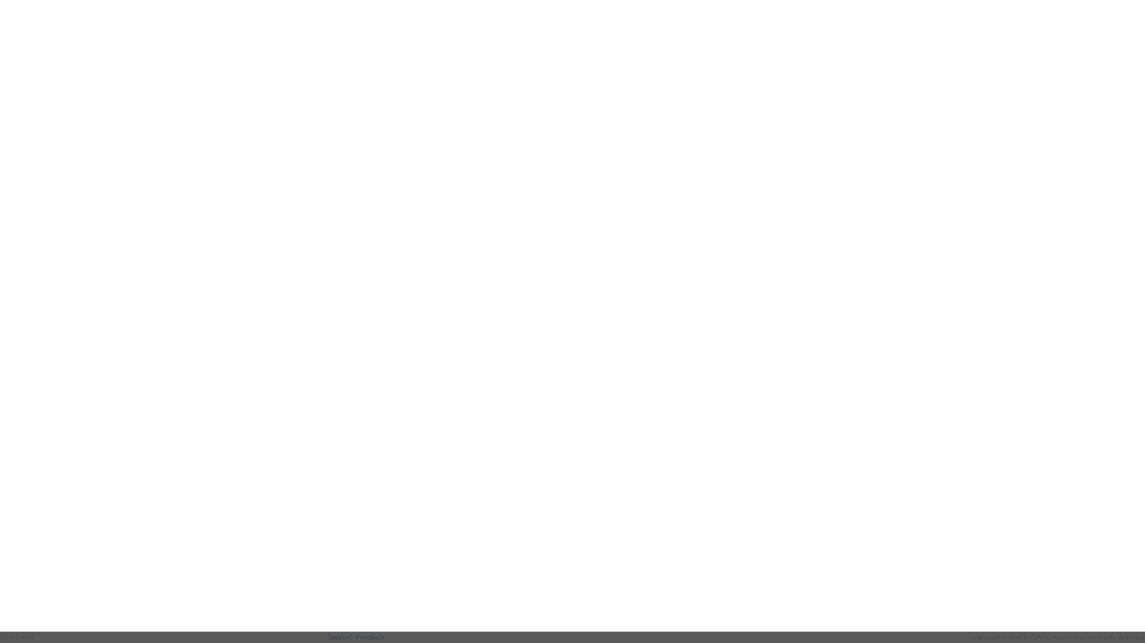
scroll to position [229, 0]
click div
click div "Save Auto-Tender"
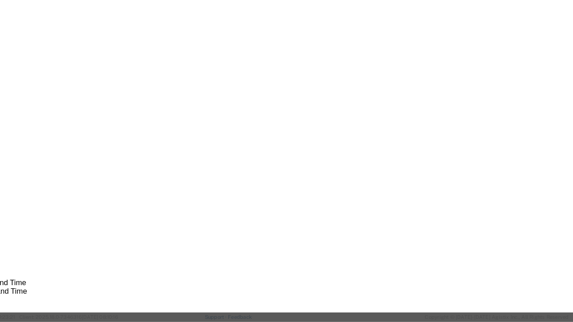
scroll to position [0, 0]
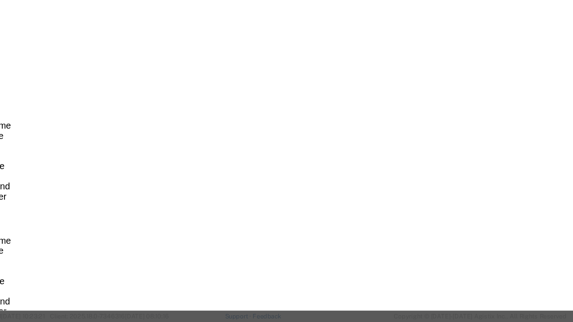
type input "2"
click input "2"
click select "Price Carrier Rank"
select select "LANE_RANK"
click select "Price Carrier Rank"
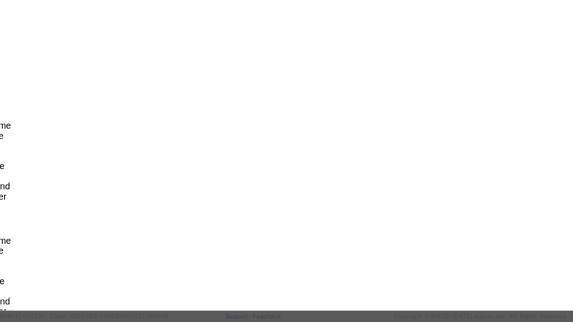
click button "Save Auto-Tender"
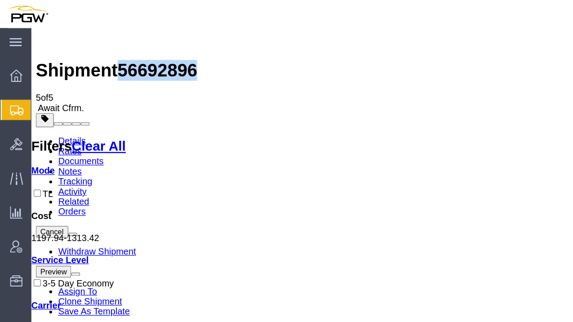
drag, startPoint x: 154, startPoint y: 40, endPoint x: 107, endPoint y: 36, distance: 46.8
click at [107, 53] on span "56692896" at bounding box center [132, 61] width 64 height 16
copy span "56692896"
click at [66, 115] on link "Details" at bounding box center [64, 119] width 22 height 8
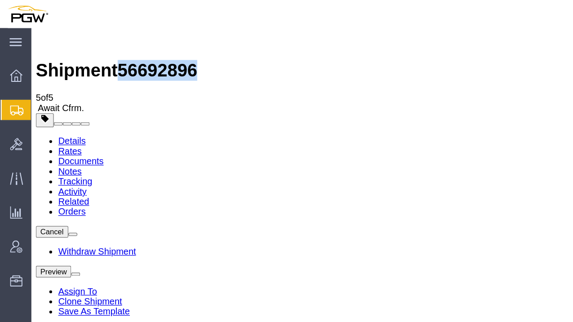
click span "button"
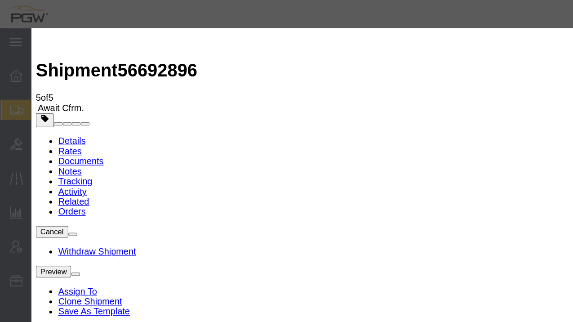
click div "[DATE] 9:00 AM"
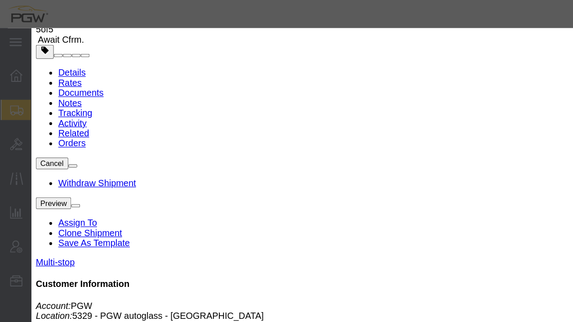
scroll to position [60, 0]
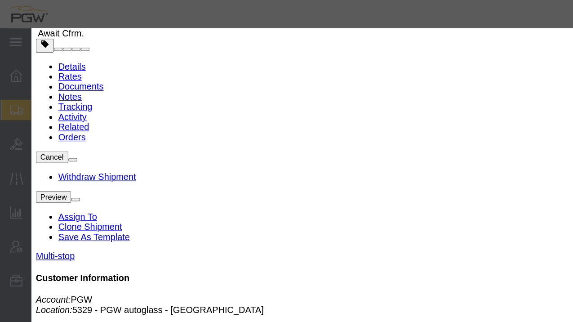
click div "[DATE] 9:00 AM"
click div "Open Time 9:00 AM [DATE] 9:00 AM - [DATE] 9:00 AM Cancel Apply"
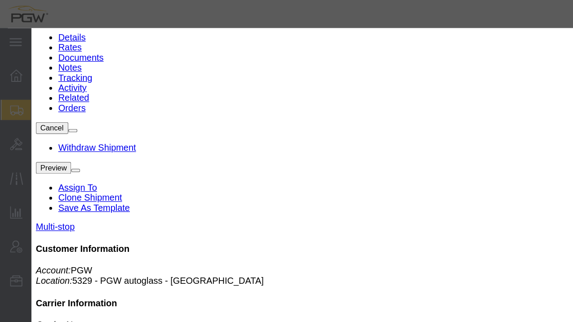
scroll to position [84, 0]
click label "Open Time"
click div "Delivery by Date Delivery Start Date Delivery Start Time Deliver Open Date and …"
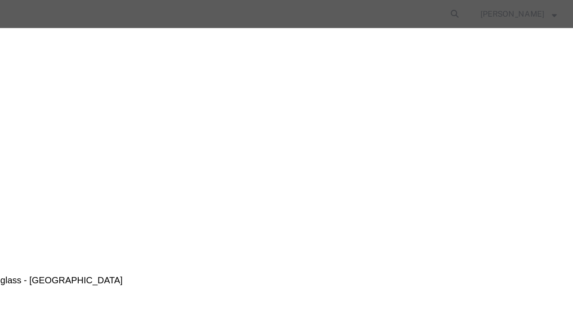
scroll to position [0, 0]
click div "[DATE] 9:00 AM"
click div "Delivery by Date Delivery Start Date Delivery Start Time Deliver Open Date and …"
click button "Save"
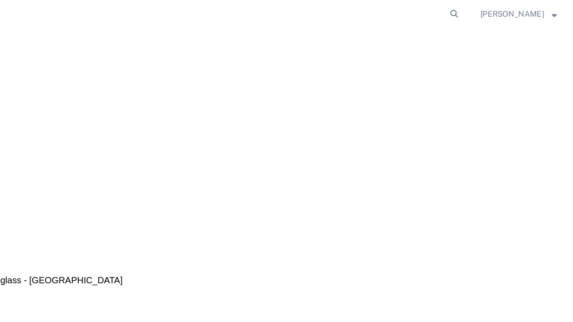
click button "Close"
click div "Leg 1 - Truckload Vehicle 1: Standard Dry Van (53 Feet) Number of trucks: 1"
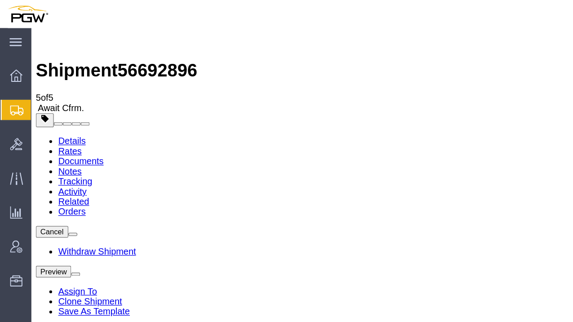
click span "button"
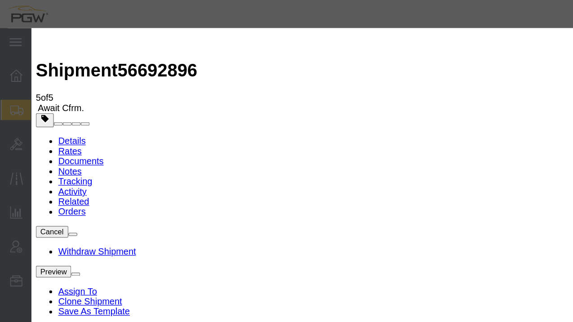
click div "[DATE] 9:00 AM"
click div "Notify carrier of changes Cancel Save"
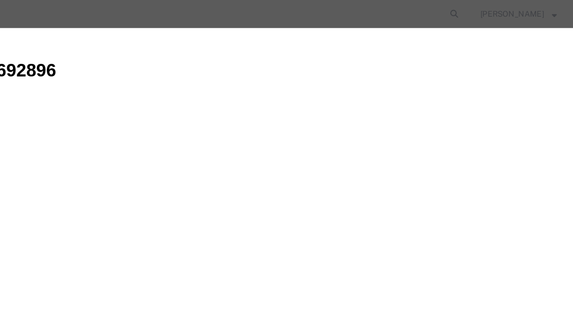
click button "Save"
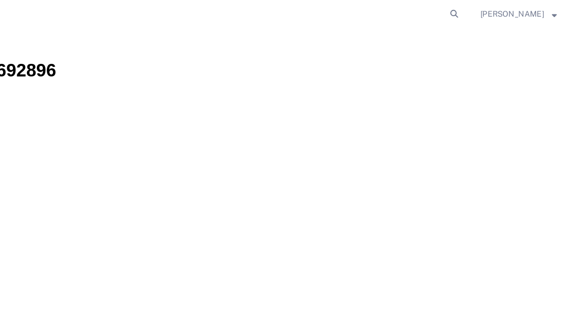
click icon "button"
click p "[DATE] 09:00 - [DATE] 10:00"
click span
click div
click div "Leg 1 - Truckload Vehicle 1: Standard Dry Van (53 Feet) Number of trucks: 1"
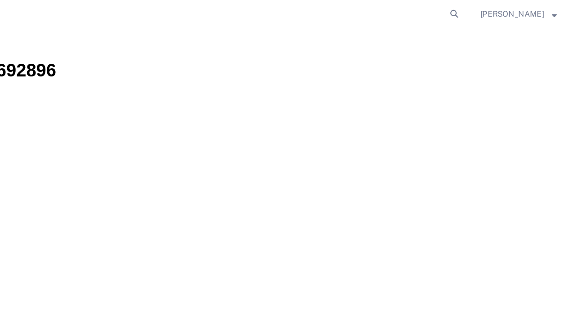
click div "Leg 1 - Truckload Vehicle 1: Standard Dry Van (53 Feet) Number of trucks: 1"
click span "button"
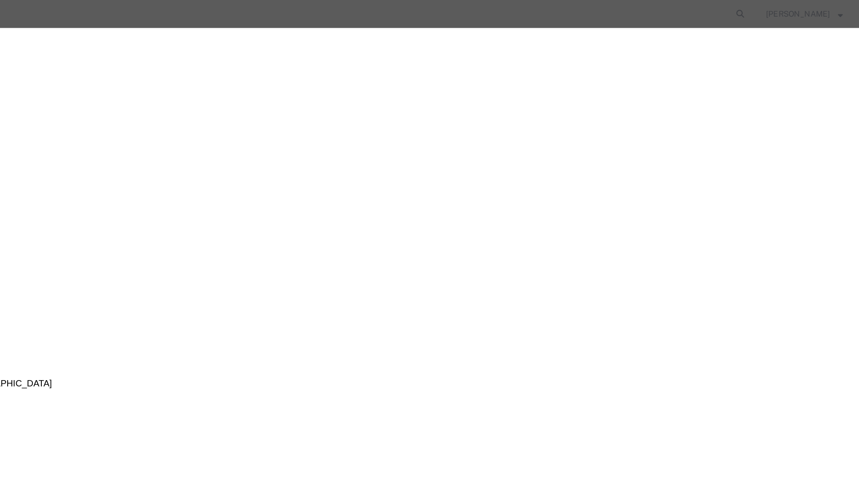
click div "[DATE] 10:00 AM"
click input "10:00 AM"
type input "08:00 AM"
click button "Apply"
click div "[DATE] 9:00 AM"
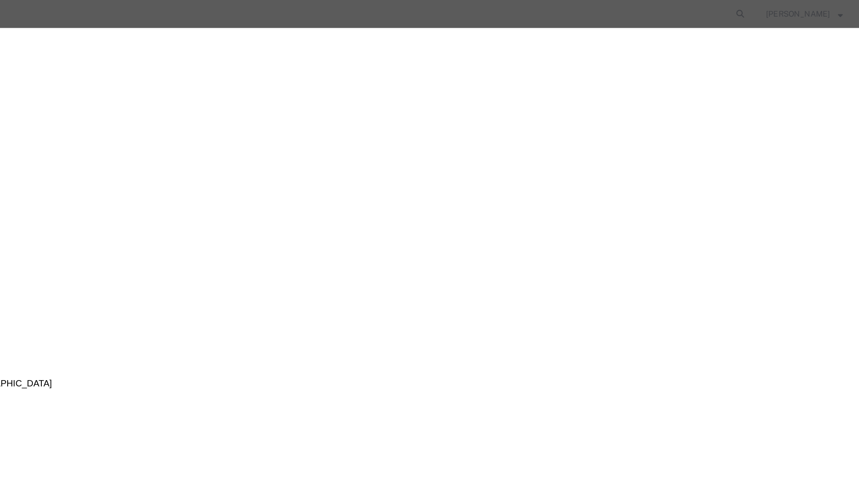
click div "[DATE] 9:00 AM"
click div "Notify carrier of changes Cancel Save"
click div "[DATE] 9:00 AM"
type input "8:00 AM"
click button "Apply"
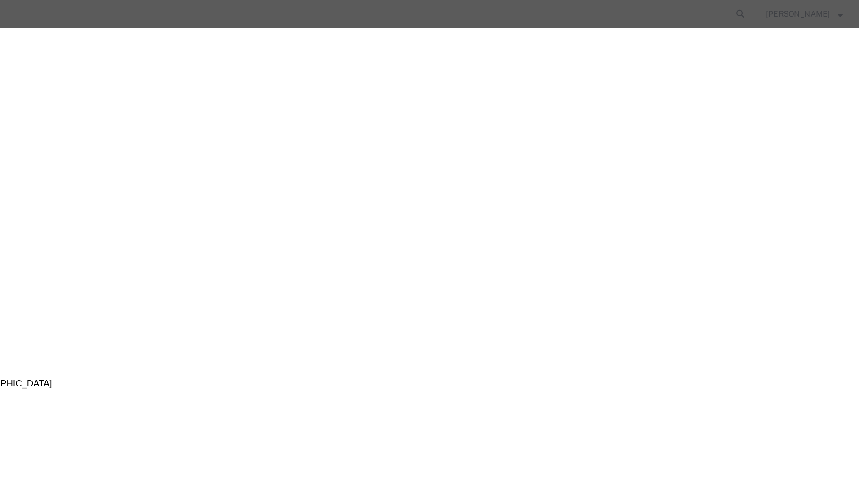
click div "[DATE] 8:00 AM"
type input "9:00 AM"
click button "Apply"
click button "Save"
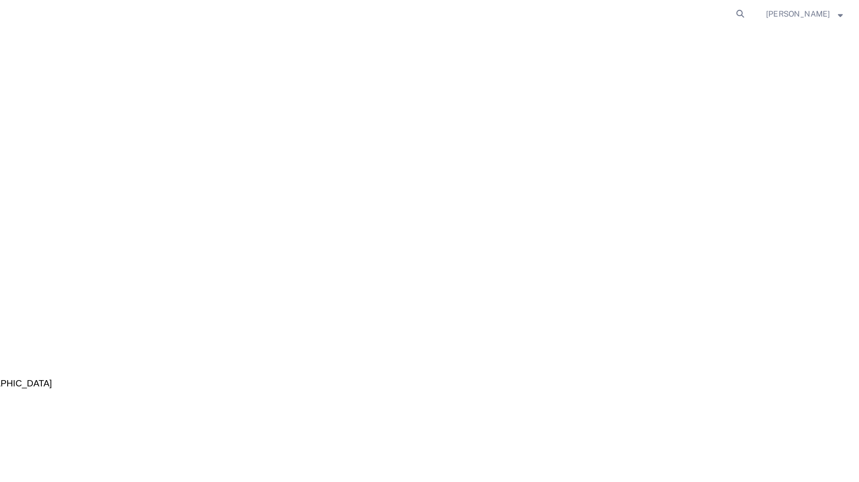
click icon "button"
click link "Schedule appointment"
select select
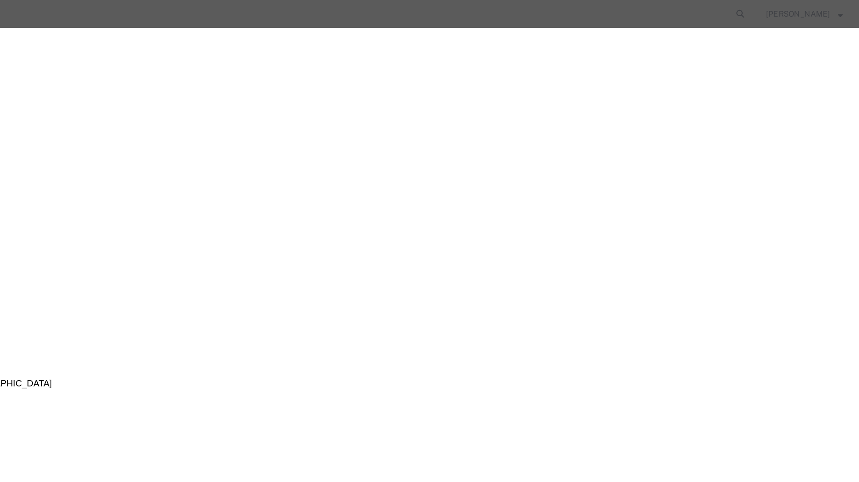
click icon "button"
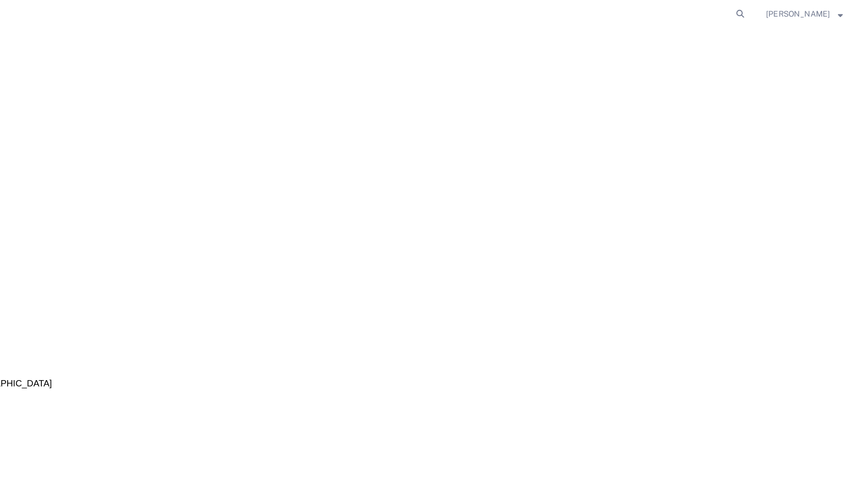
click span "button"
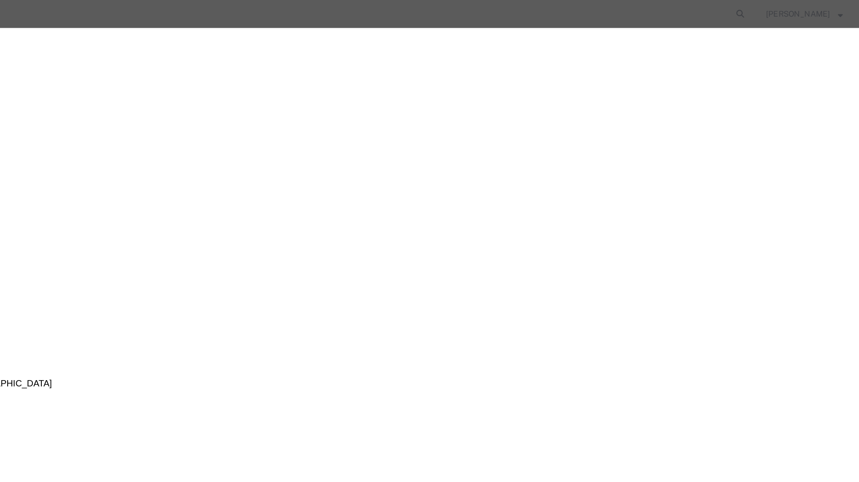
click div "[DATE] 9:00 AM"
click button "Apply"
click button "Save"
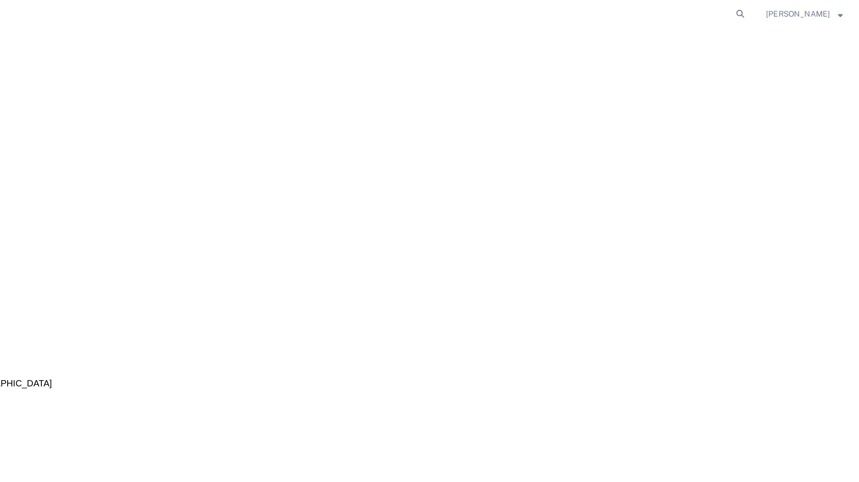
click button "Close"
click span "button"
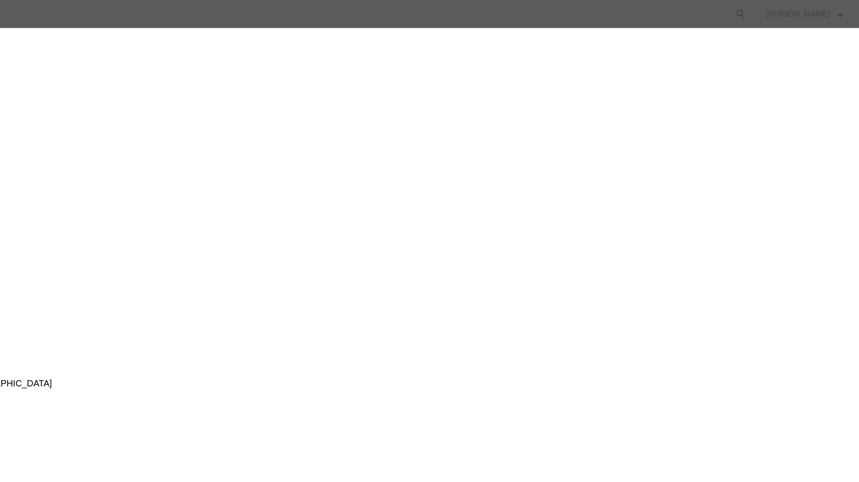
click div "[DATE] 9:00 AM"
click button "Apply"
click button "Save"
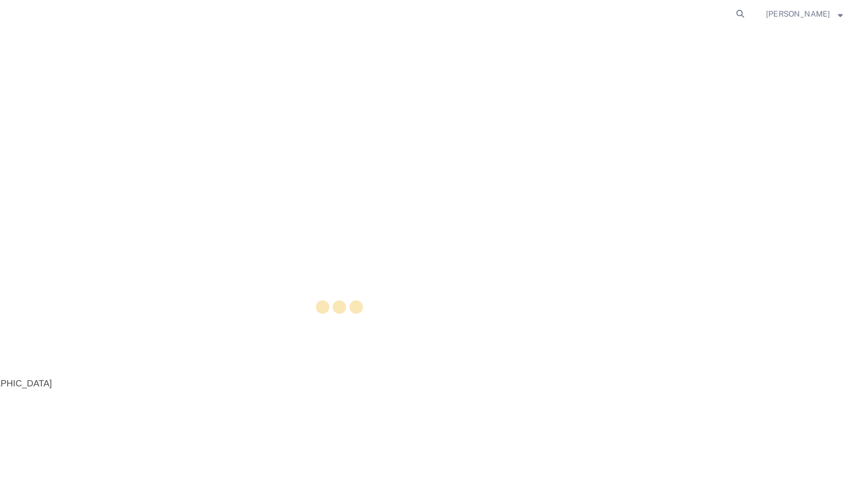
click at [579, 50] on div at bounding box center [442, 247] width 834 height 450
click button "button"
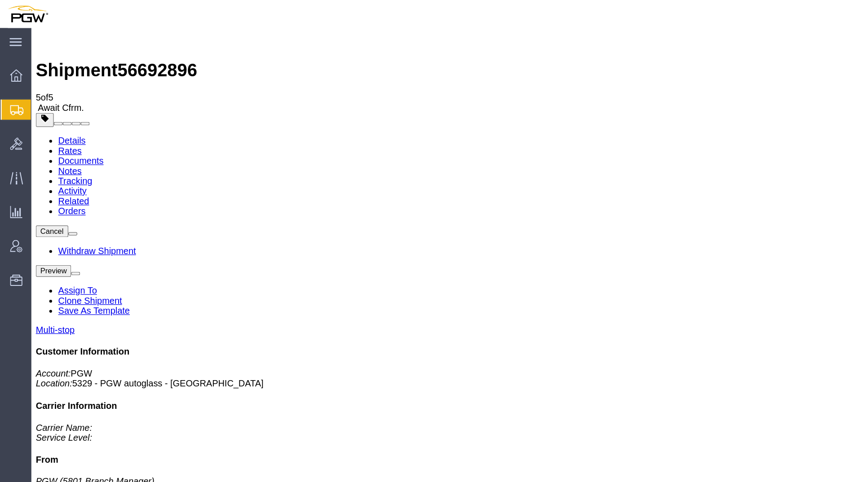
click link "Details"
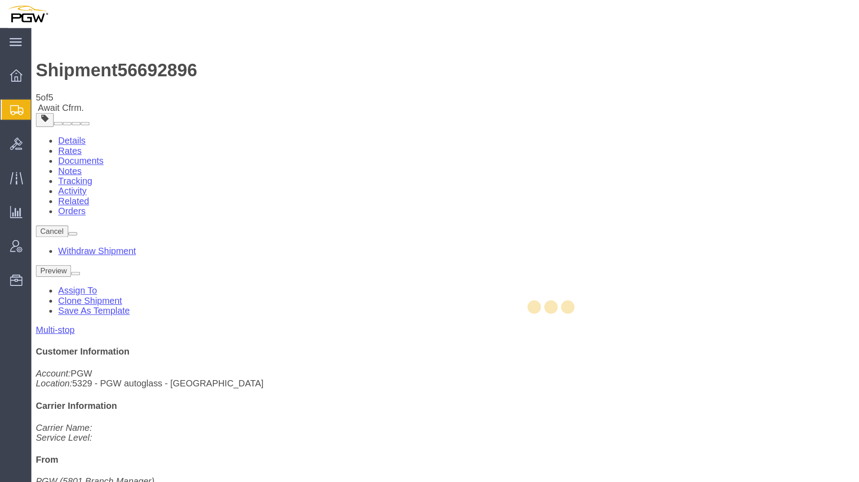
click at [61, 58] on div at bounding box center [442, 247] width 834 height 450
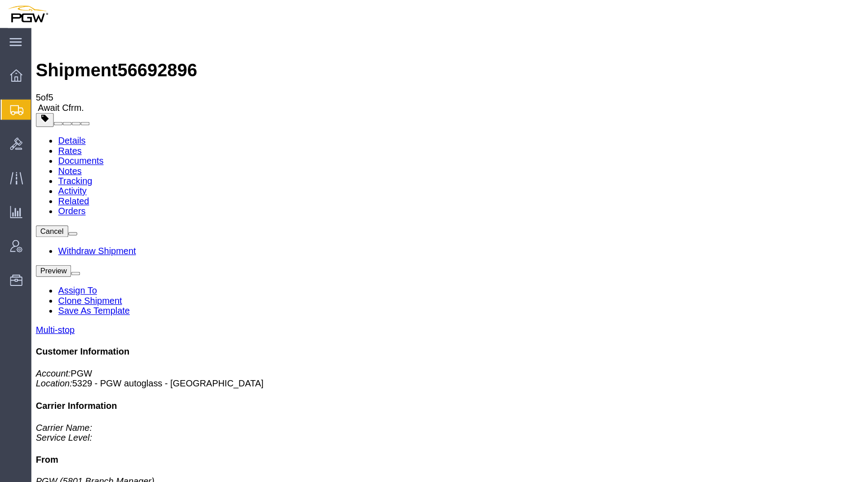
click span "button"
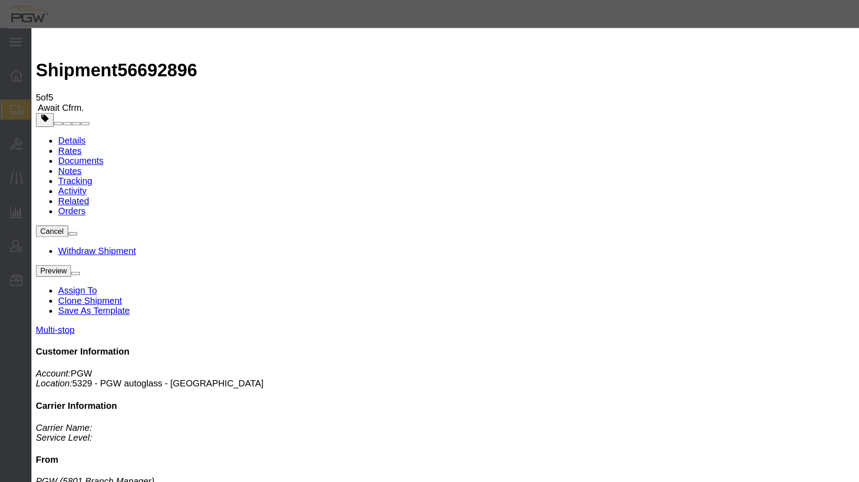
click button "Cancel"
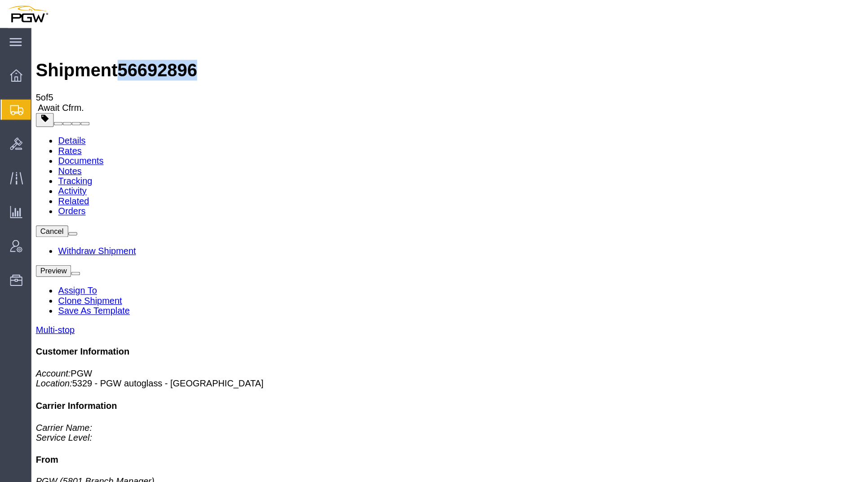
drag, startPoint x: 124, startPoint y: 10, endPoint x: 73, endPoint y: 8, distance: 51.2
click div "Shipment 56692896 5 of 5 Await Cfrm."
drag, startPoint x: 73, startPoint y: 8, endPoint x: 134, endPoint y: 36, distance: 66.9
click link "Notes"
click span "56692896"
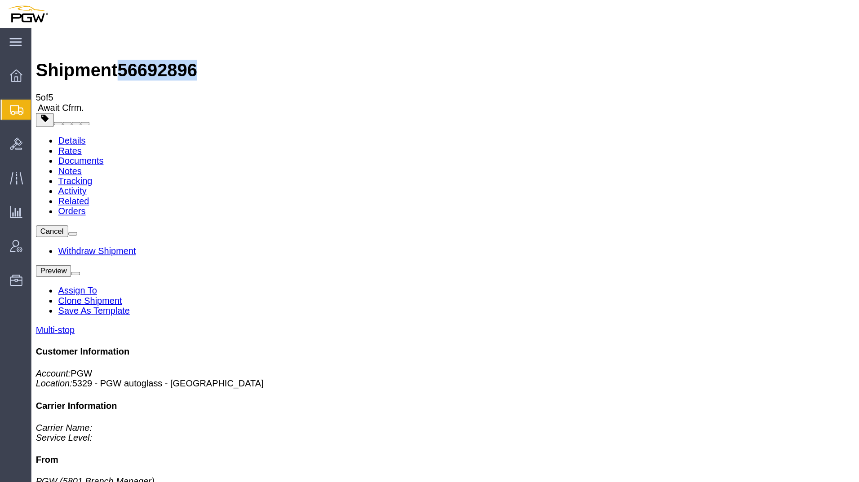
drag, startPoint x: 121, startPoint y: 13, endPoint x: 75, endPoint y: 9, distance: 46.4
click span "56692896"
copy span "56692896"
click div "Ship From PGW (5801 Branch Manager) 5801 5000 South Freeway Fort Worth, TX 7611…"
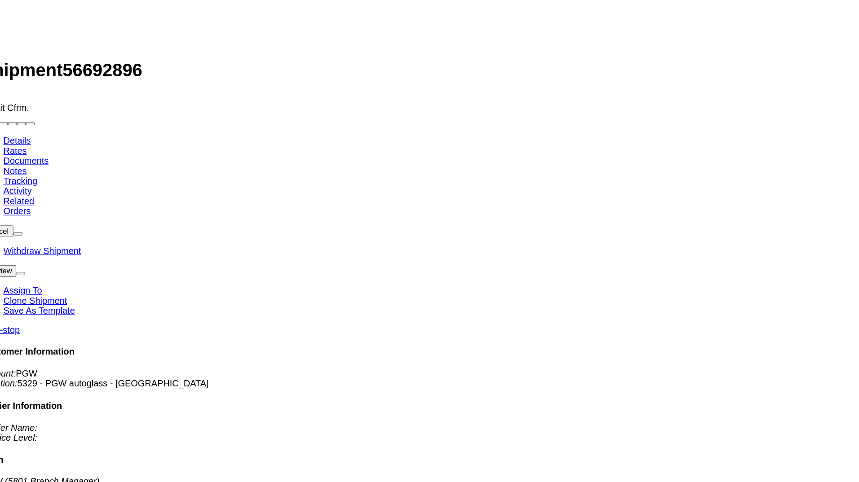
click span "button"
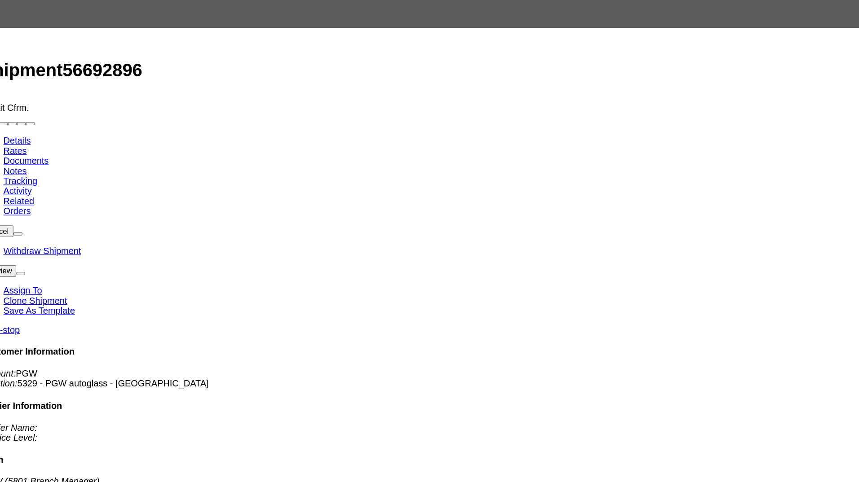
click div "[DATE] 9:00 AM"
click button "Apply"
click button "Save"
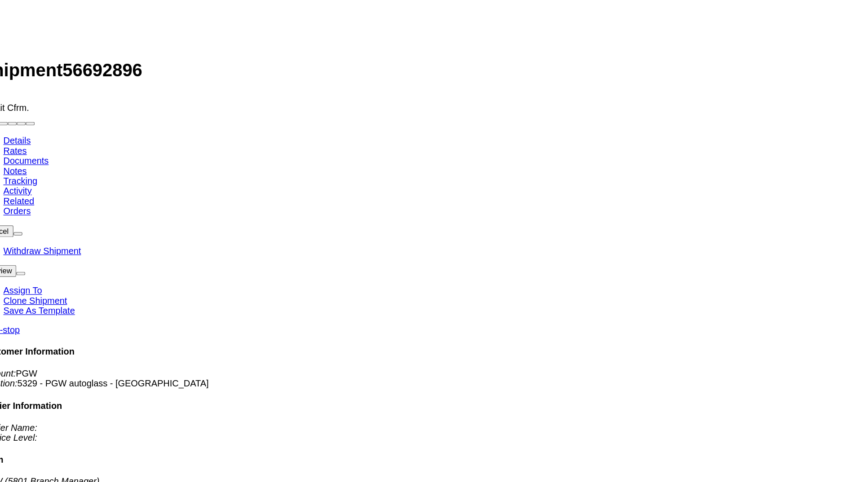
click icon "button"
click div "Leg 1 - Truckload Vehicle 1: Standard Dry Van (53 Feet) Number of trucks: 1"
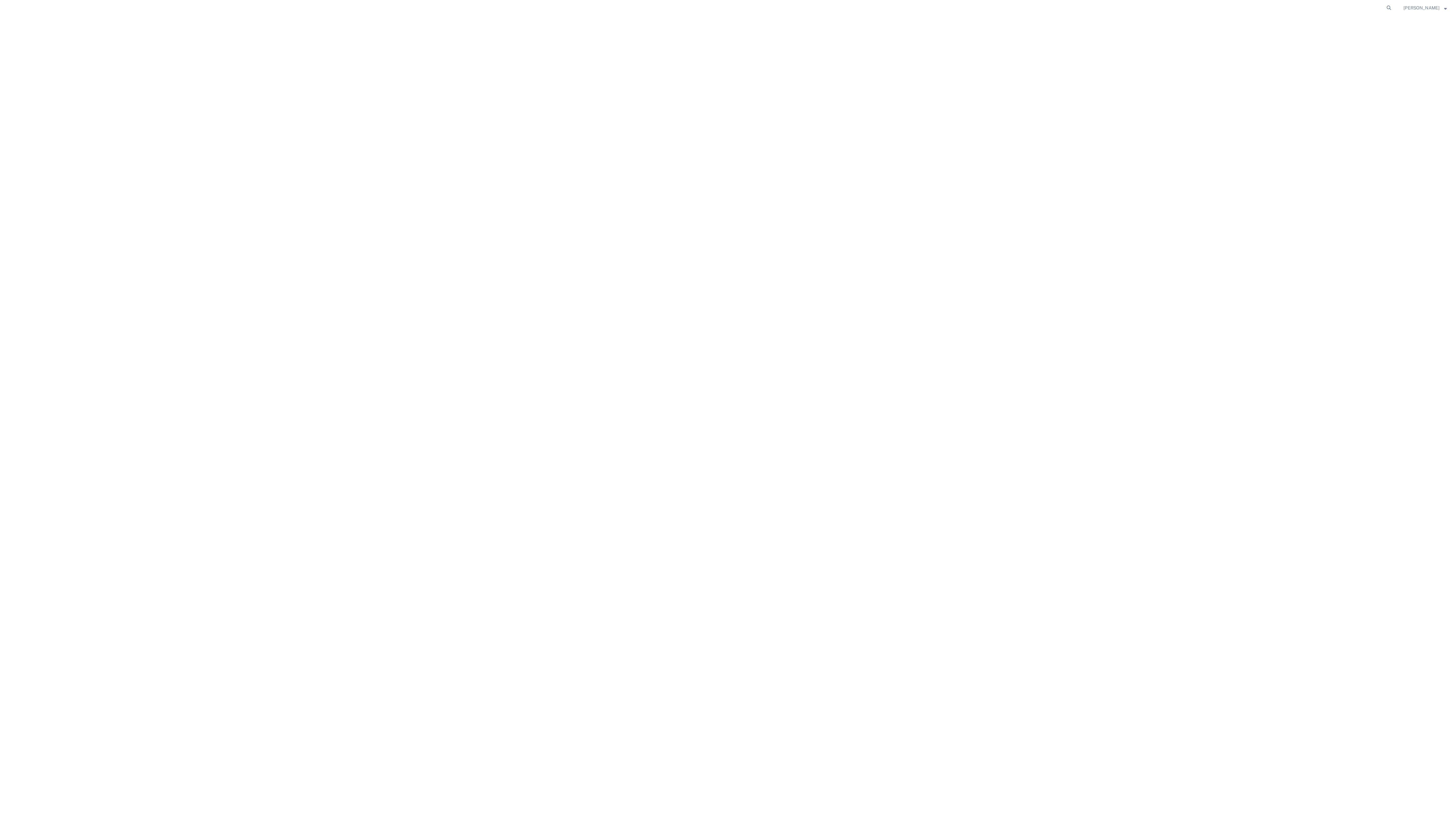
click div "3 Your Packaging Total weight: 898.00 LBS ( dim ) Dimensions: L 73.00 x W 30.00…"
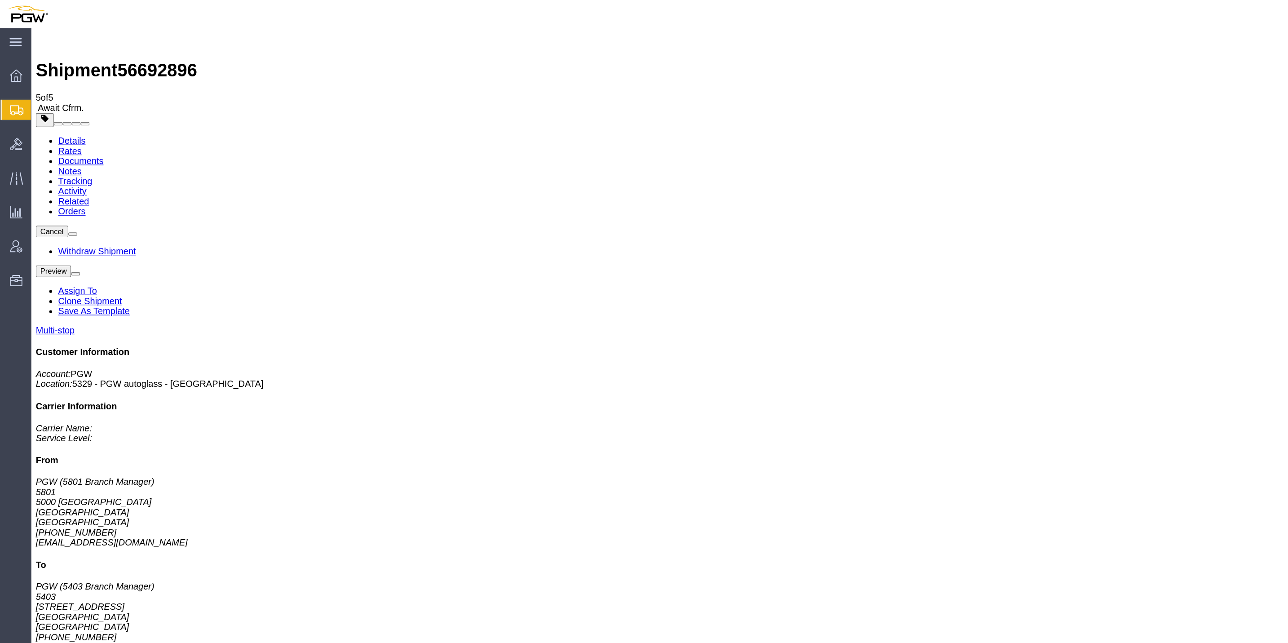
click div "Pickup & Delivery Dates 09/03/2025 09:00 - 09/03/2025 10:00 Edit Date and Time …"
click button "button"
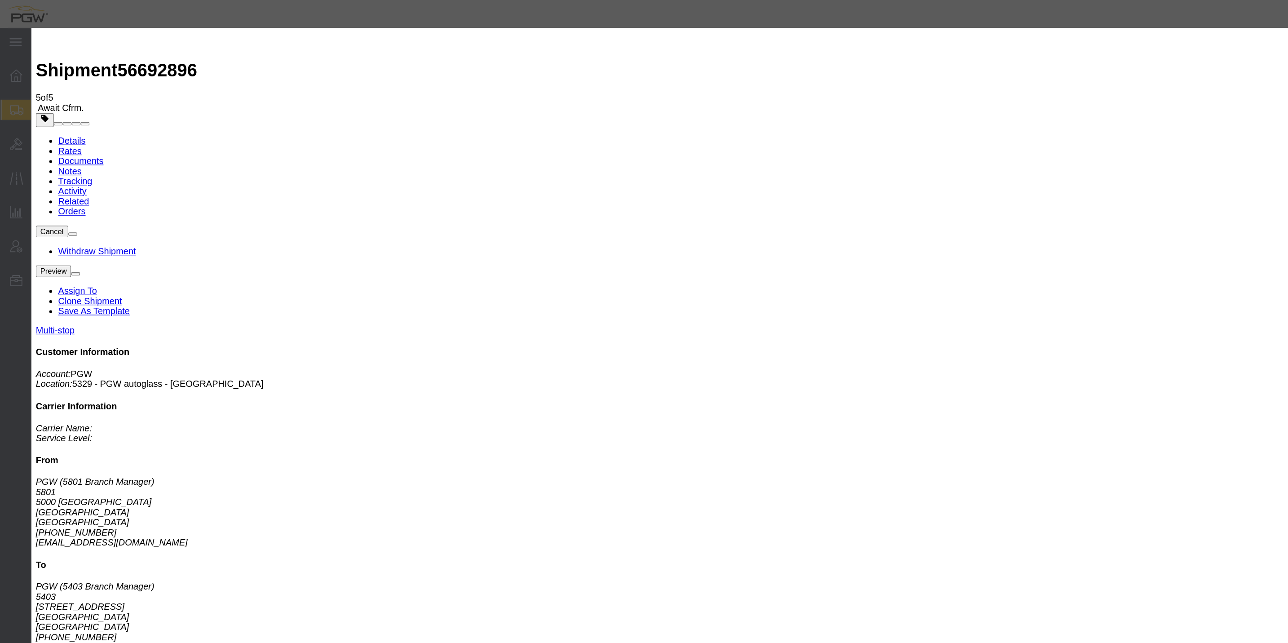
click div
drag, startPoint x: 600, startPoint y: 28, endPoint x: 470, endPoint y: 141, distance: 171.6
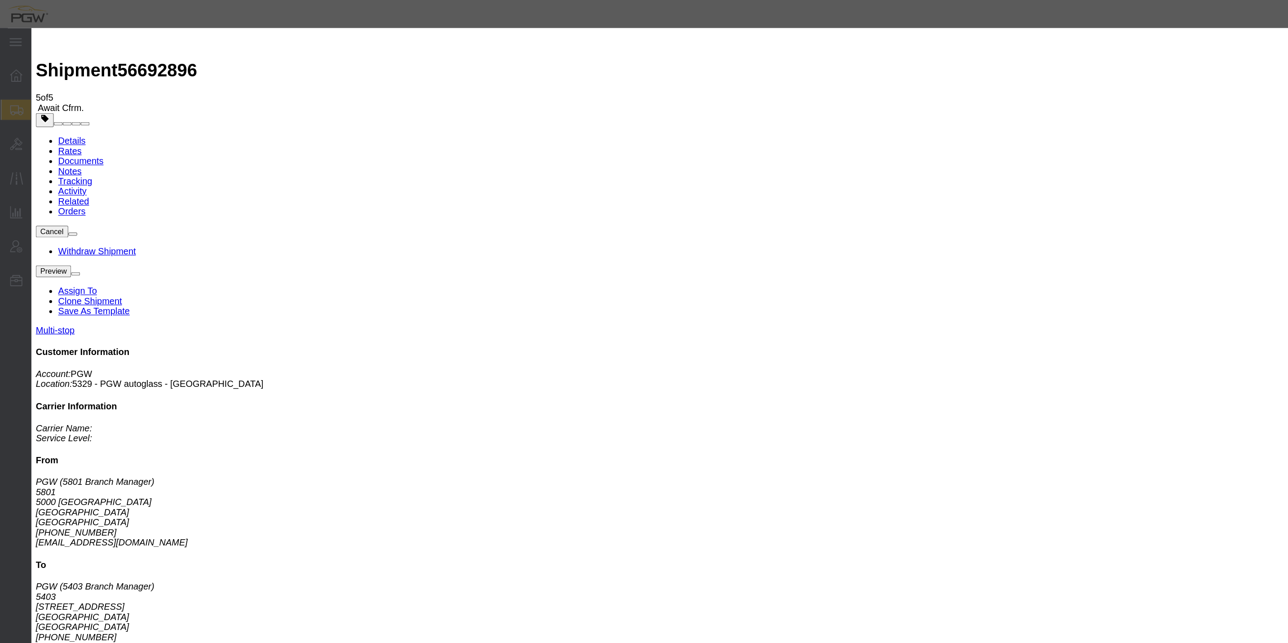
click h2 "Edit Date and Time"
click icon "button"
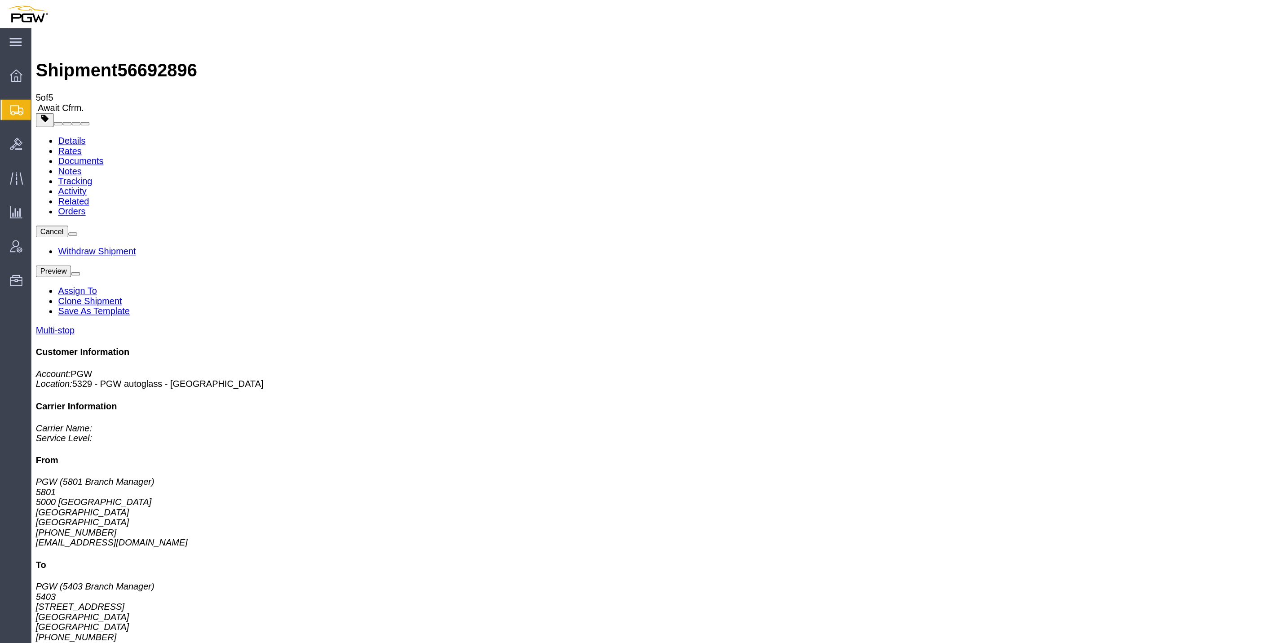
click button "button"
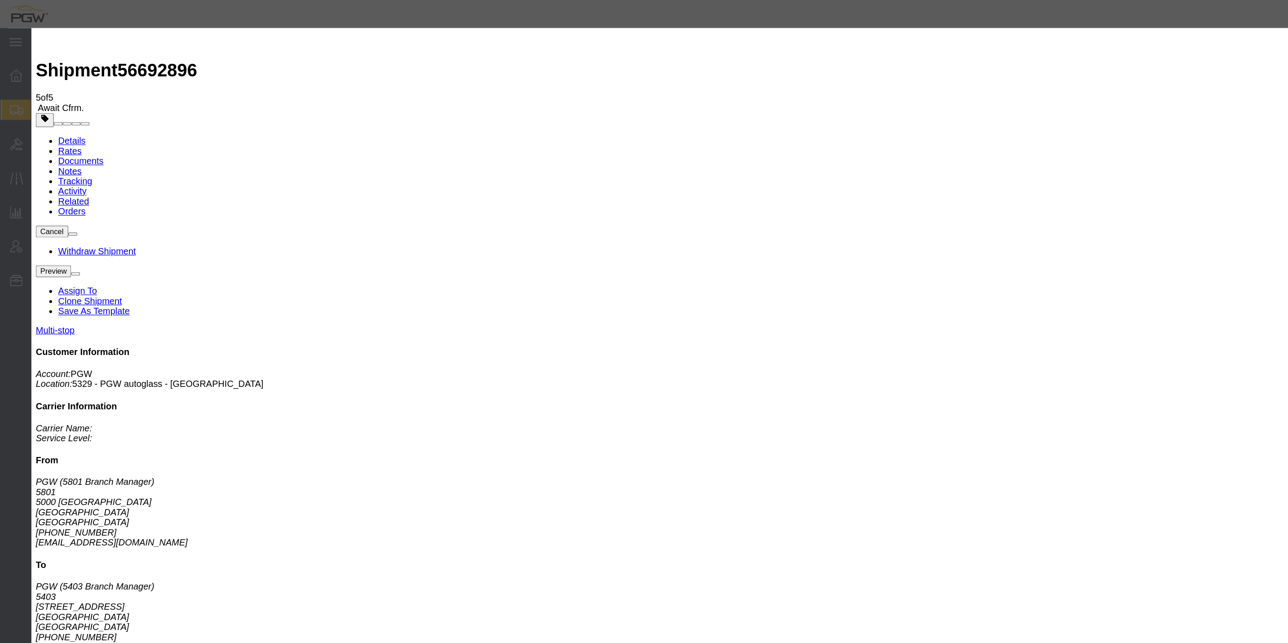
click button
click div
click icon
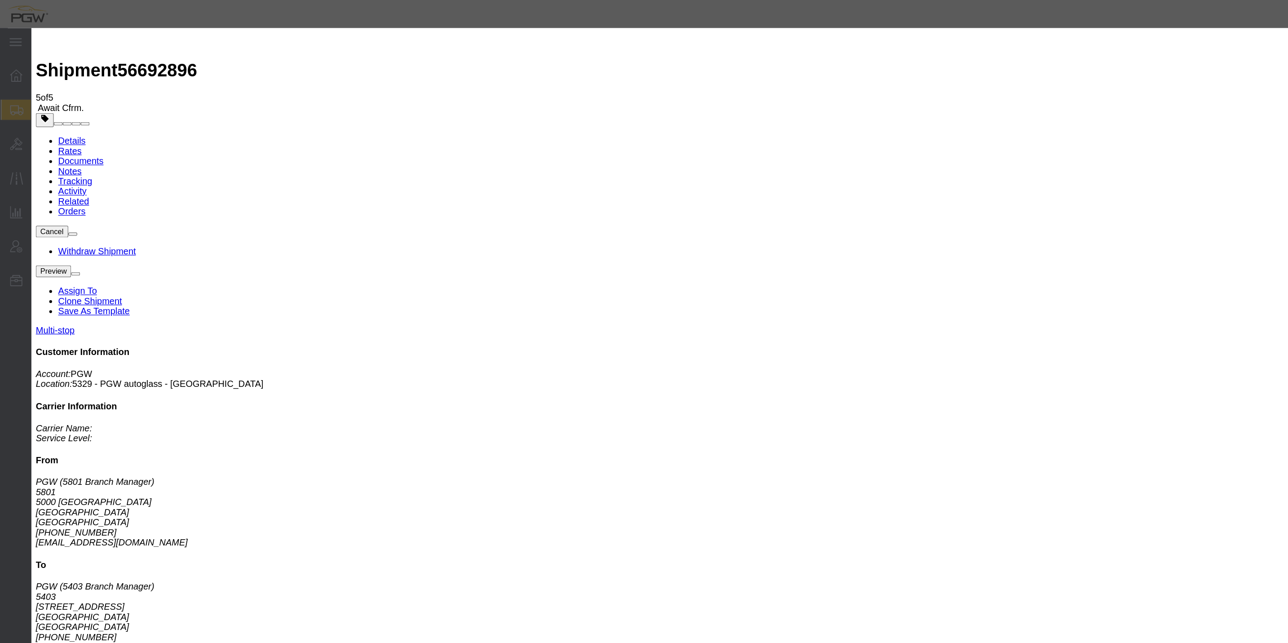
click button
click div
click icon "button"
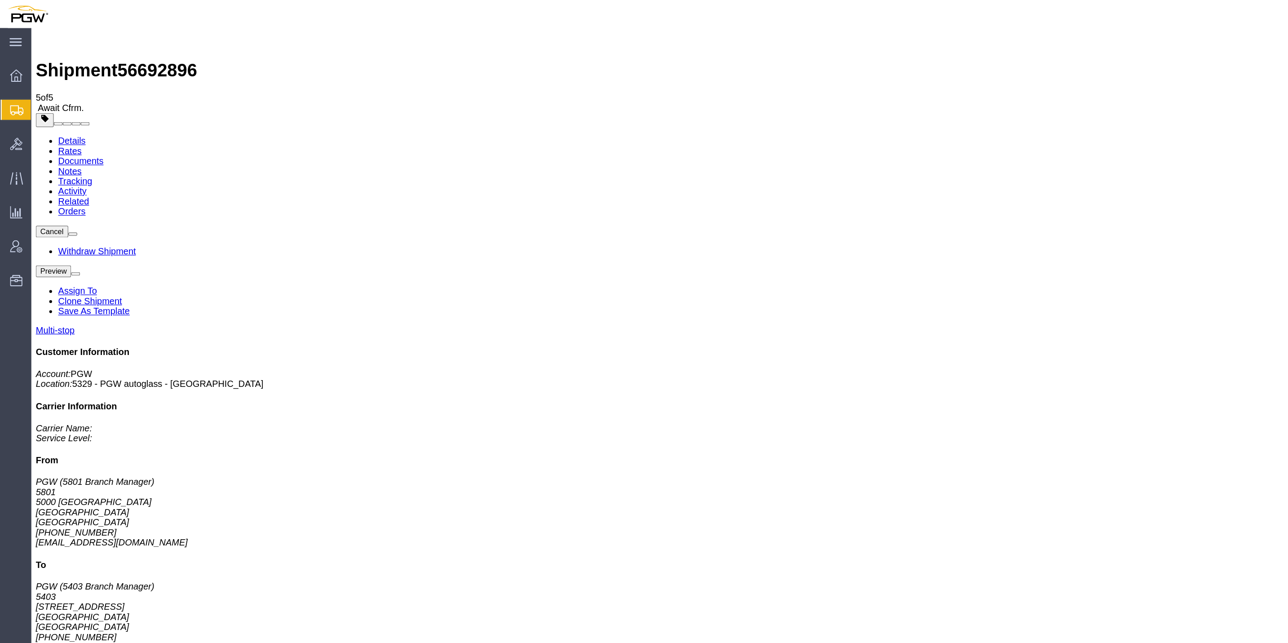
click h4 "Pickup & Delivery Dates"
click span "button"
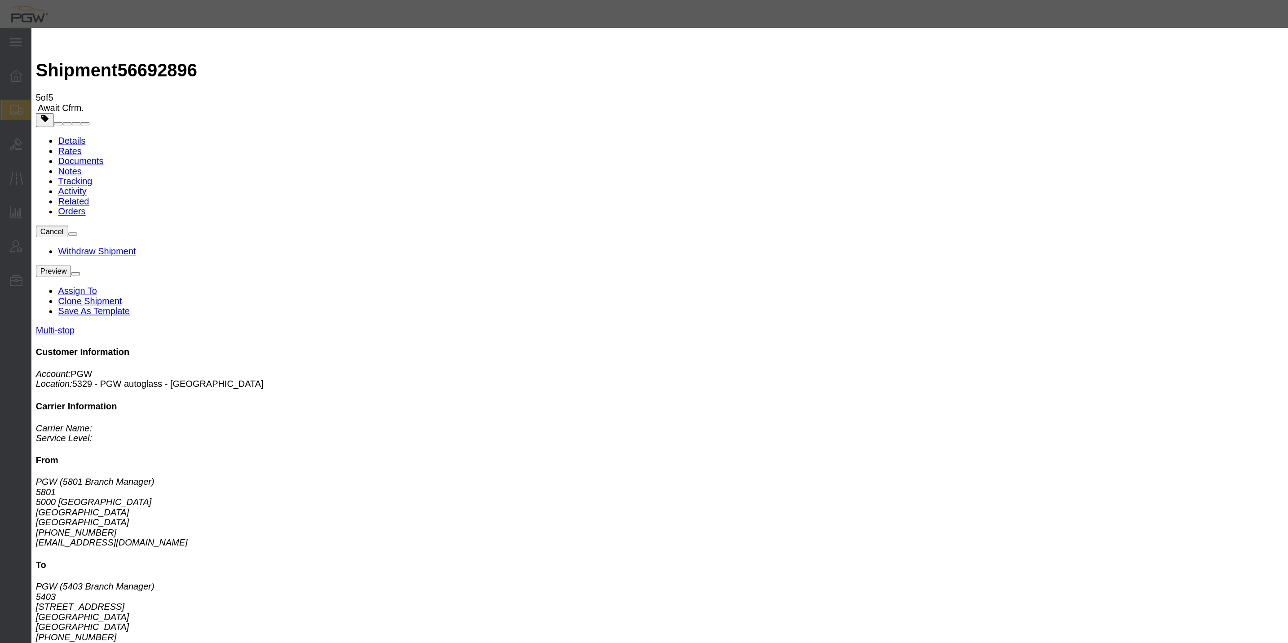
click div
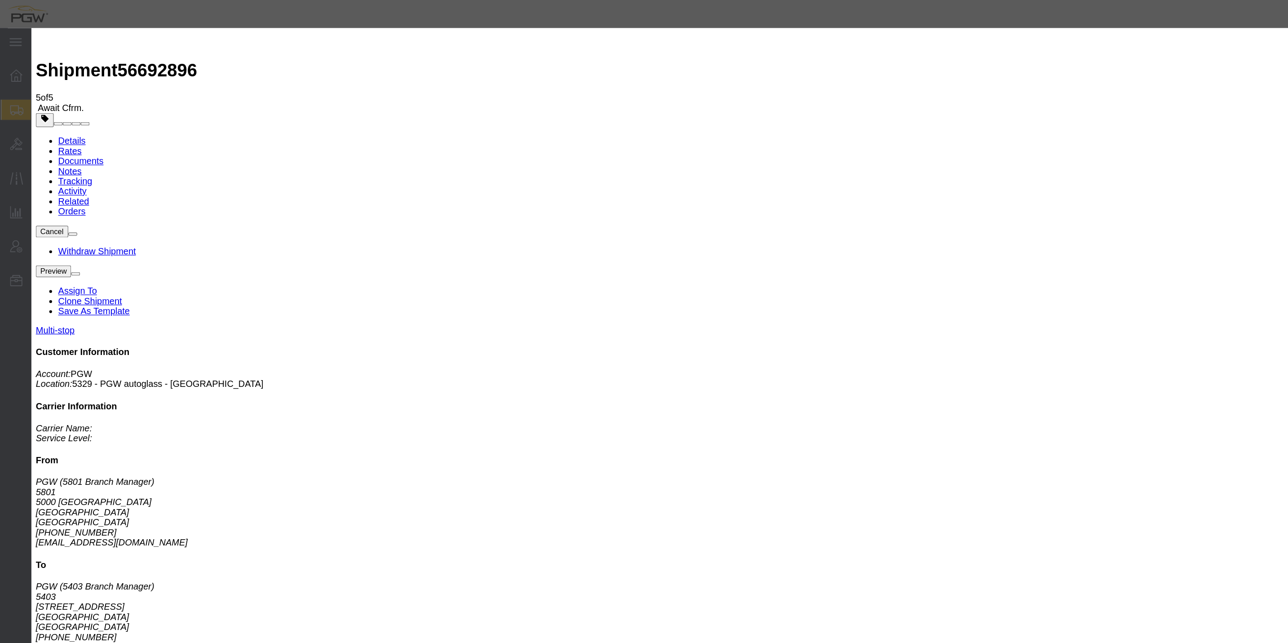
drag, startPoint x: 246, startPoint y: 212, endPoint x: 226, endPoint y: 190, distance: 30.2
click icon
drag, startPoint x: 345, startPoint y: 162, endPoint x: 282, endPoint y: 202, distance: 74.6
click h2 "Edit Date and Time"
drag, startPoint x: 436, startPoint y: 181, endPoint x: 394, endPoint y: 108, distance: 84.1
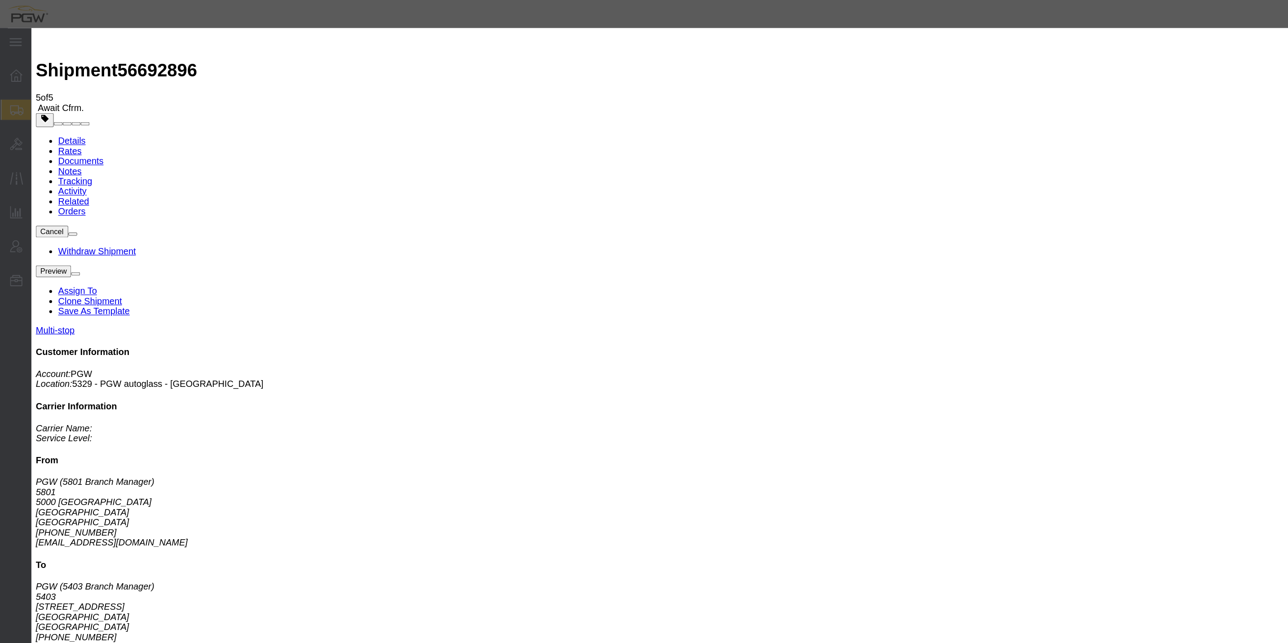
click h2 "Edit Date and Time"
click div
click div "Pickup Date: Pickup Start Date Pickup Start Time Pickup Open Date and Time Pick…"
click button "button"
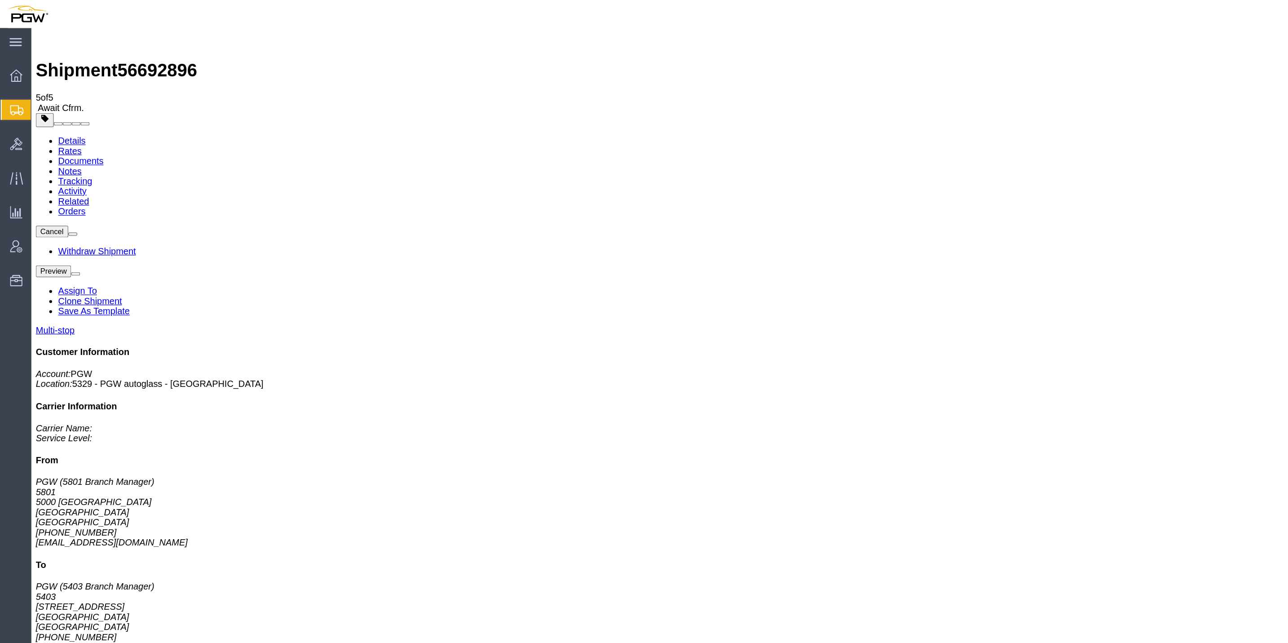
click span "button"
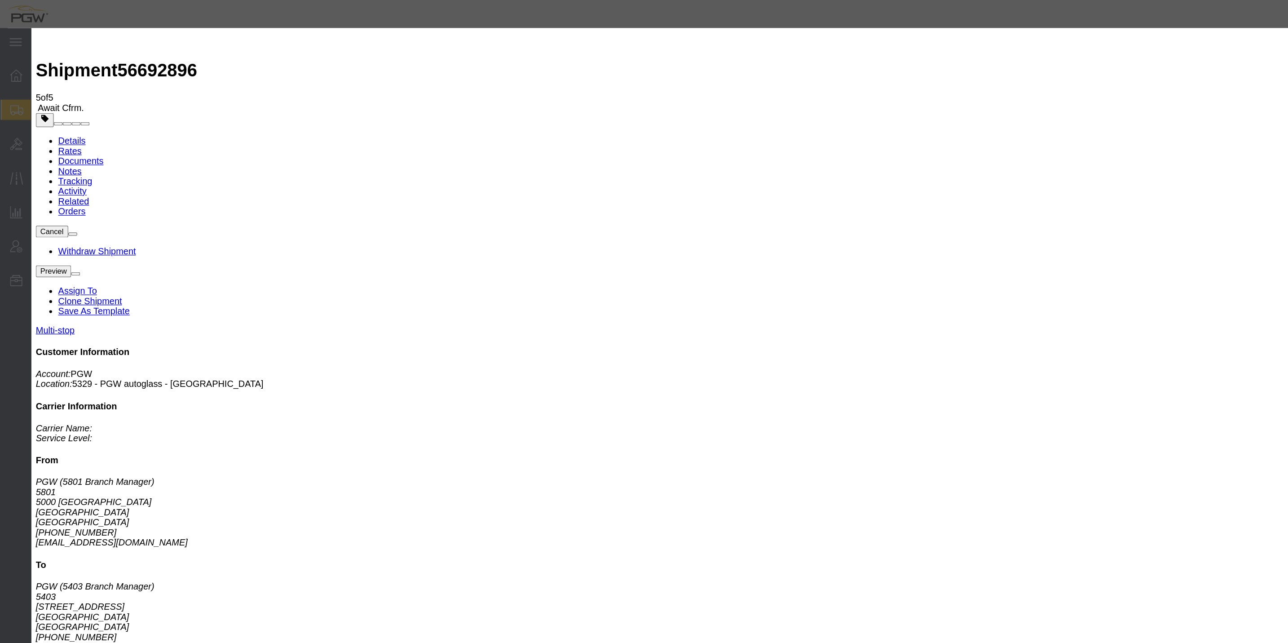
click div
click icon
click button "button"
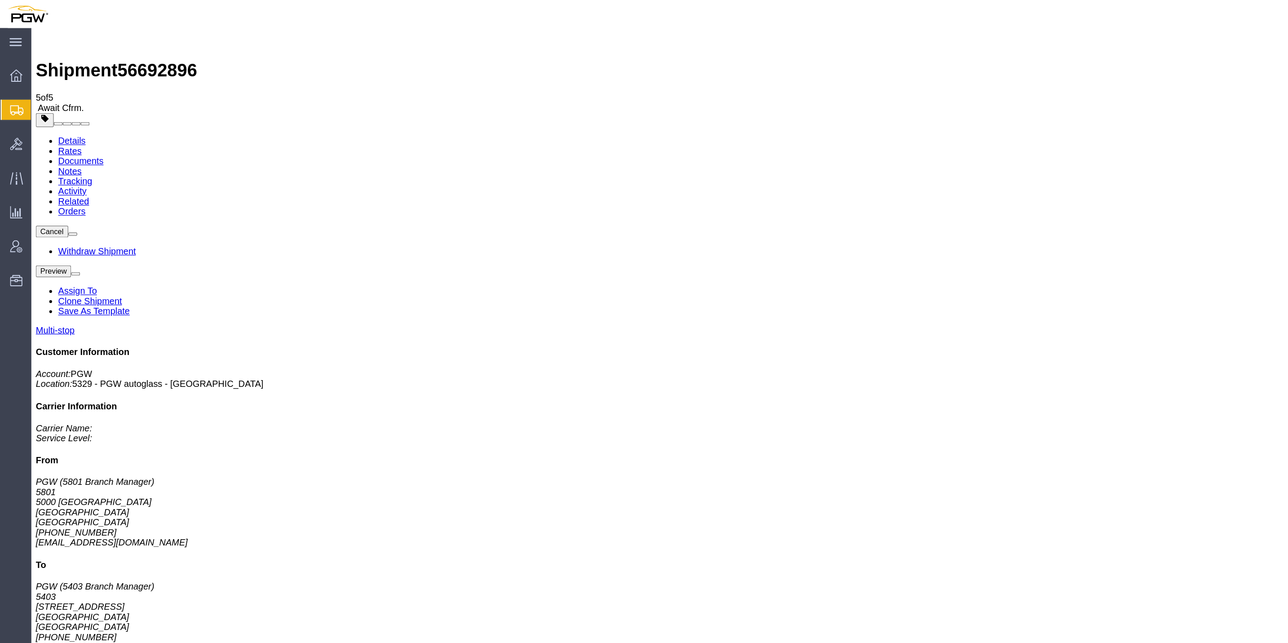
click img
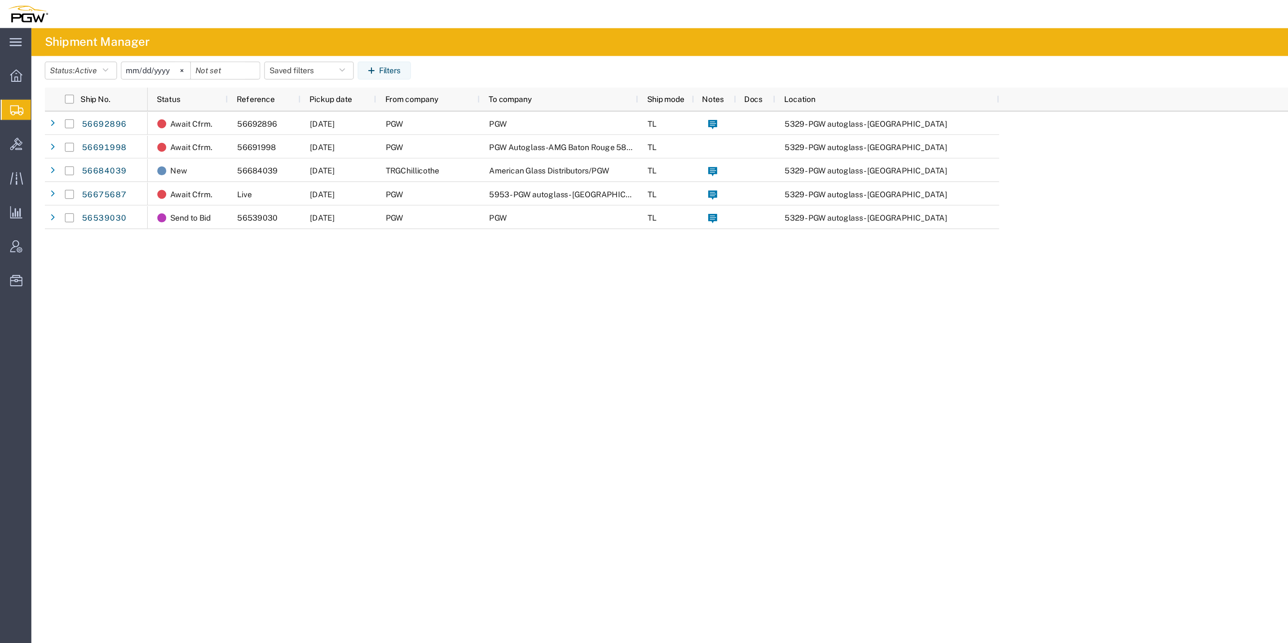
click at [0, 0] on span "Create Shipment" at bounding box center [0, 0] width 0 height 0
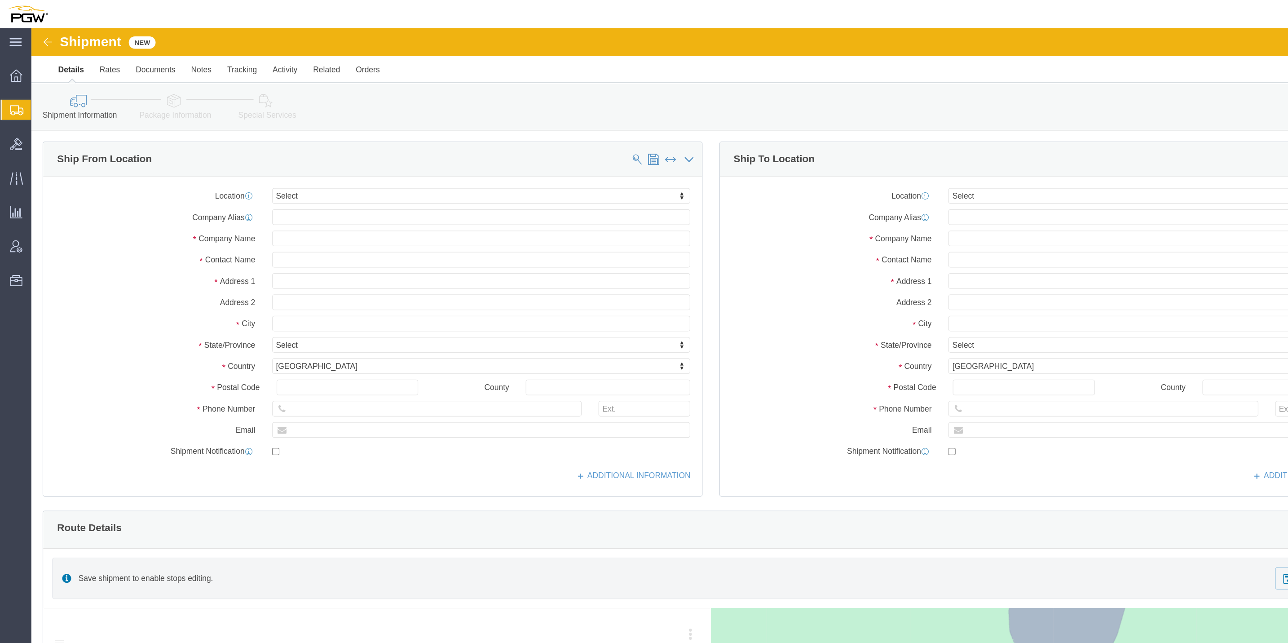
select select
click img
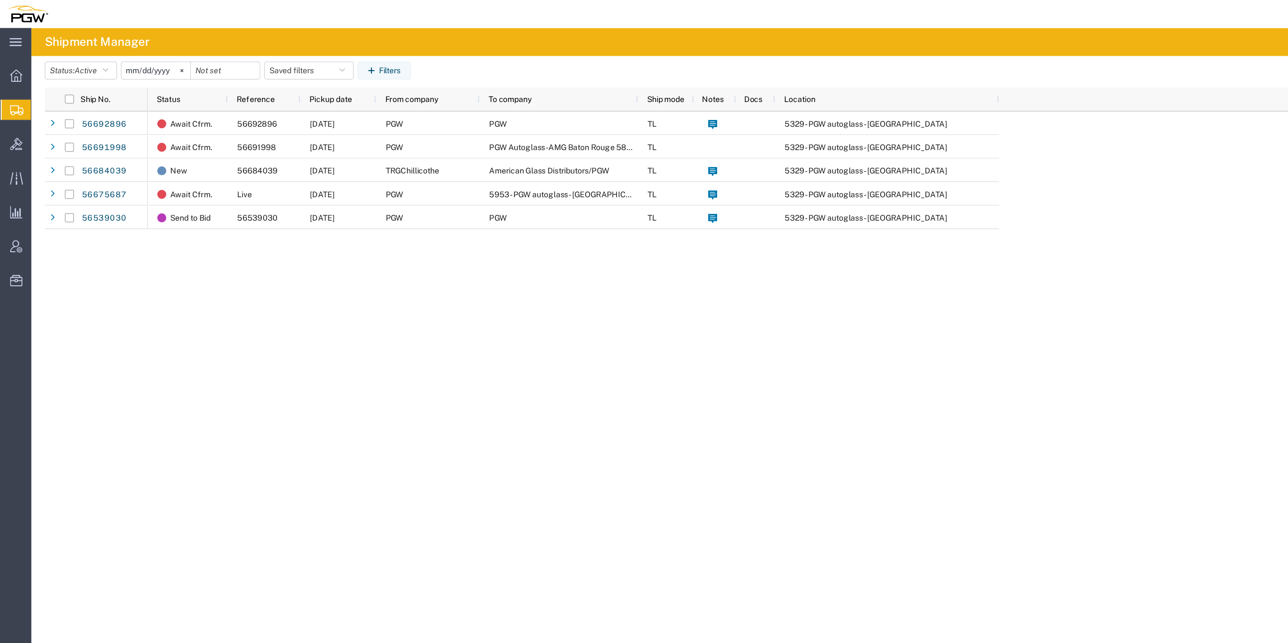
click at [0, 0] on span "Create from Template" at bounding box center [0, 0] width 0 height 0
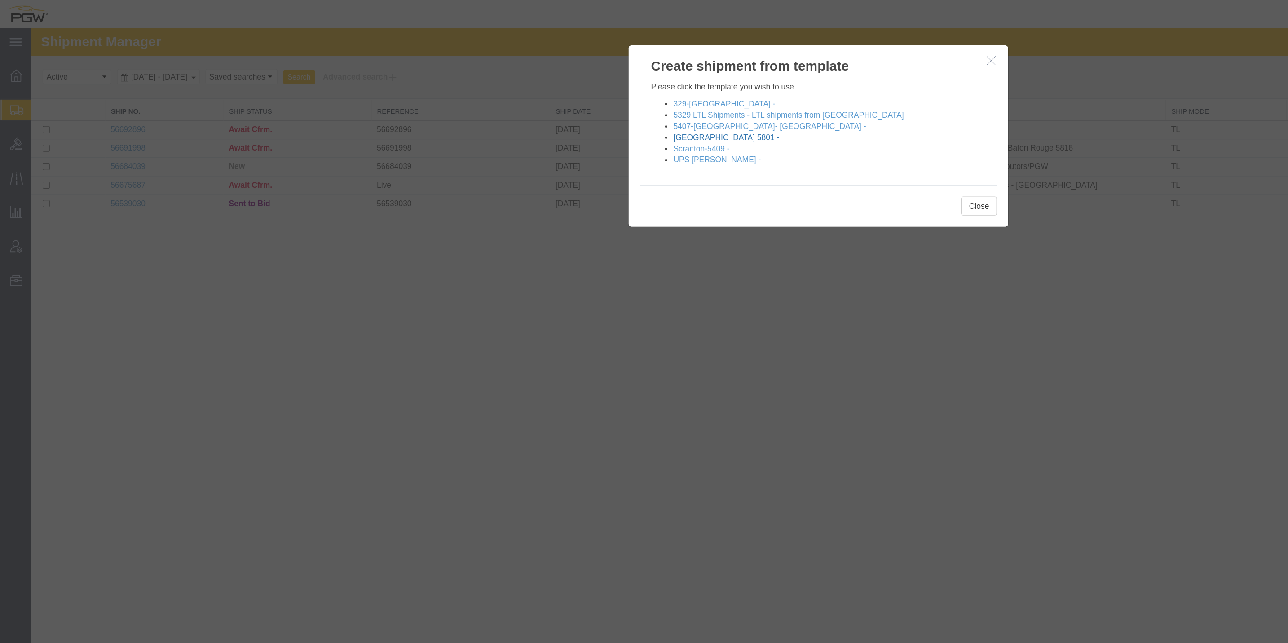
click at [569, 116] on link "[GEOGRAPHIC_DATA] 5801 -" at bounding box center [588, 115] width 85 height 7
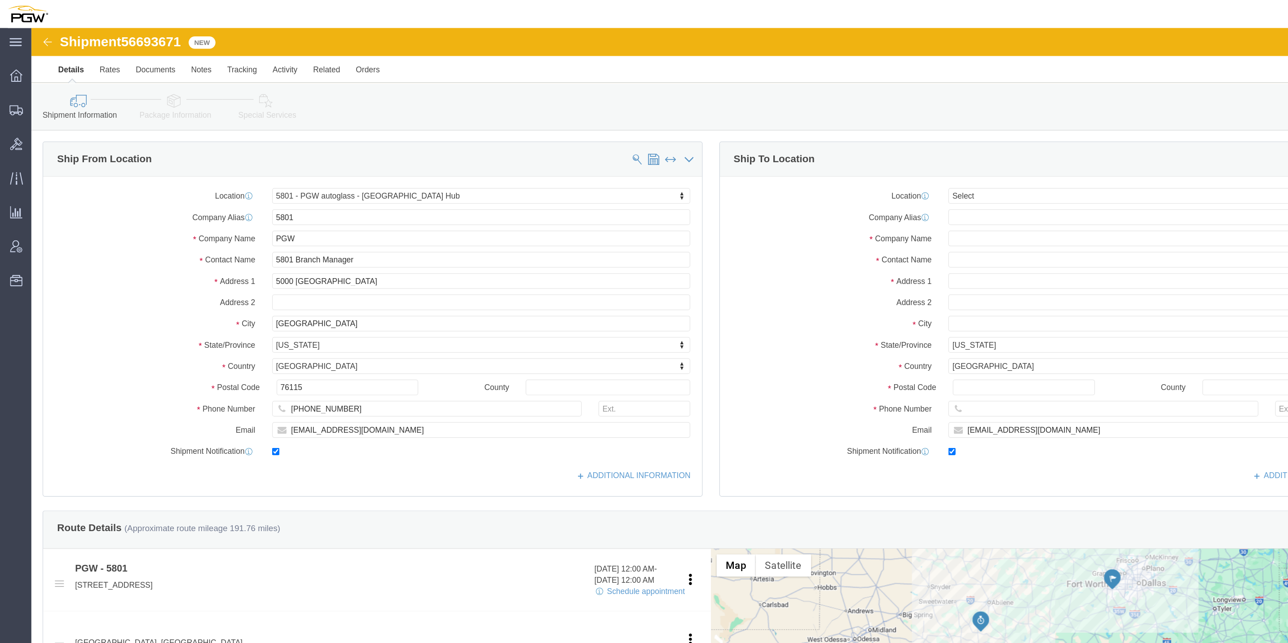
select select "62891"
select select
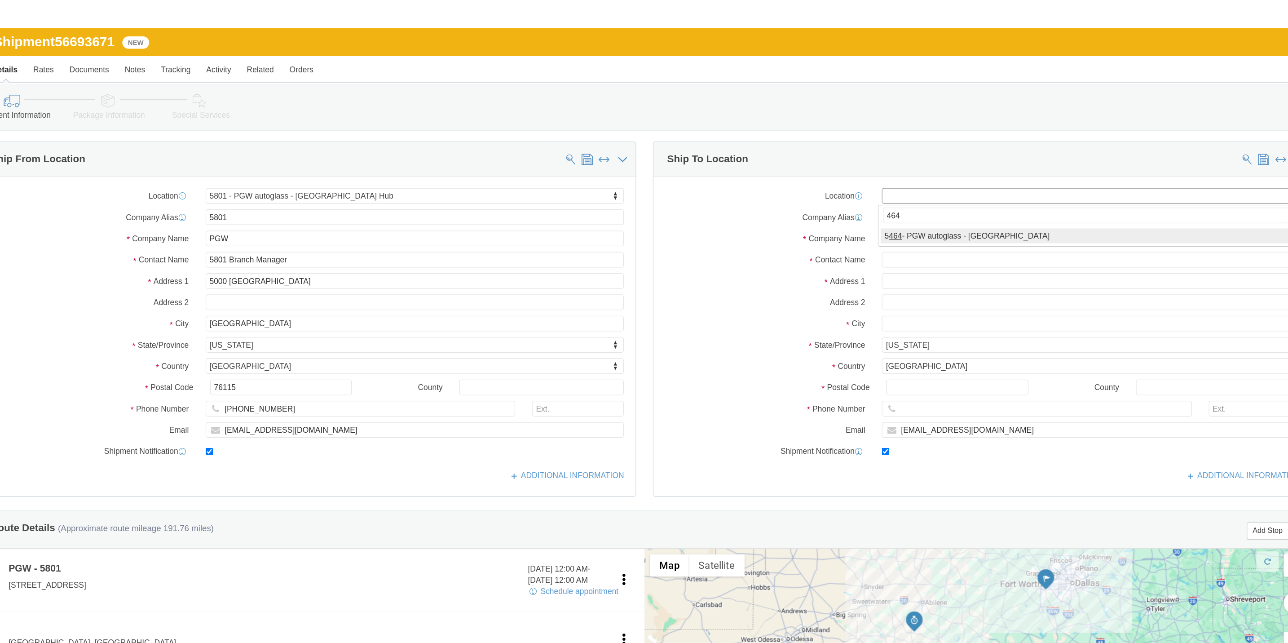
type input "464"
select select "28771"
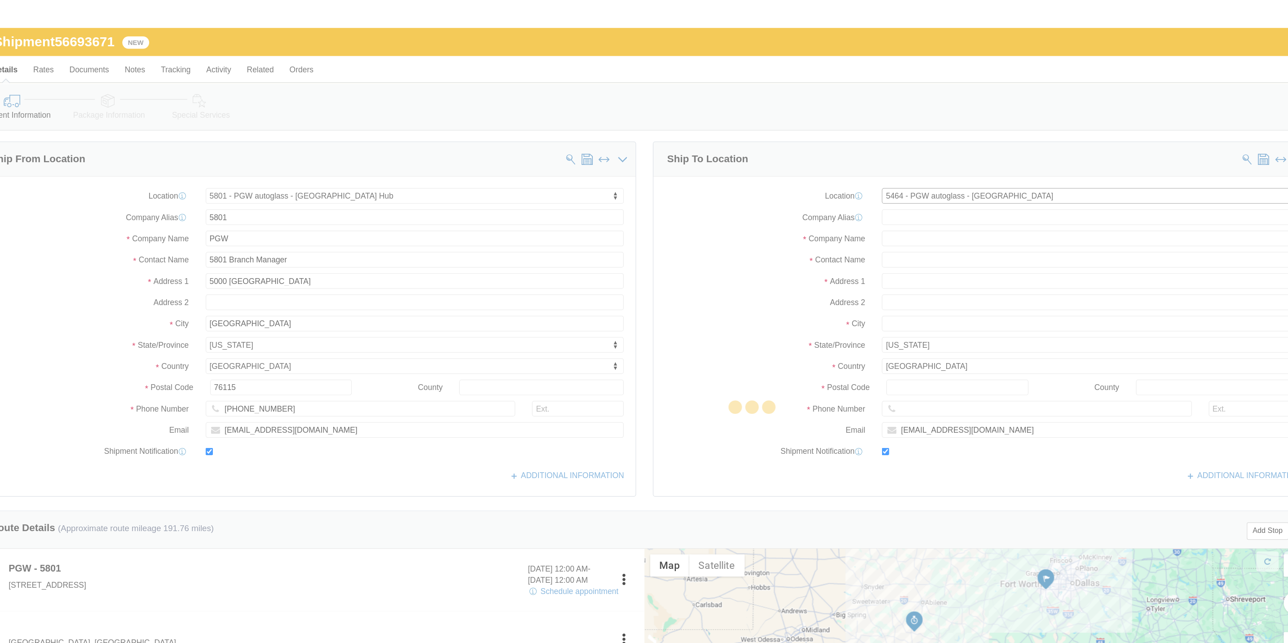
type input "5464"
type input "PGW"
type input "5464 Branch Manager"
type input "9180 E 35th Street N"
type input "Suite 300"
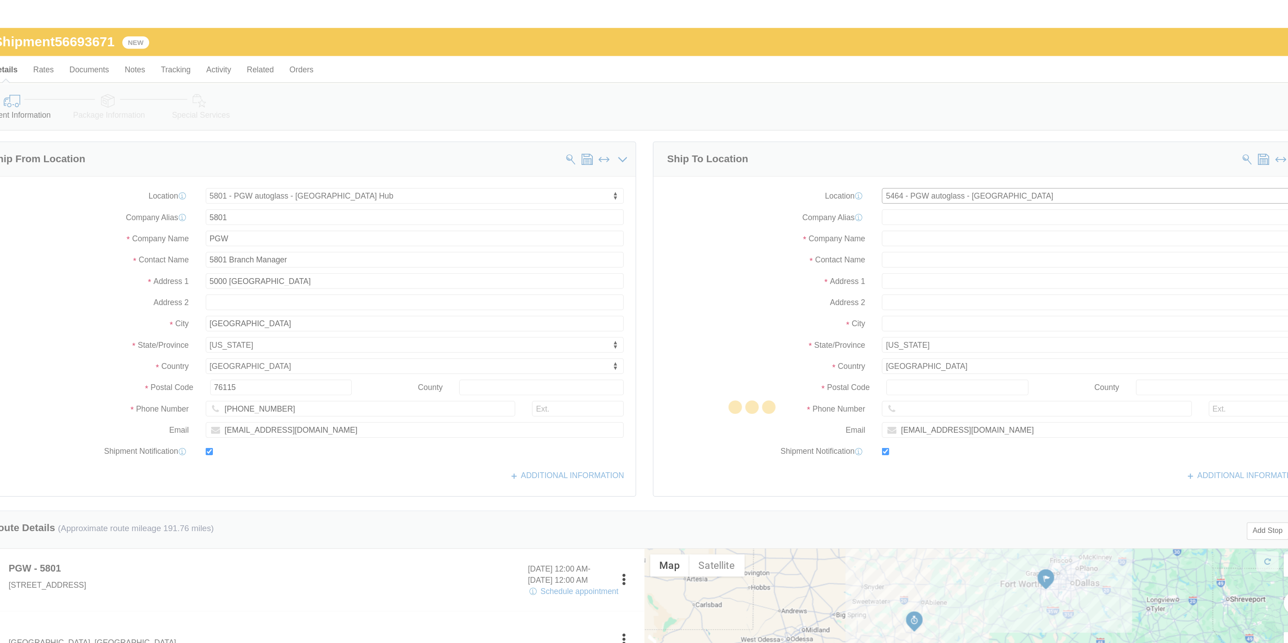
type input "Wichita"
type input "67226"
type input "316-943-0090"
type input "lkqsp_o_pm_5464@pgwag.com"
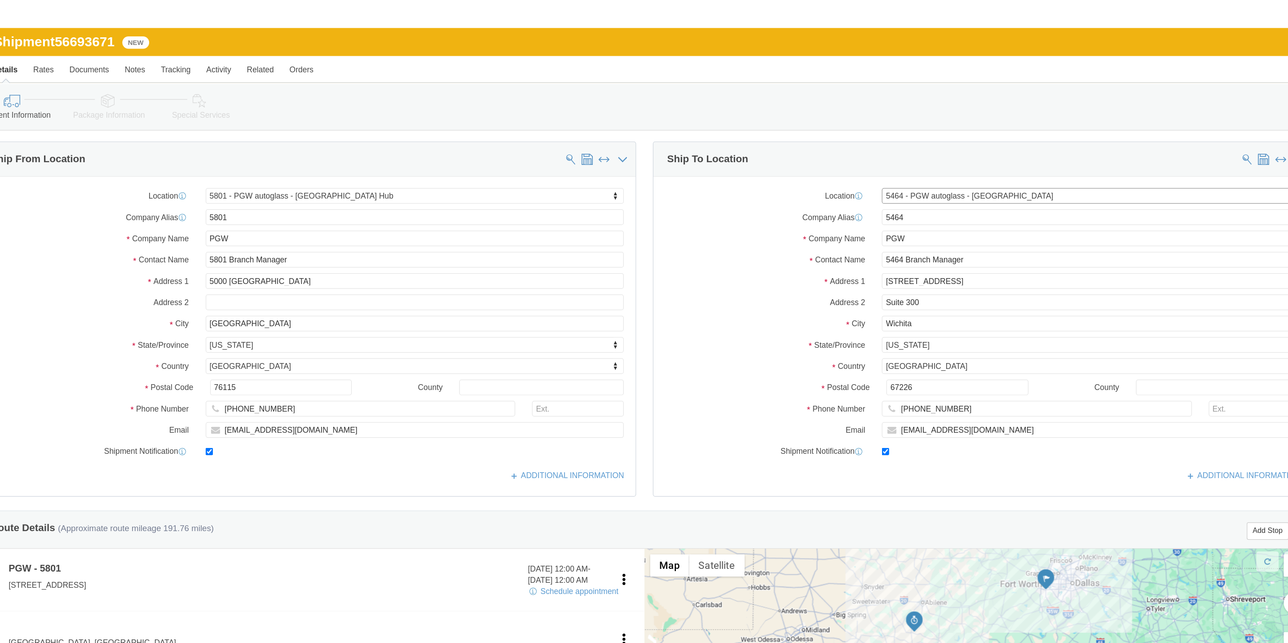
select select "KS"
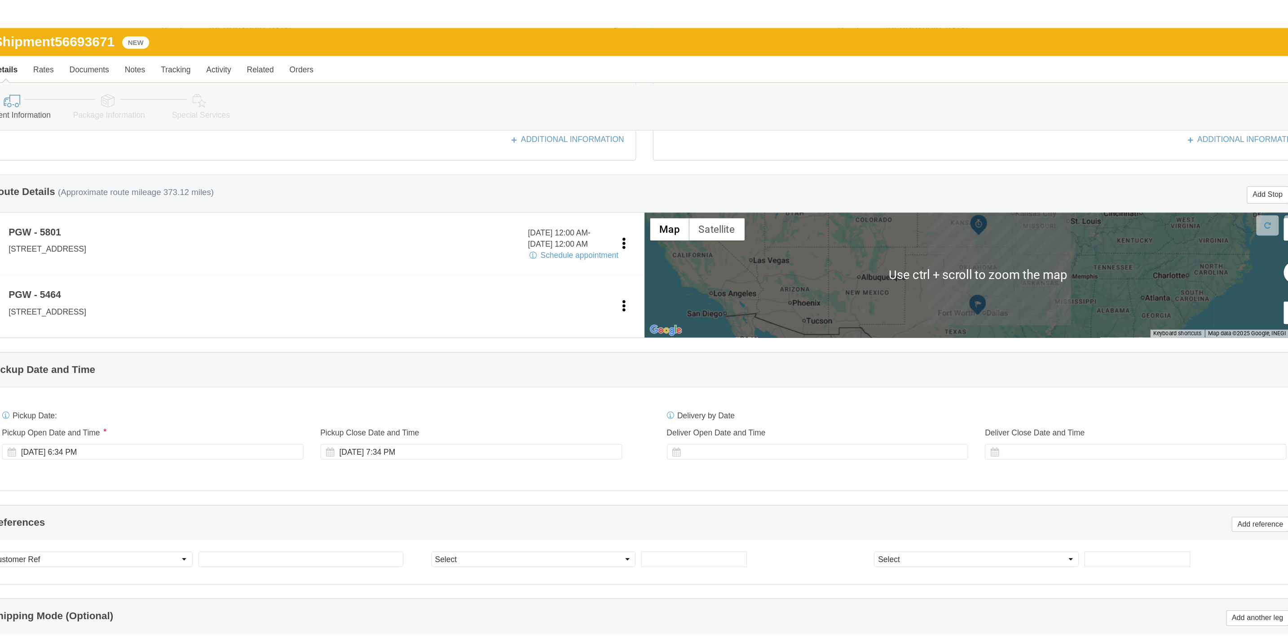
scroll to position [270, 0]
click div "Sep 02 2025 6:34 PM"
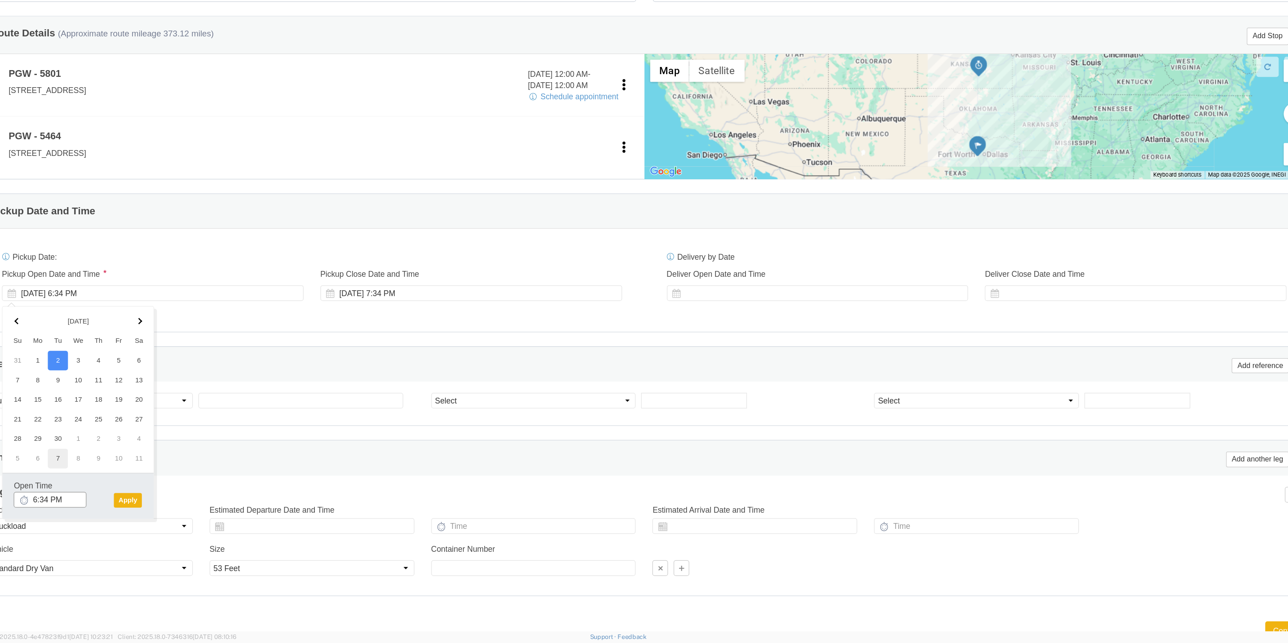
scroll to position [0, 0]
click input "6:34 PM"
type input "9:00 AM"
click div "Open Time 9:00 AM Sep 04 2025 6:34 PM - Sep 04 2025 6:34 PM Cancel Apply"
click button "Apply"
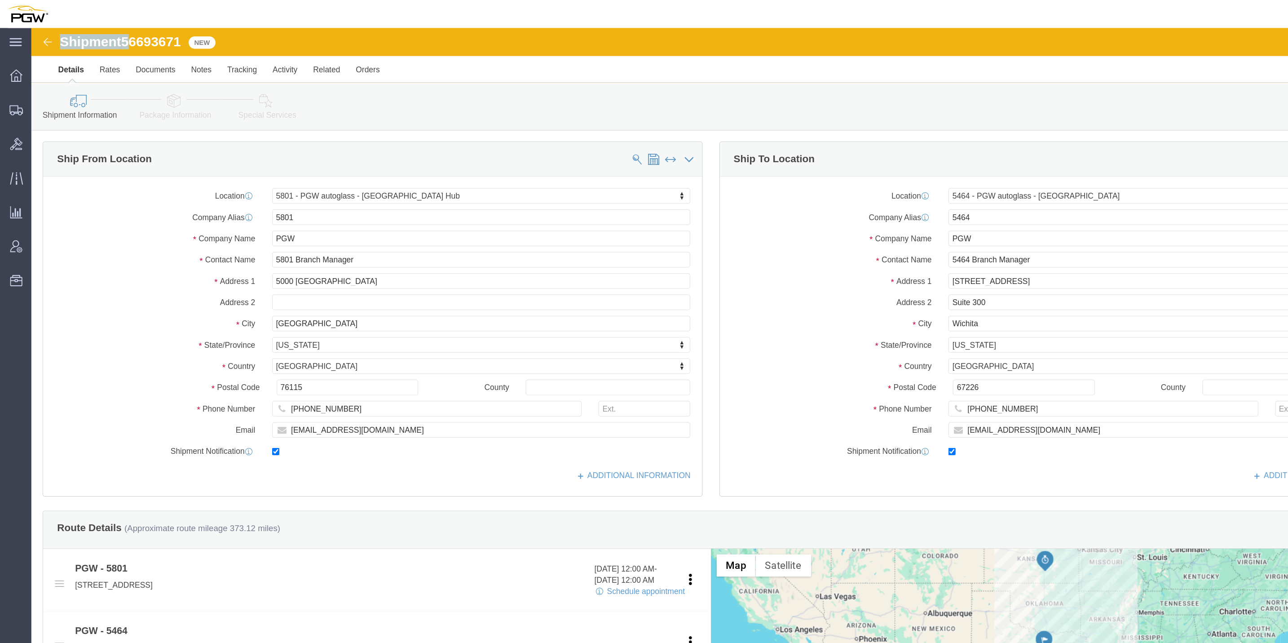
drag, startPoint x: 122, startPoint y: 5, endPoint x: 84, endPoint y: 9, distance: 38.0
click span "56693671"
drag, startPoint x: 84, startPoint y: 9, endPoint x: 317, endPoint y: 17, distance: 232.3
click div "Shipment 56693671 New"
click span "56693671"
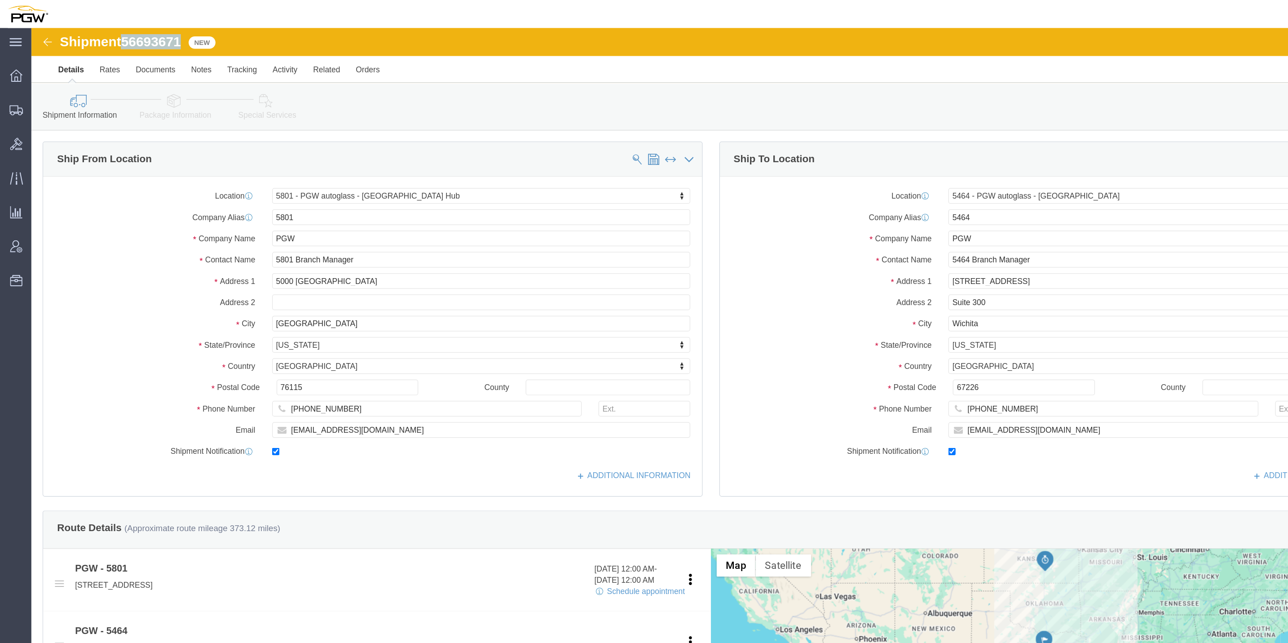
click span "56693671"
drag, startPoint x: 120, startPoint y: 10, endPoint x: 87, endPoint y: 9, distance: 32.8
copy span "56693671"
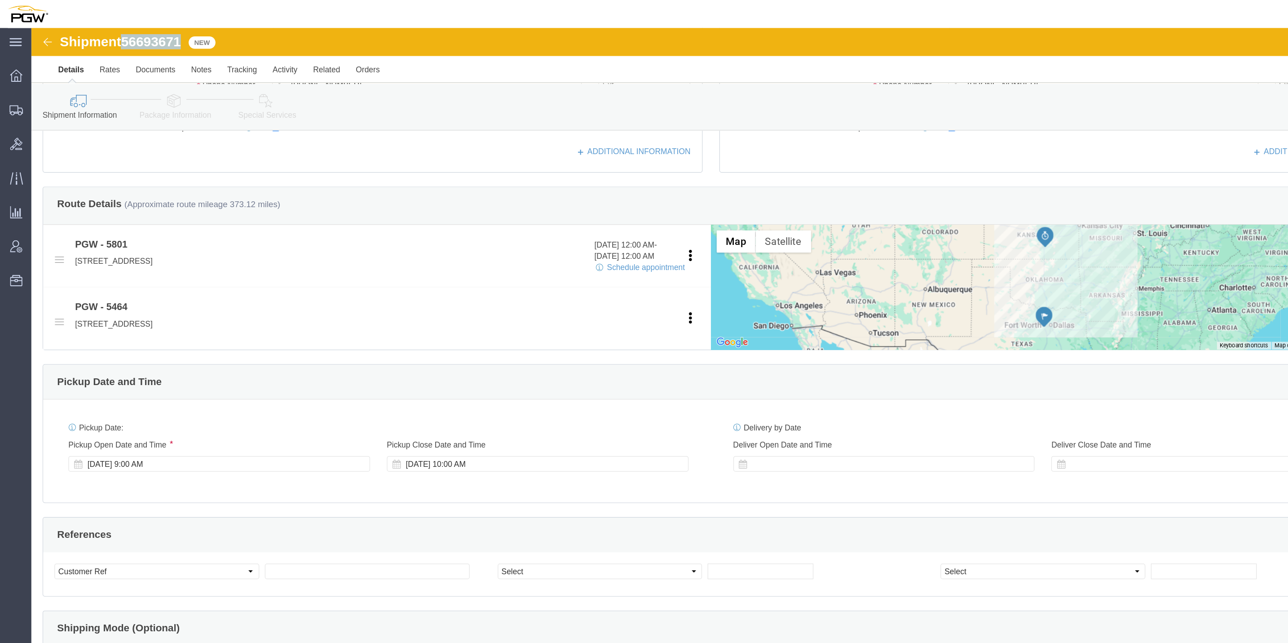
scroll to position [309, 0]
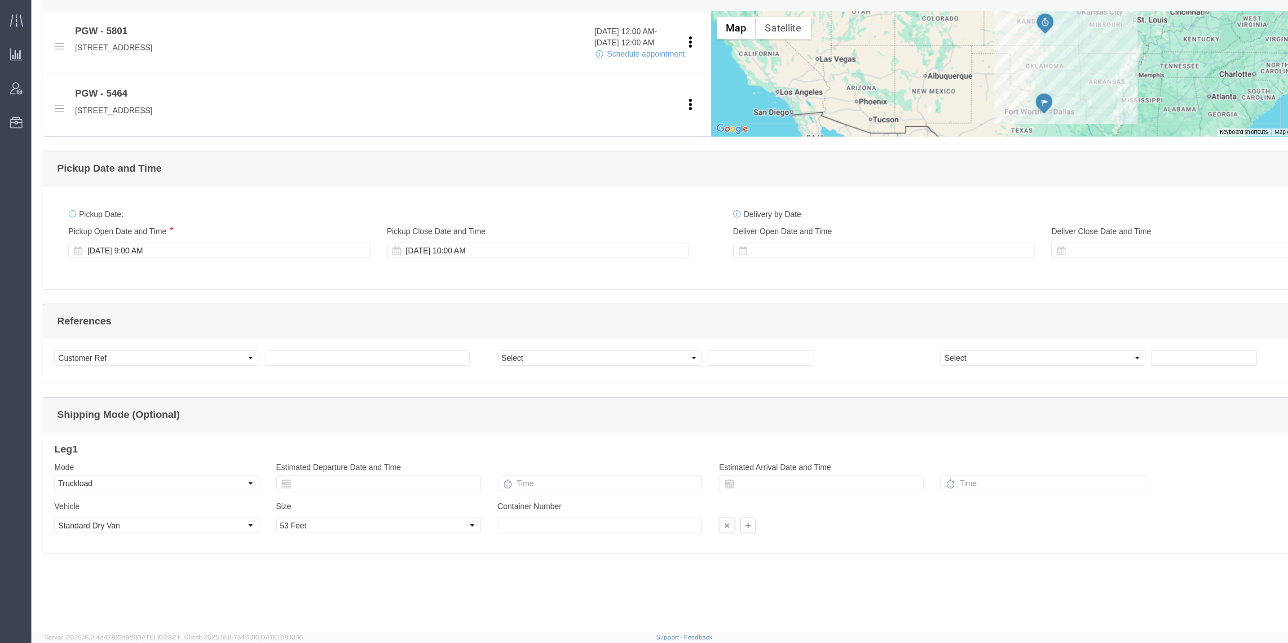
click div "Select Account Type Activity ID Airline Appointment Number ASN Batch Request # …"
click input "text"
paste input "56693671"
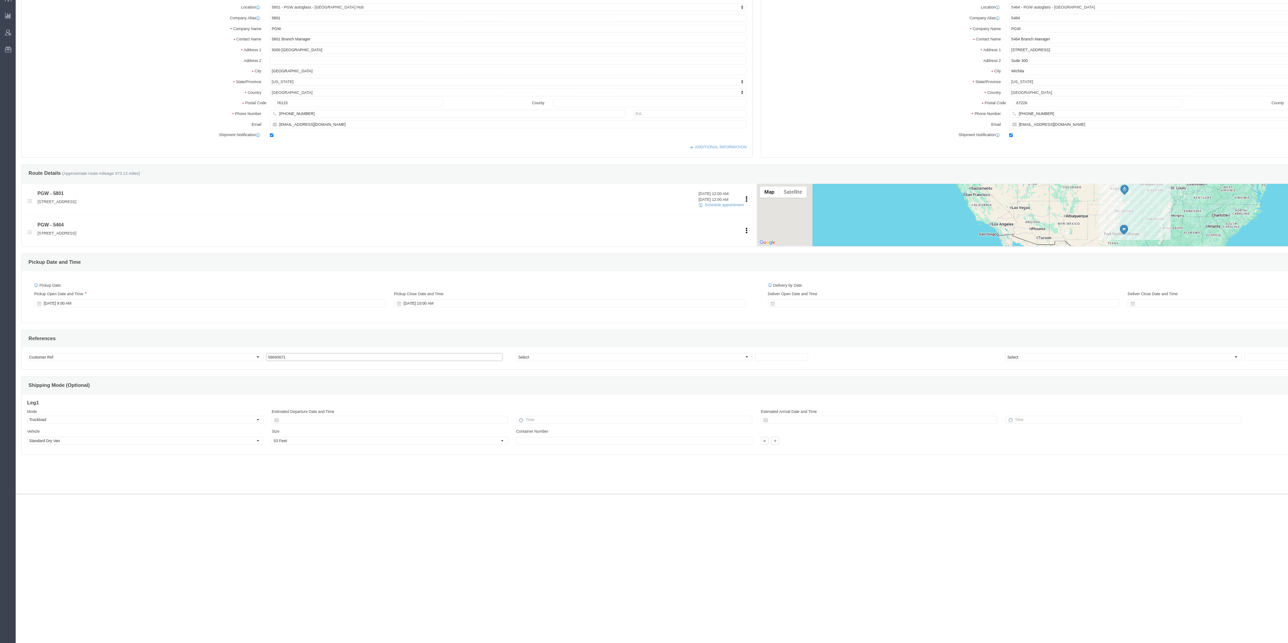
scroll to position [0, 0]
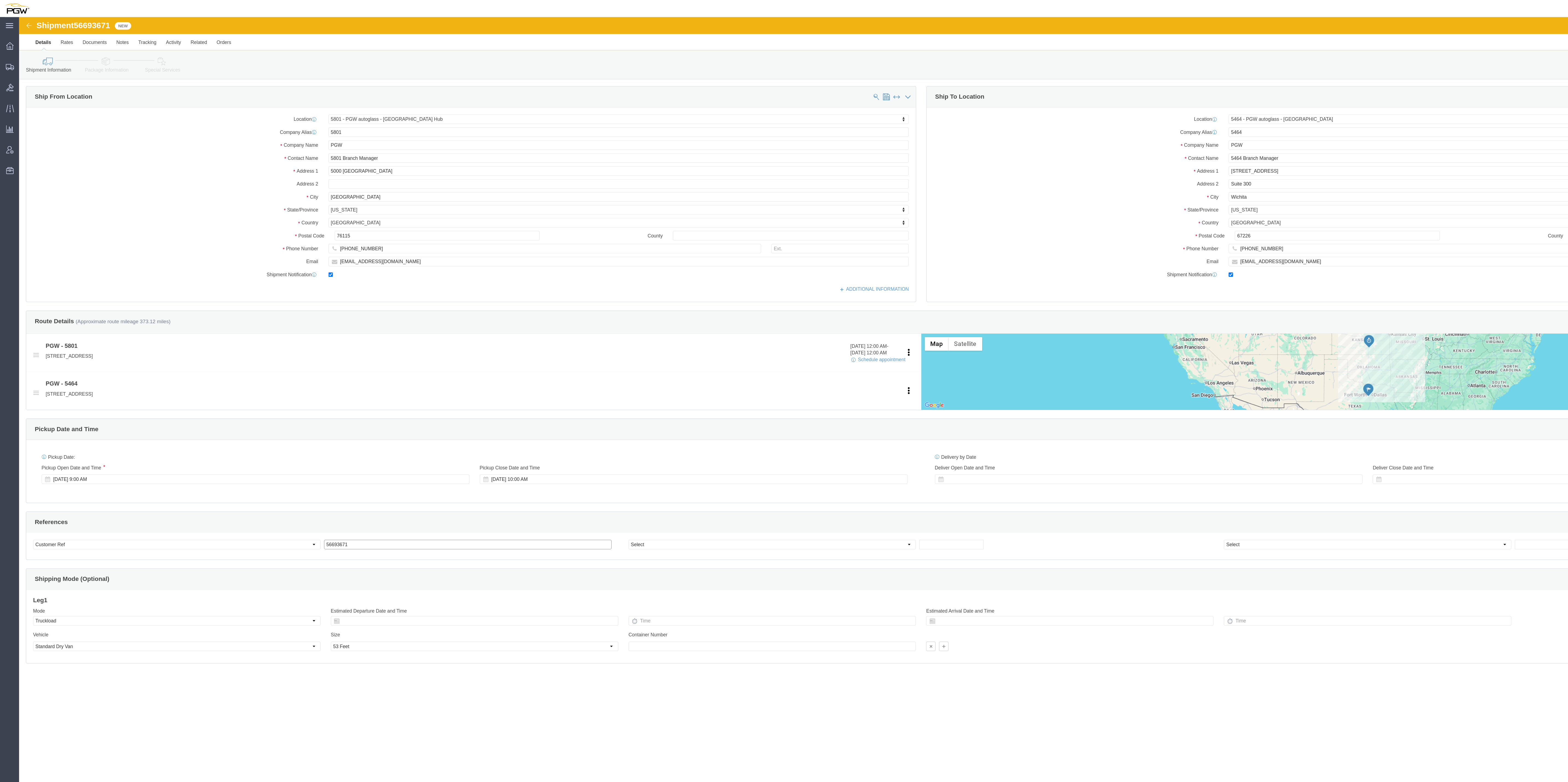
type input "56693671"
drag, startPoint x: 1116, startPoint y: 593, endPoint x: 1115, endPoint y: 590, distance: 3.2
click div "Shipment 56693671 New Details Rates Documents Notes Tracking Activity Related O…"
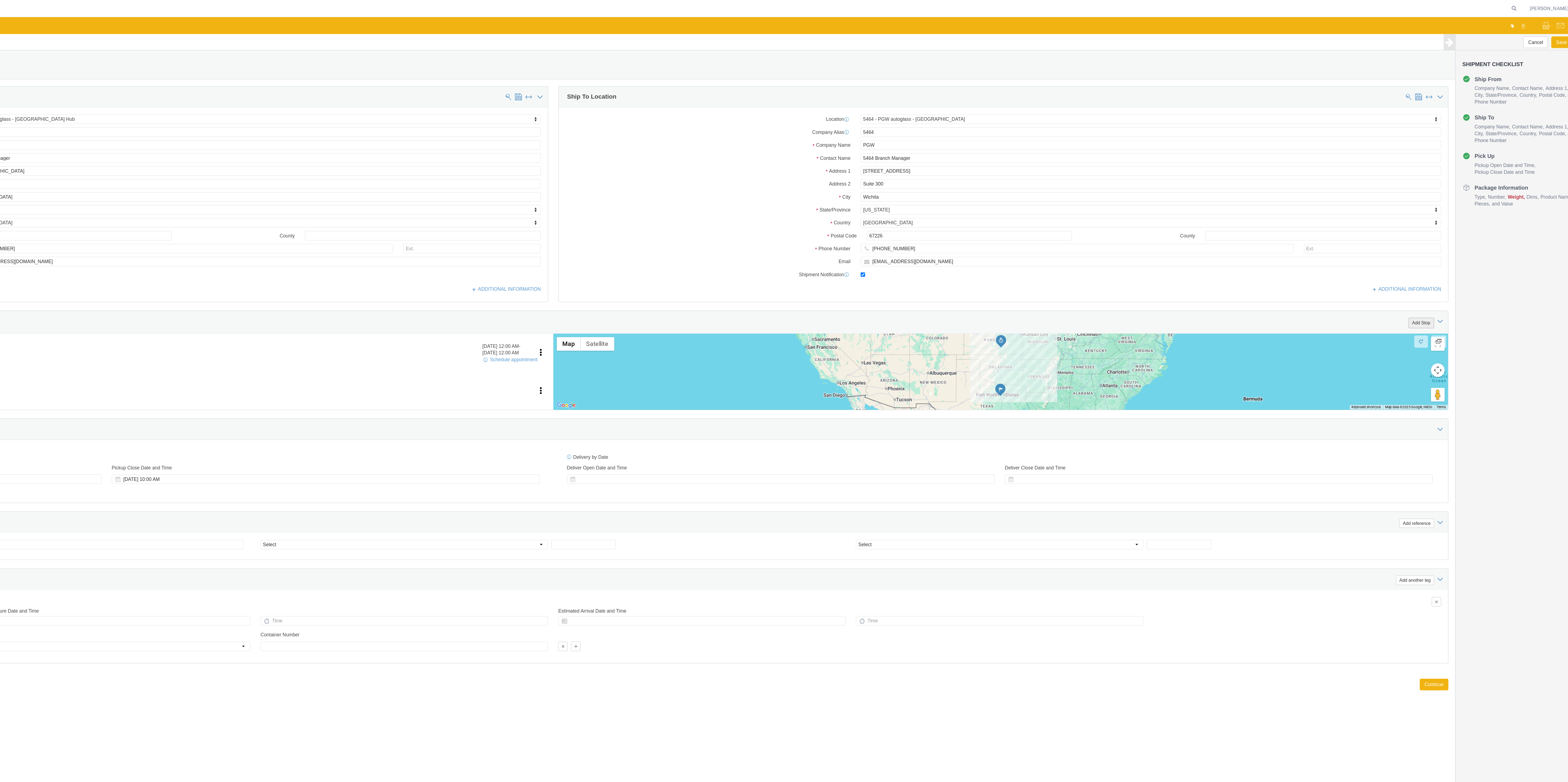
click button "Add Stop"
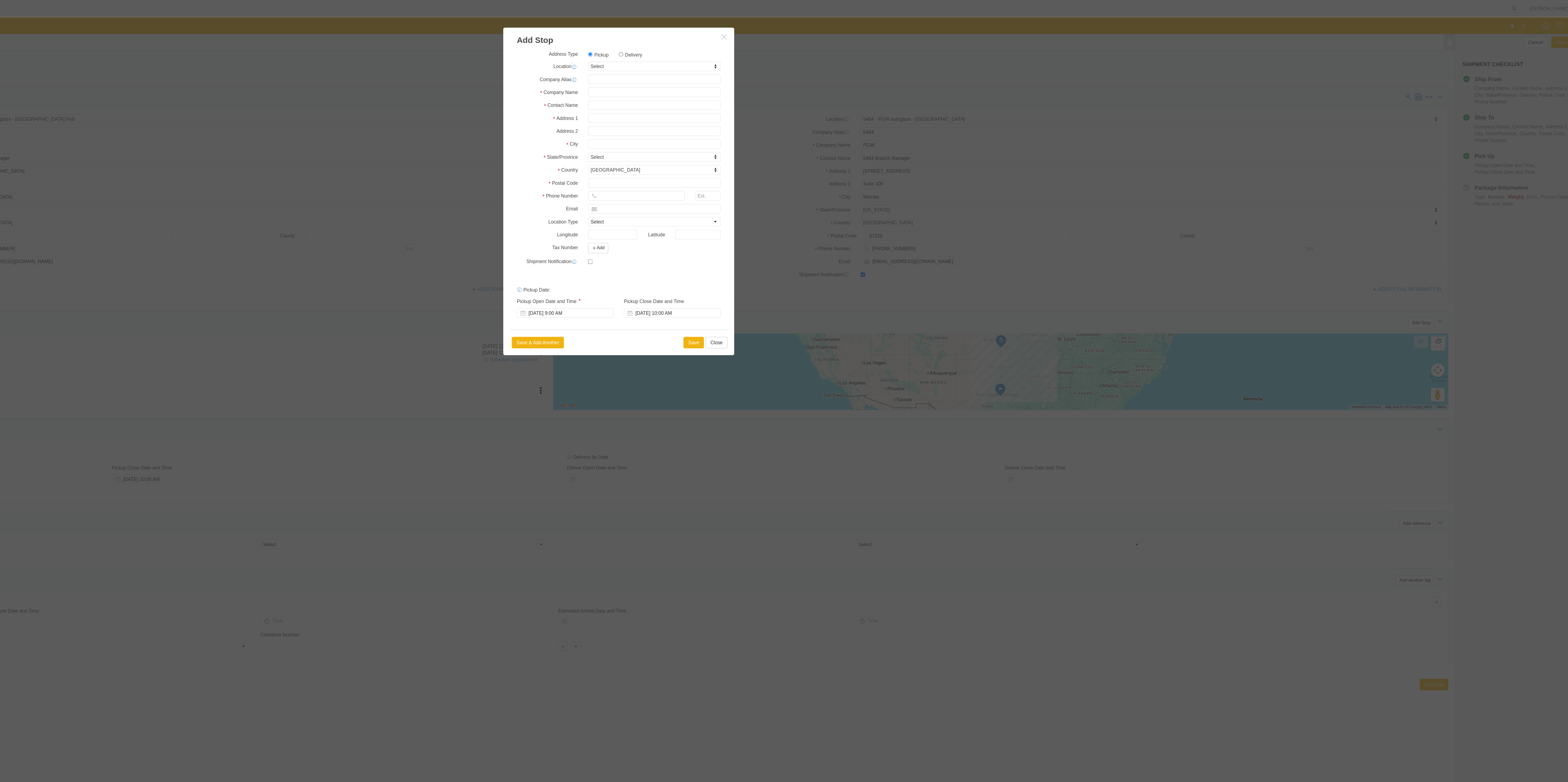
click label "Delivery"
click input "Delivery"
radio input "true"
select select
type input "459"
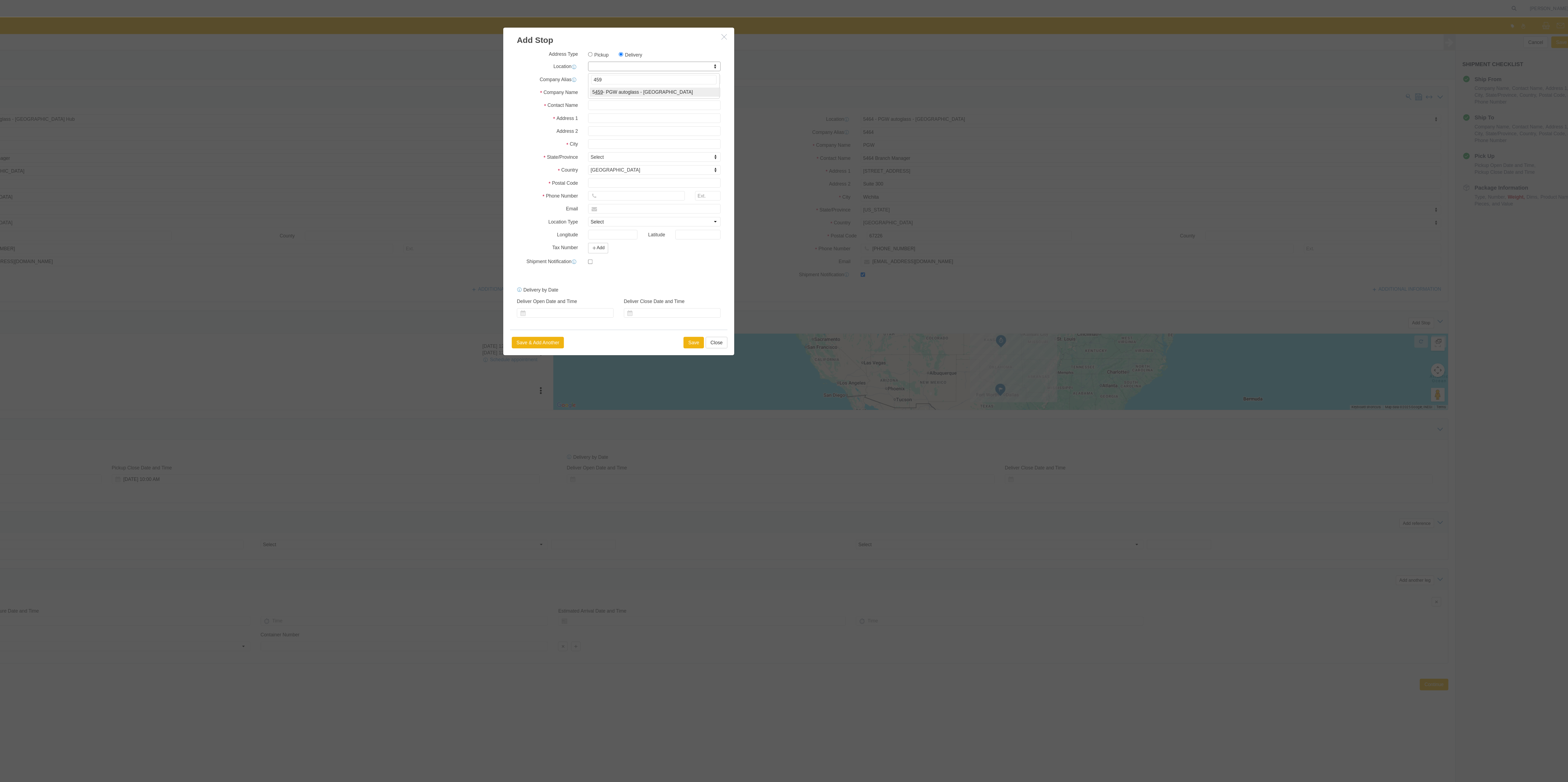
select select "28301"
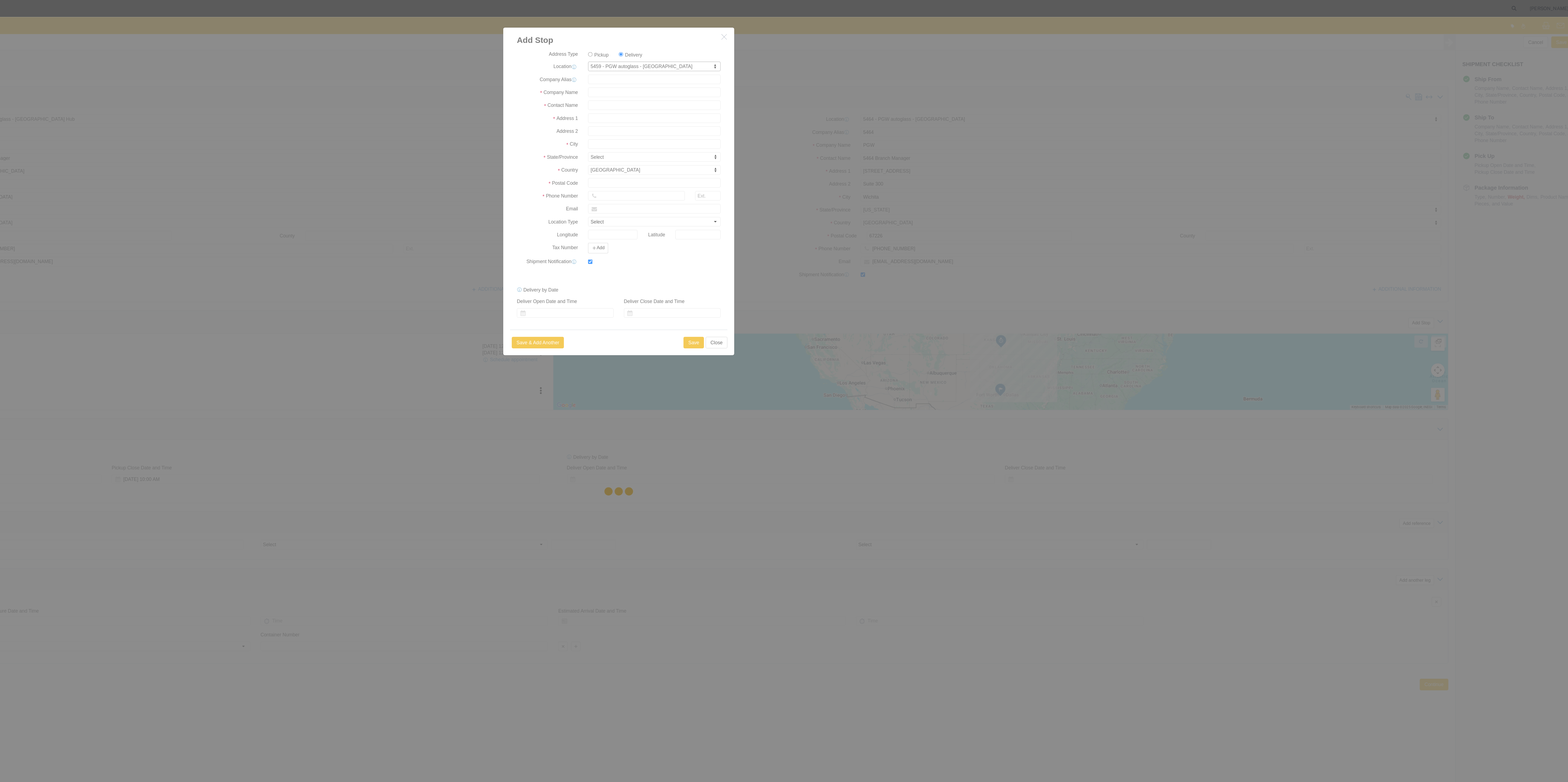
type input "5459"
type input "PGW"
type input "5459 Branch Manager"
type input "874 N 165th East Ave Ste B"
type input "Tulsa"
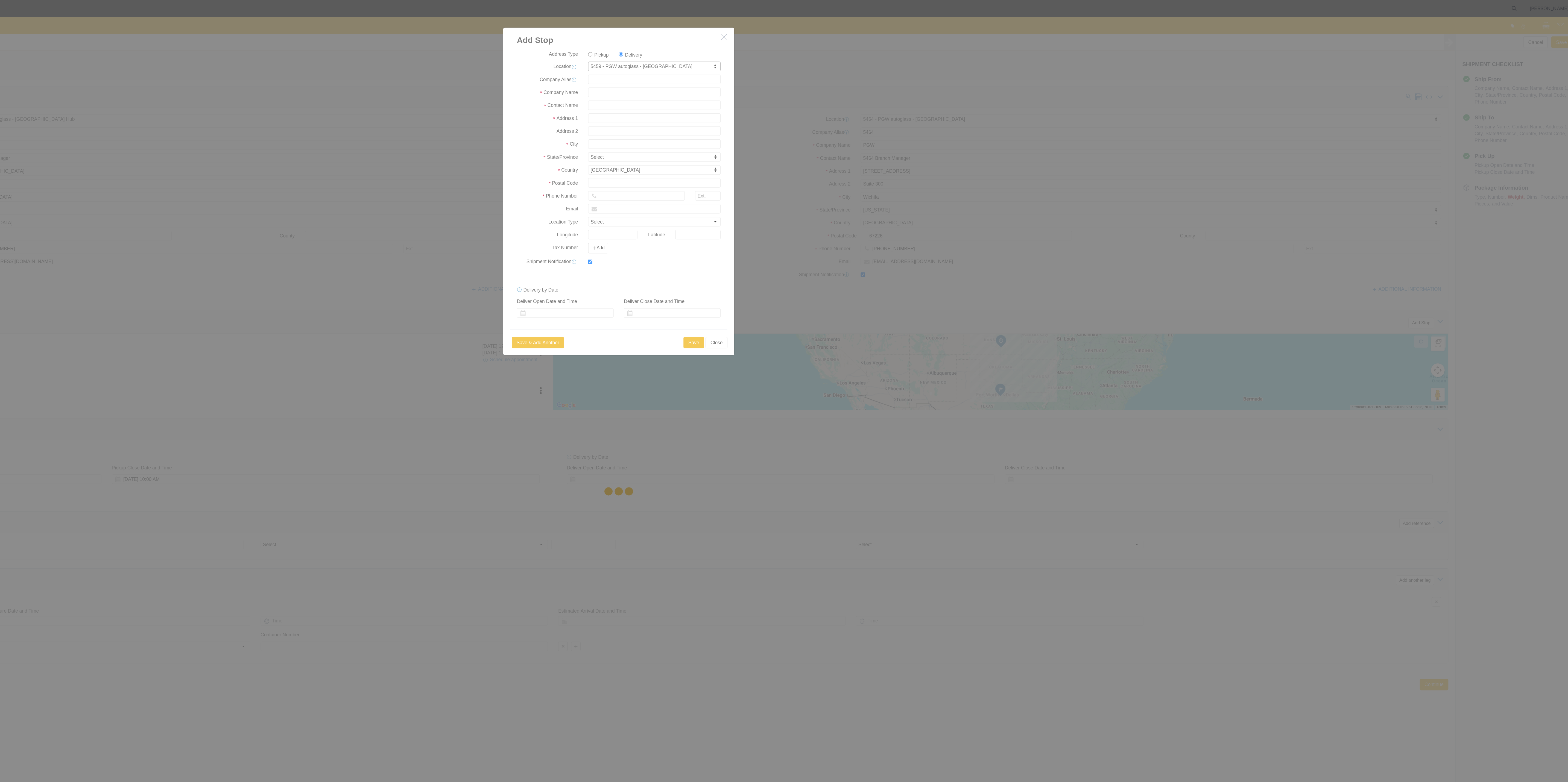
type input "74116"
type input "918-828-9893"
type input "lkqsp_o_pm_5459@pgwag.com"
checkbox input "true"
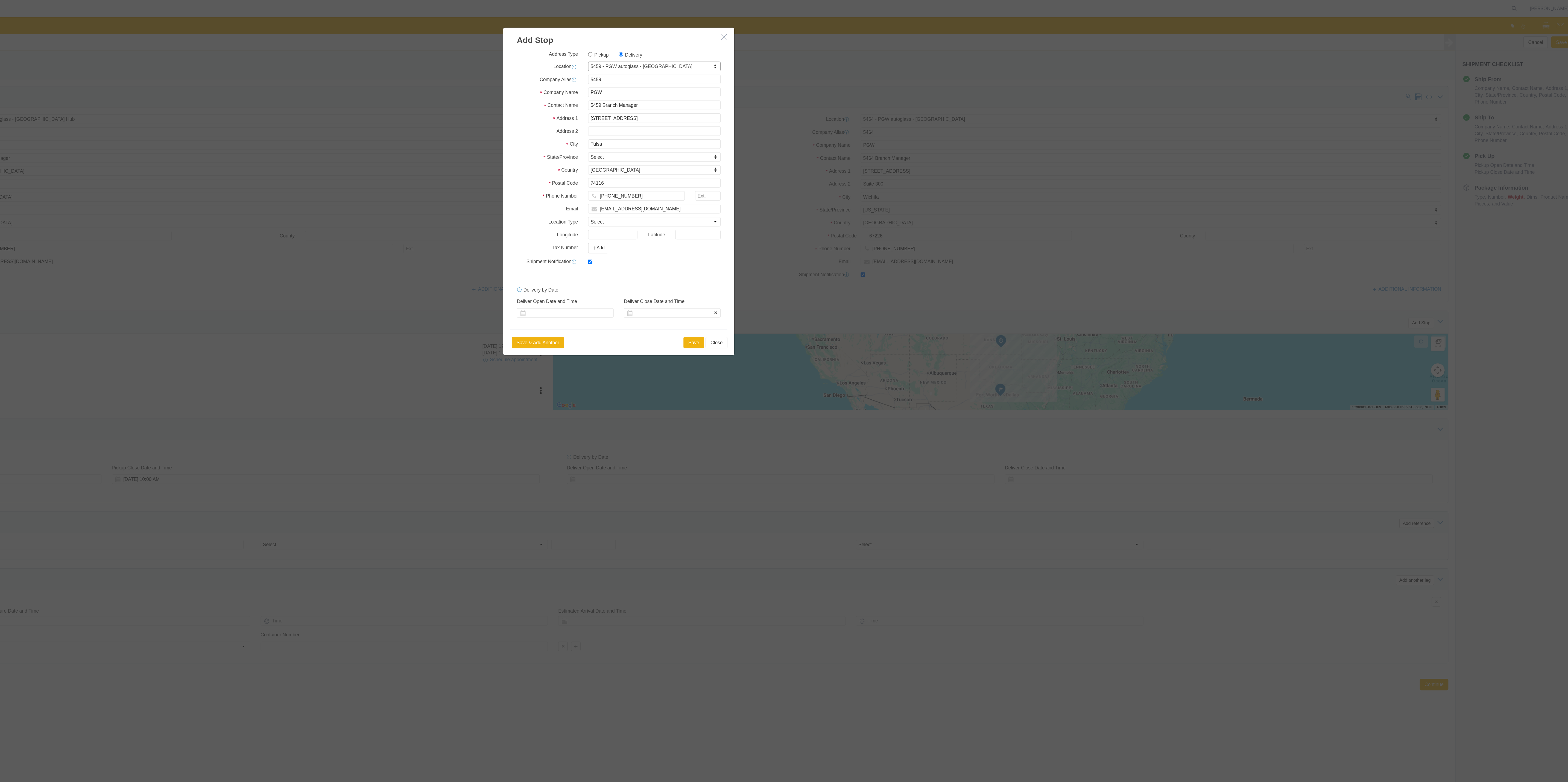
select select "OK"
click button "Save"
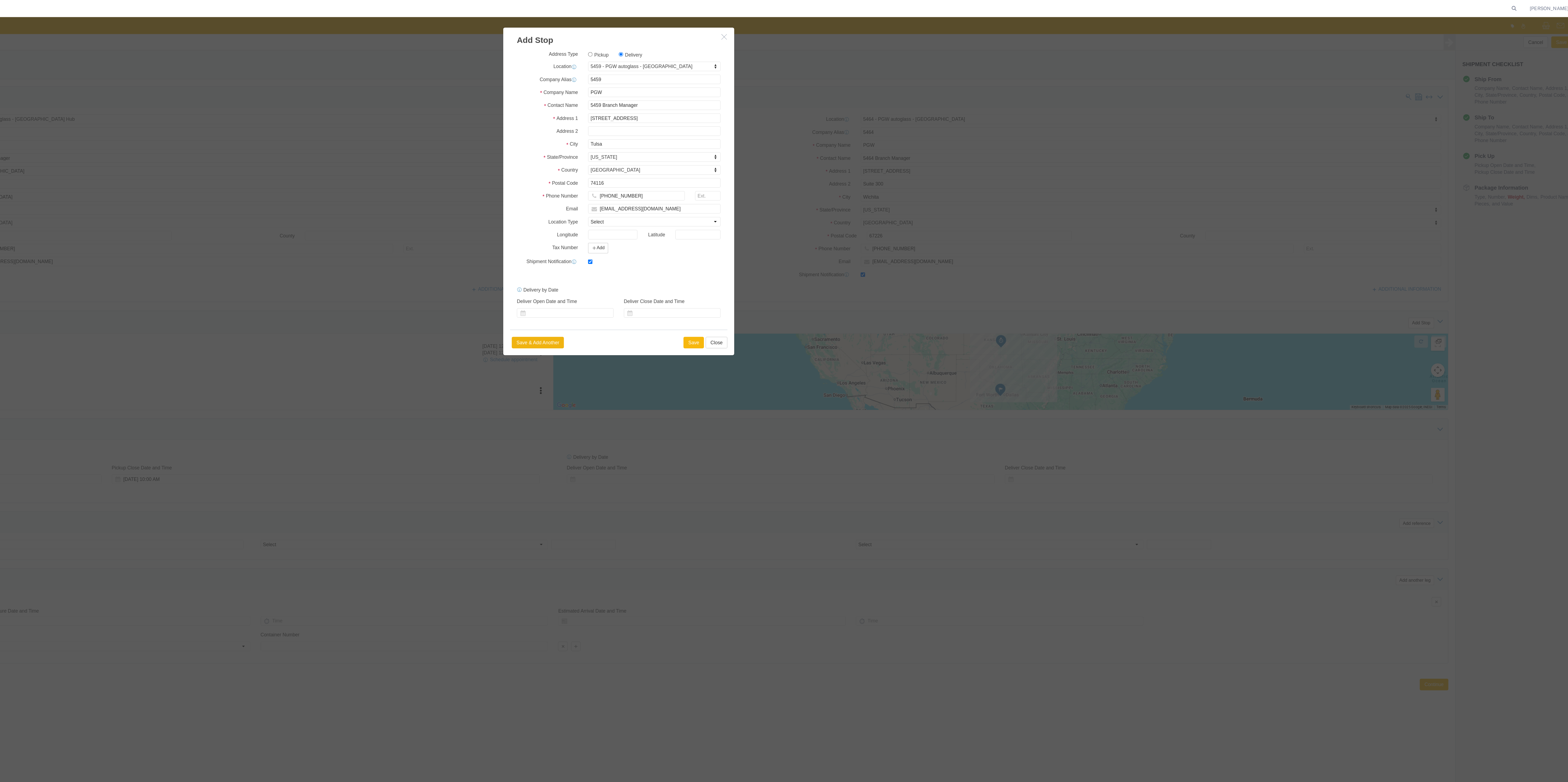
select select "D"
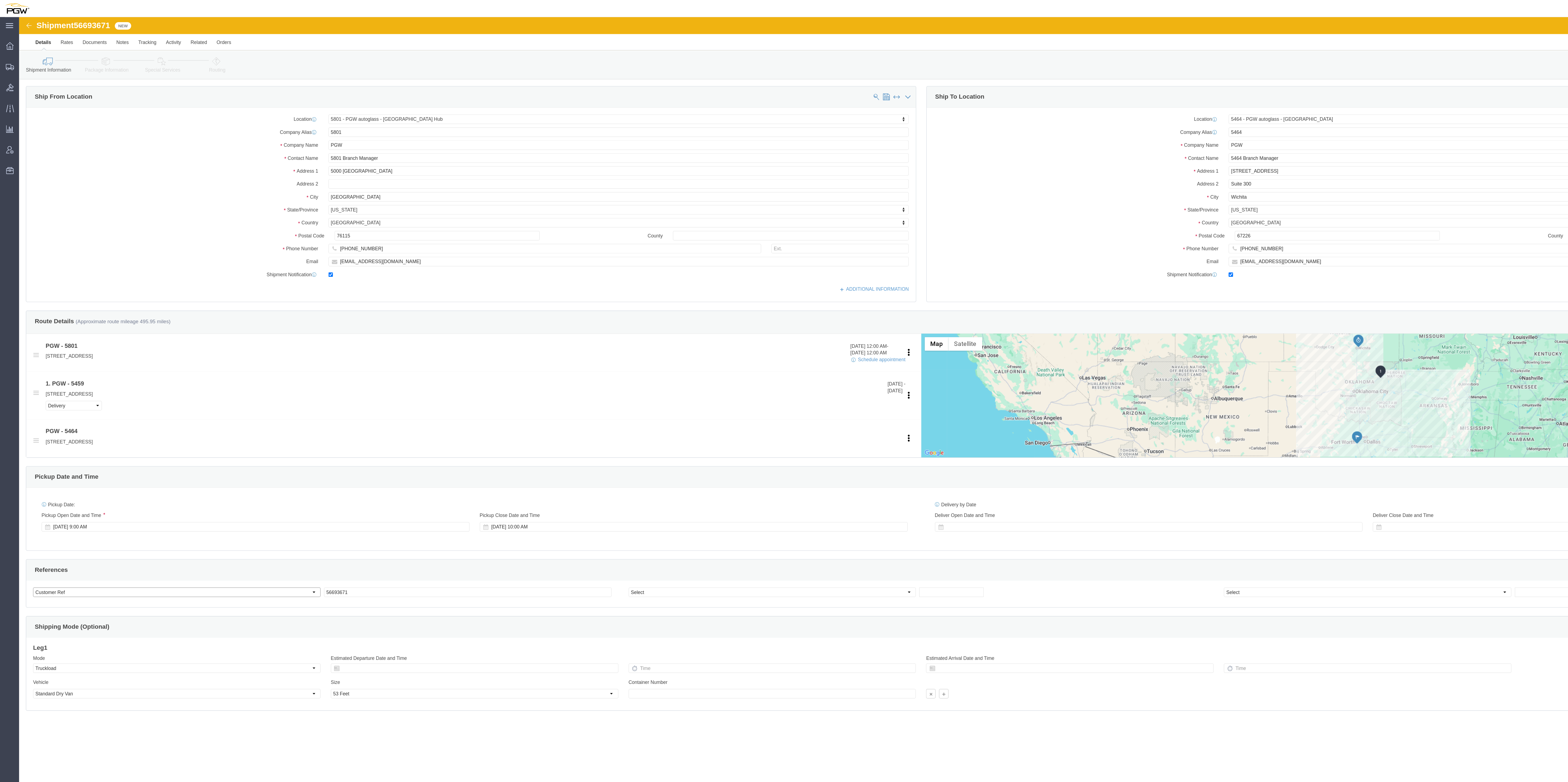
click select "Select Account Type Activity ID Airline Appointment Number ASN Batch Request # …"
select select "BOL"
click select "Select Account Type Activity ID Airline Appointment Number ASN Batch Request # …"
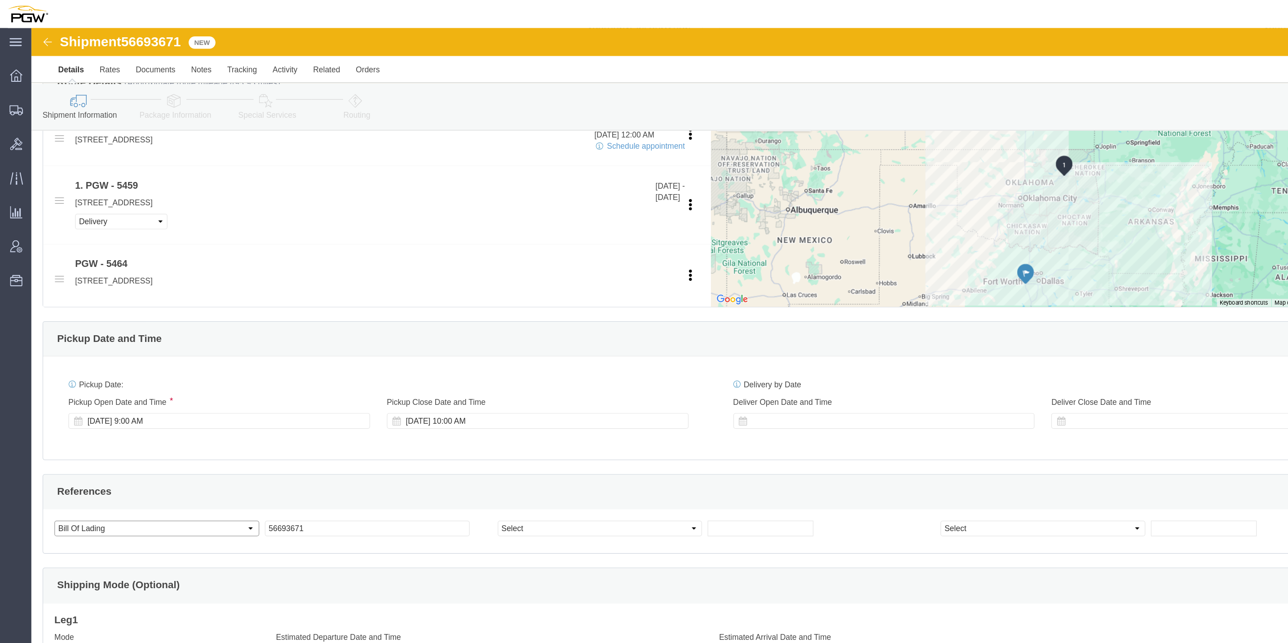
scroll to position [372, 0]
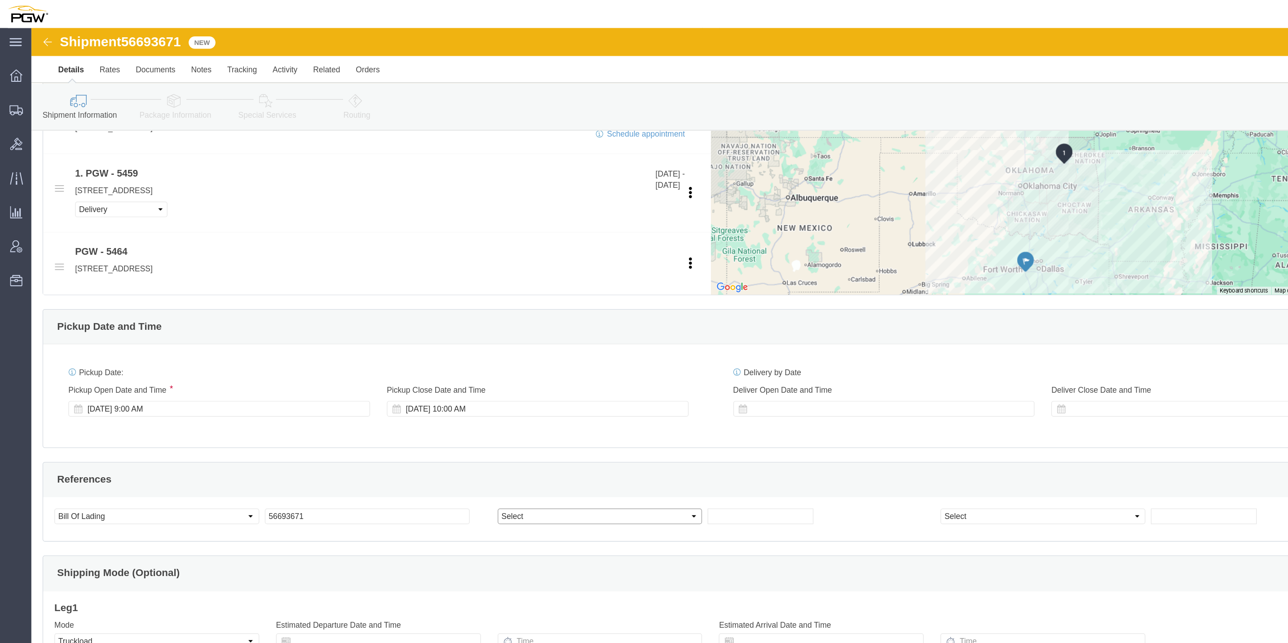
click select "Select Account Type Activity ID Airline Appointment Number ASN Batch Request # …"
select select "ORDERNUM"
click select "Select Account Type Activity ID Airline Appointment Number ASN Batch Request # …"
click input "text"
paste input "667876"
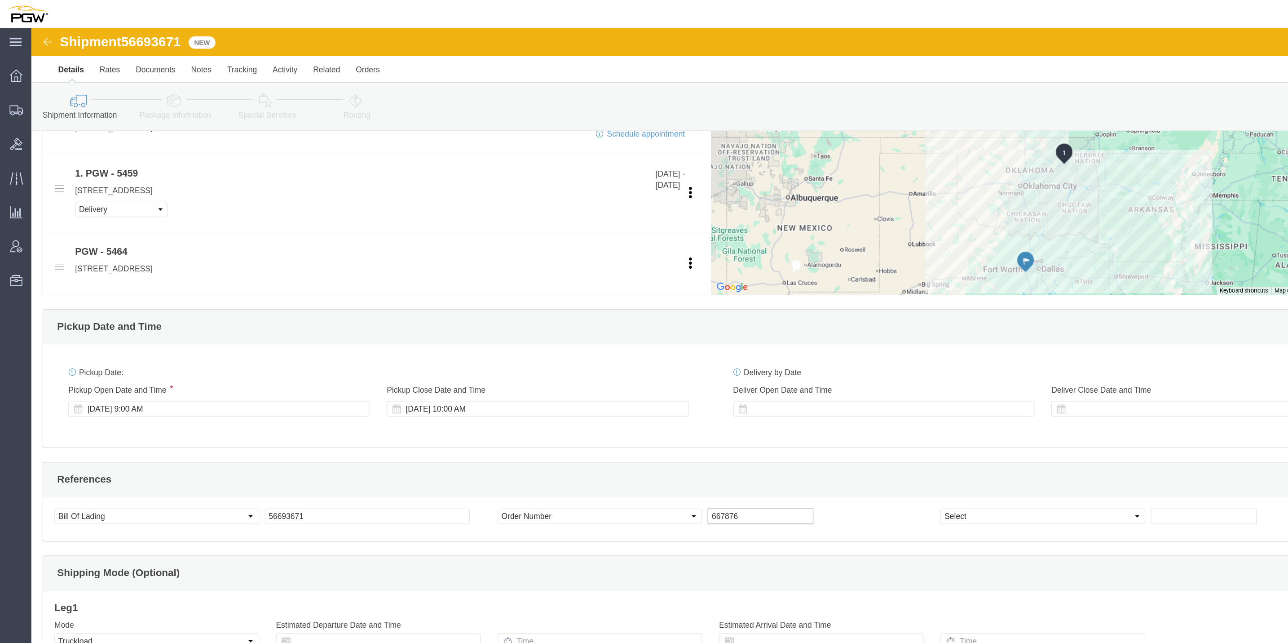
type input "667876"
click input "text"
paste input "667877"
type input "667877"
click select "Select Account Type Activity ID Airline Appointment Number ASN Batch Request # …"
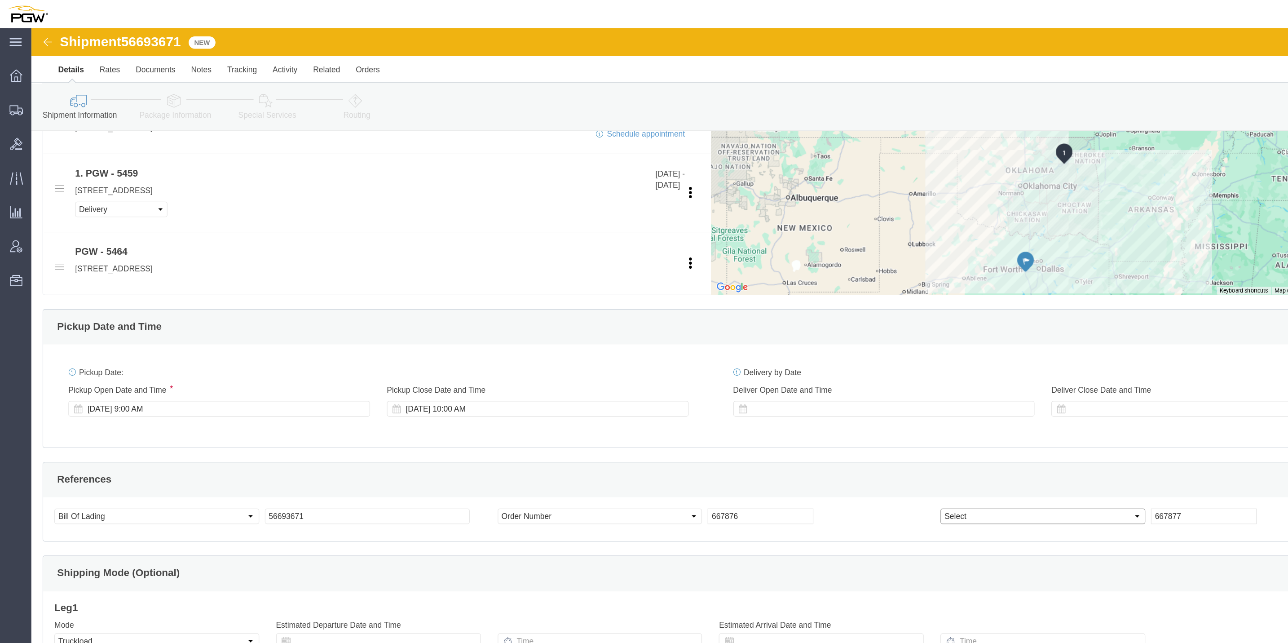
select select "ORDERNUM"
click select "Select Account Type Activity ID Airline Appointment Number ASN Batch Request # …"
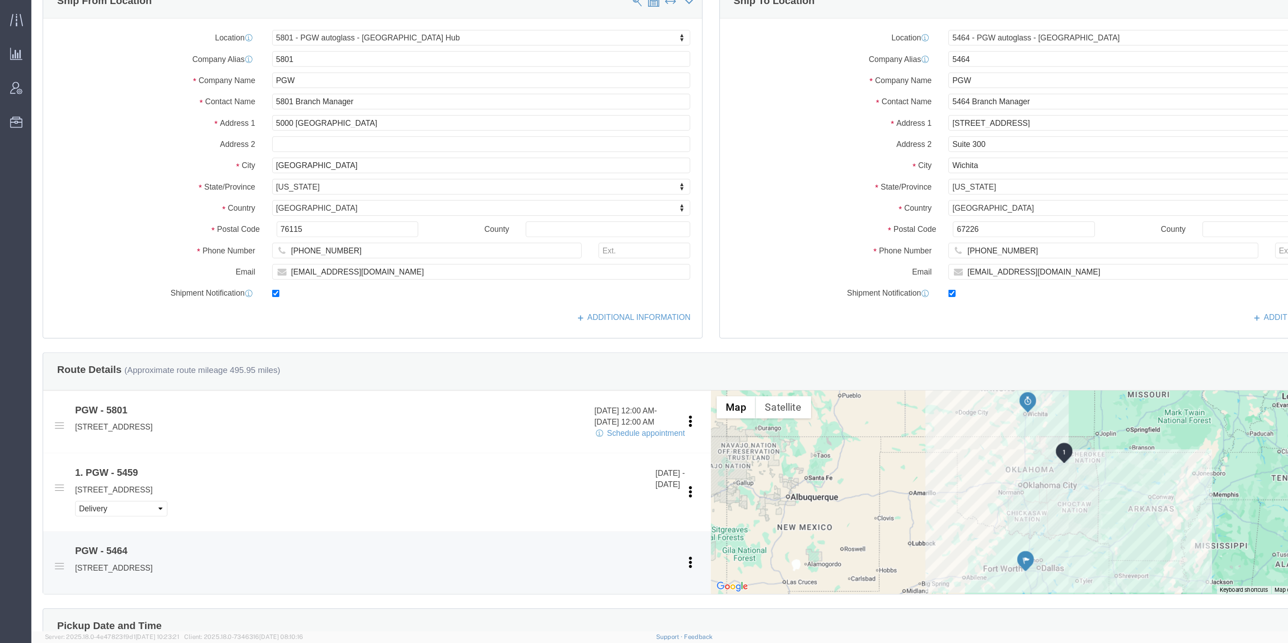
scroll to position [0, 0]
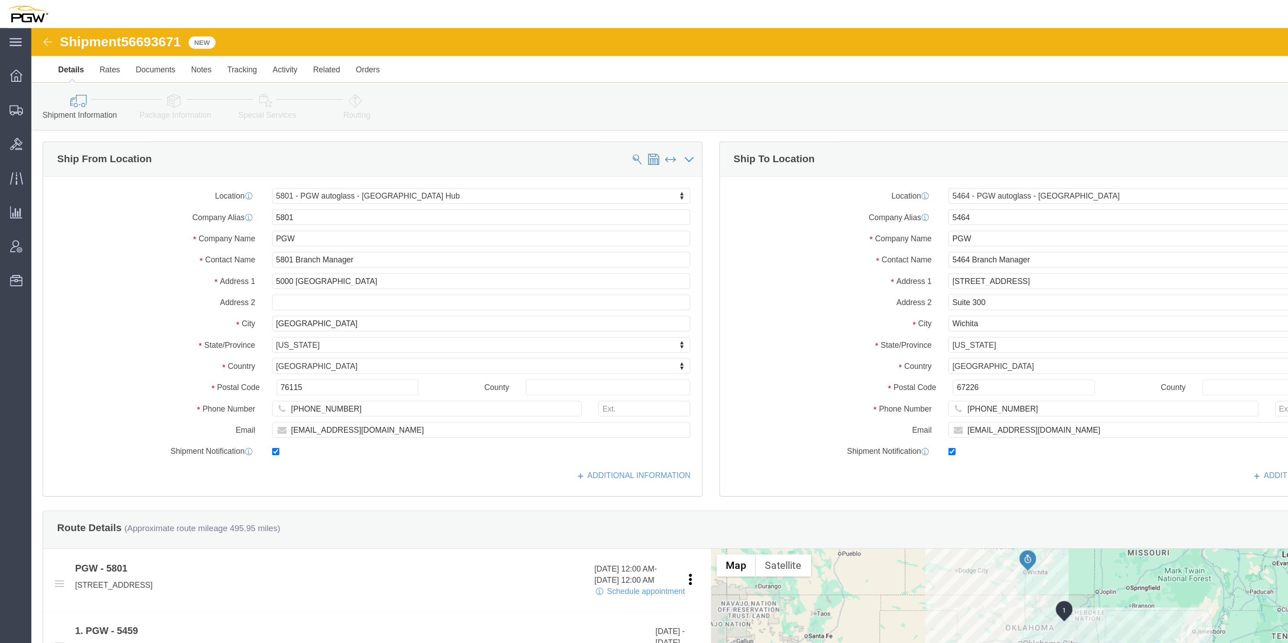
click link "Package Information"
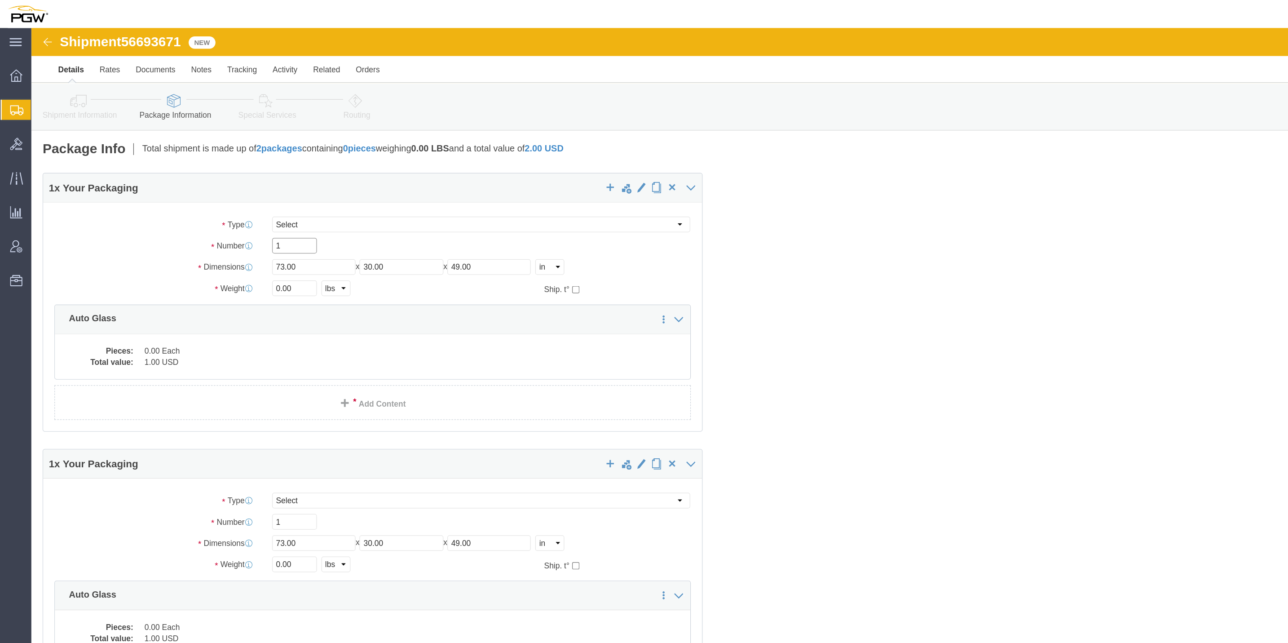
click input "1"
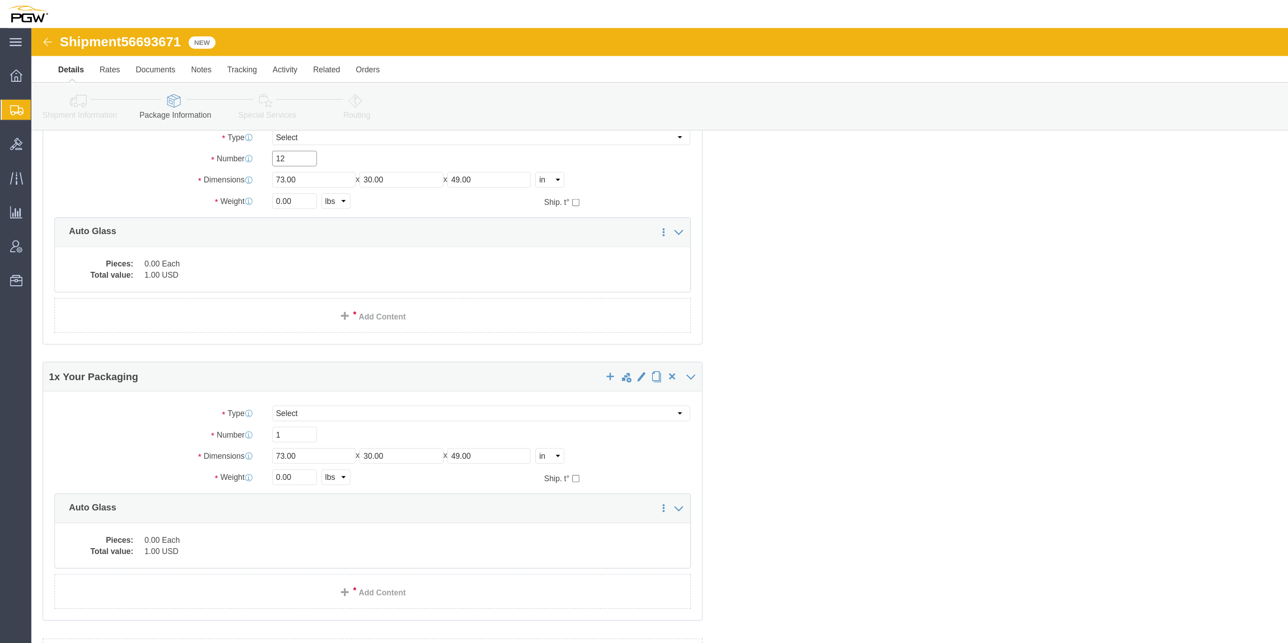
scroll to position [72, 0]
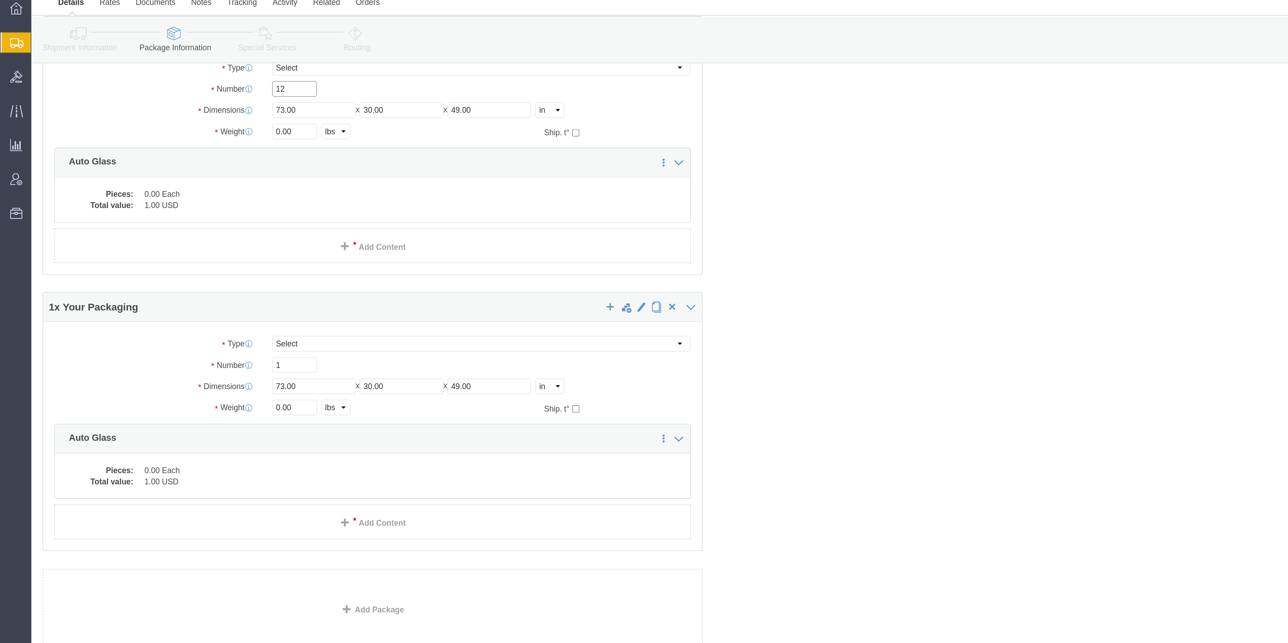
type input "12"
click input "1"
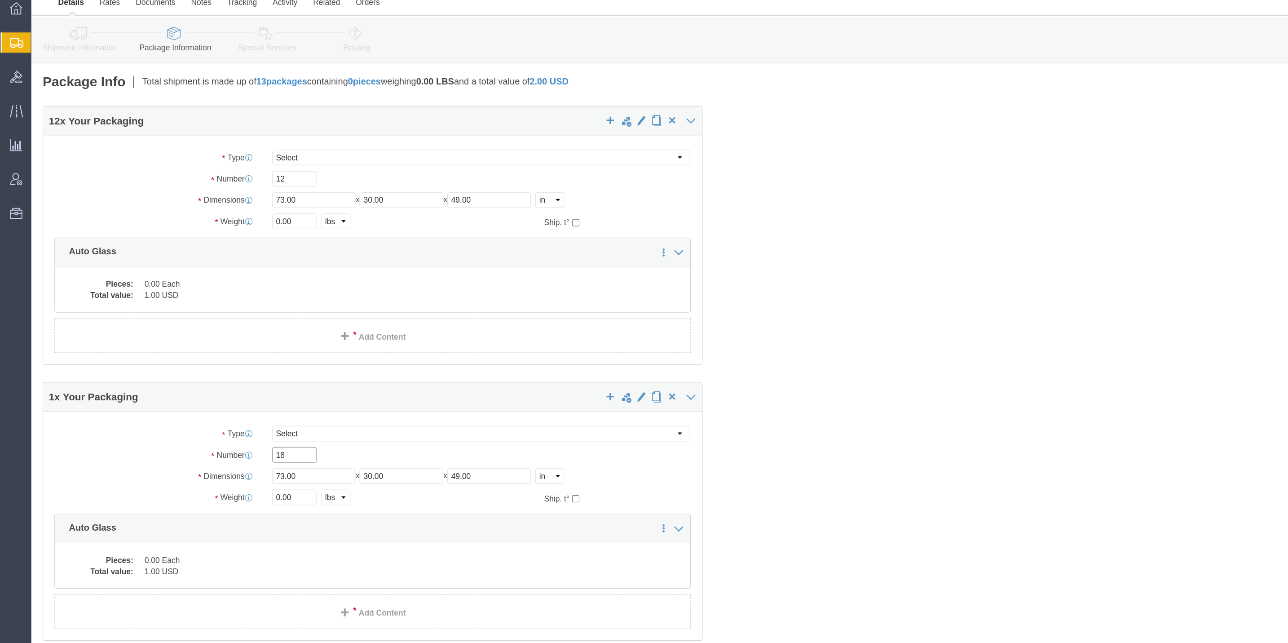
type input "18"
drag, startPoint x: 198, startPoint y: 213, endPoint x: 196, endPoint y: 203, distance: 11.1
click input "0.00"
type input "8236.00"
drag, startPoint x: 197, startPoint y: 428, endPoint x: 192, endPoint y: 426, distance: 5.7
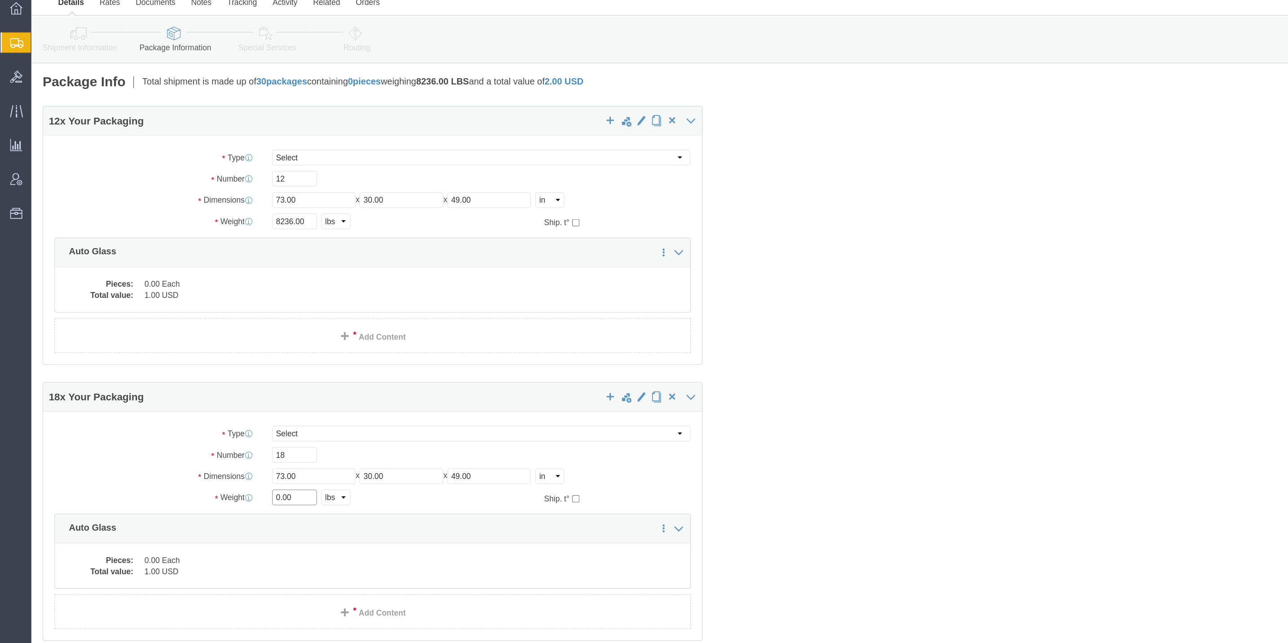
click input "0.00"
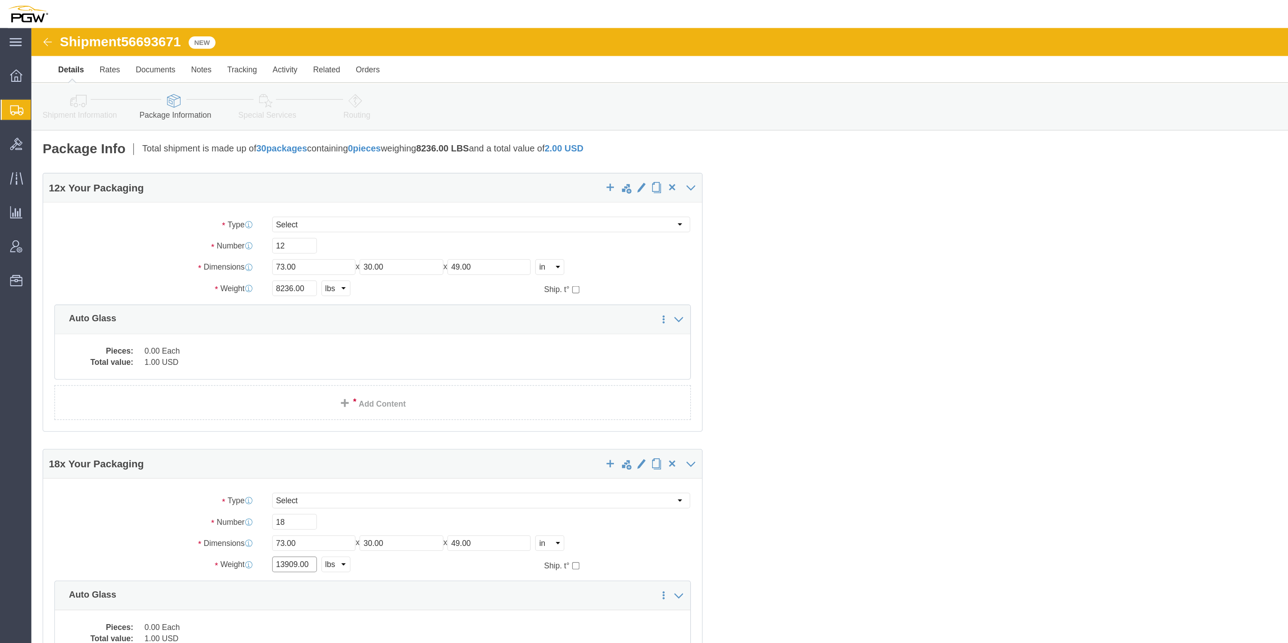
type input "13909.00"
click icon
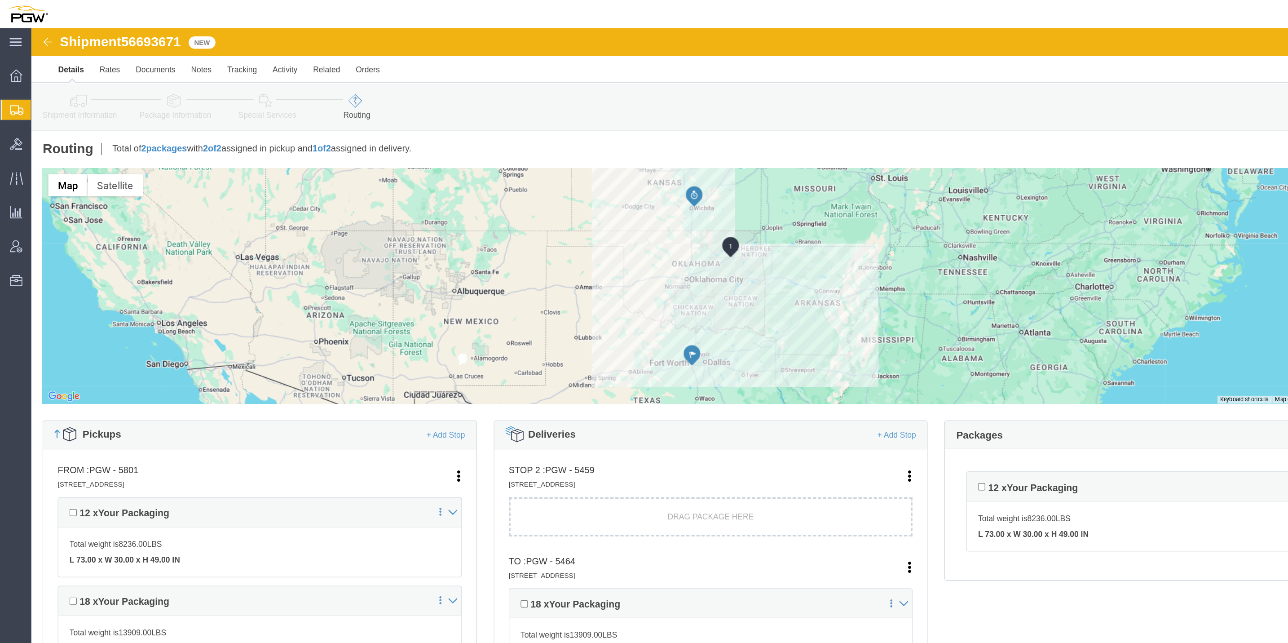
click icon
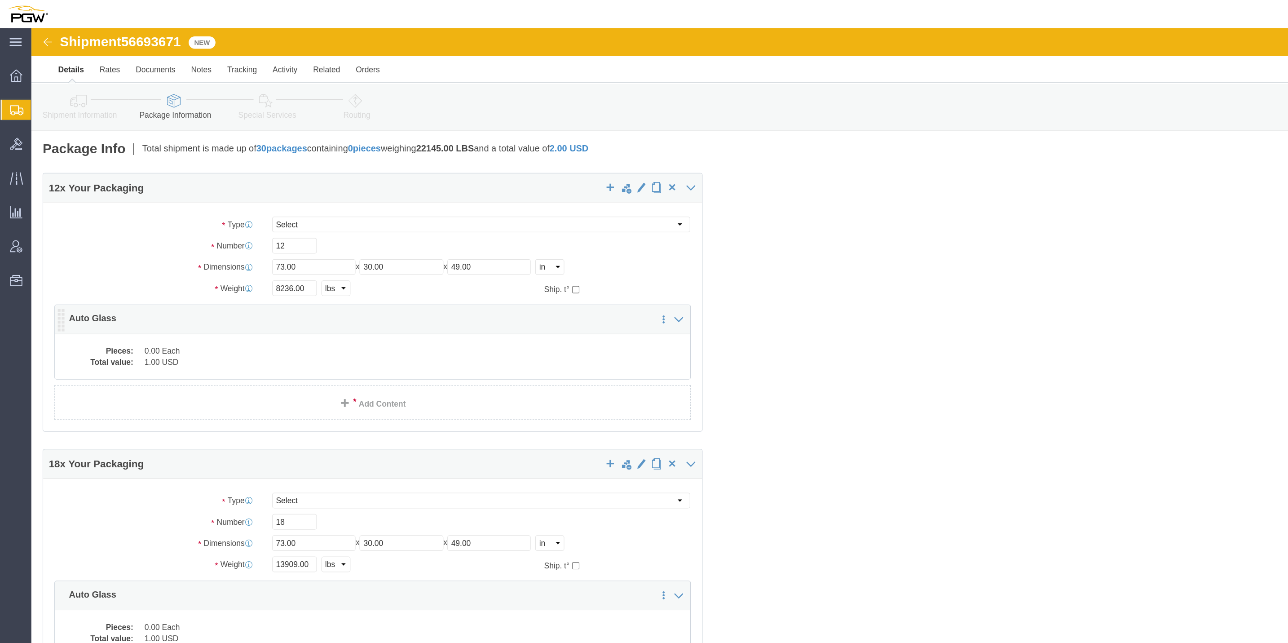
scroll to position [54, 0]
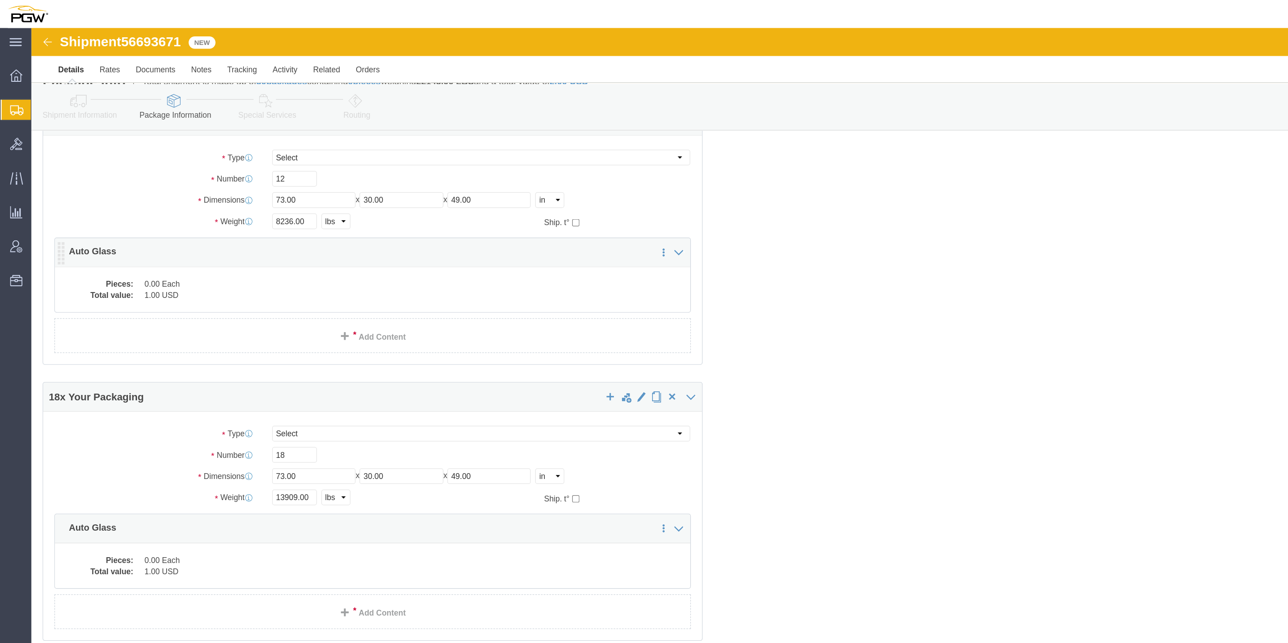
click div "Pieces: 0.00 Each Total value: 1.00 USD"
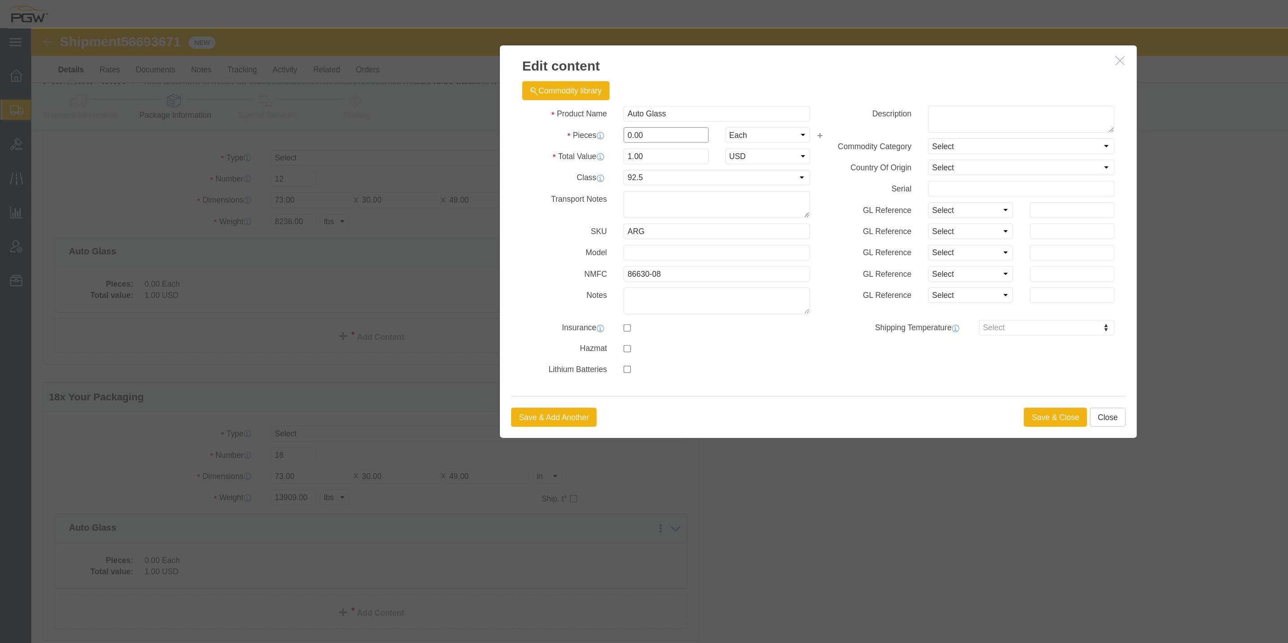
drag, startPoint x: 478, startPoint y: 82, endPoint x: 472, endPoint y: 82, distance: 5.4
click input "0.00"
type input "12.00"
type input "12"
click button "Save & Close"
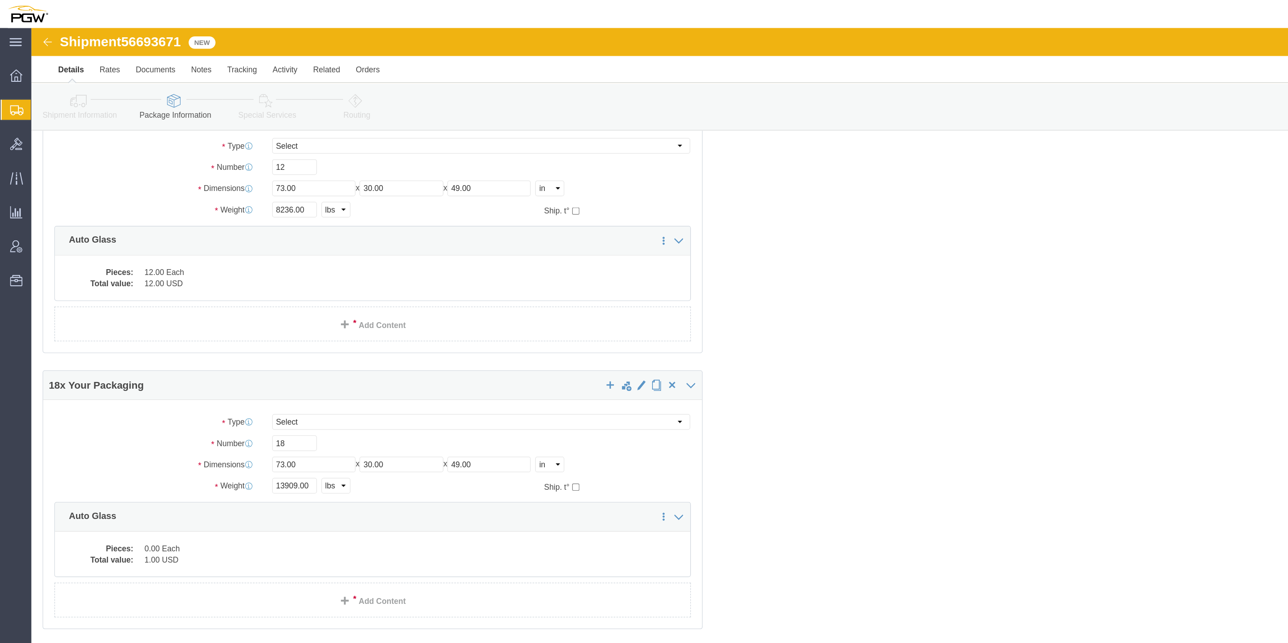
scroll to position [72, 0]
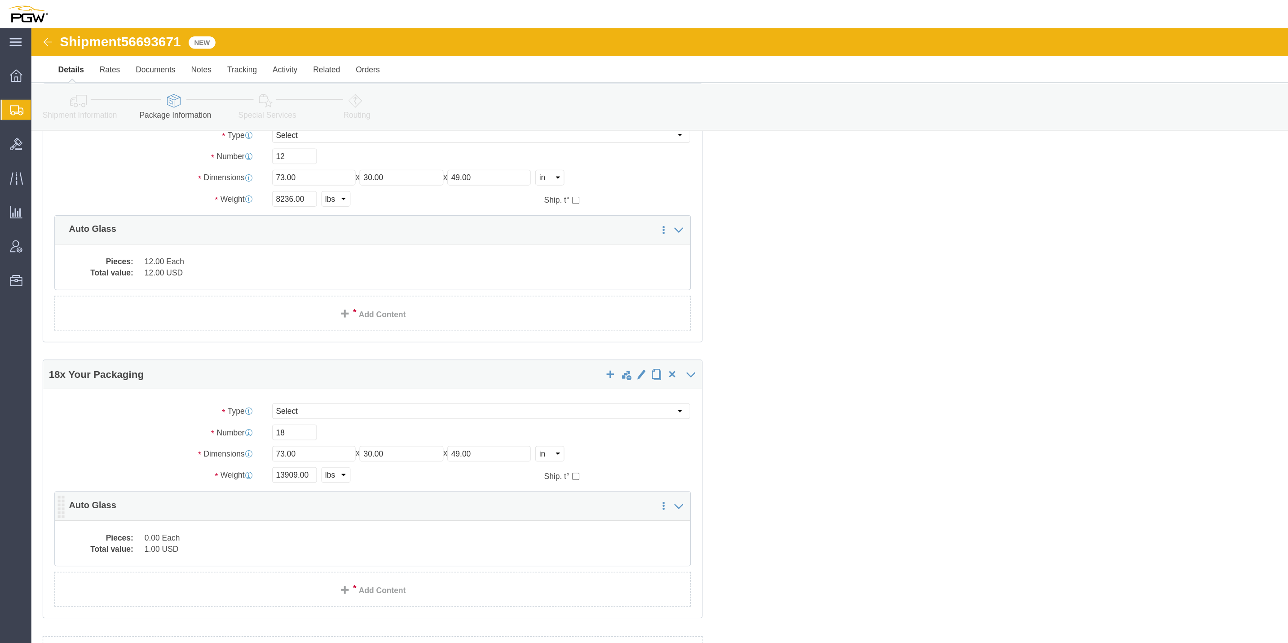
click div "12 x Your Packaging Package Type Select Bale(s) Basket(s) Bolt(s) Bottle(s) Buc…"
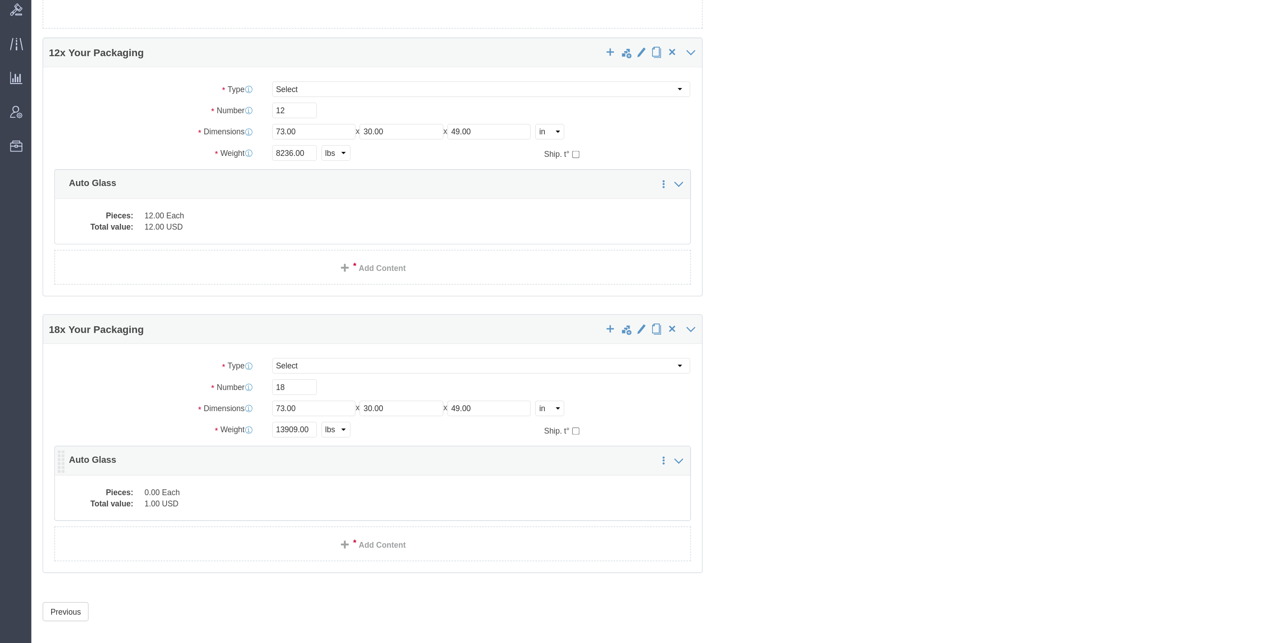
click dd "0.00 Each"
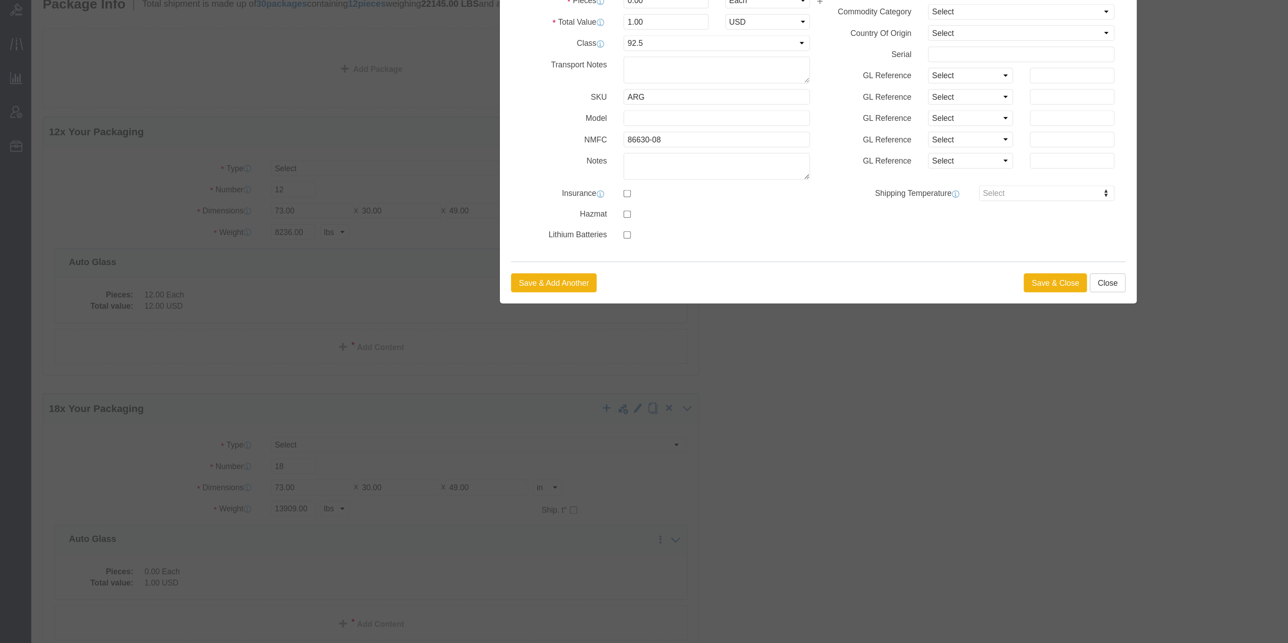
scroll to position [0, 0]
click input "0.00"
drag, startPoint x: 481, startPoint y: 85, endPoint x: 474, endPoint y: 85, distance: 6.7
click input "0.00"
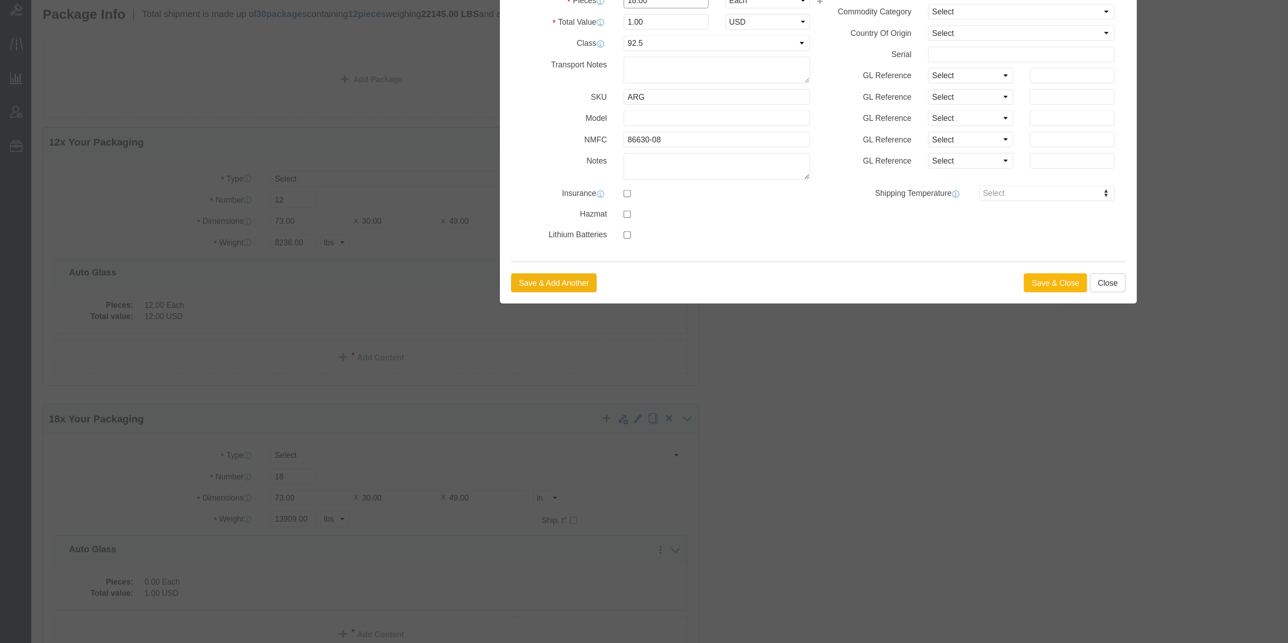
type input "18.00"
type input "18"
click button "Save & Close"
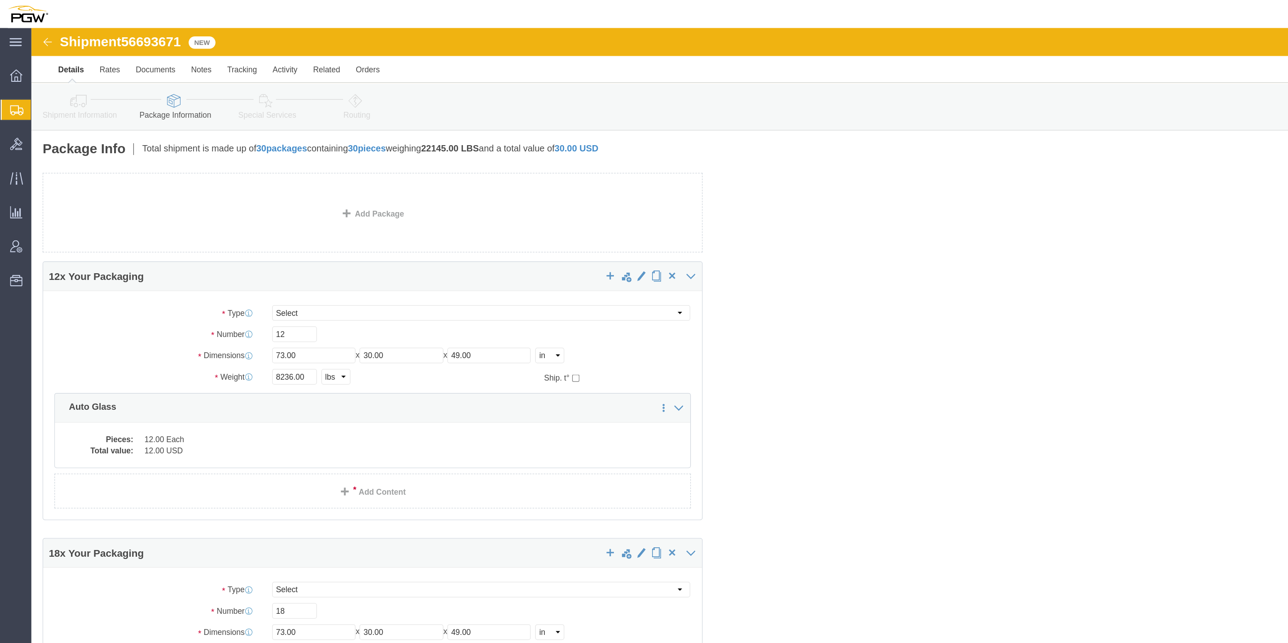
click div "12 x Your Packaging Package Type Select Bale(s) Basket(s) Bolt(s) Bottle(s) Buc…"
click icon
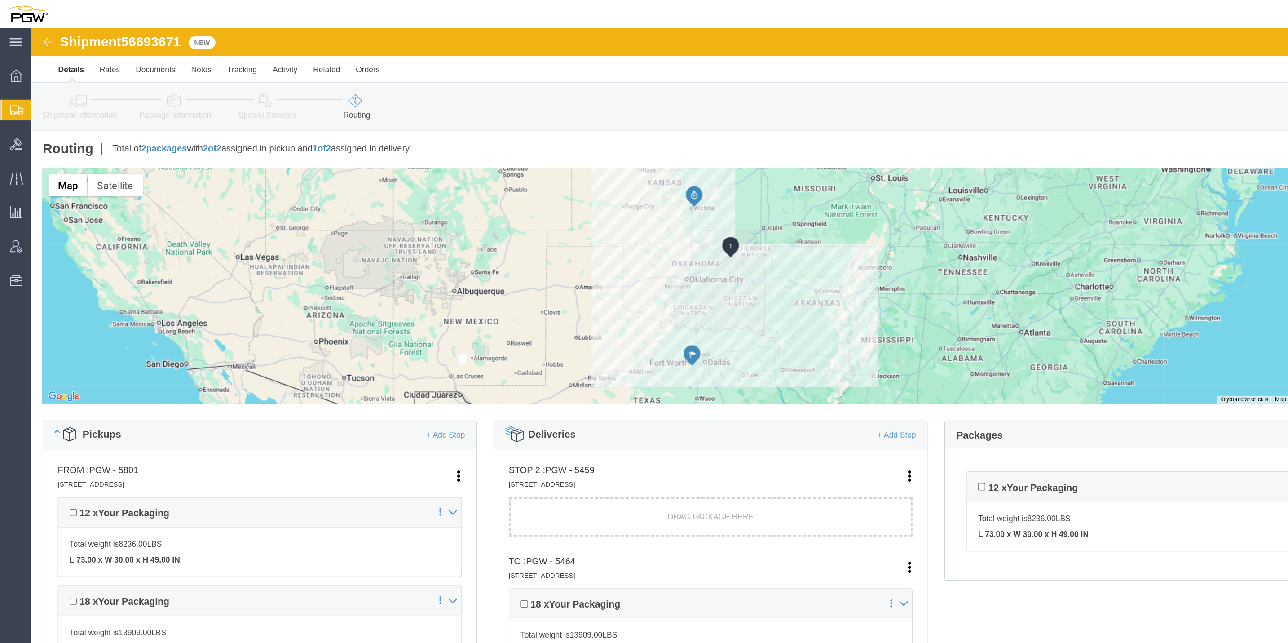
scroll to position [28, 0]
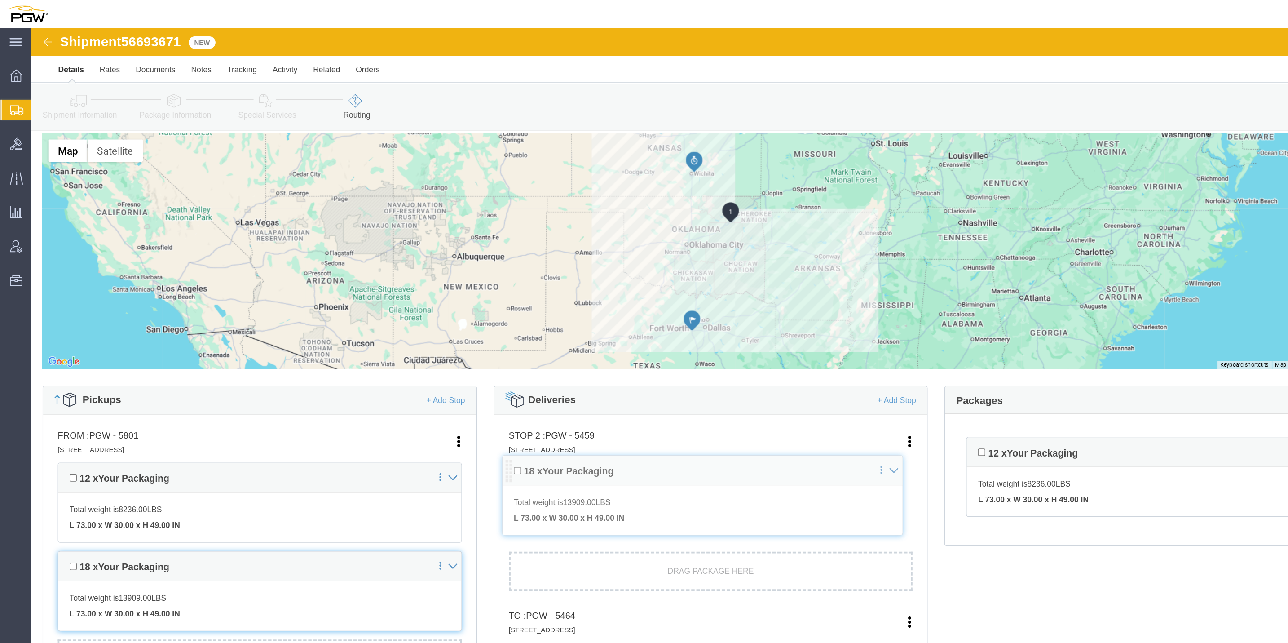
drag, startPoint x: 389, startPoint y: 433, endPoint x: 385, endPoint y: 353, distance: 80.0
click div "Pickups + Add Stop From : PGW - 5801 5000 South Freeway, Fort Worth, TX, 76115,…"
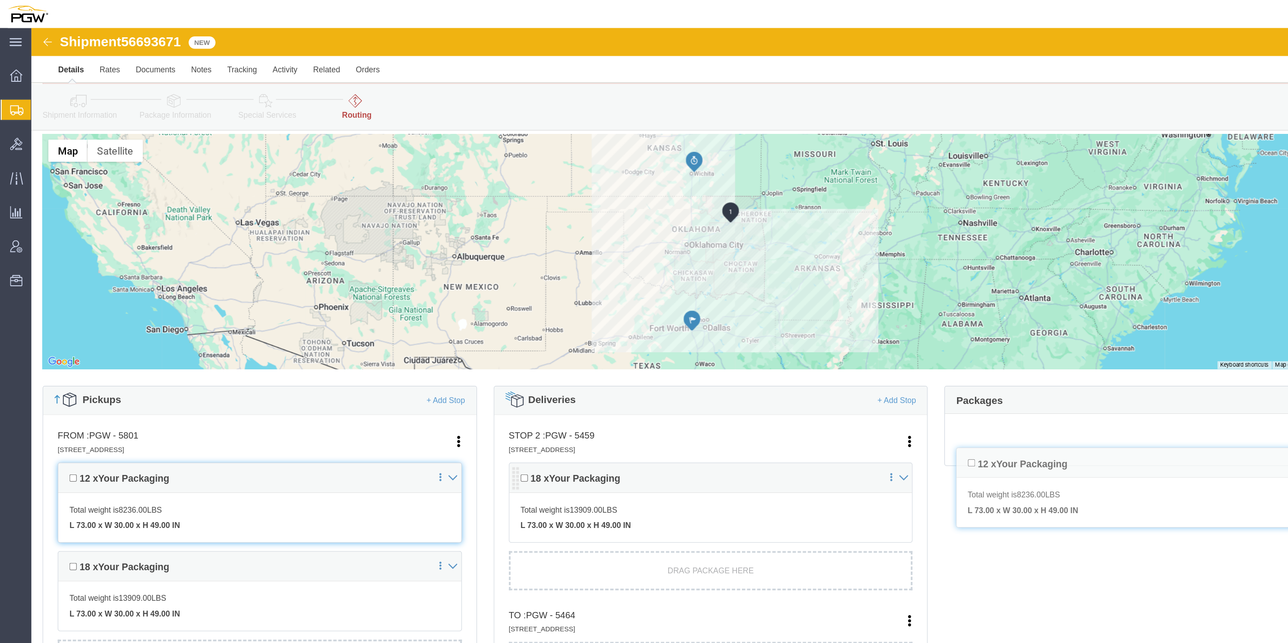
scroll to position [46, 0]
drag, startPoint x: 752, startPoint y: 344, endPoint x: 745, endPoint y: 359, distance: 15.9
click div "Pickups + Add Stop From : PGW - 5801 5000 South Freeway, Fort Worth, TX, 76115,…"
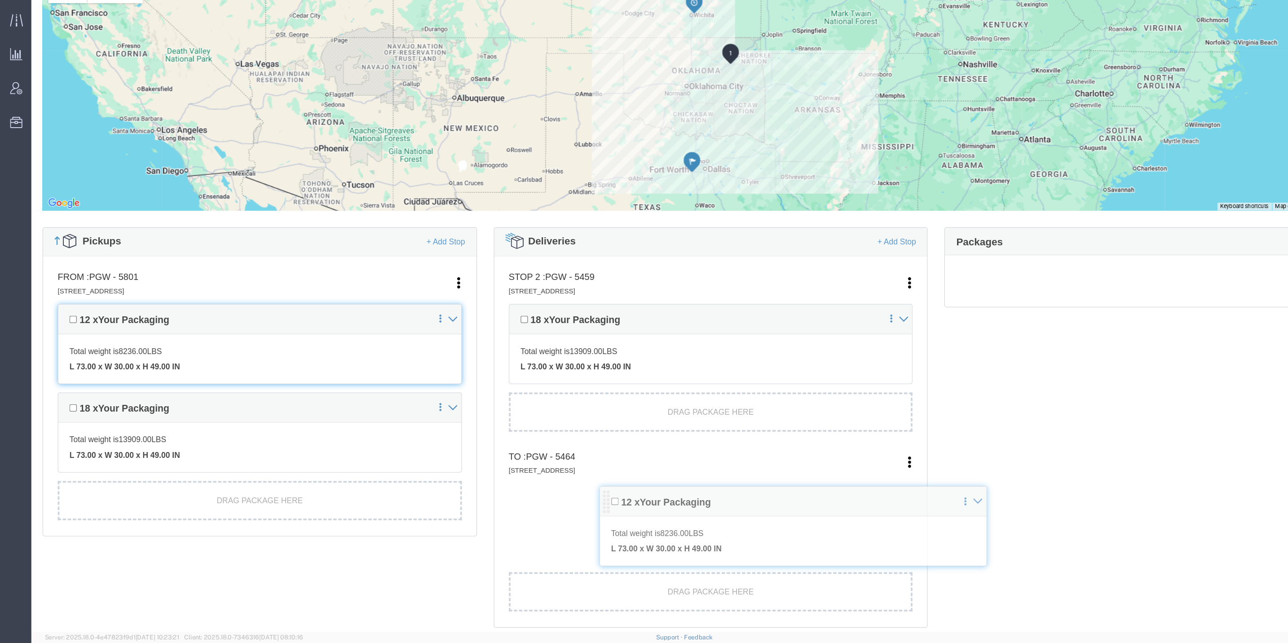
scroll to position [0, 0]
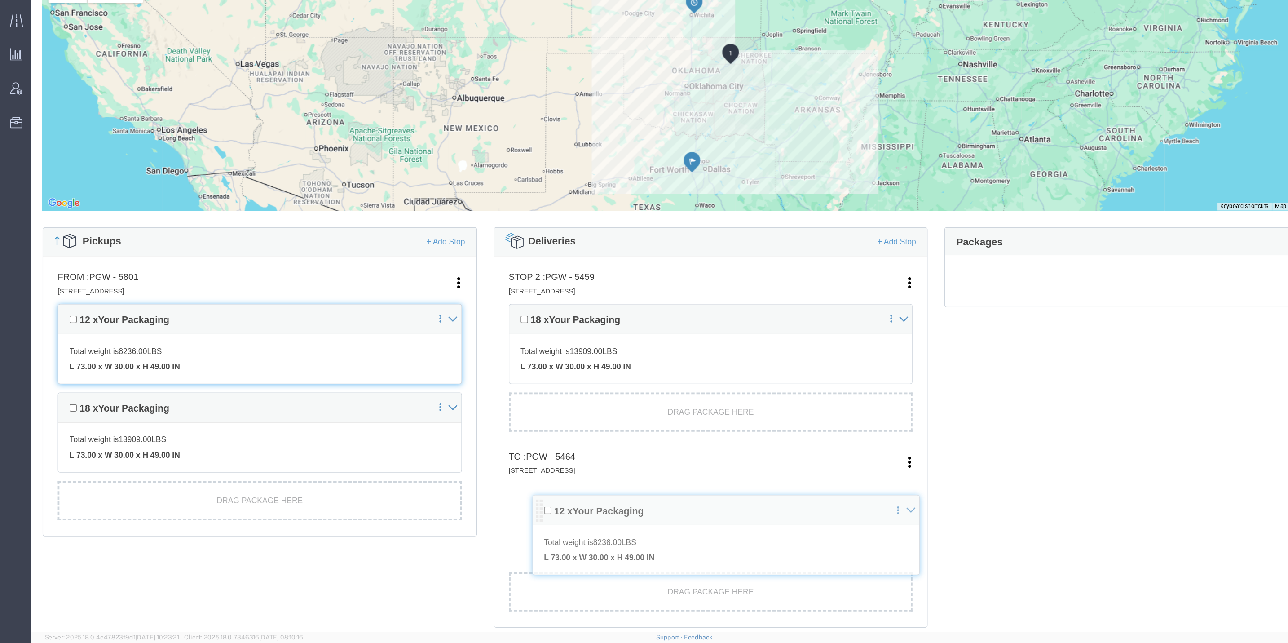
drag, startPoint x: 754, startPoint y: 342, endPoint x: 403, endPoint y: 514, distance: 390.4
click div "Pickups + Add Stop From : PGW - 5801 5000 South Freeway, Fort Worth, TX, 76115,…"
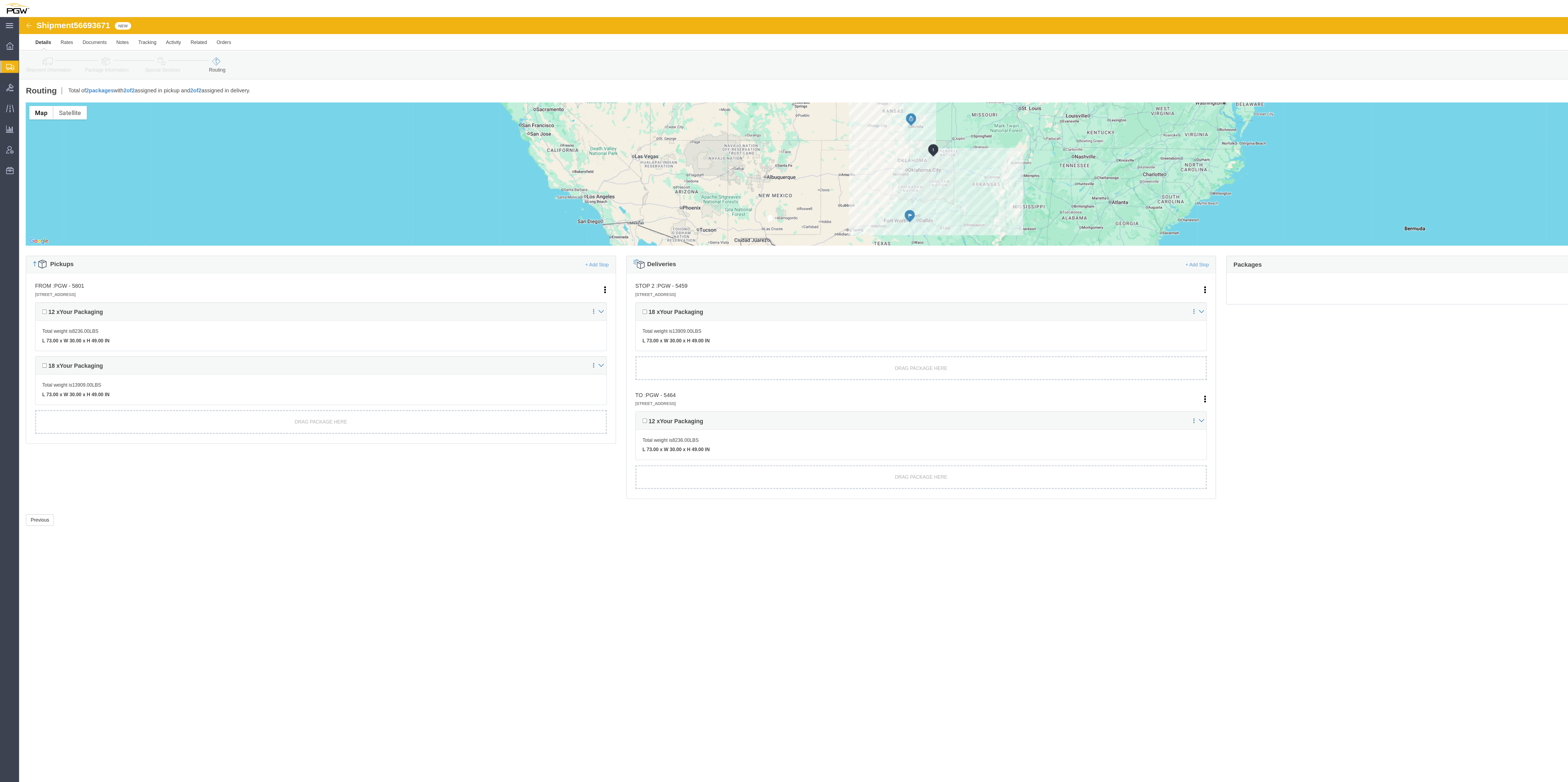
click div "Shipment 56693671 New Details Rates Documents Notes Tracking Activity Related O…"
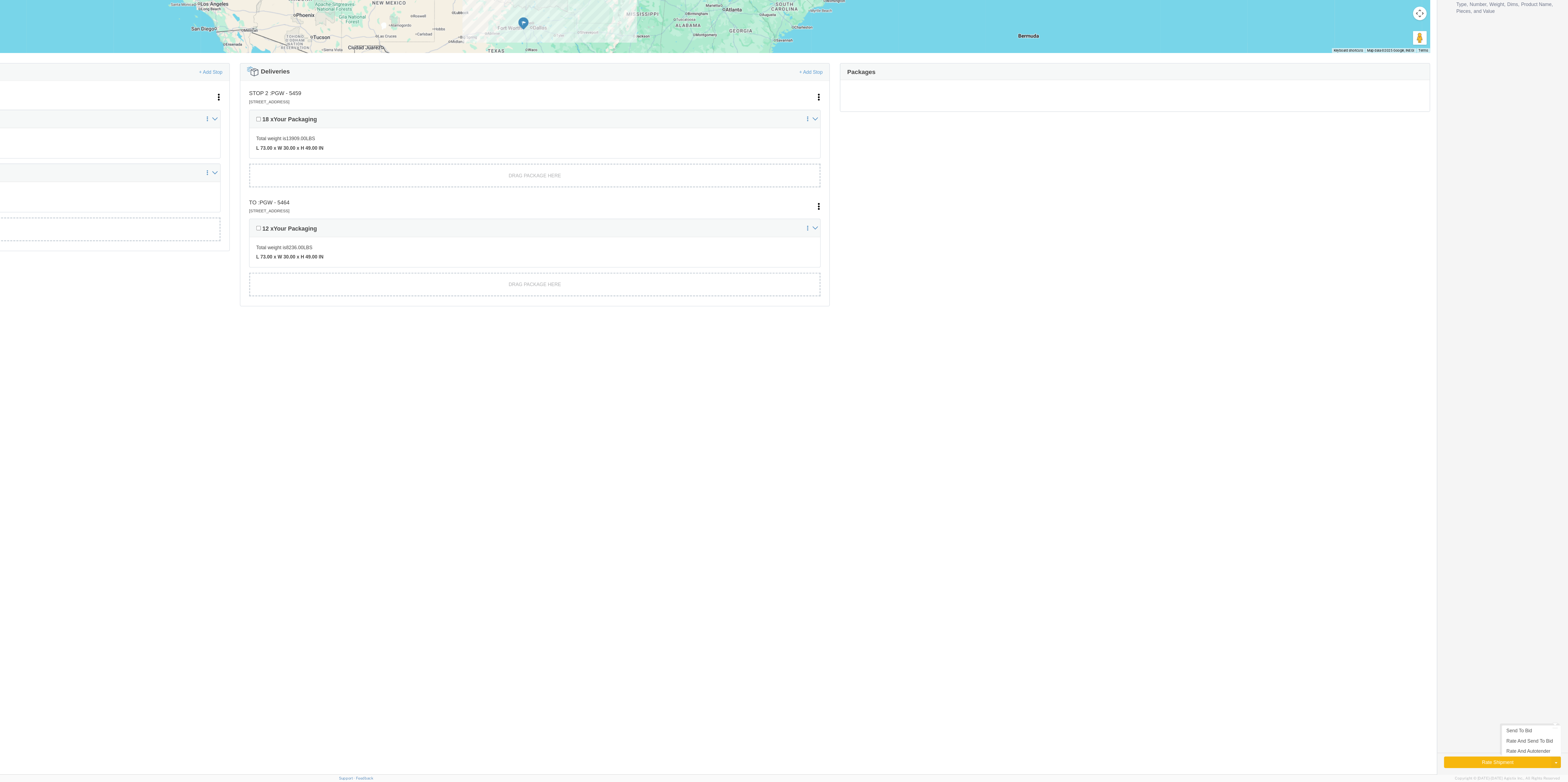
click button "Rate Shipment"
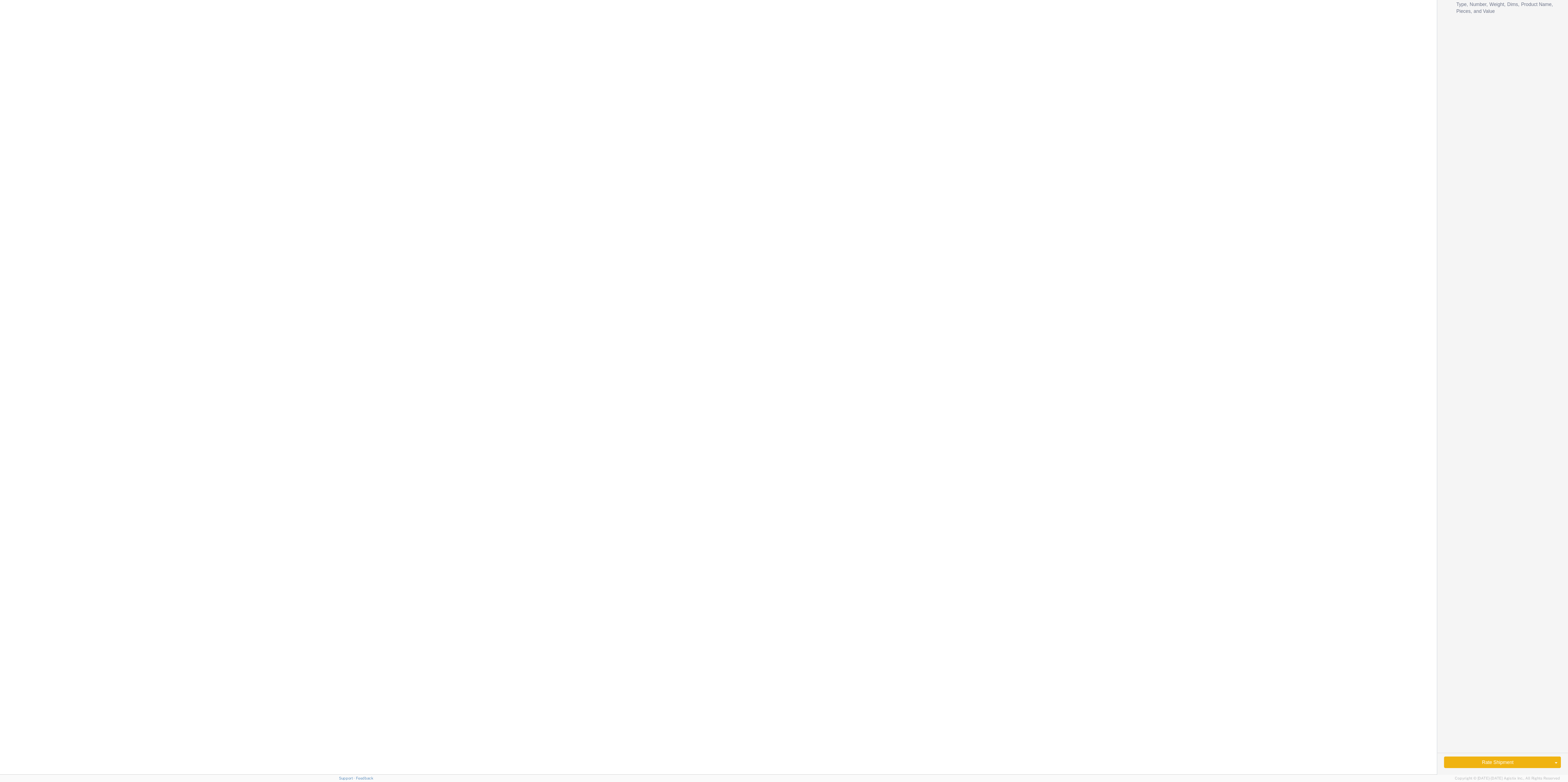
select select "62891"
select select "28771"
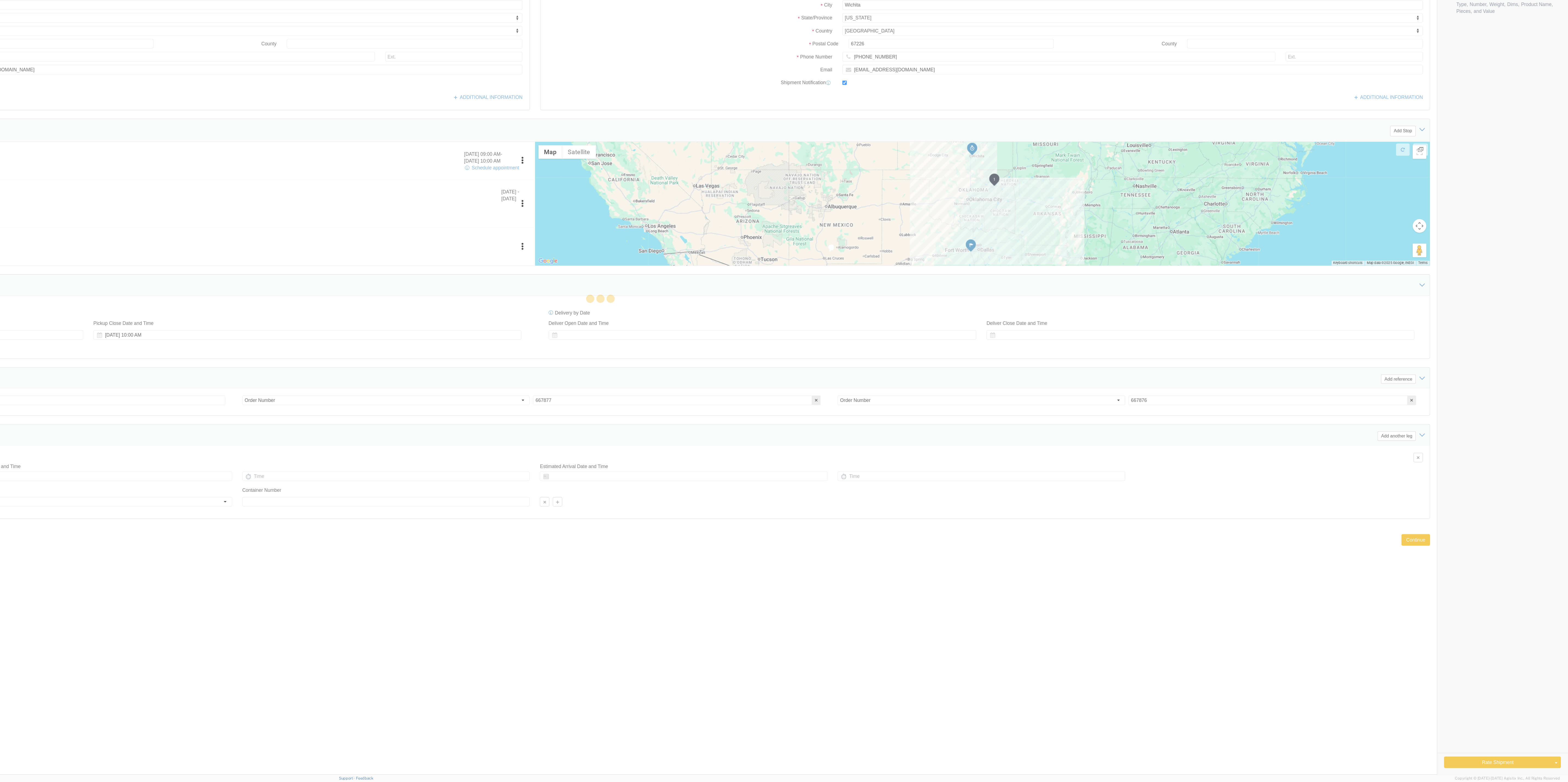
select select "62891"
select select "28771"
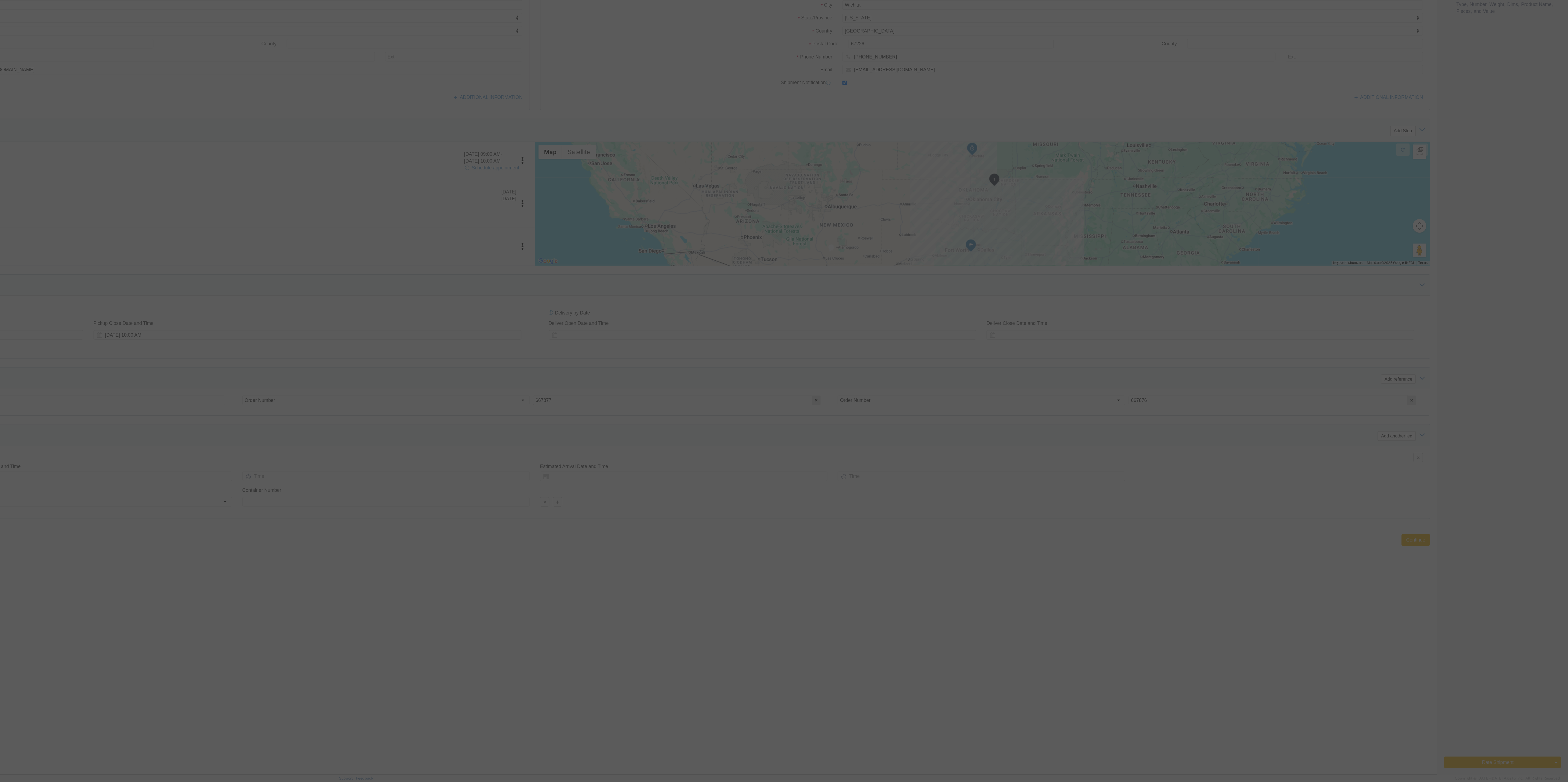
click div
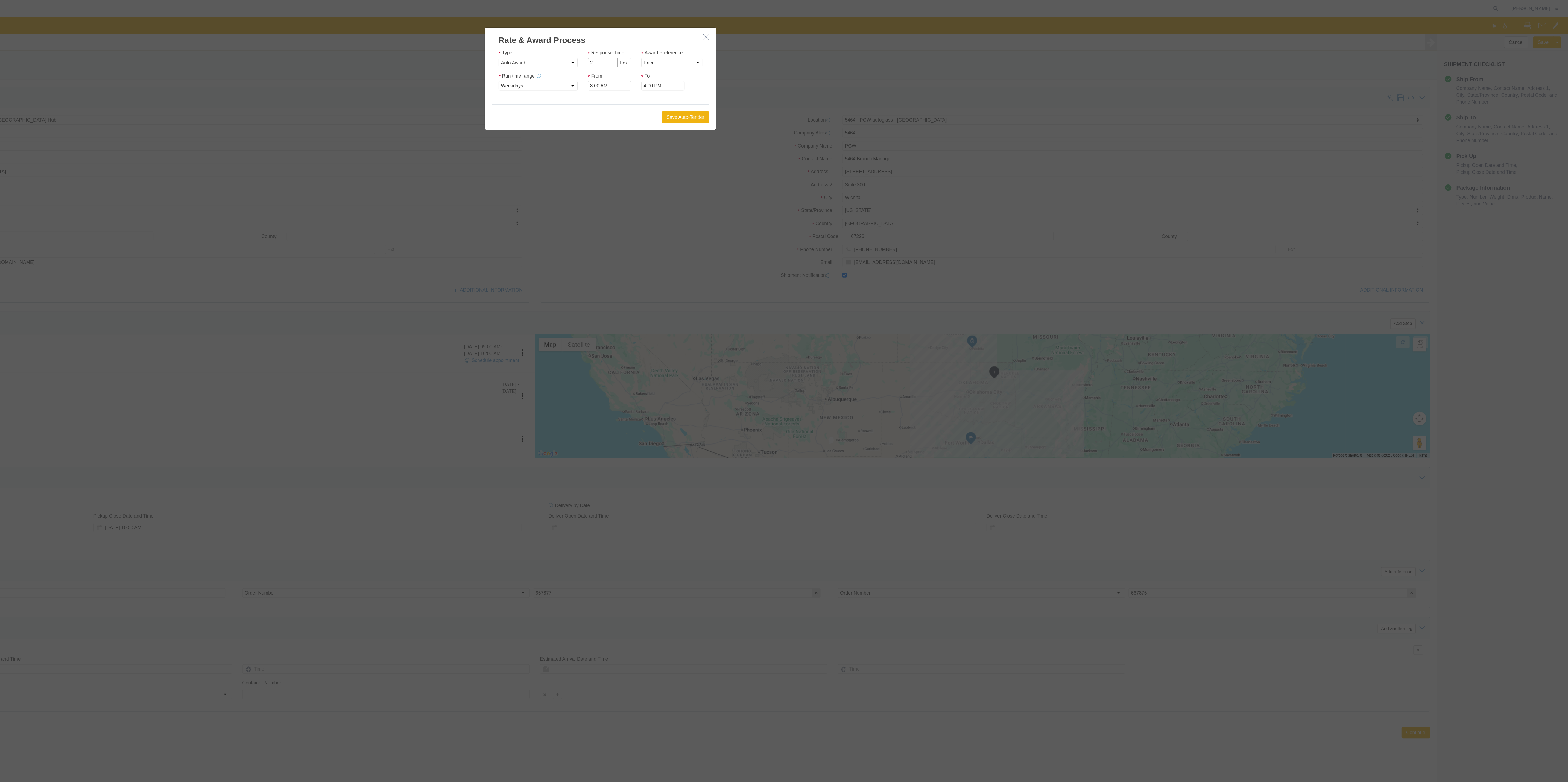
type input "2"
click input "2"
click select "Price Carrier Rank"
select select "LANE_RANK"
click select "Price Carrier Rank"
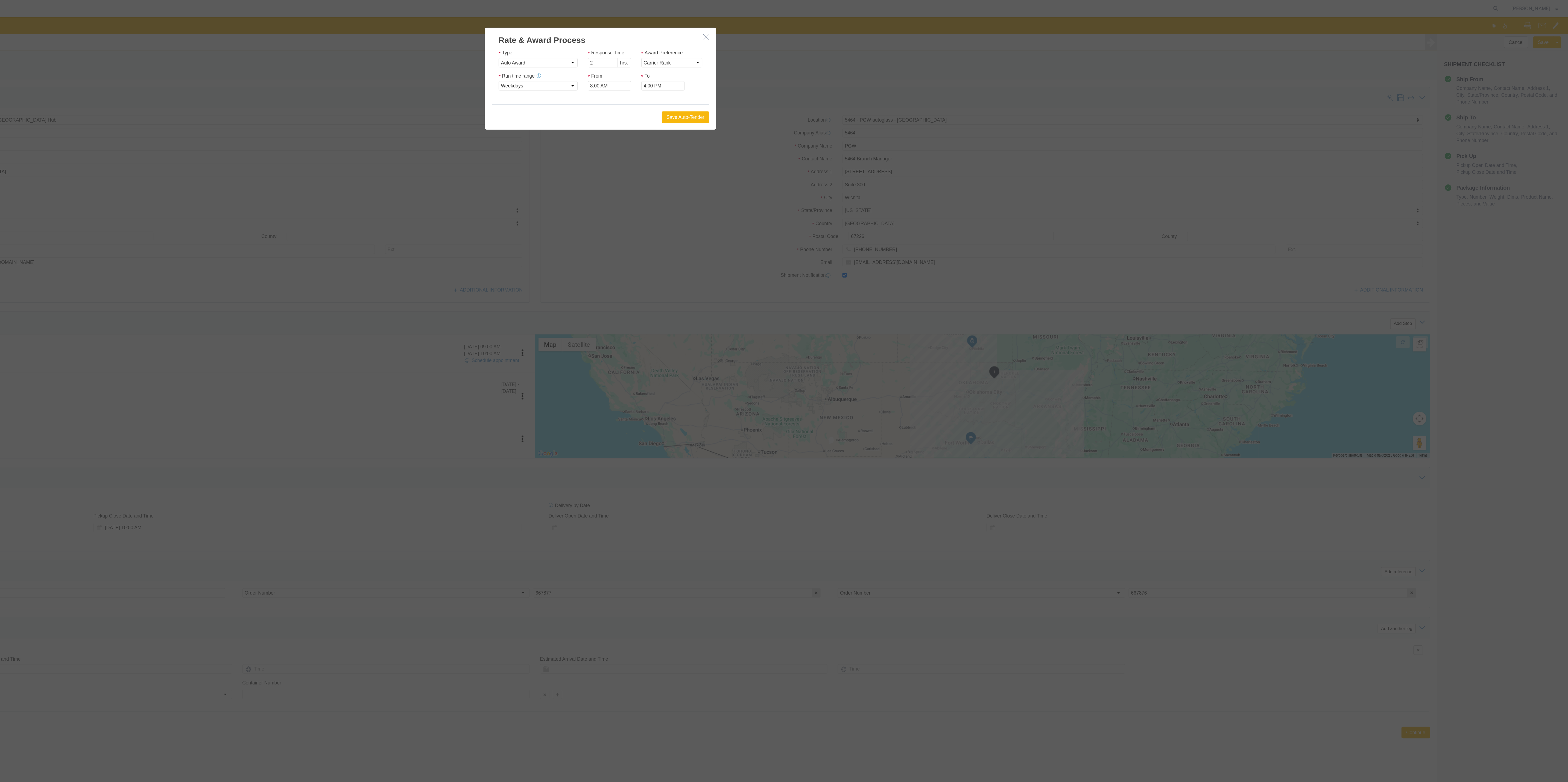
click button "Save Auto-Tender"
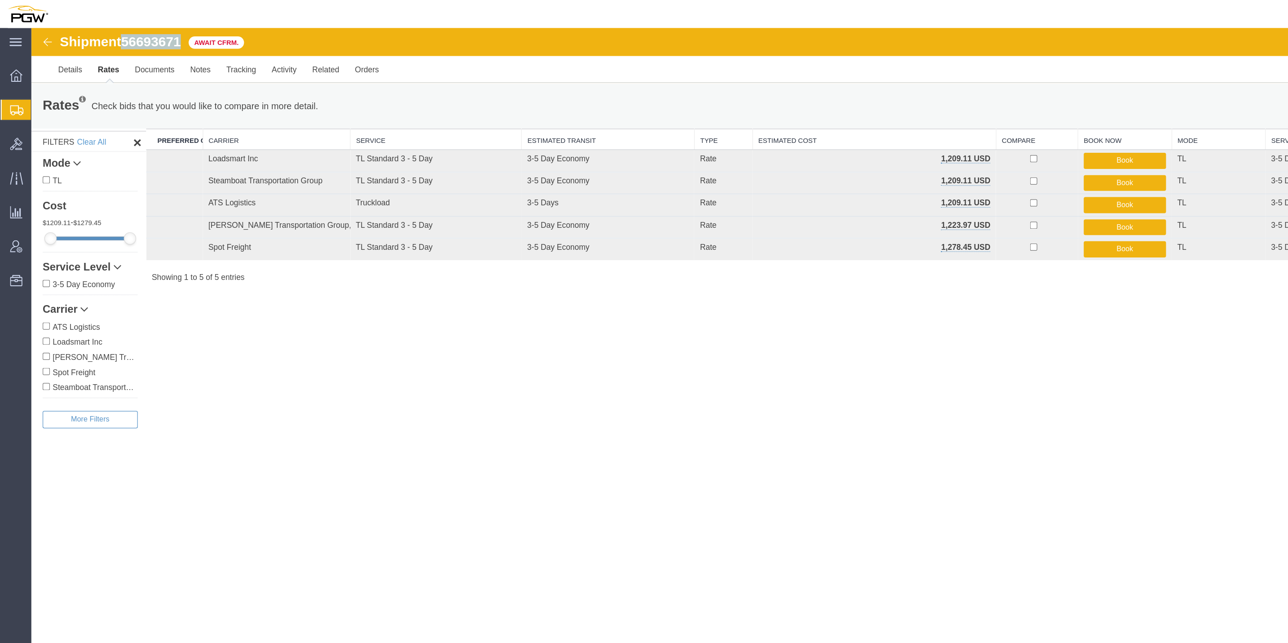
drag, startPoint x: 154, startPoint y: 38, endPoint x: 106, endPoint y: 38, distance: 47.6
click at [106, 38] on div "Shipment 56693671 5 of 5 Await Cfrm." at bounding box center [347, 41] width 631 height 17
copy span "56693671"
drag, startPoint x: 706, startPoint y: 406, endPoint x: 706, endPoint y: 399, distance: 6.3
click at [706, 406] on div "Shipment 56693671 5 of 5 Await Cfrm. Details Rates Documents Notes Tracking Act…" at bounding box center [662, 333] width 1263 height 611
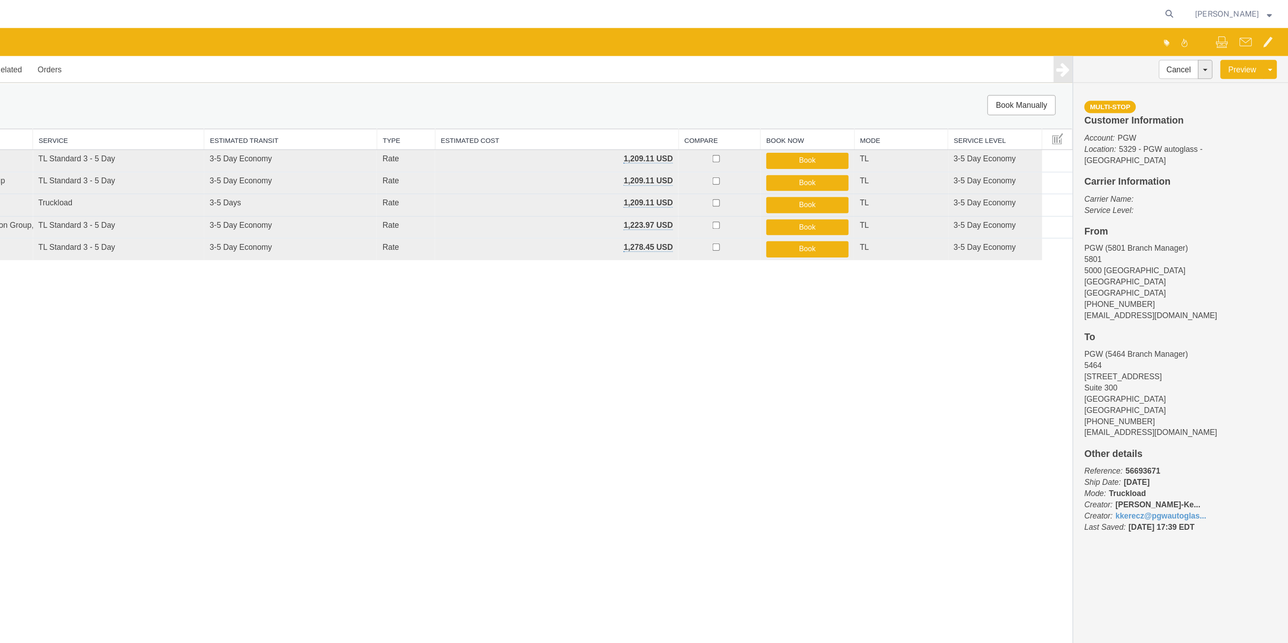
click at [858, 6] on agx-global-search at bounding box center [1056, 11] width 287 height 22
click at [858, 11] on icon at bounding box center [1193, 11] width 13 height 13
click at [858, 18] on input "search" at bounding box center [1049, 11] width 273 height 22
paste input "56692896"
type input "56692896"
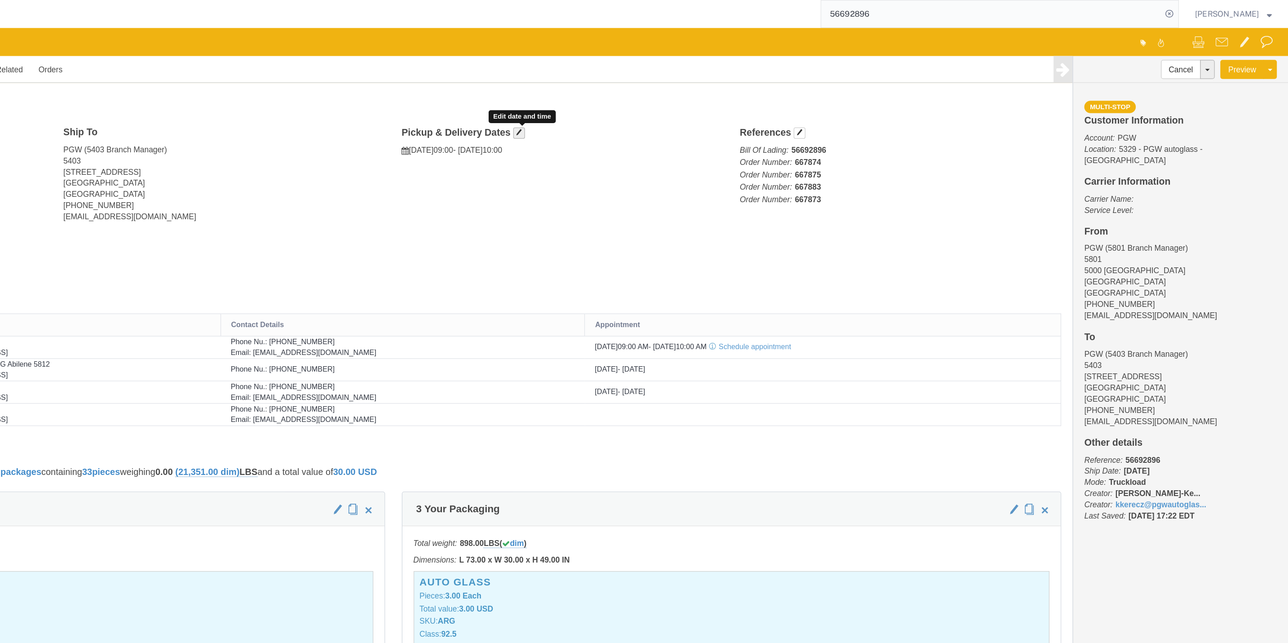
click span "button"
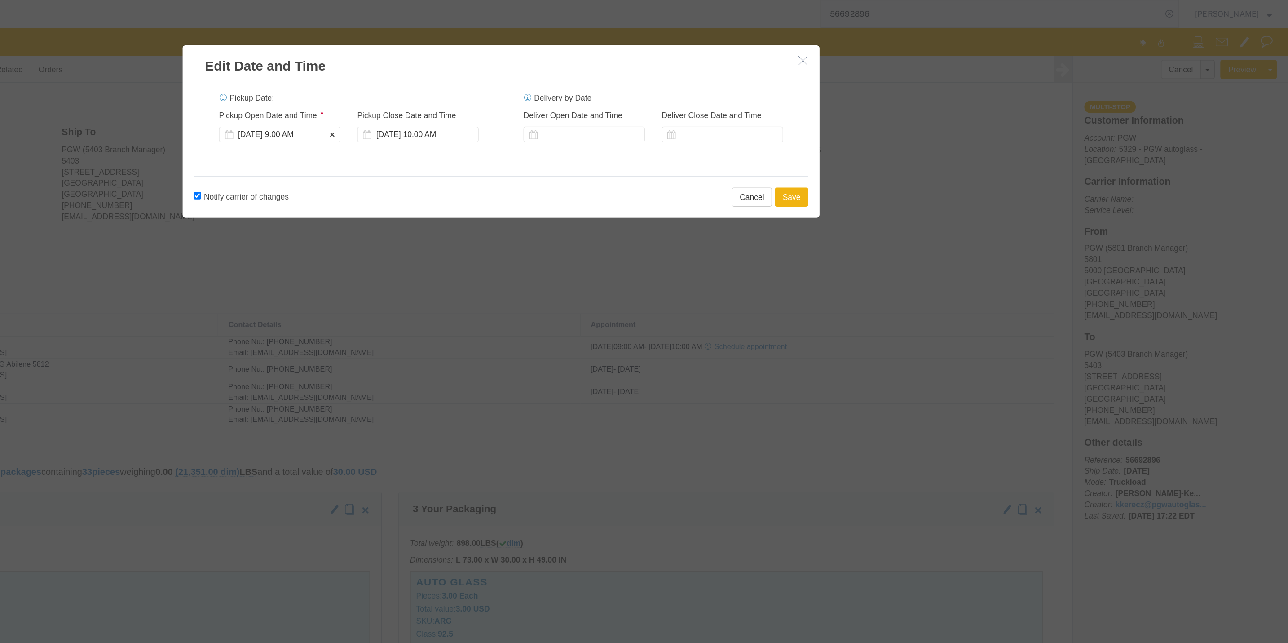
click div "[DATE] 9:00 AM"
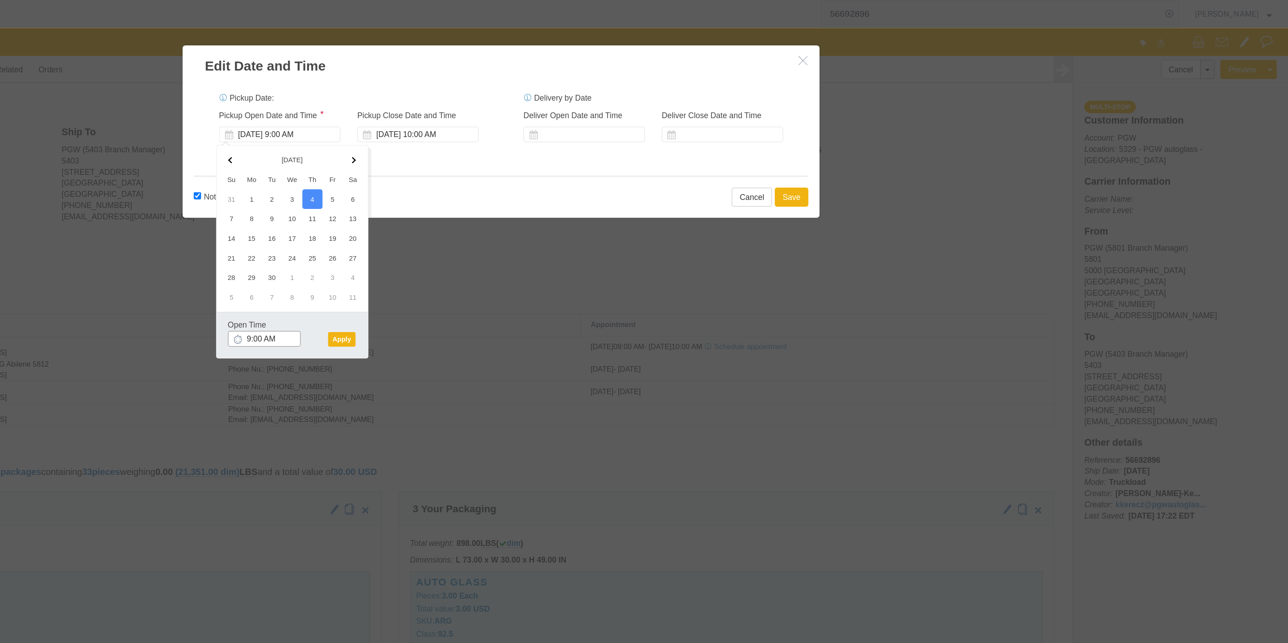
click input "9:00 AM"
type input "8:00 AM"
click button "Apply"
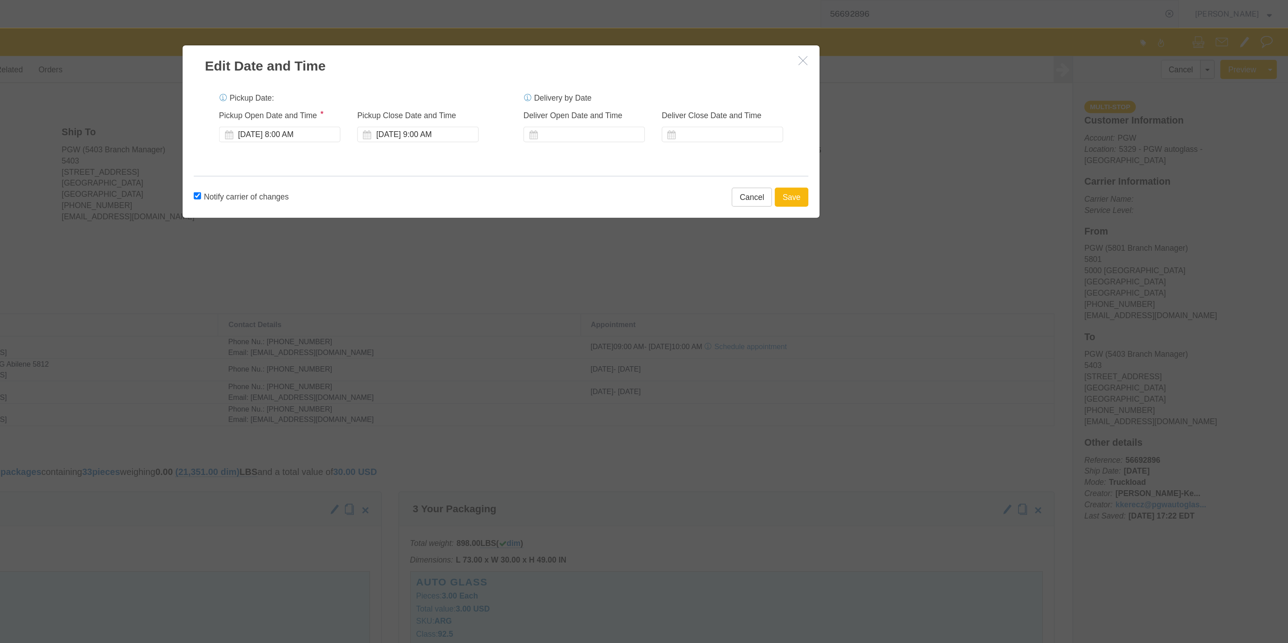
click button "Save"
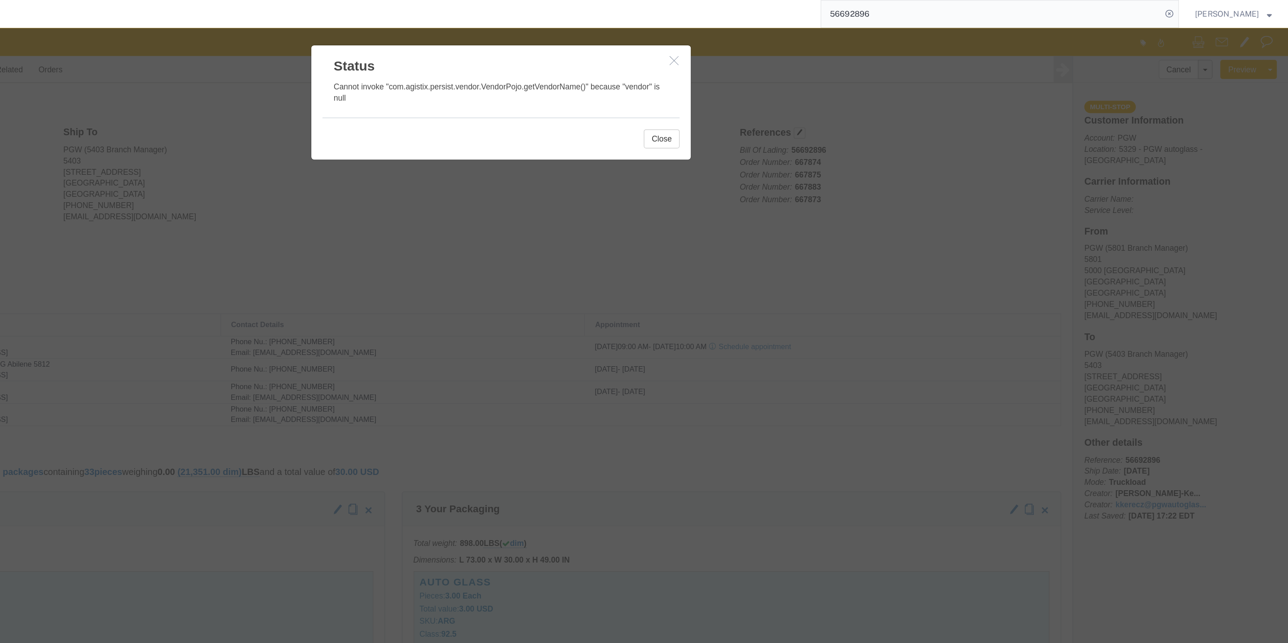
click button "button"
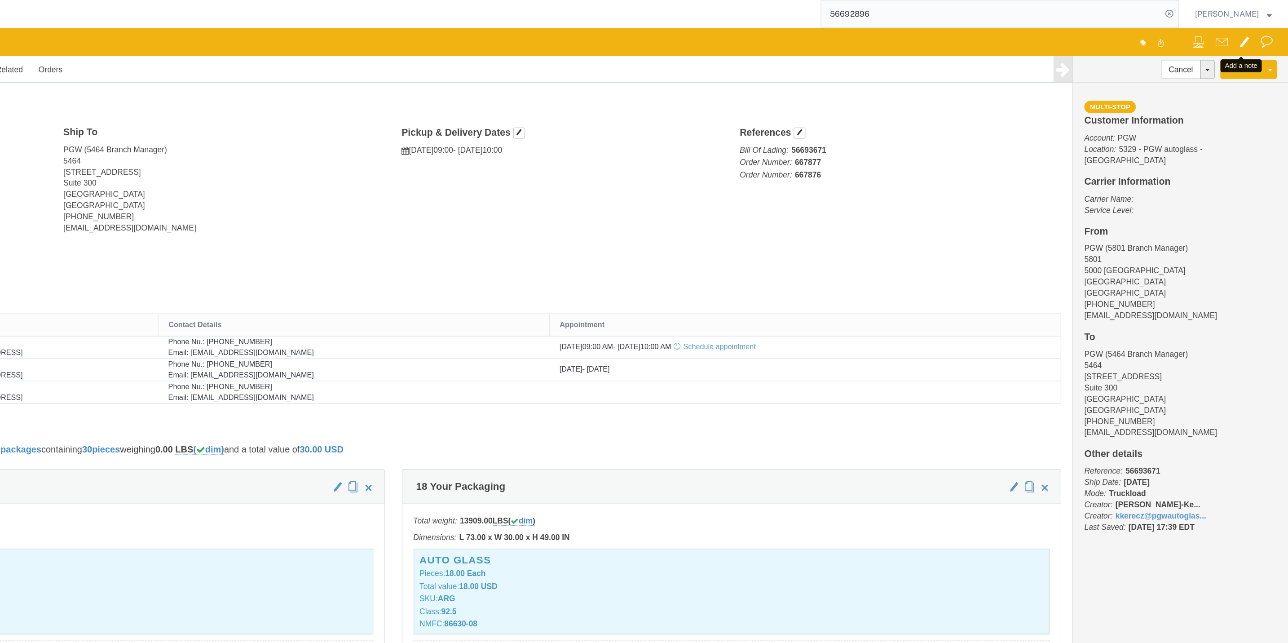
click button
click div
